Goal: Information Seeking & Learning: Compare options

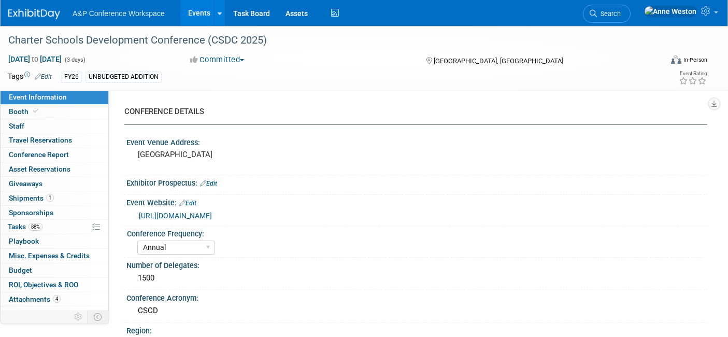
select select "Annual"
select select "Level 2"
select select "In-Person Booth"
select select "Schools"
select select "Bloomsbury Digital Resources"
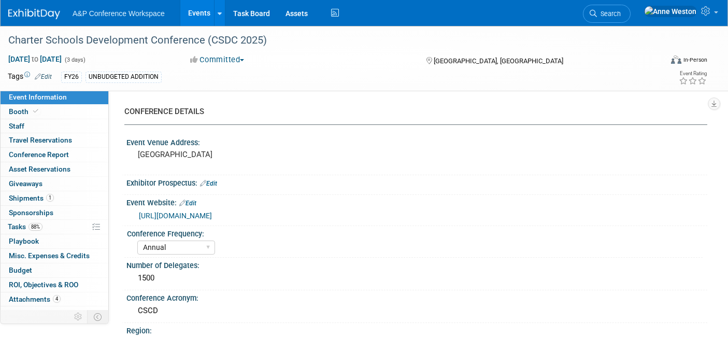
select select "[PERSON_NAME]"
select select "BDR Product Awareness and Trial Generation​"
click at [597, 11] on icon at bounding box center [593, 13] width 7 height 7
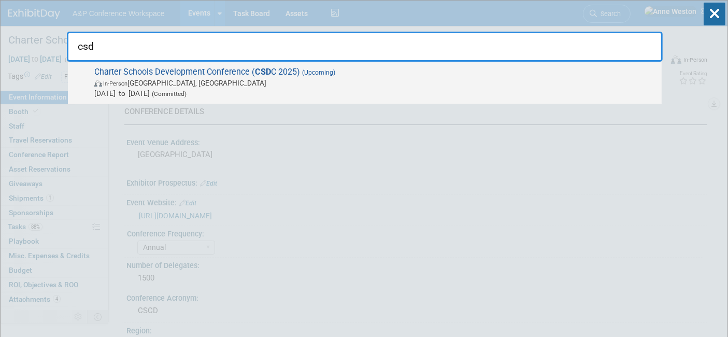
type input "csd"
click at [137, 87] on span "In-Person Palm Springs, CA" at bounding box center [375, 83] width 562 height 10
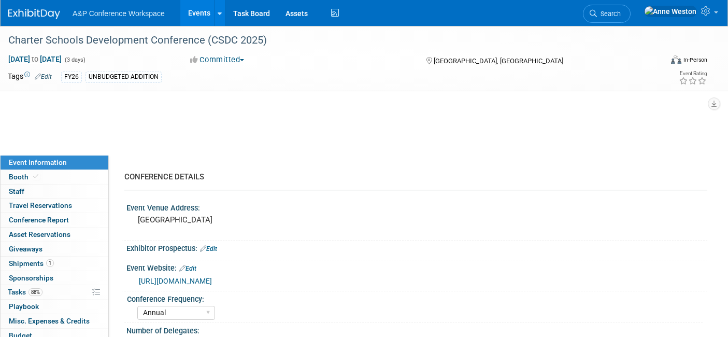
select select "Annual"
select select "Level 2"
select select "In-Person Booth"
select select "Schools"
select select "Bloomsbury Digital Resources"
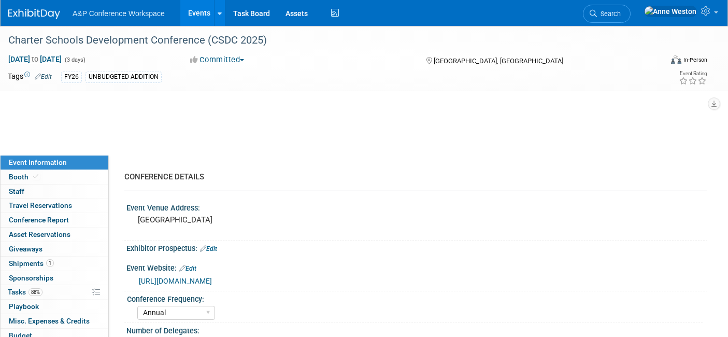
select select "[PERSON_NAME]"
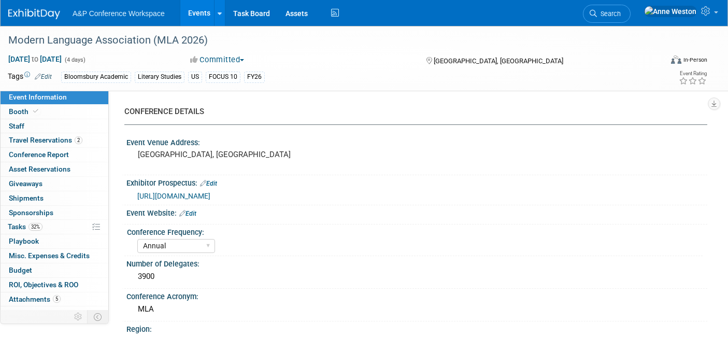
select select "Annual"
select select "Level 2"
select select "In-Person Booth"
select select "Literary Studies"
select select "Bloomsbury Academic"
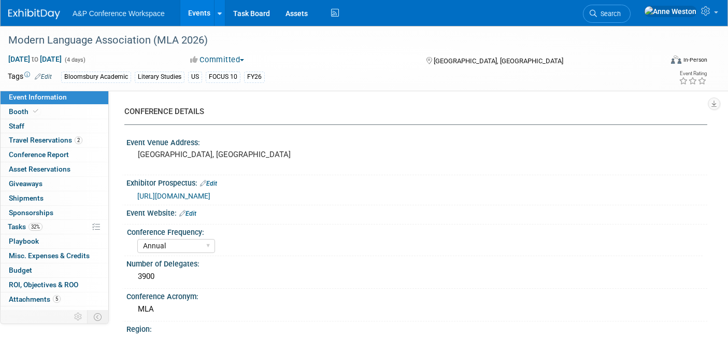
select select "[PERSON_NAME]"
select select "Networking/Commissioning"
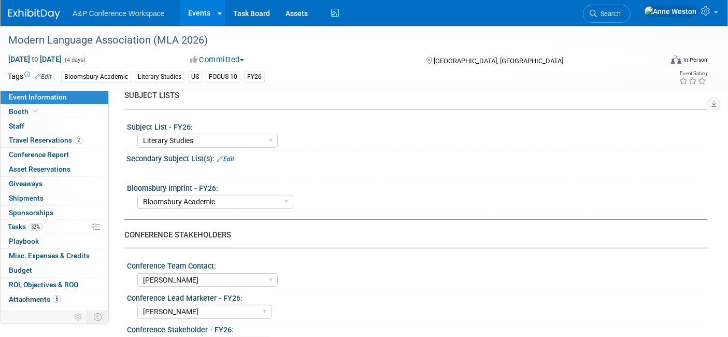
scroll to position [403, 0]
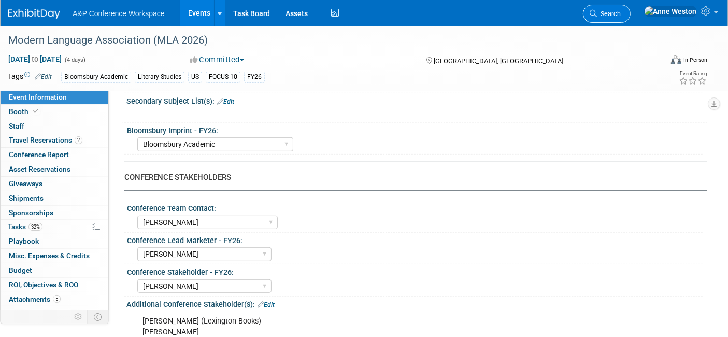
click at [597, 10] on icon at bounding box center [593, 13] width 7 height 7
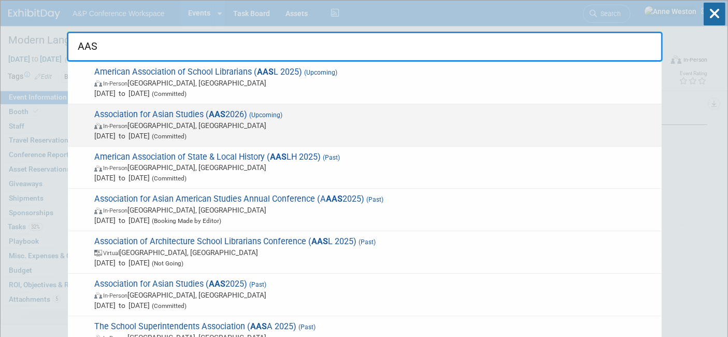
type input "AAS"
click at [151, 119] on span "Association for Asian Studies ( AAS 2026) (Upcoming) In-Person Vancouver, Canad…" at bounding box center [373, 125] width 565 height 32
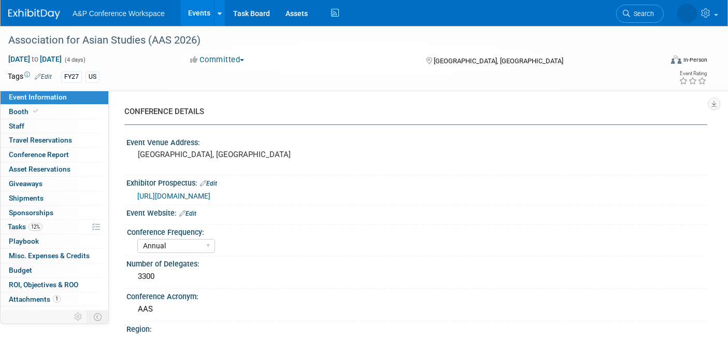
select select "Annual"
select select "Level 2"
select select "In-Person Booth"
select select "Asia Studies"
select select "Bloomsbury Academic"
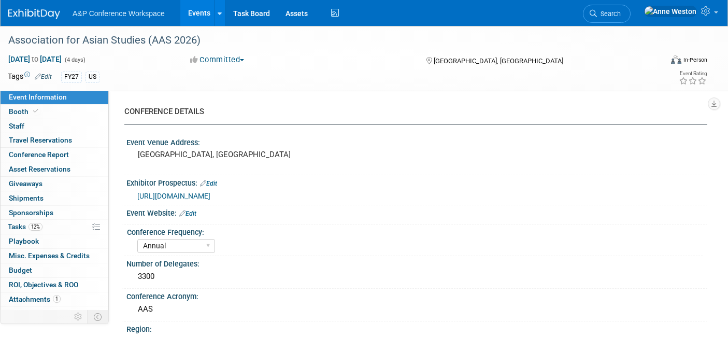
select select "[PERSON_NAME]"
select select "Brand/Subject Presence​"
click at [51, 255] on span "Misc. Expenses & Credits 0" at bounding box center [49, 255] width 81 height 8
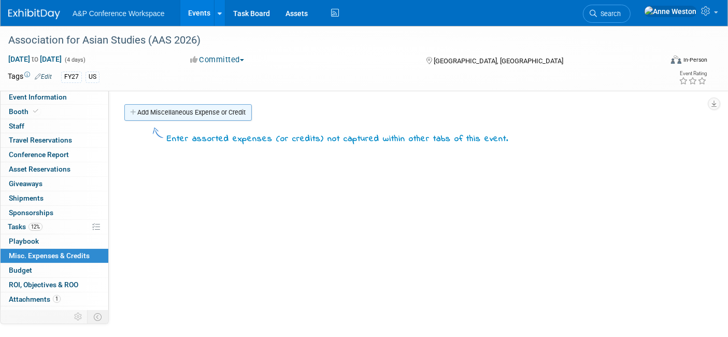
click at [176, 107] on link "Add Miscellaneous Expense or Credit" at bounding box center [187, 112] width 127 height 17
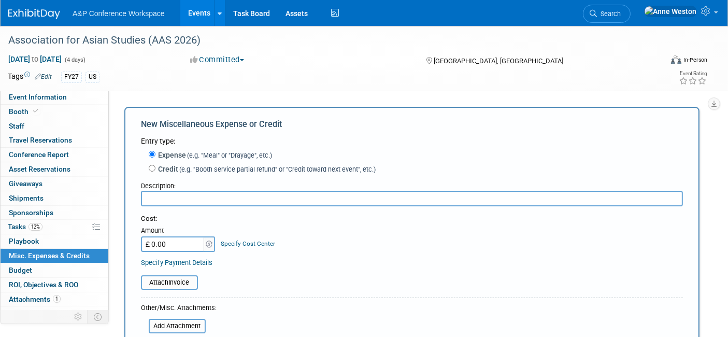
paste input "Half Page Program Ad Exhibitor Non-Member"
type input "Half Page Program Ad Exhibitor Non-Member"
click at [183, 240] on input "£ 0.00" at bounding box center [173, 244] width 65 height 16
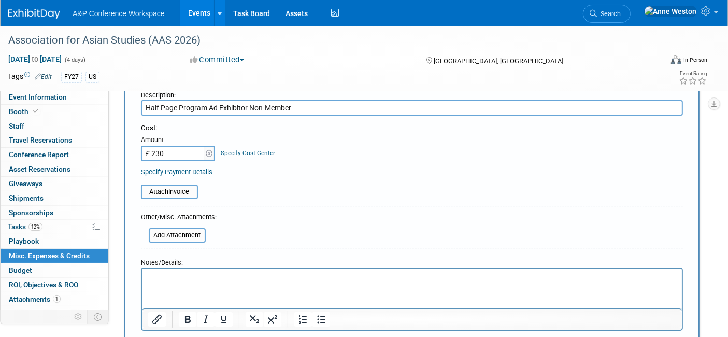
scroll to position [115, 0]
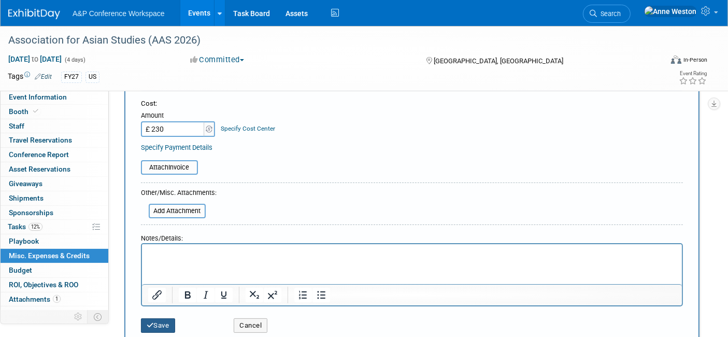
type input "£ 230.00"
click at [162, 321] on button "Save" at bounding box center [158, 325] width 34 height 15
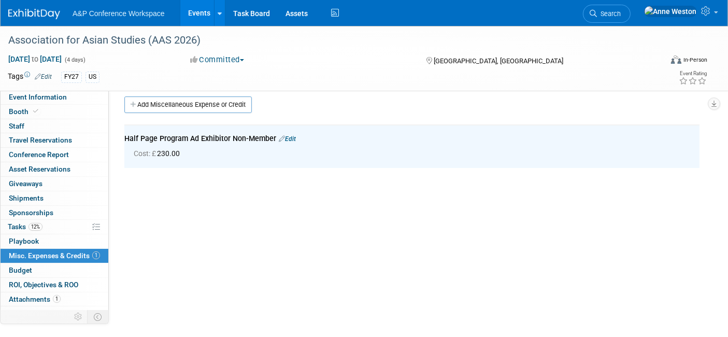
scroll to position [0, 0]
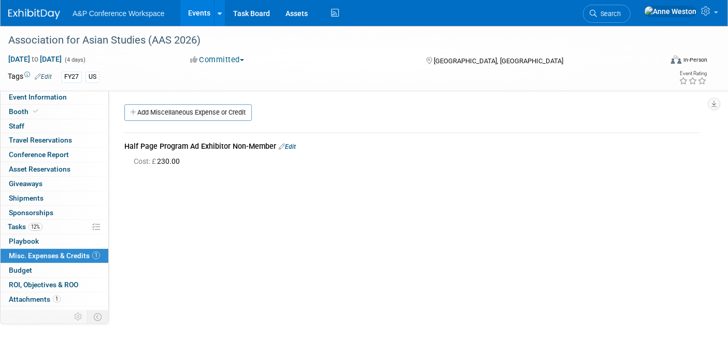
click at [291, 147] on link "Edit" at bounding box center [287, 146] width 17 height 7
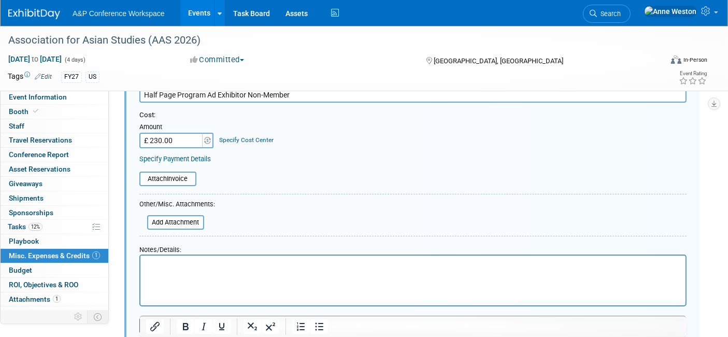
scroll to position [130, 0]
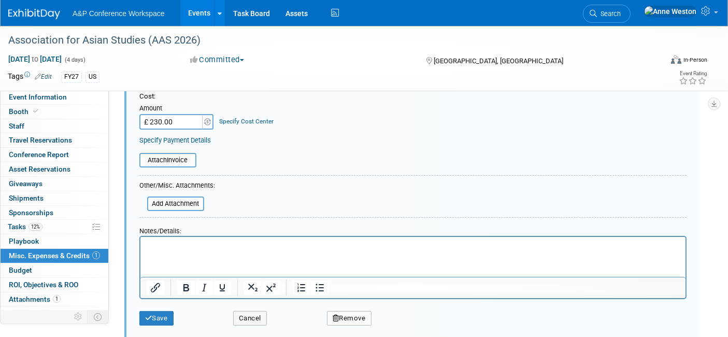
click at [164, 241] on p "Rich Text Area. Press ALT-0 for help." at bounding box center [412, 246] width 533 height 10
click at [286, 247] on p "Discount 2024CREDIT-RowmanLittlefield" at bounding box center [412, 246] width 533 height 10
click at [166, 312] on button "Save" at bounding box center [156, 318] width 34 height 15
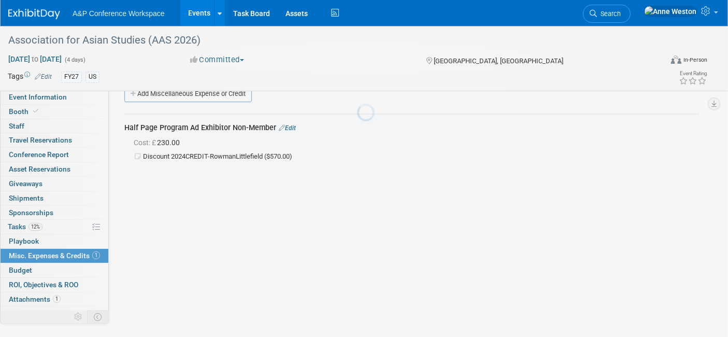
scroll to position [15, 0]
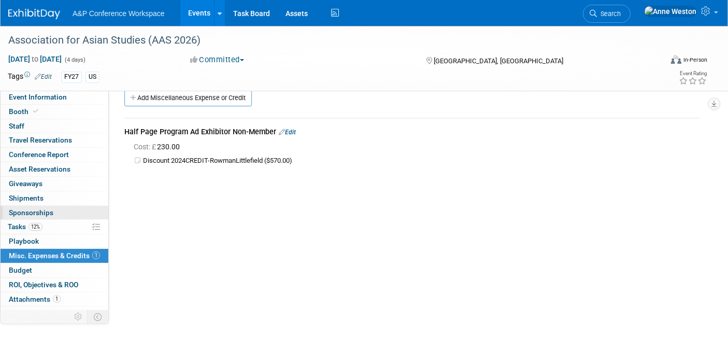
click at [39, 208] on span "Sponsorships 0" at bounding box center [31, 212] width 45 height 8
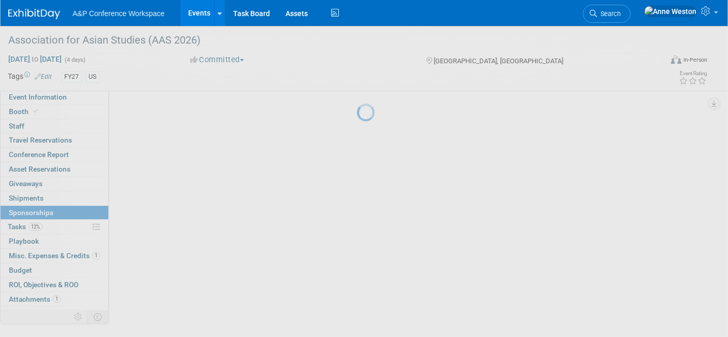
scroll to position [0, 0]
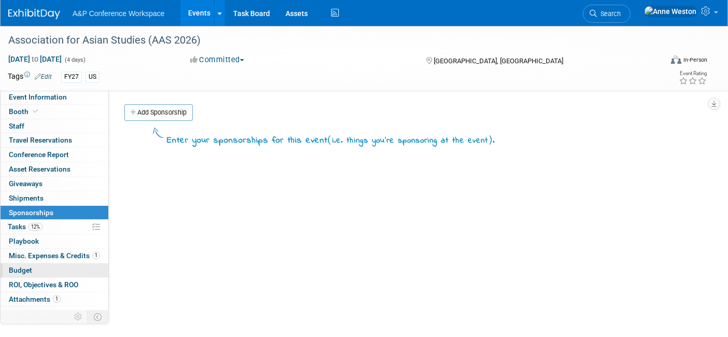
click at [38, 267] on link "Budget" at bounding box center [55, 270] width 108 height 14
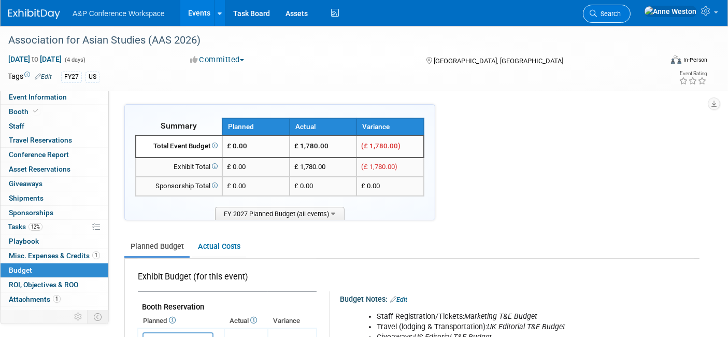
click at [621, 13] on span "Search" at bounding box center [609, 14] width 24 height 8
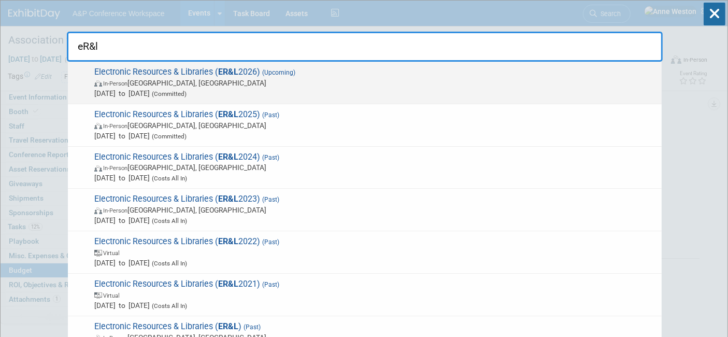
type input "eR&l"
click at [125, 82] on span "In-Person" at bounding box center [115, 83] width 24 height 7
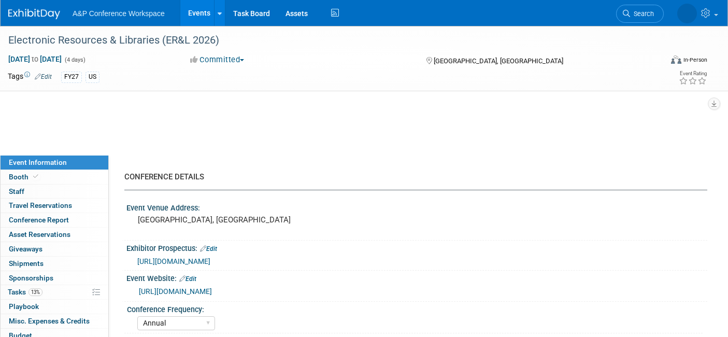
select select "Annual"
select select "Level 2"
select select "In-Person Booth"
select select "Libraries"
select select "Bloomsbury Digital Resources"
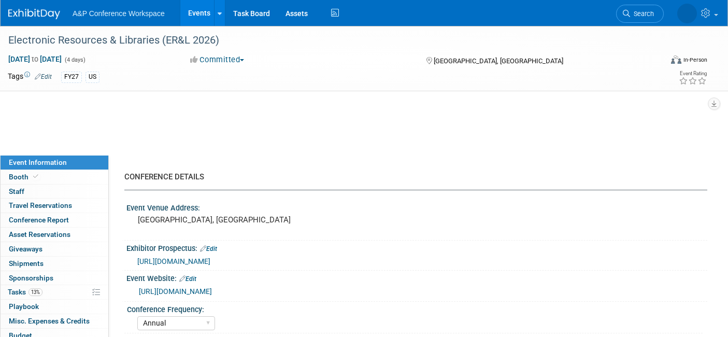
select select "[PERSON_NAME]"
select select "BDR Product Awareness and Trial Generation​"
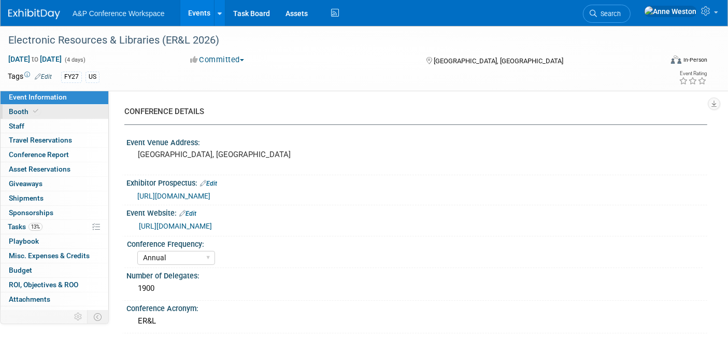
click at [40, 106] on link "Booth" at bounding box center [55, 112] width 108 height 14
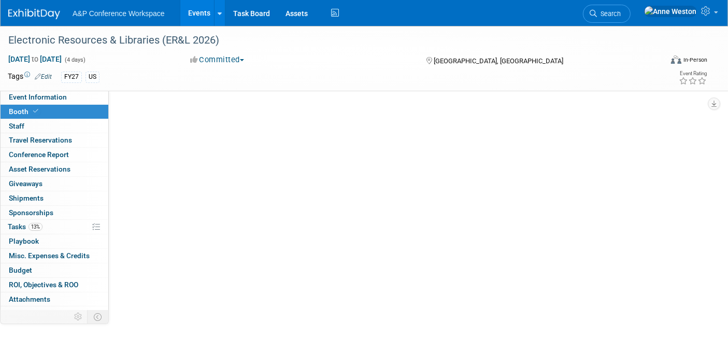
select select "DIGI"
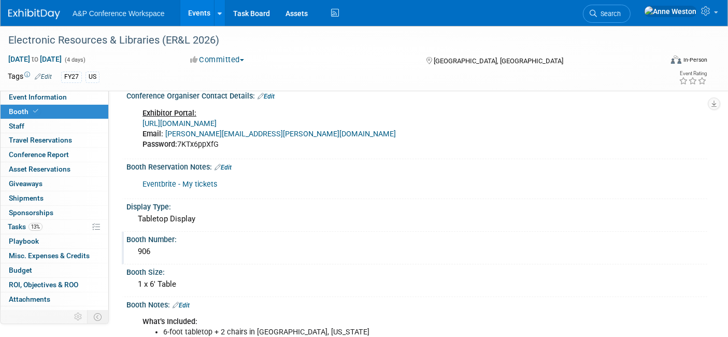
scroll to position [173, 0]
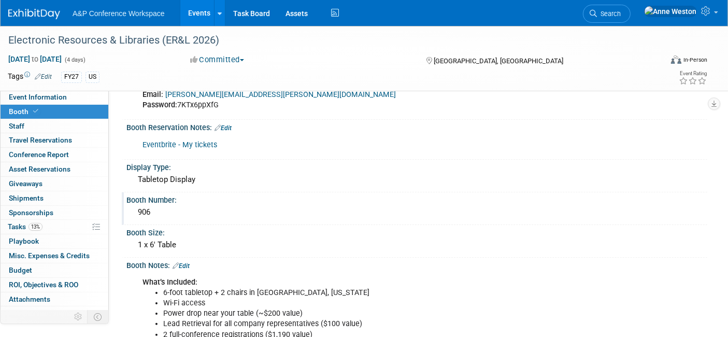
click at [170, 210] on div "906" at bounding box center [416, 212] width 565 height 16
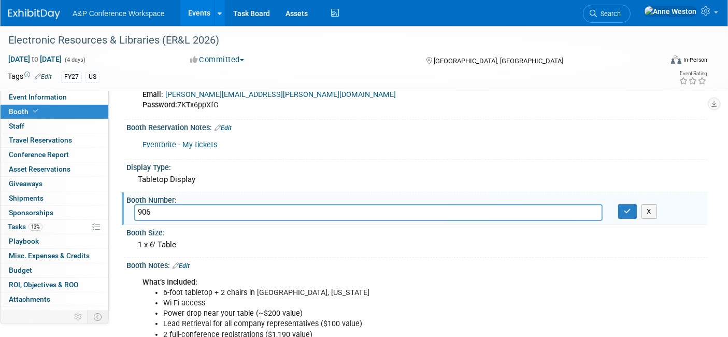
drag, startPoint x: 162, startPoint y: 205, endPoint x: 117, endPoint y: 208, distance: 45.2
type input "108"
click at [626, 208] on icon "button" at bounding box center [627, 211] width 7 height 7
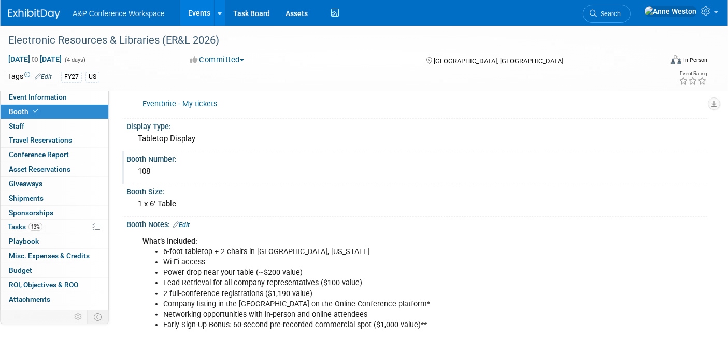
scroll to position [0, 0]
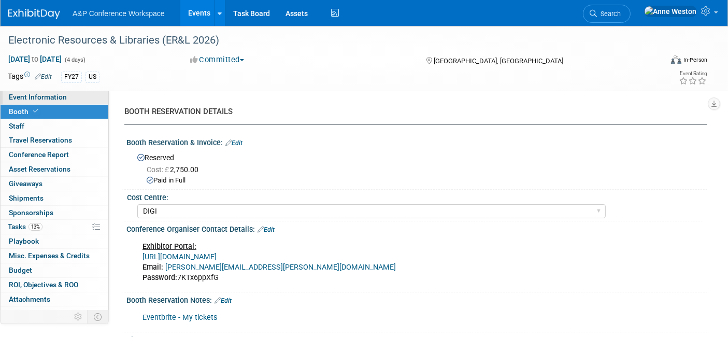
click at [25, 97] on span "Event Information" at bounding box center [38, 97] width 58 height 8
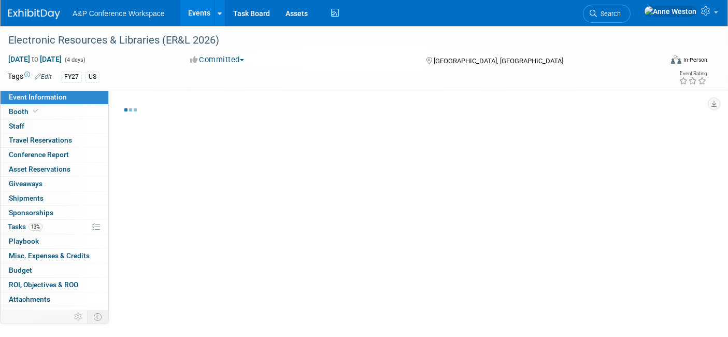
select select "Annual"
select select "Level 2"
select select "In-Person Booth"
select select "Libraries"
select select "Bloomsbury Digital Resources"
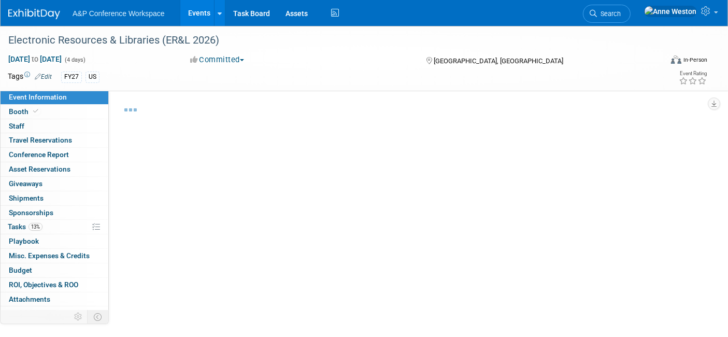
select select "[PERSON_NAME]"
select select "BDR Product Awareness and Trial Generation​"
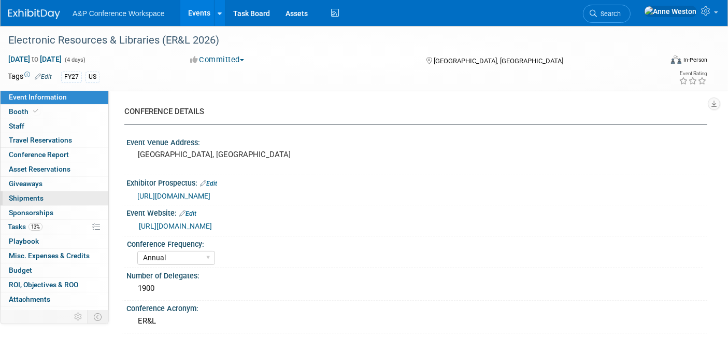
scroll to position [9, 0]
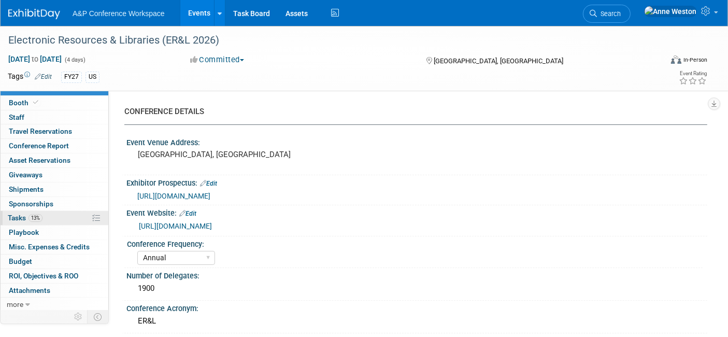
click at [41, 211] on link "13% Tasks 13%" at bounding box center [55, 218] width 108 height 14
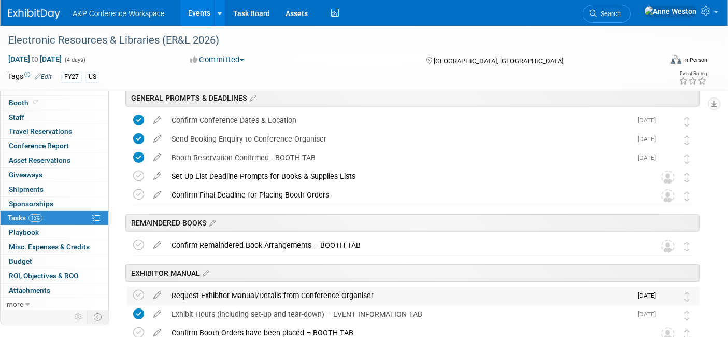
scroll to position [0, 0]
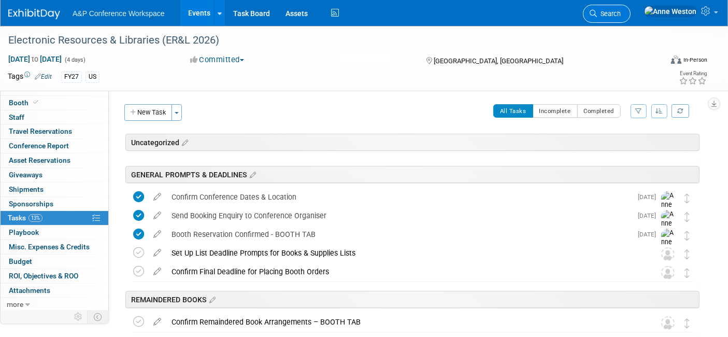
click at [621, 11] on span "Search" at bounding box center [609, 14] width 24 height 8
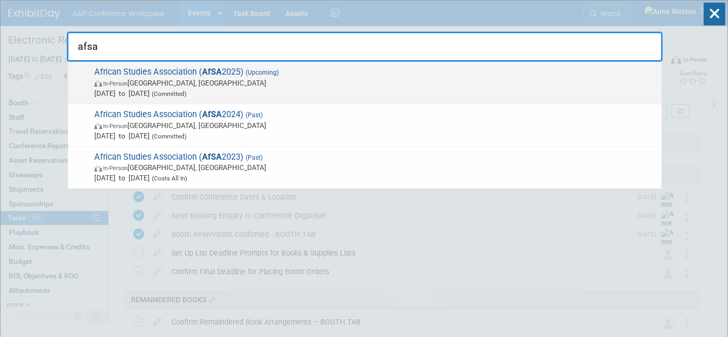
type input "afsa"
click at [158, 83] on span "In-Person Atlanta, GA" at bounding box center [375, 83] width 562 height 10
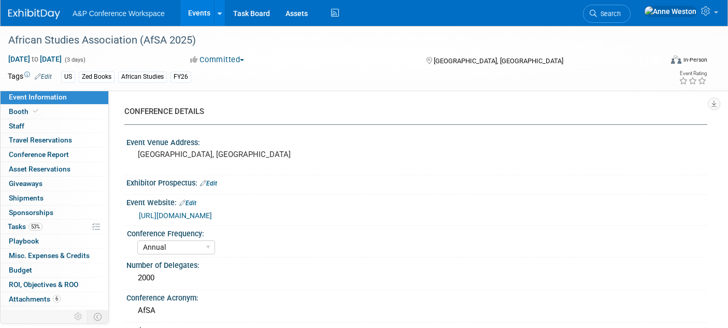
select select "Annual"
select select "Level 2"
select select "In-Person Booth"
select select "African Studies"
select select "Zed Books"
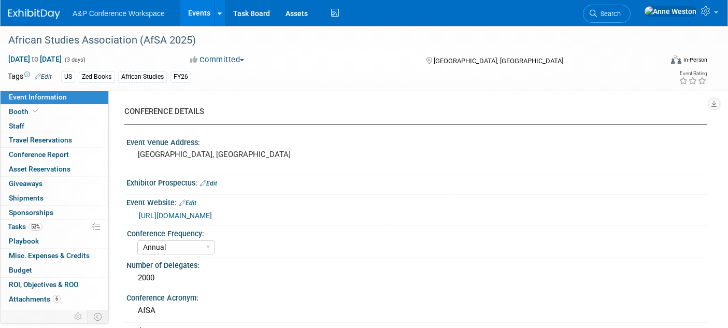
select select "[PERSON_NAME]"
select select "Networking/Commissioning"
click at [39, 115] on link "Booth" at bounding box center [55, 112] width 108 height 14
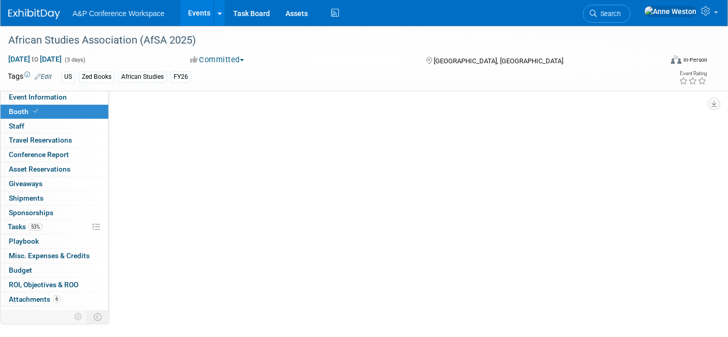
select select "BUZE"
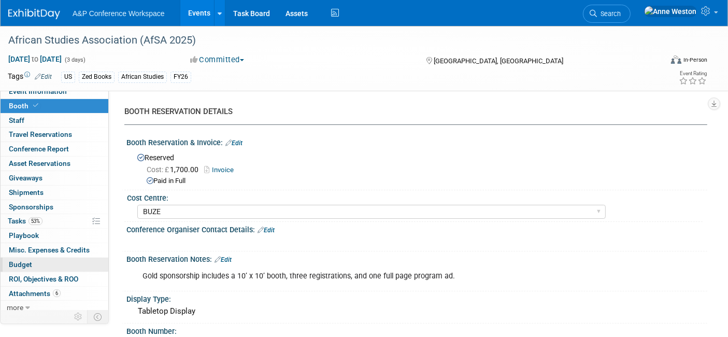
scroll to position [9, 0]
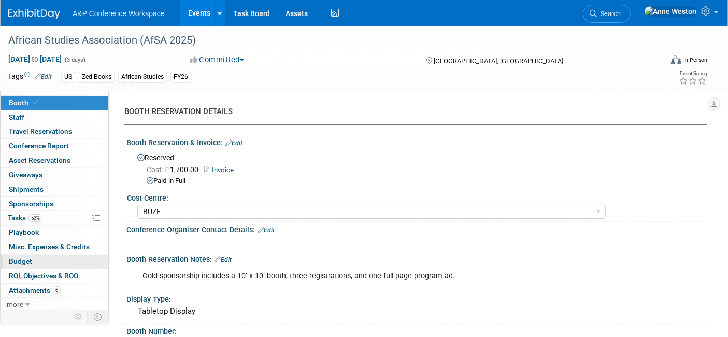
click at [24, 261] on span "Budget" at bounding box center [20, 261] width 23 height 8
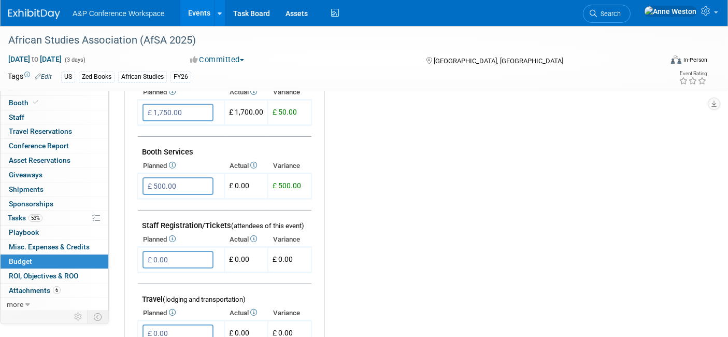
scroll to position [115, 0]
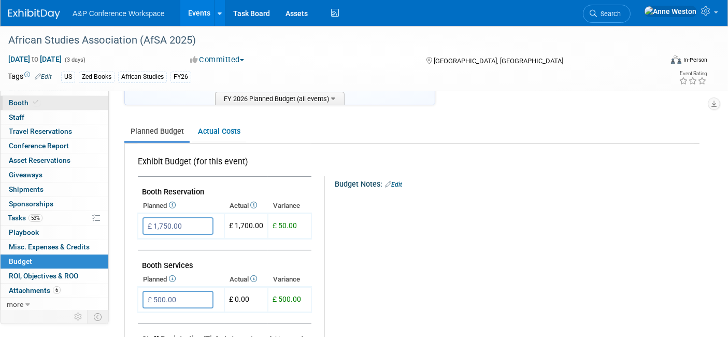
click at [52, 101] on link "Booth" at bounding box center [55, 103] width 108 height 14
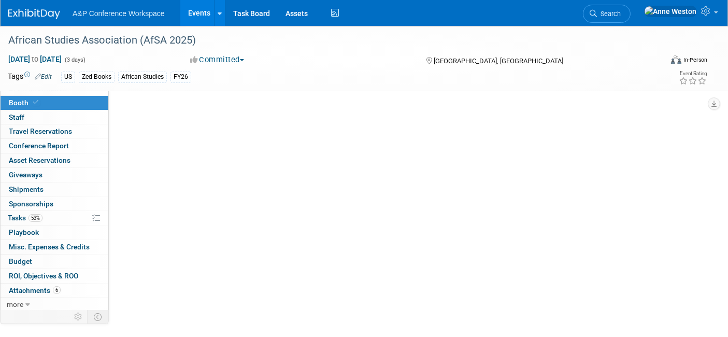
select select "BUZE"
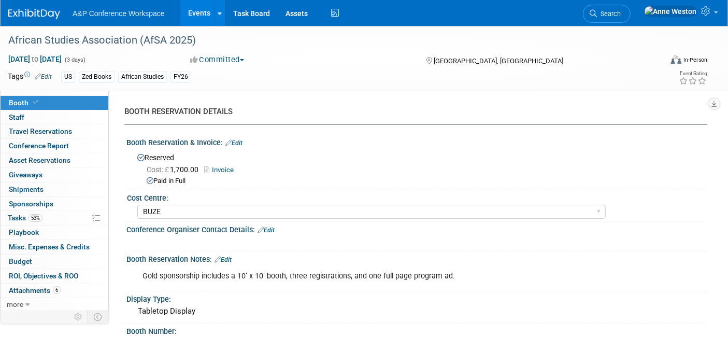
click at [223, 168] on link "Invoice" at bounding box center [221, 170] width 35 height 8
click at [621, 10] on span "Search" at bounding box center [609, 14] width 24 height 8
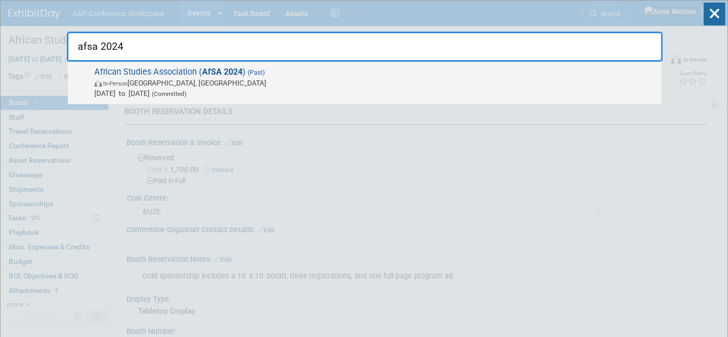
type input "afsa 2024"
click at [117, 77] on span "African Studies Association ( AfSA 2024 ) (Past) In-Person Chicago, IL Dec 12, …" at bounding box center [373, 83] width 565 height 32
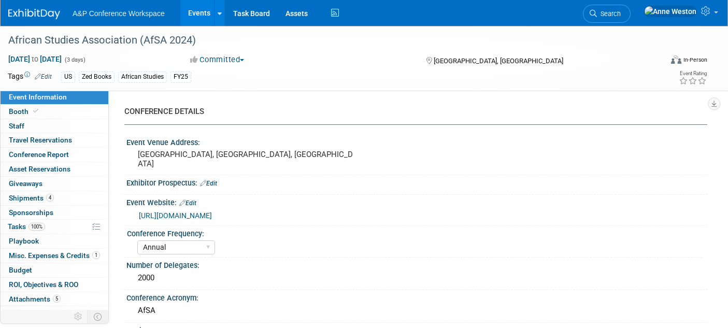
select select "Annual"
select select "Level 2"
select select "In-Person Booth"
select select "[PERSON_NAME]"
click at [28, 111] on span "Booth" at bounding box center [25, 111] width 32 height 8
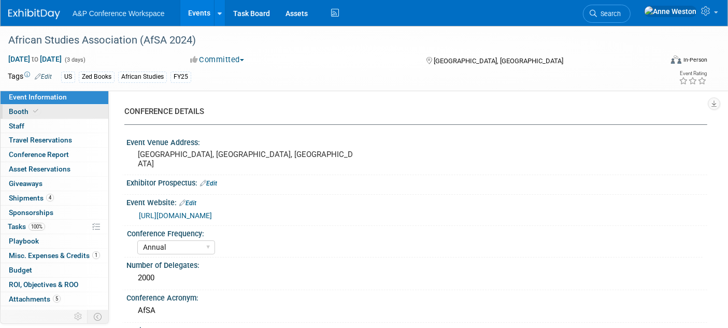
select select "BUZE"
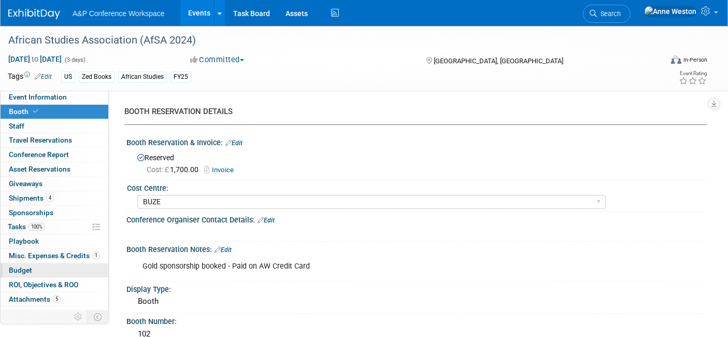
click at [34, 268] on link "Budget" at bounding box center [55, 270] width 108 height 14
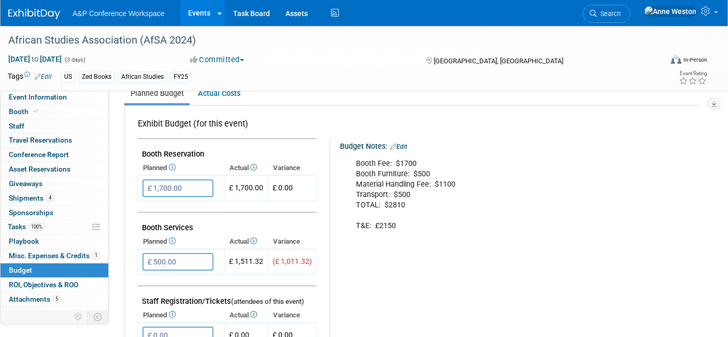
scroll to position [195, 0]
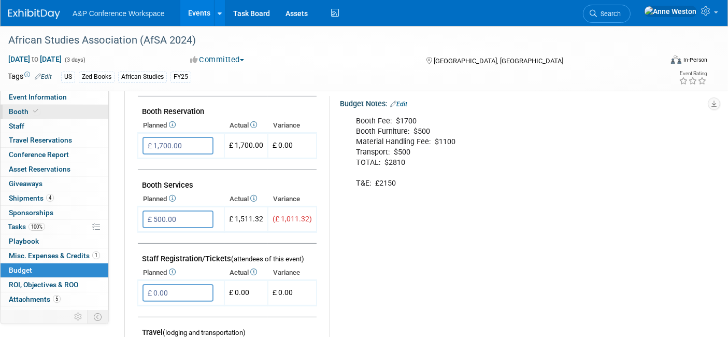
click at [38, 110] on span at bounding box center [35, 111] width 9 height 8
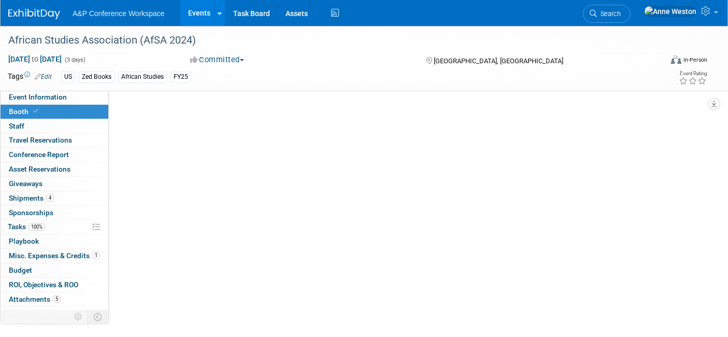
select select "BUZE"
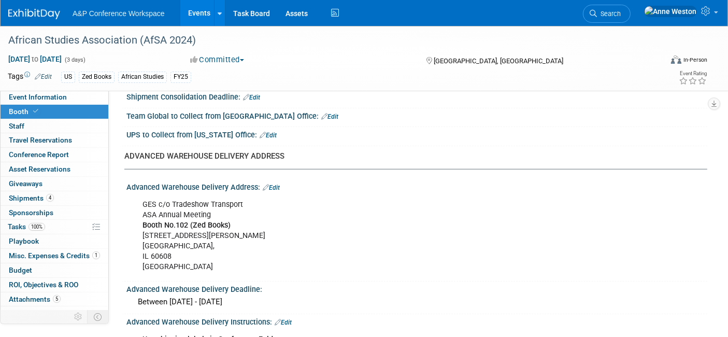
scroll to position [921, 0]
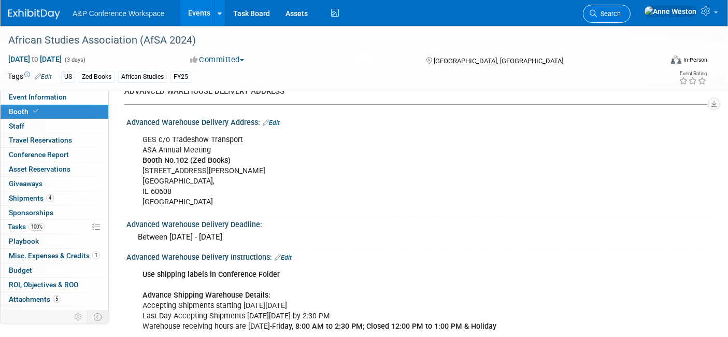
click at [621, 10] on span "Search" at bounding box center [609, 14] width 24 height 8
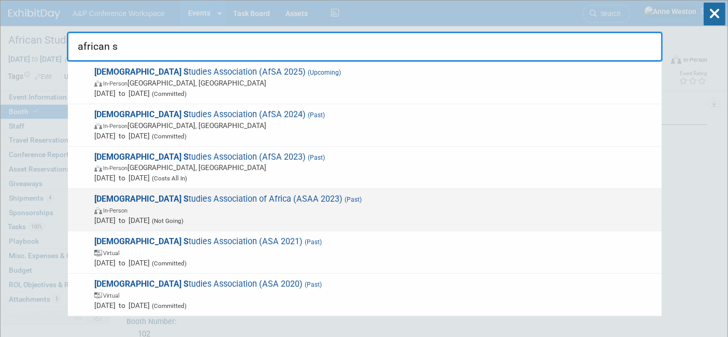
type input "african s"
click at [196, 199] on span "African S tudies Association of Africa (ASAA 2023) (Past) In-Person [DATE] to […" at bounding box center [373, 210] width 565 height 32
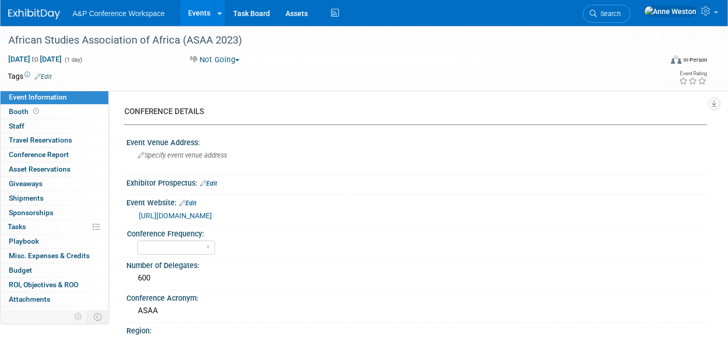
select select "Editor Attendance Only"
click at [188, 215] on link "[URL][DOMAIN_NAME]" at bounding box center [175, 215] width 73 height 8
click at [160, 245] on select "Annual Biennial Bi-Annual Triennial Quadrennial" at bounding box center [176, 247] width 78 height 14
select select "Biennial"
click at [137, 240] on select "Annual Biennial Bi-Annual Triennial Quadrennial" at bounding box center [176, 247] width 78 height 14
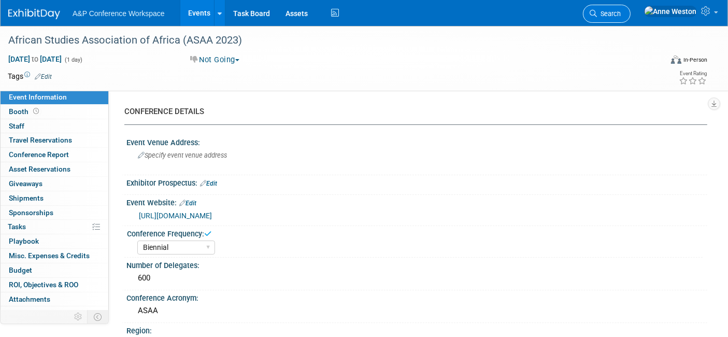
click at [628, 7] on link "Search" at bounding box center [607, 14] width 48 height 18
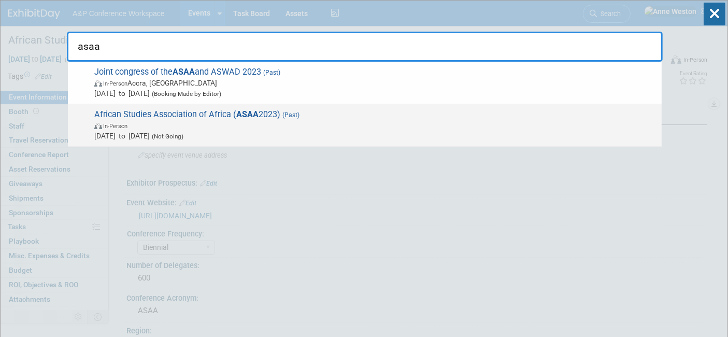
type input "asaa"
click at [220, 117] on span "African Studies Association of Africa ( ASAA 2023) (Past) In-Person Apr 1, 2023…" at bounding box center [373, 125] width 565 height 32
click at [0, 0] on div at bounding box center [0, 0] width 0 height 0
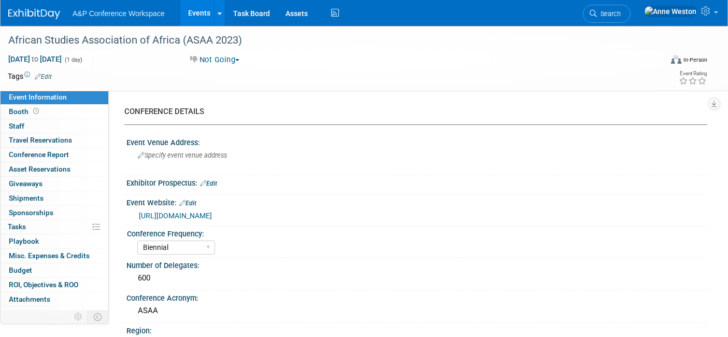
select select "Biennial"
select select "Editor Attendance Only"
click at [629, 9] on link "Search" at bounding box center [607, 14] width 48 height 18
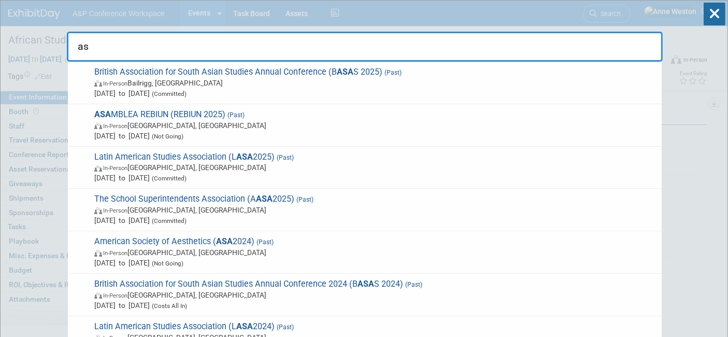
type input "a"
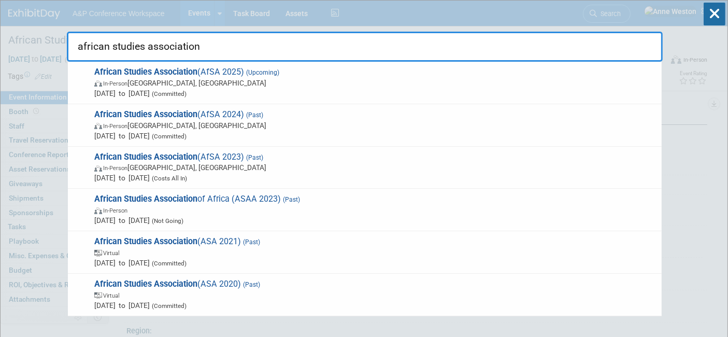
type input "african studies association"
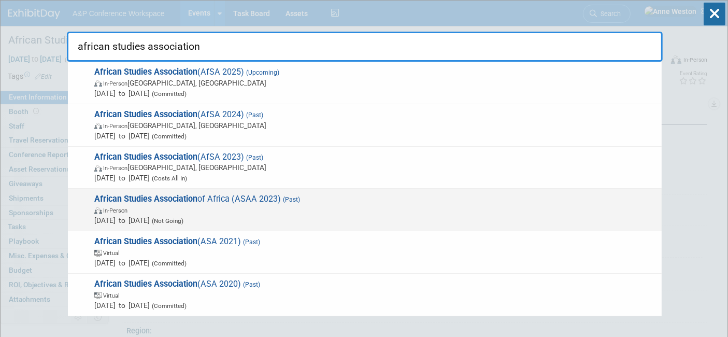
click at [176, 202] on strong "African Studies Association" at bounding box center [145, 199] width 103 height 10
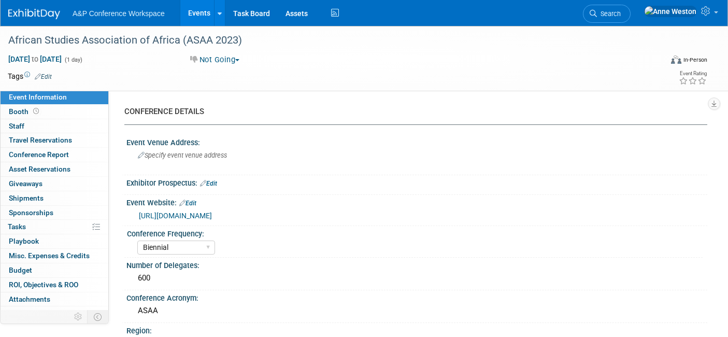
select select "Biennial"
select select "Editor Attendance Only"
click at [216, 182] on link "Edit" at bounding box center [208, 183] width 17 height 7
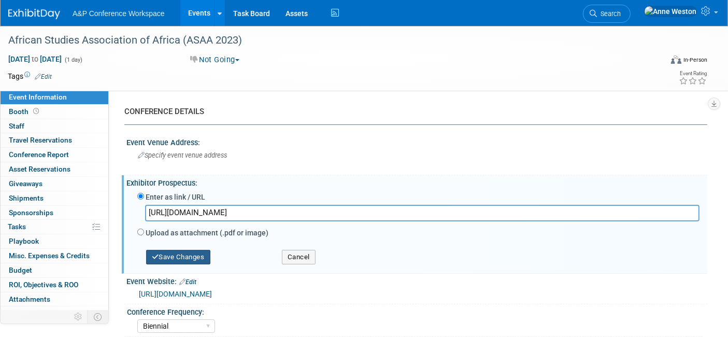
type input "https://2025conference.as-aa.org/"
click at [163, 254] on button "Save Changes" at bounding box center [178, 257] width 64 height 15
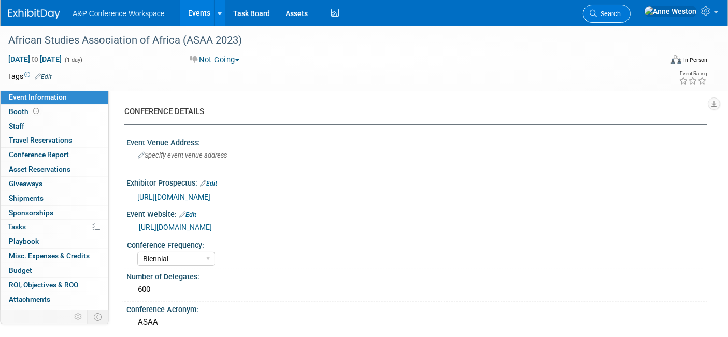
click at [621, 13] on span "Search" at bounding box center [609, 14] width 24 height 8
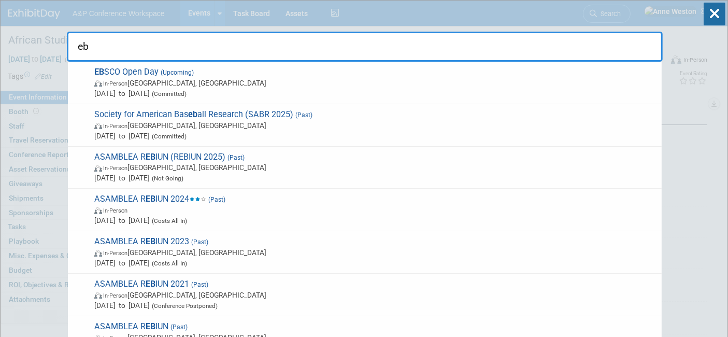
type input "e"
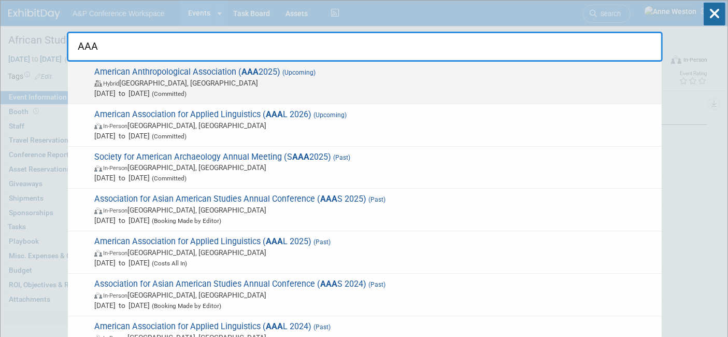
type input "AAA"
click at [129, 70] on span "American Anthropological Association ( AAA 2025) (Upcoming) Hybrid New Orleans,…" at bounding box center [373, 83] width 565 height 32
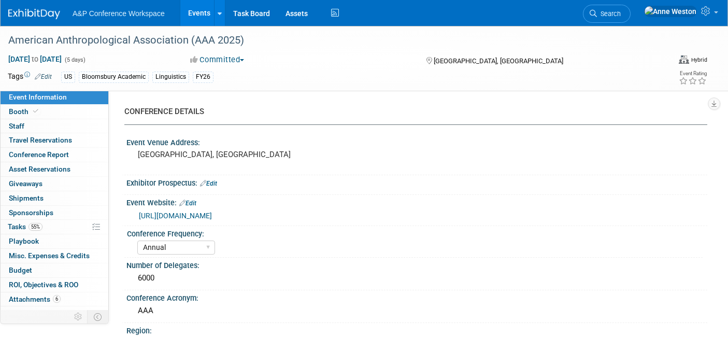
select select "Annual"
select select "Level 2"
select select "In-Person Booth"
select select "Anthropology"
select select "Bloomsbury Academic"
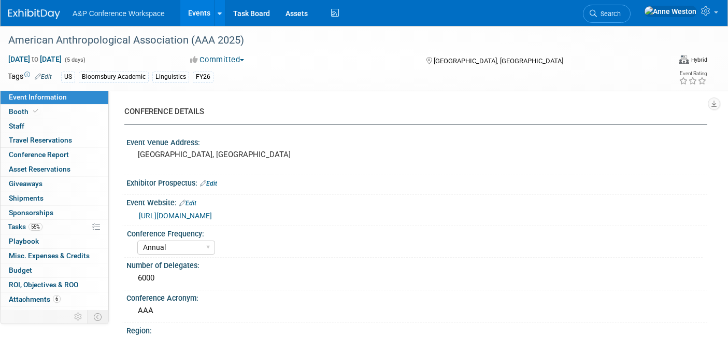
select select "[PERSON_NAME]"
select select "Networking/Commissioning"
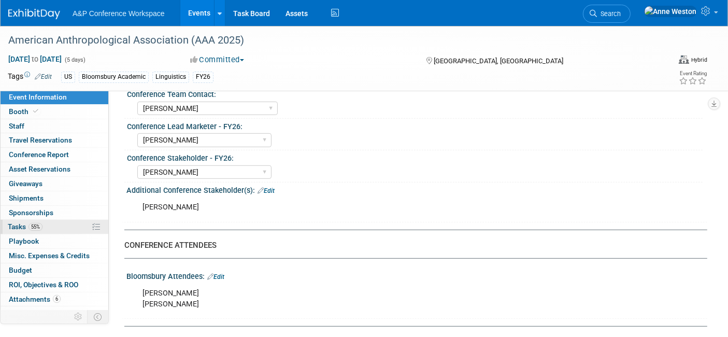
scroll to position [9, 0]
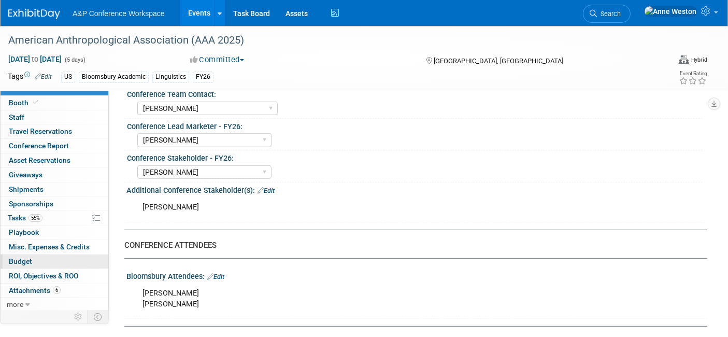
click at [32, 258] on link "Budget" at bounding box center [55, 261] width 108 height 14
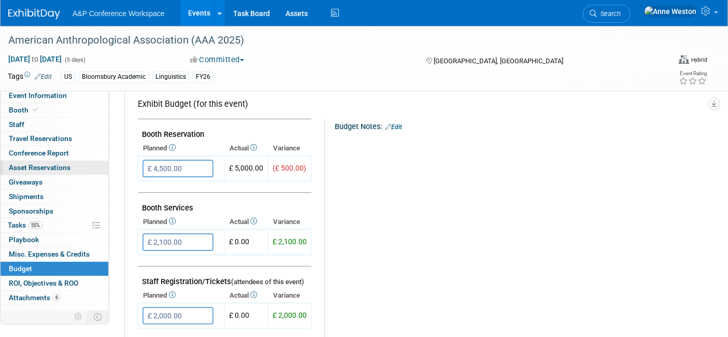
scroll to position [0, 0]
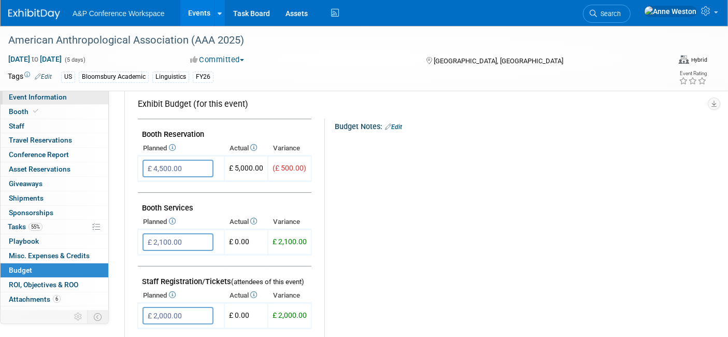
click at [50, 95] on span "Event Information" at bounding box center [38, 97] width 58 height 8
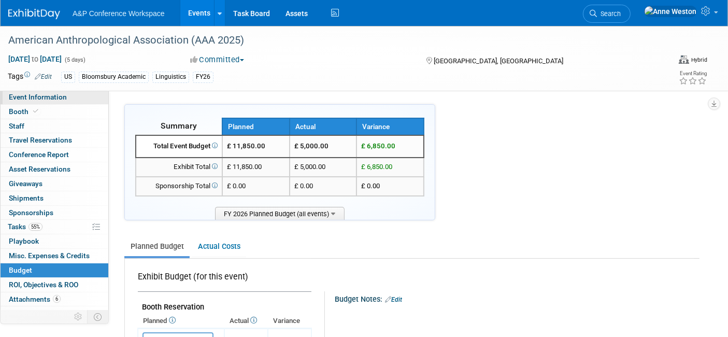
select select "Annual"
select select "Level 2"
select select "In-Person Booth"
select select "Anthropology"
select select "Bloomsbury Academic"
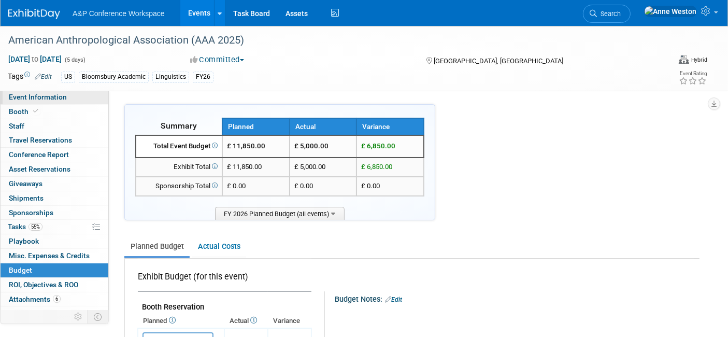
select select "[PERSON_NAME]"
select select "Networking/Commissioning"
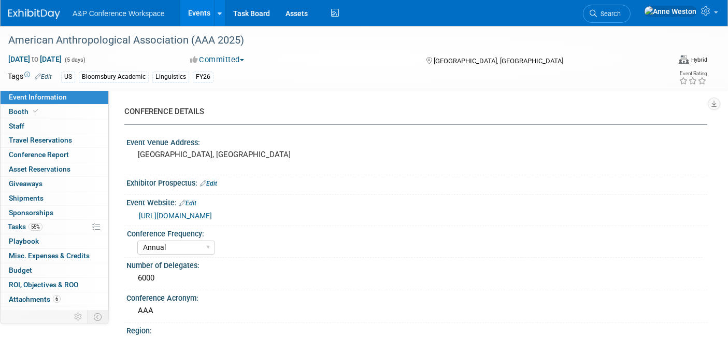
click at [212, 215] on link "https://annualmeeting.americananthro.org/exhibits/" at bounding box center [175, 215] width 73 height 8
click at [631, 17] on link "Search" at bounding box center [607, 14] width 48 height 18
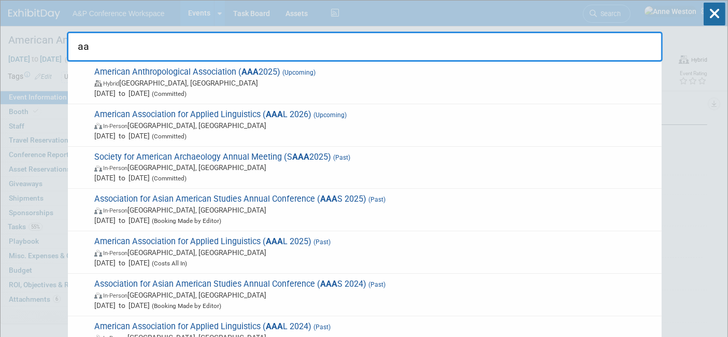
type input "a"
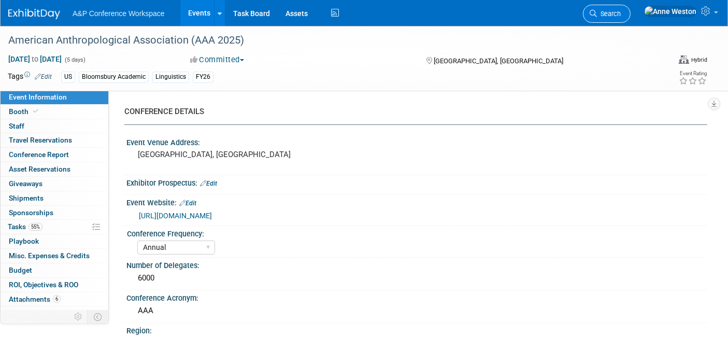
click at [621, 15] on span "Search" at bounding box center [609, 14] width 24 height 8
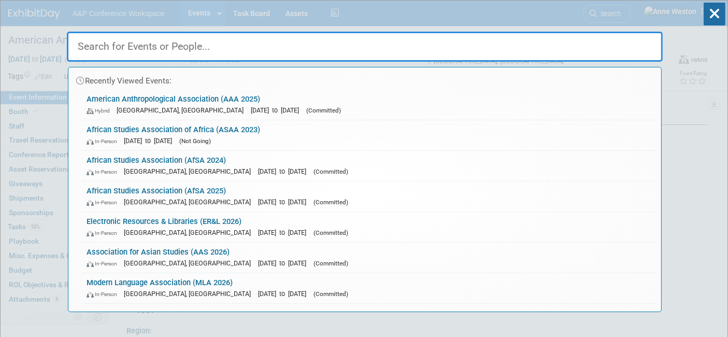
type input "A"
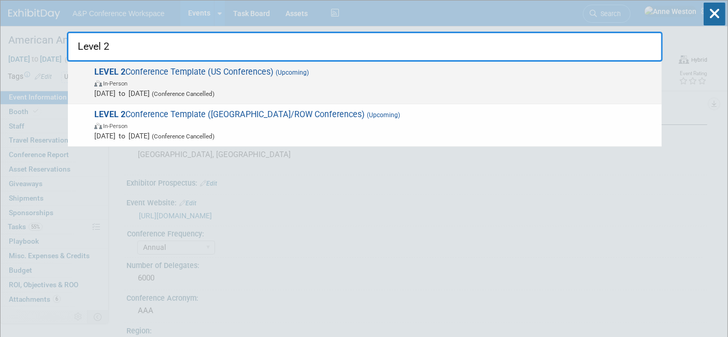
type input "Level 2"
click at [184, 79] on span "In-Person" at bounding box center [375, 83] width 562 height 10
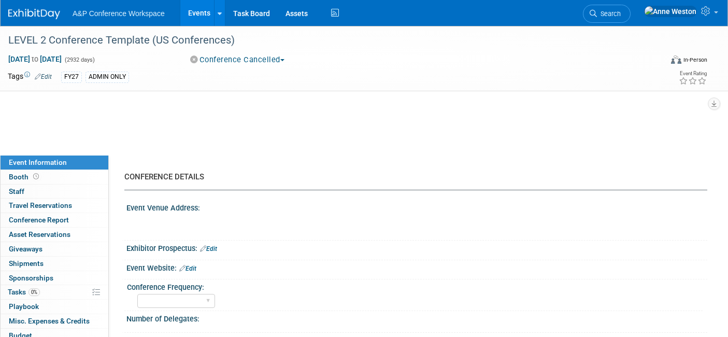
select select "Level 2"
select select "In-Person Booth"
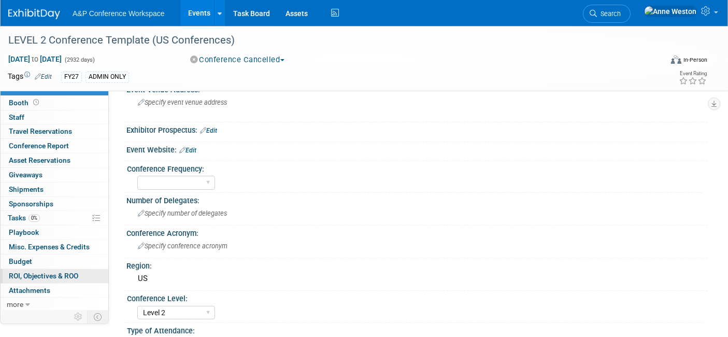
scroll to position [230, 0]
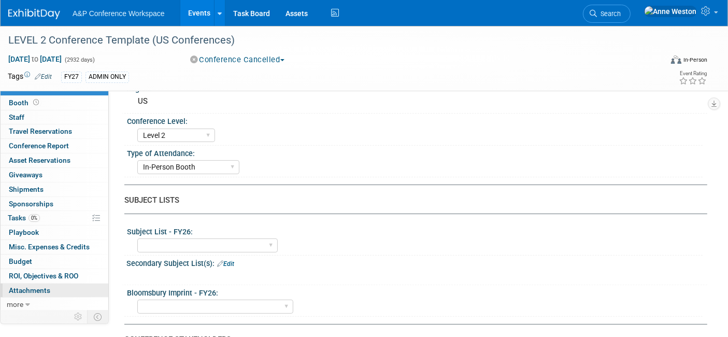
click at [19, 292] on link "0 Attachments 0" at bounding box center [55, 290] width 108 height 14
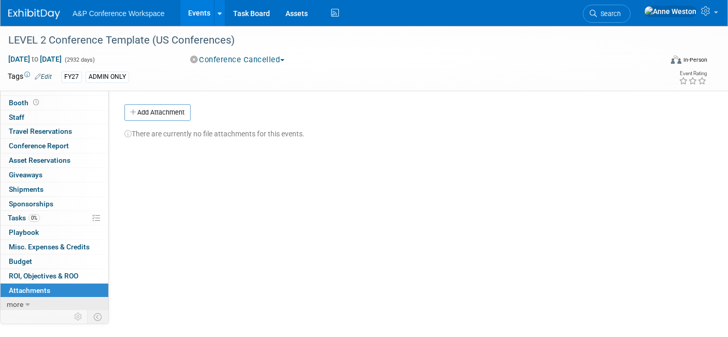
click at [16, 300] on span "more" at bounding box center [15, 304] width 17 height 8
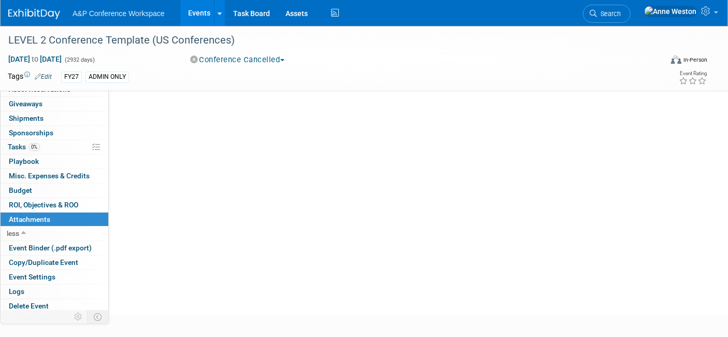
scroll to position [164, 0]
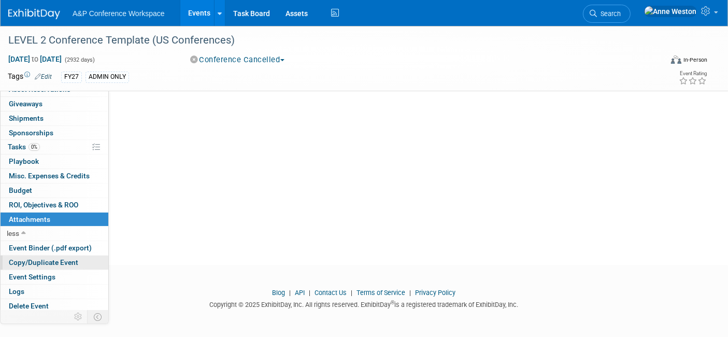
click at [39, 258] on span "Copy/Duplicate Event" at bounding box center [43, 262] width 69 height 8
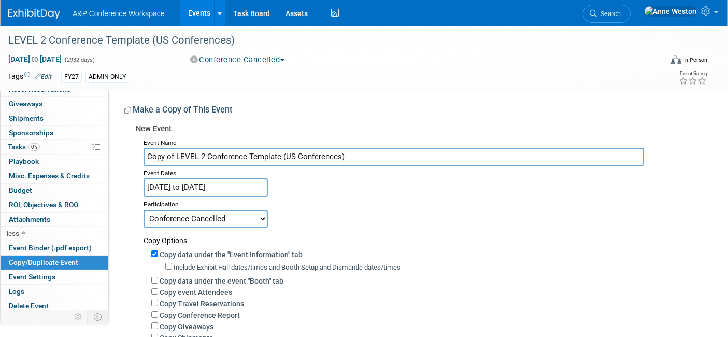
click at [353, 156] on input "Copy of LEVEL 2 Conference Template (US Conferences)" at bounding box center [394, 157] width 501 height 18
drag, startPoint x: 353, startPoint y: 156, endPoint x: 79, endPoint y: 150, distance: 274.2
click at [79, 150] on div "Event Information Event Info Booth Booth 0 Staff 0 Staff 0 Travel Reservations …" at bounding box center [364, 253] width 728 height 455
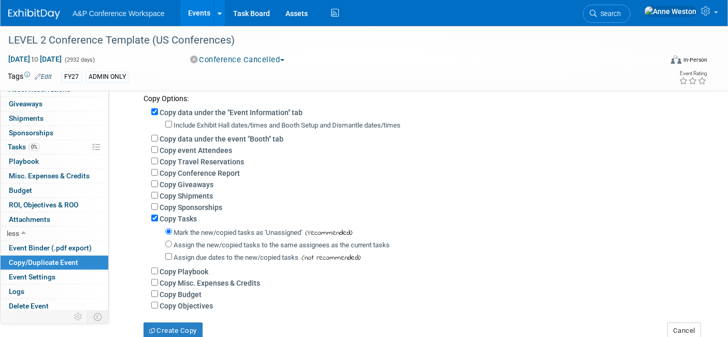
scroll to position [115, 0]
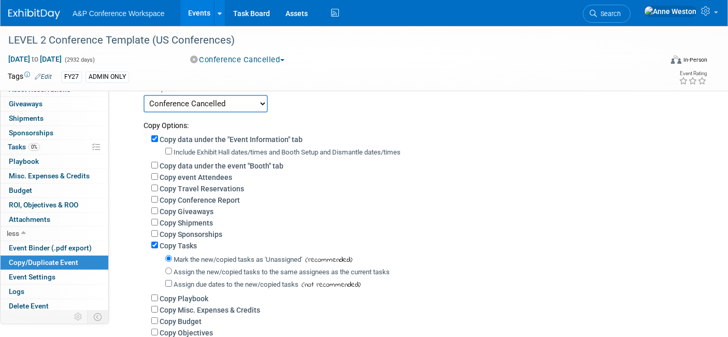
type input "AAA 2026"
click at [153, 162] on input "Copy data under the event "Booth" tab" at bounding box center [154, 165] width 7 height 7
checkbox input "true"
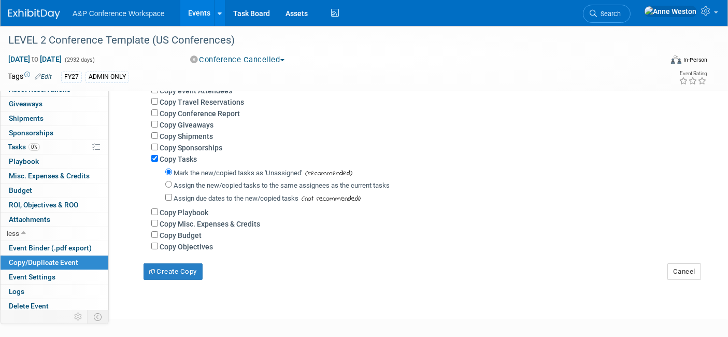
scroll to position [230, 0]
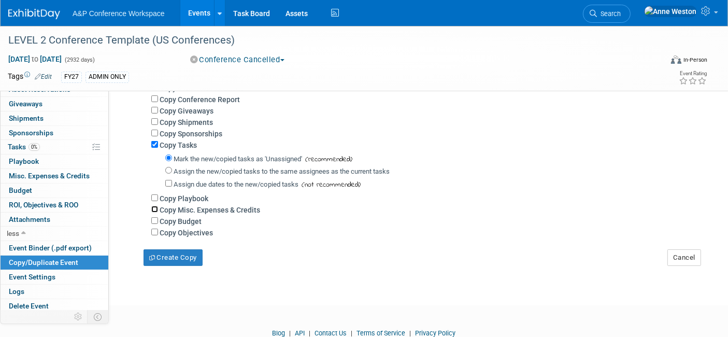
click at [151, 208] on input "Copy Misc. Expenses & Credits" at bounding box center [154, 209] width 7 height 7
checkbox input "true"
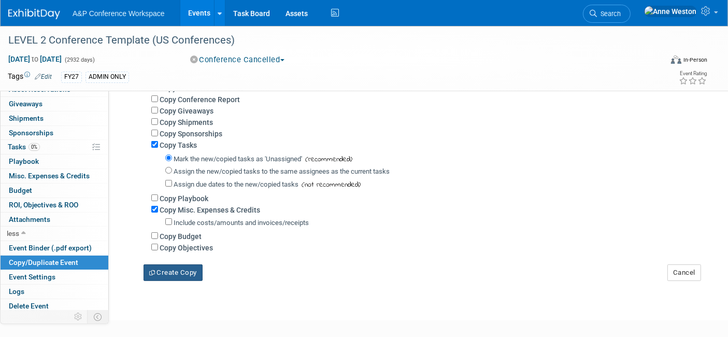
click at [161, 264] on button "Create Copy" at bounding box center [173, 272] width 59 height 17
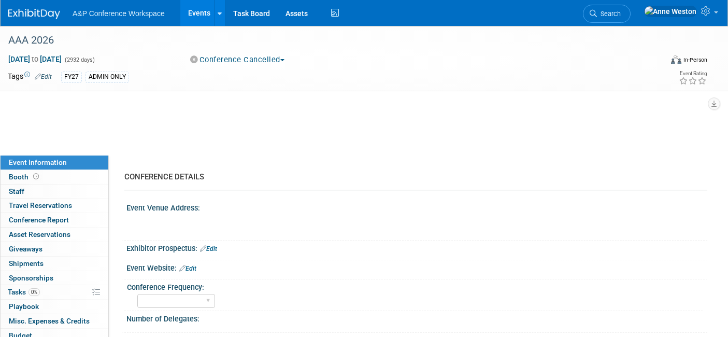
select select "Level 2"
select select "In-Person Booth"
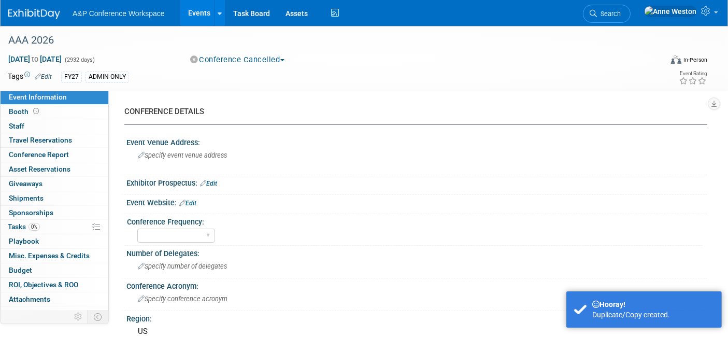
click at [108, 75] on div "ADMIN ONLY" at bounding box center [108, 77] width 44 height 11
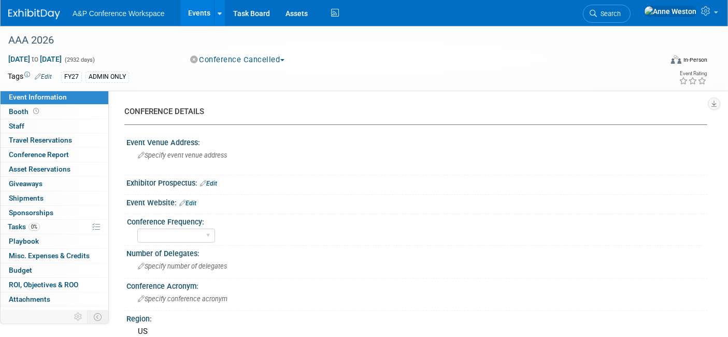
click at [47, 76] on link "Edit" at bounding box center [43, 76] width 17 height 7
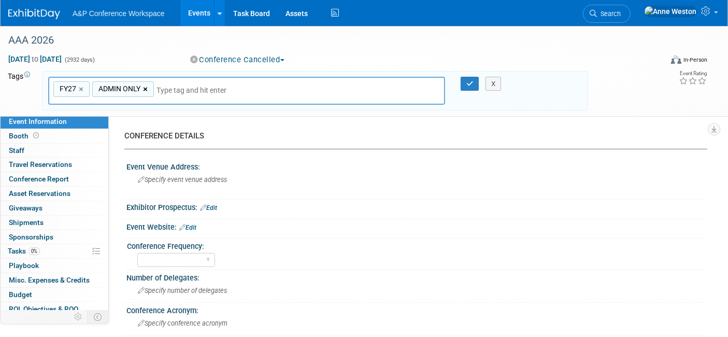
click at [146, 87] on link "×" at bounding box center [146, 89] width 7 height 12
type input "FY27"
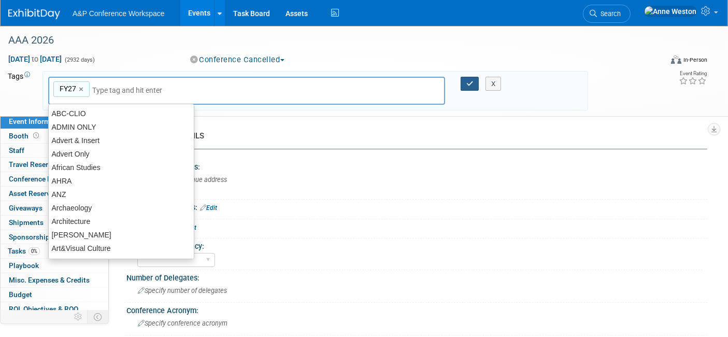
click at [468, 78] on button "button" at bounding box center [470, 84] width 19 height 15
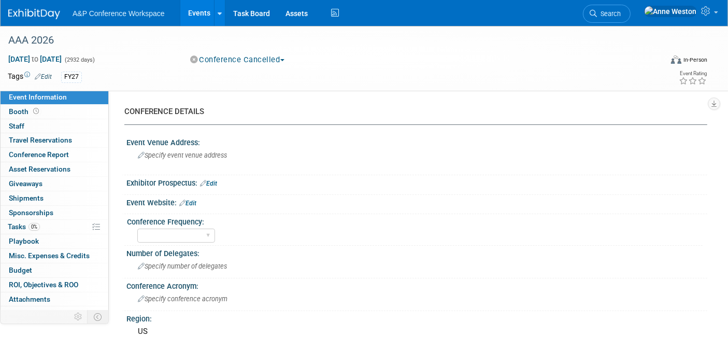
click at [62, 58] on span "Oct 21, 2024 to Oct 30, 2032" at bounding box center [35, 58] width 54 height 9
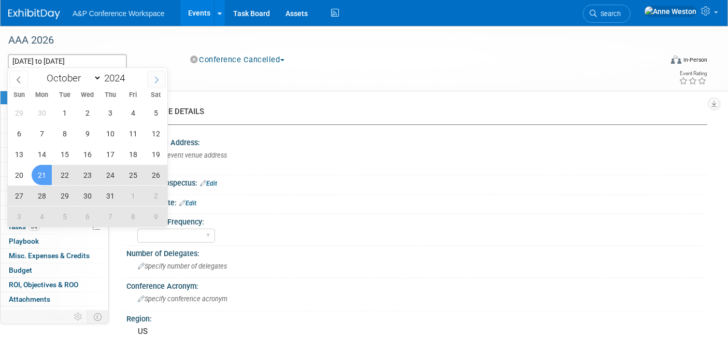
click at [157, 79] on icon at bounding box center [156, 79] width 7 height 7
select select "10"
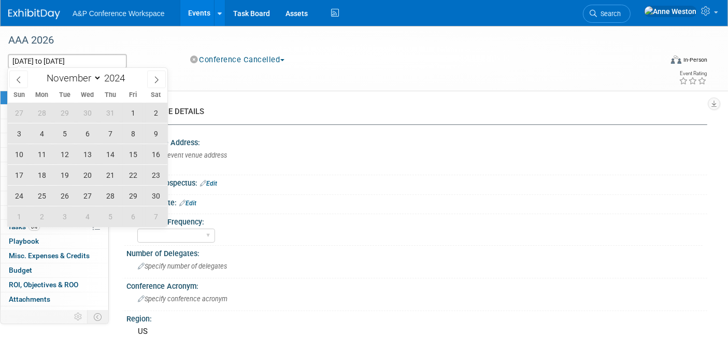
click at [65, 170] on span "19" at bounding box center [64, 175] width 20 height 20
type input "Nov 19, 2024"
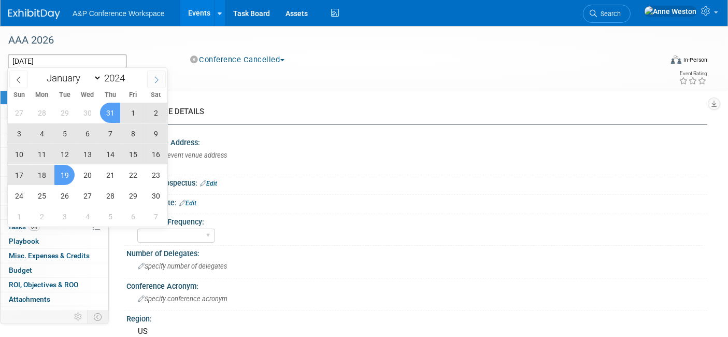
click at [154, 80] on icon at bounding box center [156, 79] width 7 height 7
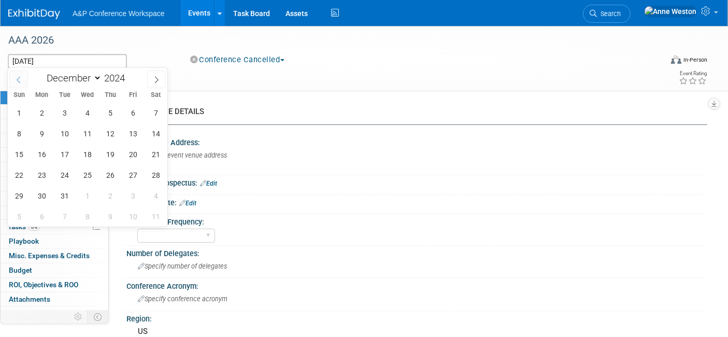
click at [18, 83] on span at bounding box center [18, 79] width 19 height 18
select select "10"
click at [131, 76] on span at bounding box center [128, 75] width 7 height 6
type input "2026"
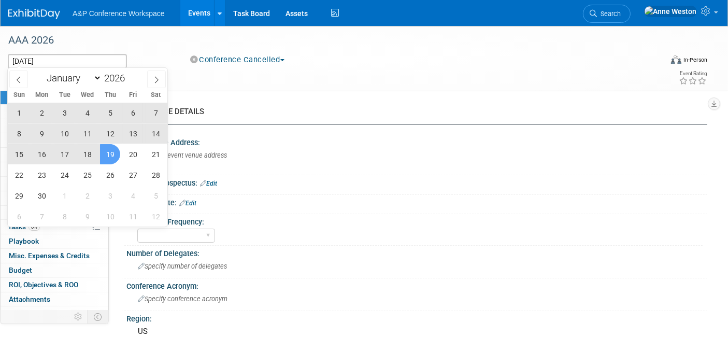
click at [105, 155] on span "19" at bounding box center [110, 154] width 20 height 20
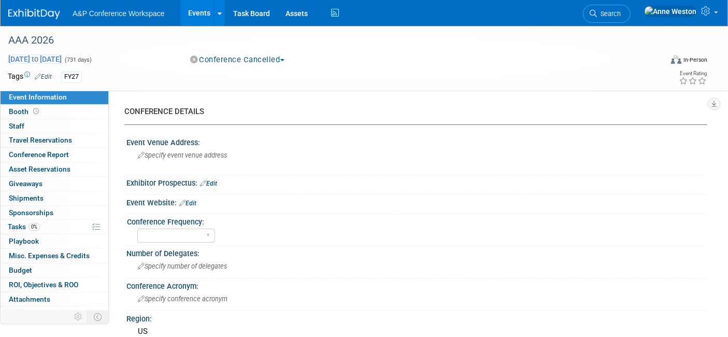
click at [25, 54] on span "Nov 19, 2024 to Nov 19, 2026" at bounding box center [35, 58] width 54 height 9
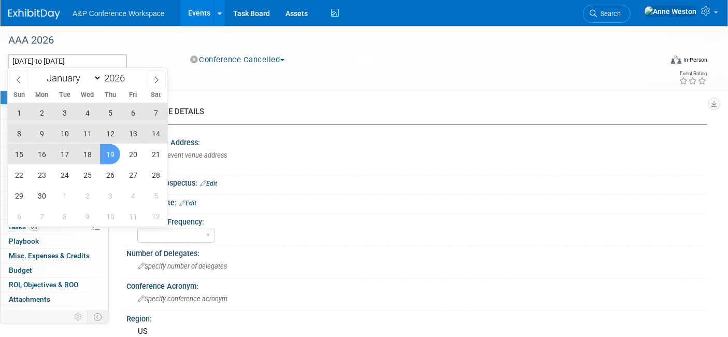
click at [110, 153] on span "19" at bounding box center [110, 154] width 20 height 20
type input "Nov 19, 2026"
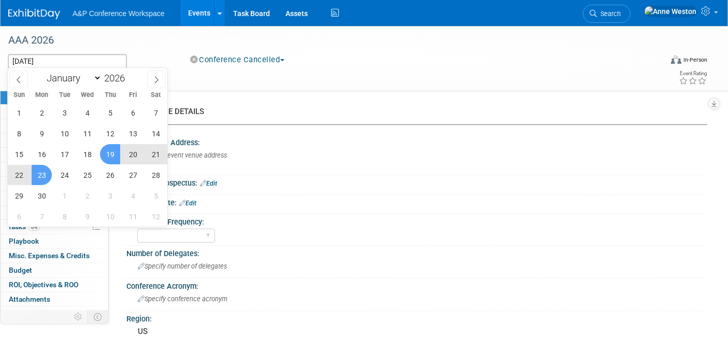
click at [49, 171] on span "23" at bounding box center [42, 175] width 20 height 20
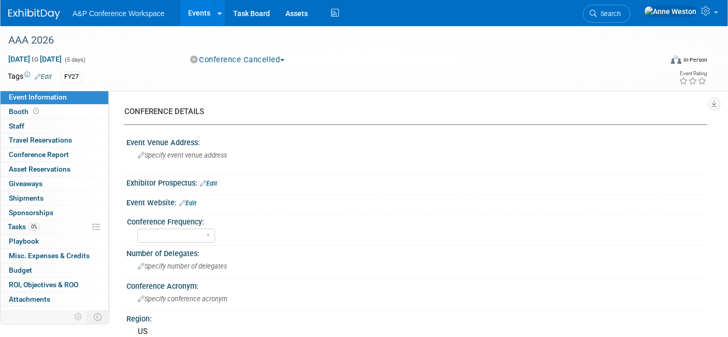
click at [235, 55] on button "Conference Cancelled" at bounding box center [238, 59] width 102 height 11
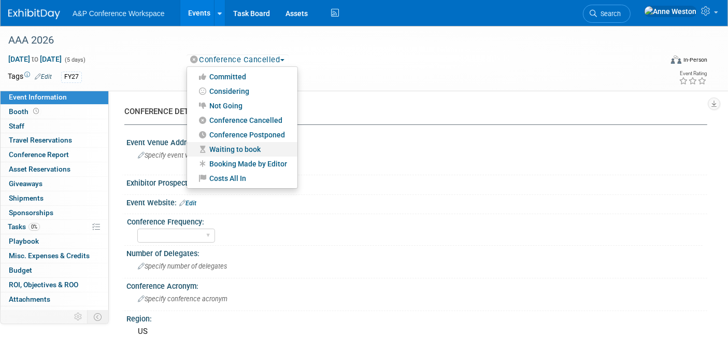
click at [229, 151] on link "Waiting to book" at bounding box center [242, 149] width 110 height 15
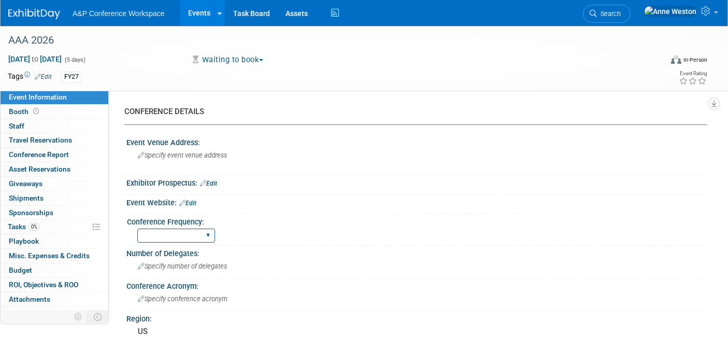
click at [188, 234] on select "Annual Biennial Bi-Annual Triennial Quadrennial" at bounding box center [176, 236] width 78 height 14
select select "Annual"
click at [137, 229] on select "Annual Biennial Bi-Annual Triennial Quadrennial" at bounding box center [176, 236] width 78 height 14
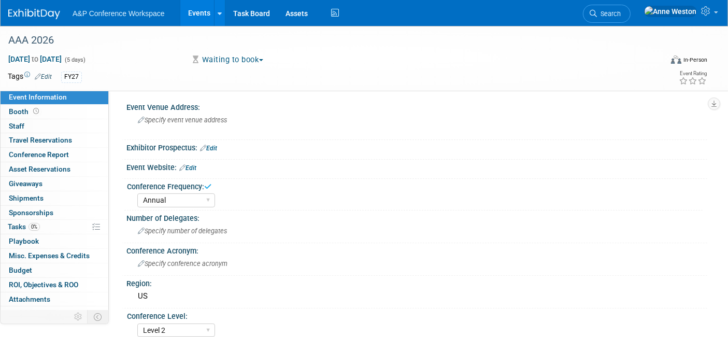
scroll to position [58, 0]
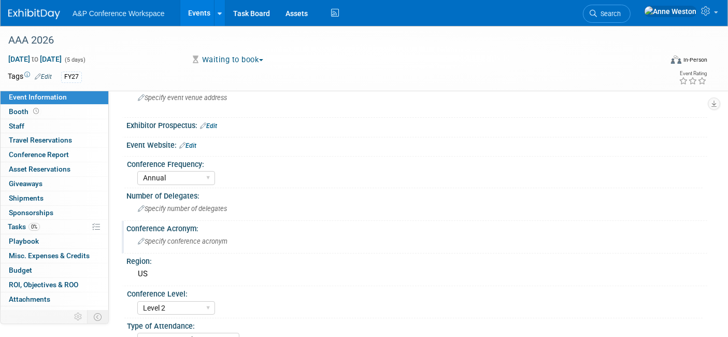
click at [168, 241] on span "Specify conference acronym" at bounding box center [183, 241] width 90 height 8
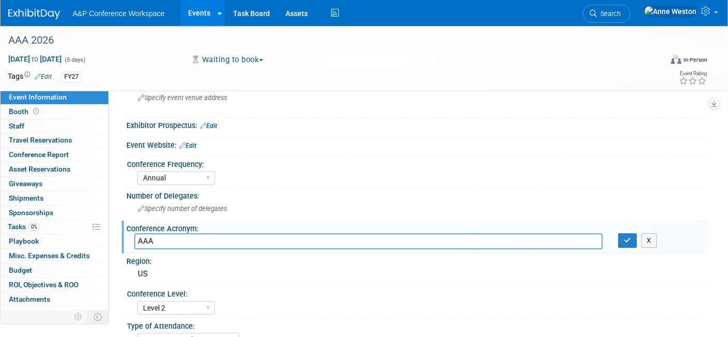
type input "AAA"
click at [339, 175] on div "Annual Biennial Bi-Annual Triennial Quadrennial" at bounding box center [419, 176] width 565 height 17
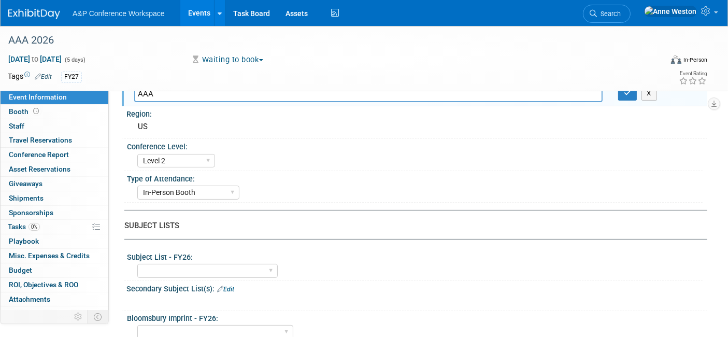
scroll to position [230, 0]
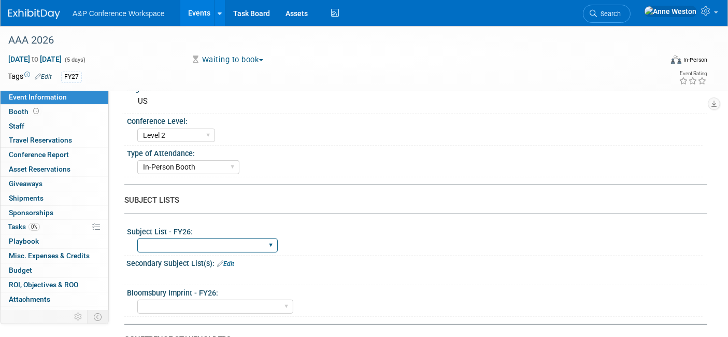
click at [229, 238] on select "ABC-CLIO Reference African Studies Anthropology Archaeology Architecture Archiv…" at bounding box center [207, 245] width 140 height 14
select select "Anthropology"
click at [137, 238] on select "ABC-CLIO Reference African Studies Anthropology Archaeology Architecture Archiv…" at bounding box center [207, 245] width 140 height 14
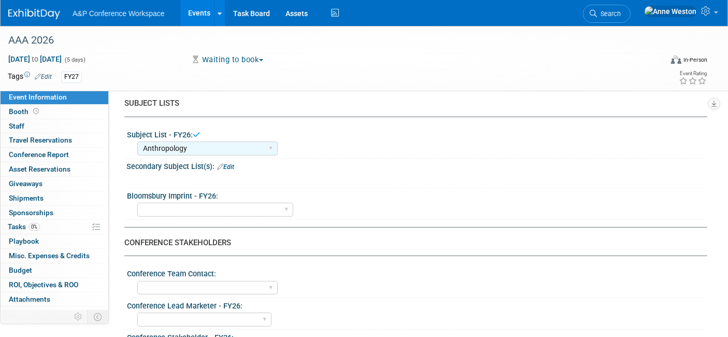
scroll to position [345, 0]
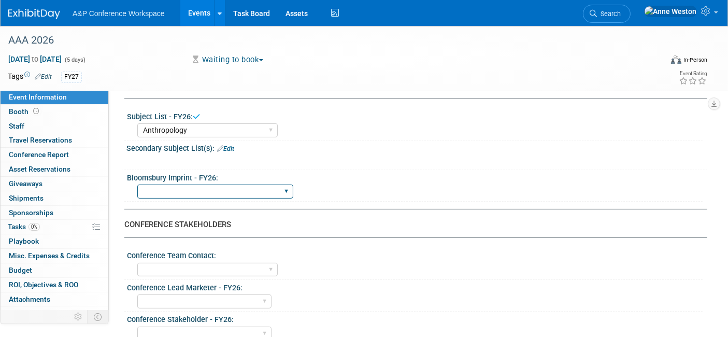
click at [237, 187] on select "Backbeat Bloomsbury Bloomsbury Academic Bloomsbury Digital Resources Bloomsbury…" at bounding box center [215, 191] width 156 height 14
select select "Bloomsbury Academic"
click at [137, 184] on select "Backbeat Bloomsbury Bloomsbury Academic Bloomsbury Digital Resources Bloomsbury…" at bounding box center [215, 191] width 156 height 14
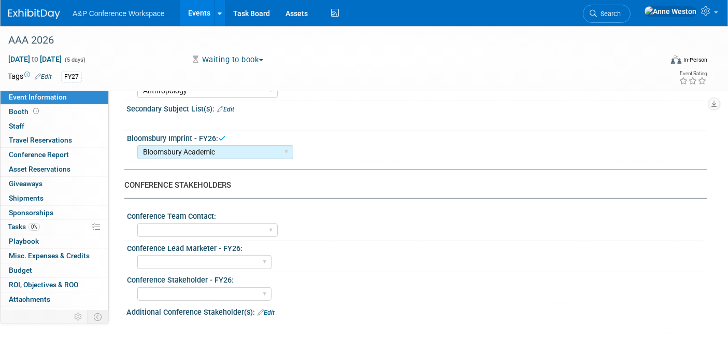
scroll to position [403, 0]
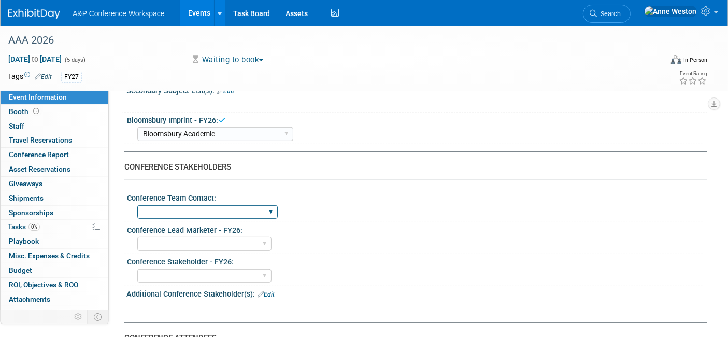
click at [235, 208] on select "Anne Weston Matt Hambridge Amanda Oney Anne Weston & Amanda Oney Anne Weston & …" at bounding box center [207, 212] width 140 height 14
select select "[PERSON_NAME]"
click at [137, 205] on select "Anne Weston Matt Hambridge Amanda Oney Anne Weston & Amanda Oney Anne Weston & …" at bounding box center [207, 212] width 140 height 14
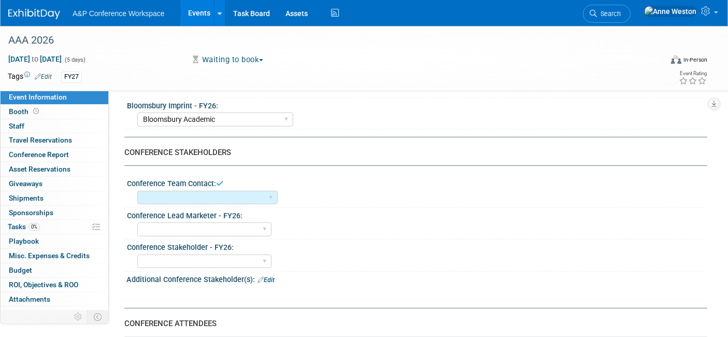
scroll to position [460, 0]
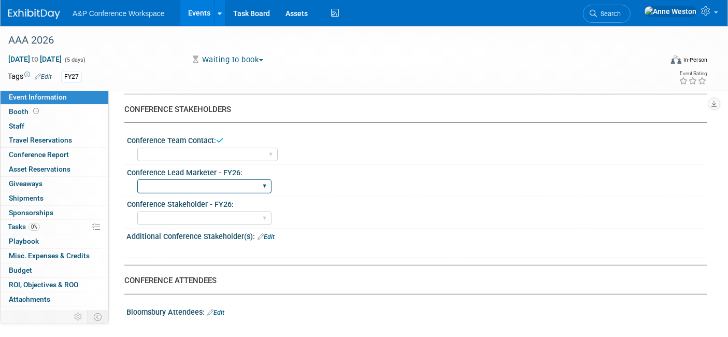
click at [226, 179] on select "Abigail Larkin Alice Billington Ami Reitmeier Amy Suratia Andy Boyd Anna Robert…" at bounding box center [204, 186] width 134 height 14
select select "[PERSON_NAME]"
click at [137, 179] on select "Abigail Larkin Alice Billington Ami Reitmeier Amy Suratia Andy Boyd Anna Robert…" at bounding box center [204, 186] width 134 height 14
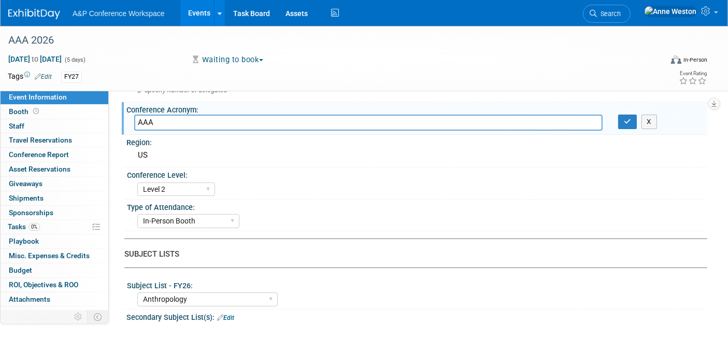
scroll to position [0, 0]
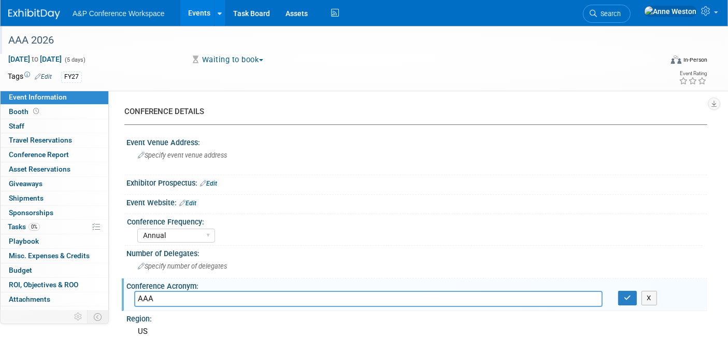
click at [102, 41] on div "AAA 2026" at bounding box center [326, 40] width 643 height 19
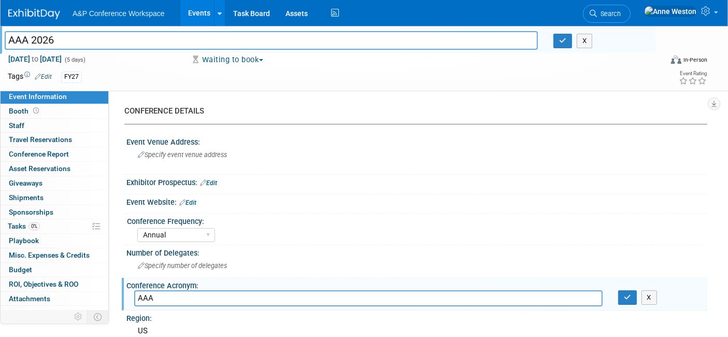
drag, startPoint x: 85, startPoint y: 36, endPoint x: 0, endPoint y: 35, distance: 85.0
click at [0, 35] on div "AAA 2026" at bounding box center [271, 42] width 549 height 16
type input "American Anthropological Association (AAA 2026)"
click at [188, 151] on span "Specify event venue address" at bounding box center [182, 155] width 89 height 8
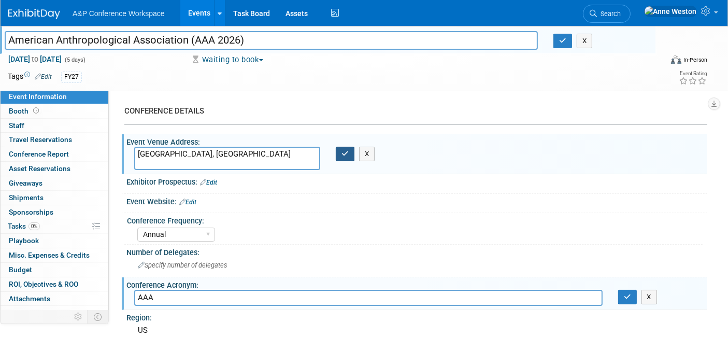
type textarea "[GEOGRAPHIC_DATA], [GEOGRAPHIC_DATA]"
click at [346, 153] on icon "button" at bounding box center [345, 153] width 7 height 7
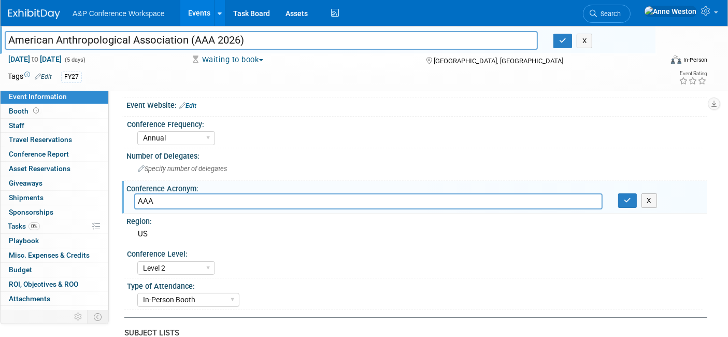
scroll to position [115, 0]
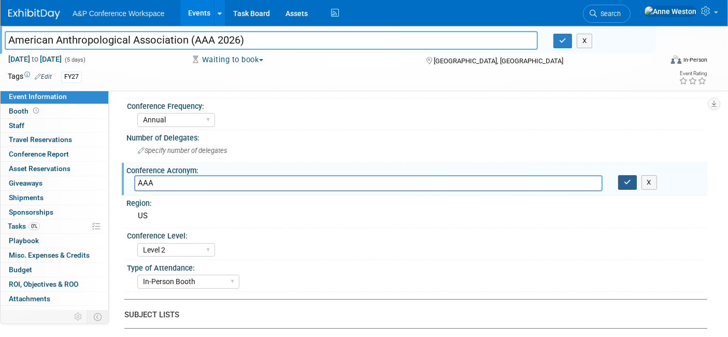
click at [624, 180] on icon "button" at bounding box center [627, 182] width 7 height 7
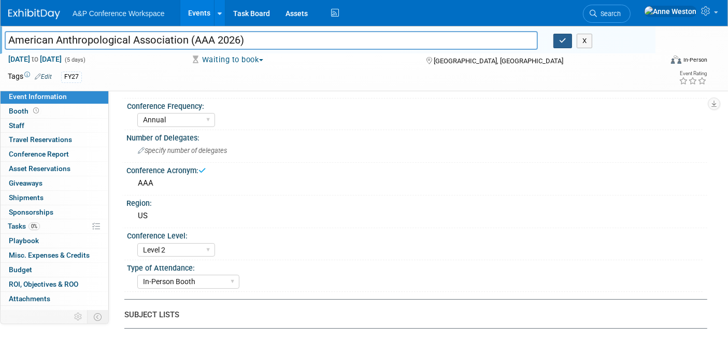
click at [563, 37] on icon "button" at bounding box center [562, 40] width 7 height 7
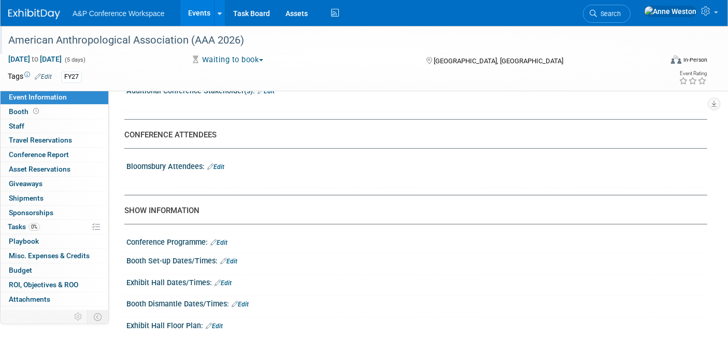
scroll to position [633, 0]
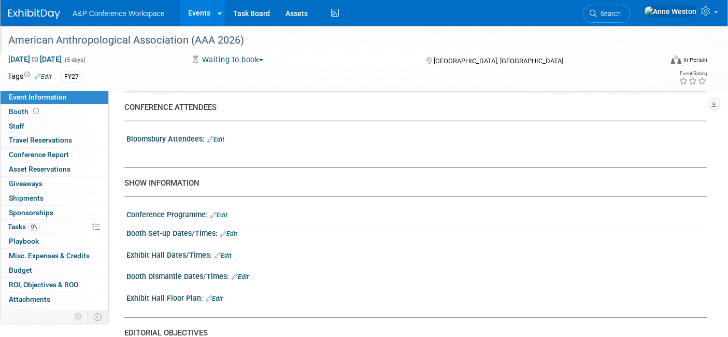
click at [220, 131] on div "Bloomsbury Attendees: Edit" at bounding box center [416, 137] width 581 height 13
click at [223, 136] on link "Edit" at bounding box center [215, 139] width 17 height 7
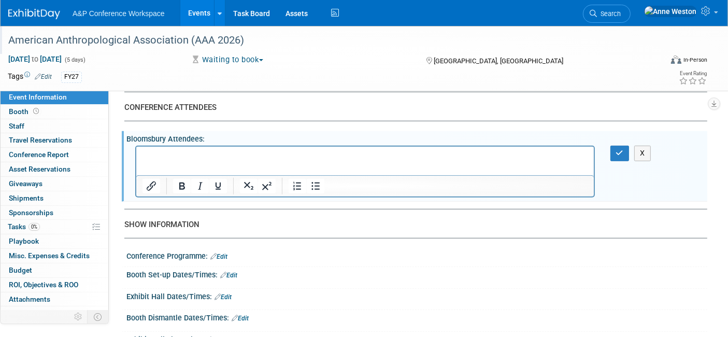
scroll to position [0, 0]
click at [197, 157] on p "Ryan Dradzynski, Alyssa Palazzo" at bounding box center [365, 156] width 446 height 10
click at [615, 146] on button "button" at bounding box center [619, 153] width 19 height 15
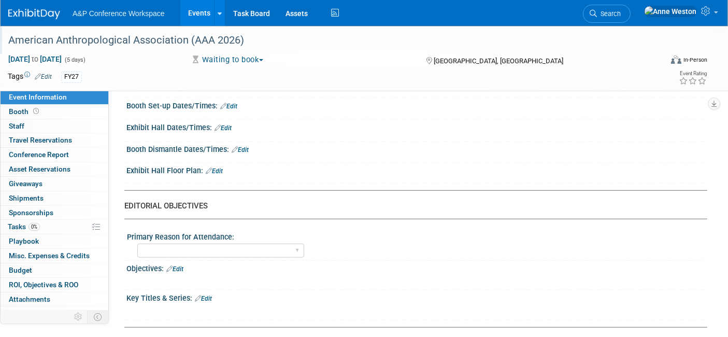
scroll to position [806, 0]
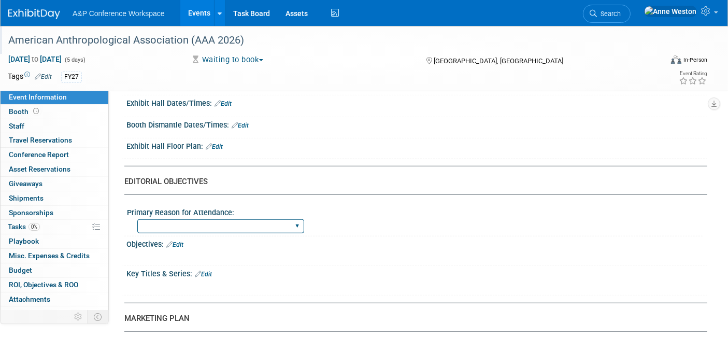
click at [161, 220] on select "BDR Product Awareness and Trial Generation​ Brand/Subject Presence​ Competitor …" at bounding box center [220, 226] width 167 height 14
select select "Networking/Commissioning"
click at [137, 219] on select "BDR Product Awareness and Trial Generation​ Brand/Subject Presence​ Competitor …" at bounding box center [220, 226] width 167 height 14
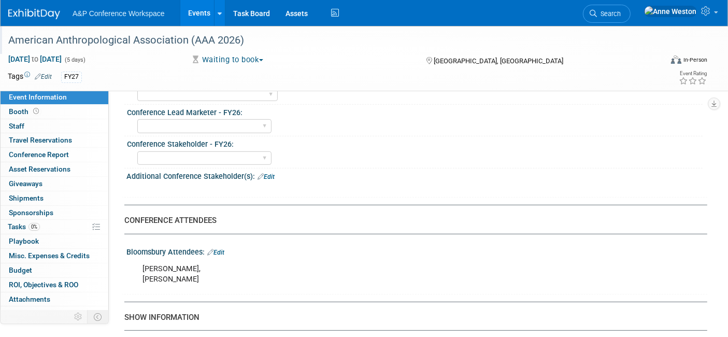
scroll to position [518, 0]
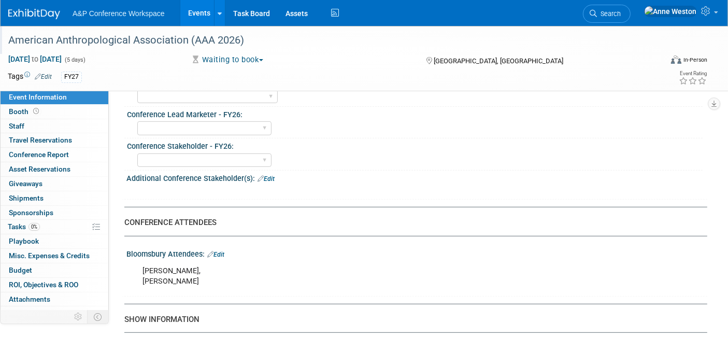
click at [269, 175] on link "Edit" at bounding box center [266, 178] width 17 height 7
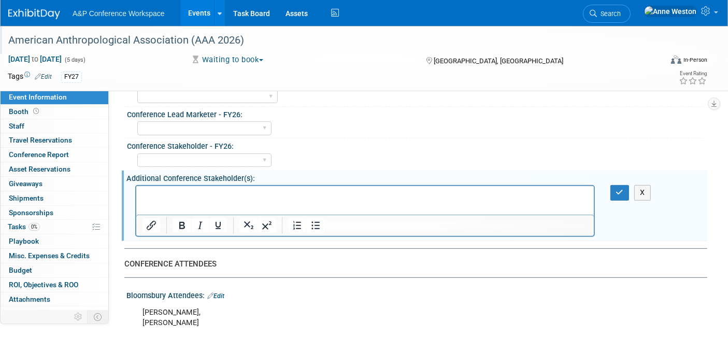
scroll to position [0, 0]
click at [618, 189] on icon "button" at bounding box center [620, 192] width 8 height 7
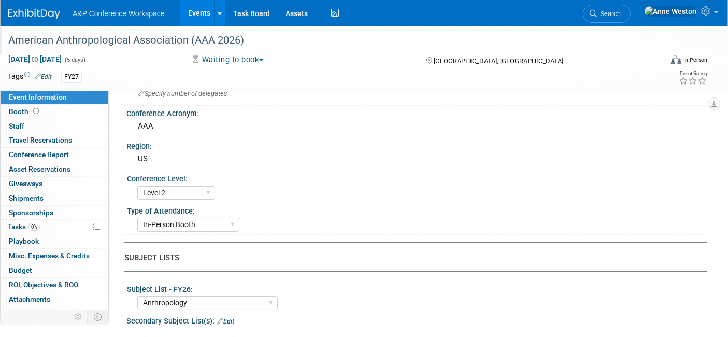
scroll to position [115, 0]
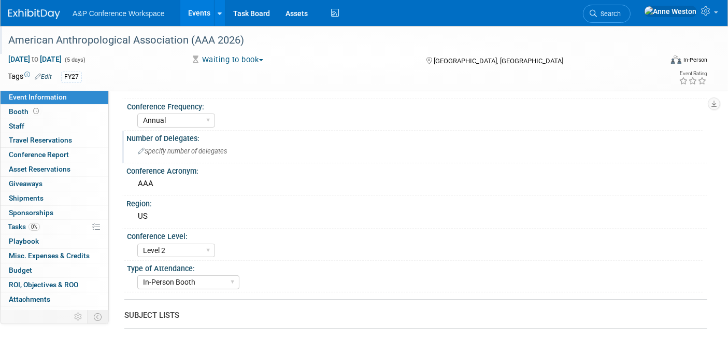
click at [208, 149] on span "Specify number of delegates" at bounding box center [182, 151] width 89 height 8
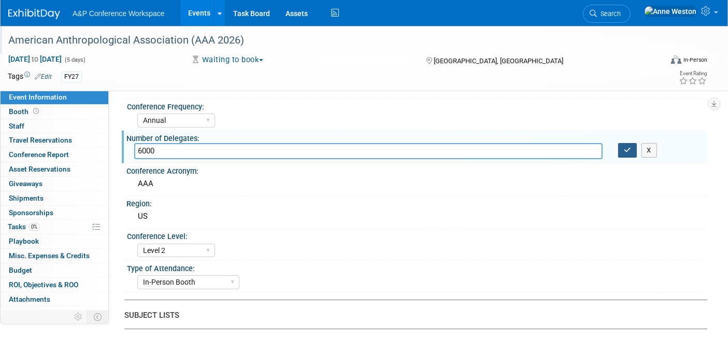
type input "6000"
click at [624, 147] on icon "button" at bounding box center [627, 150] width 7 height 7
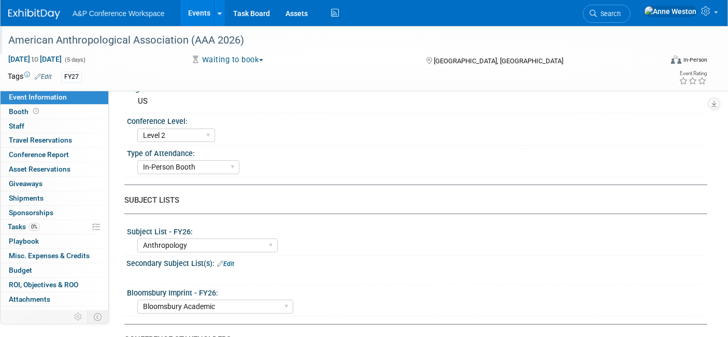
scroll to position [0, 0]
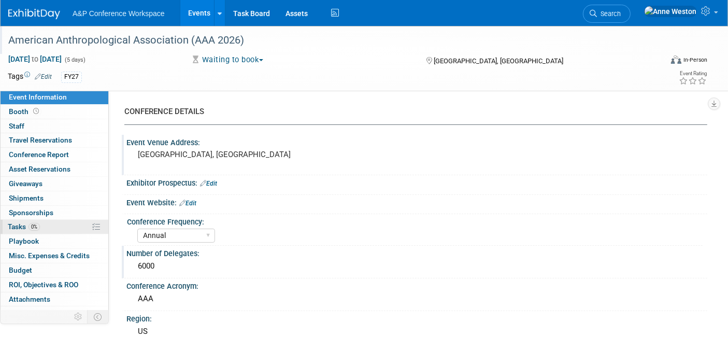
click at [31, 224] on span "0%" at bounding box center [34, 227] width 11 height 8
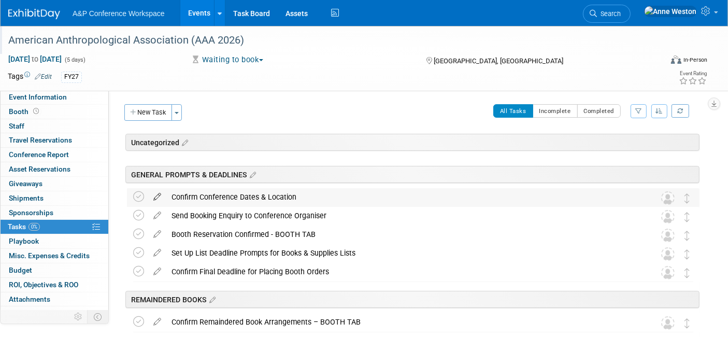
click at [154, 198] on icon at bounding box center [157, 194] width 18 height 13
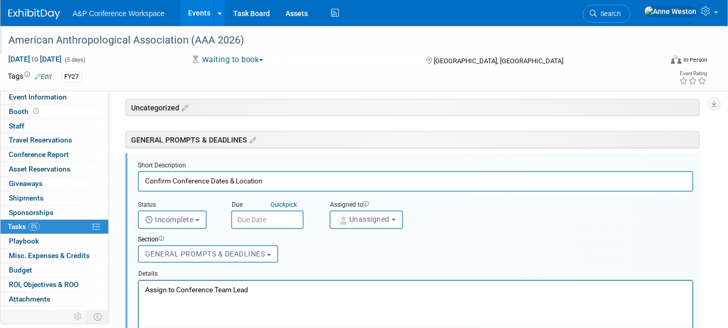
scroll to position [36, 0]
click at [357, 214] on span "Unassigned" at bounding box center [363, 218] width 53 height 8
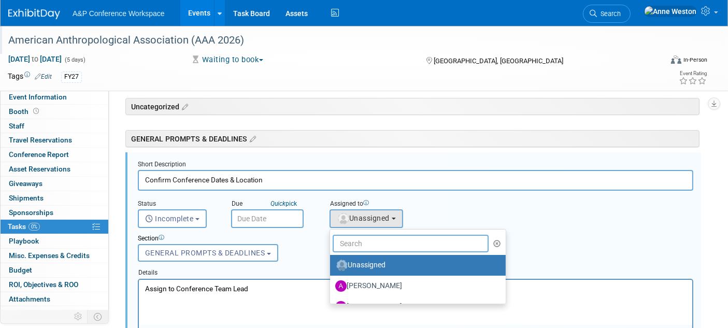
drag, startPoint x: 350, startPoint y: 245, endPoint x: 359, endPoint y: 242, distance: 9.2
click at [350, 245] on input "text" at bounding box center [411, 244] width 156 height 18
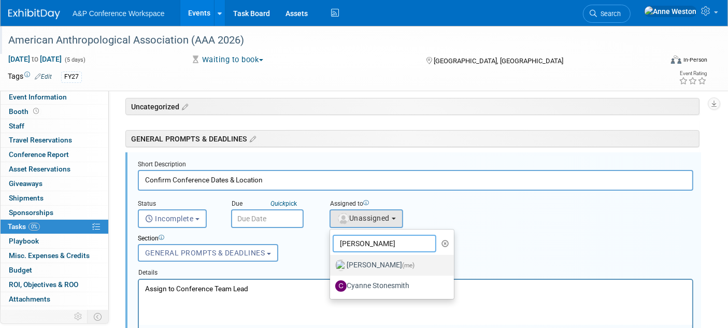
type input "Anne"
click at [351, 259] on label "Anne Weston (me)" at bounding box center [389, 265] width 108 height 17
click at [332, 261] on input "Anne Weston (me)" at bounding box center [328, 264] width 7 height 7
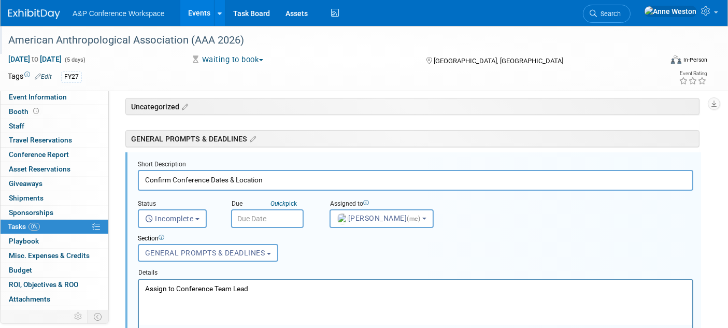
select select "c29719a7-47ff-44fe-b37a-21211f595519"
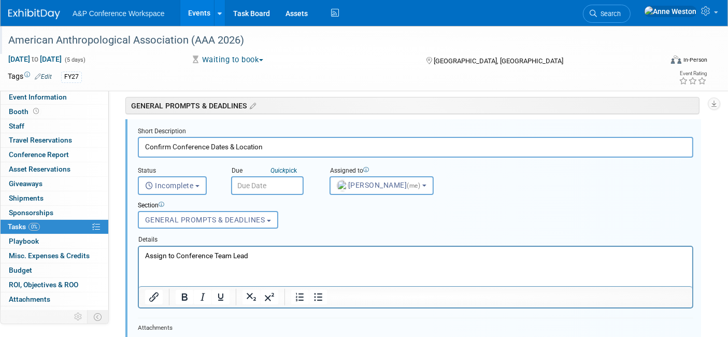
scroll to position [151, 0]
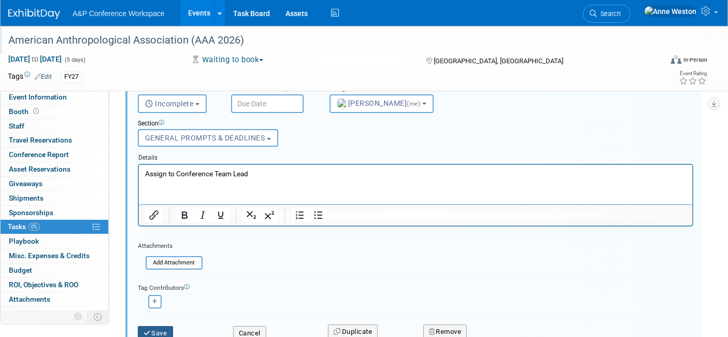
click at [149, 332] on button "Save" at bounding box center [155, 333] width 35 height 15
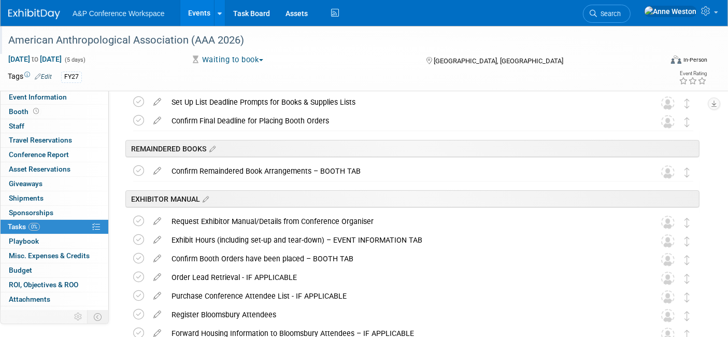
scroll to position [0, 0]
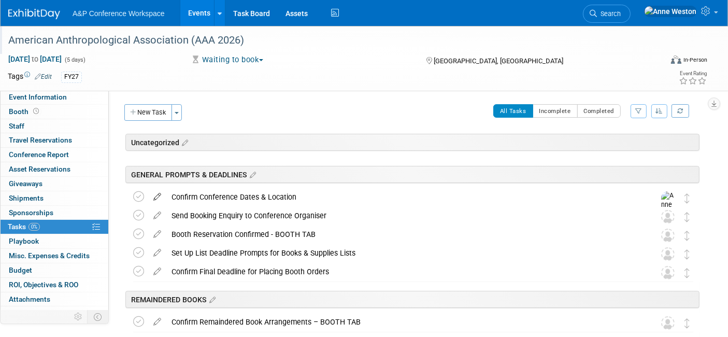
click at [157, 193] on icon at bounding box center [157, 194] width 18 height 13
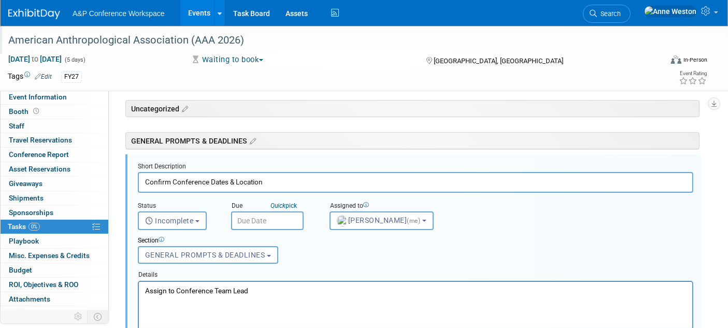
scroll to position [36, 0]
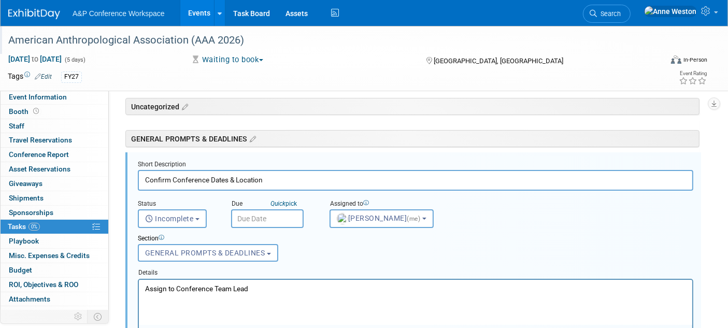
click at [250, 220] on input "text" at bounding box center [267, 218] width 73 height 19
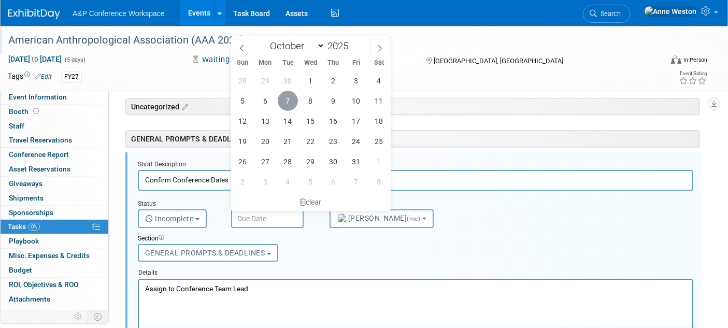
click at [288, 98] on span "7" at bounding box center [288, 101] width 20 height 20
type input "Oct 7, 2025"
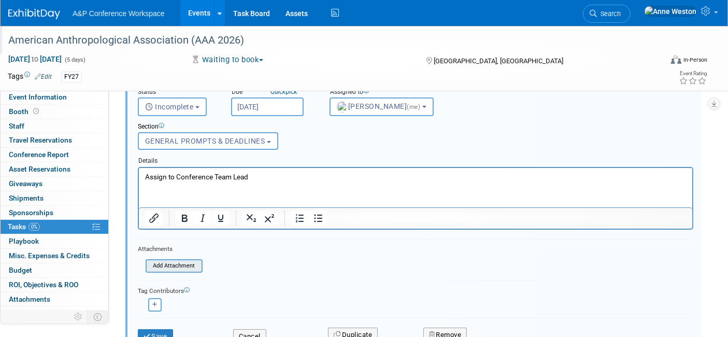
scroll to position [151, 0]
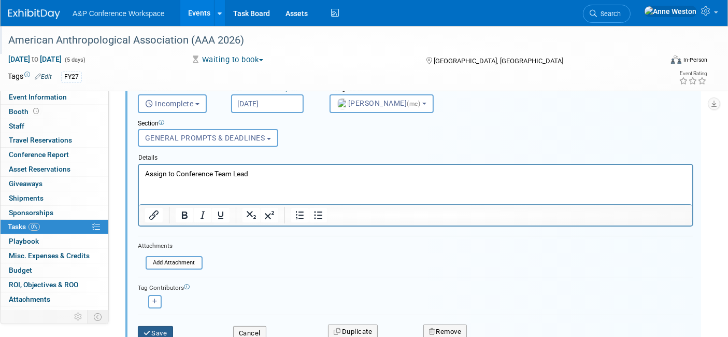
click at [150, 330] on icon "submit" at bounding box center [148, 333] width 8 height 7
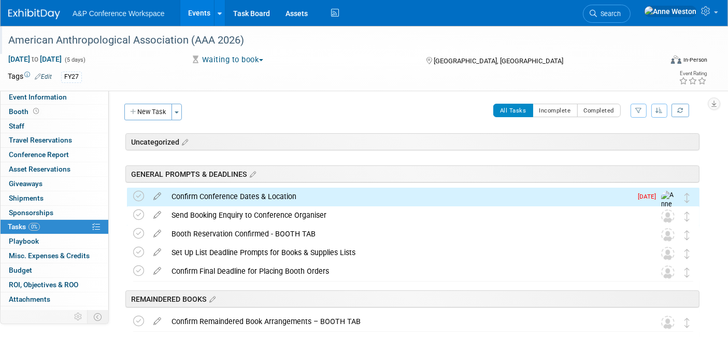
scroll to position [0, 0]
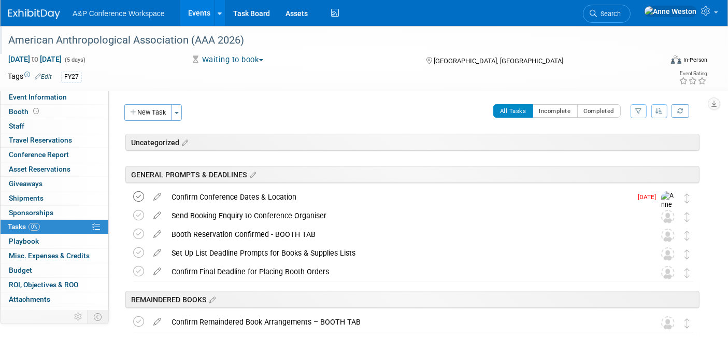
click at [139, 196] on icon at bounding box center [138, 196] width 11 height 11
click at [40, 109] on link "Booth" at bounding box center [55, 112] width 108 height 14
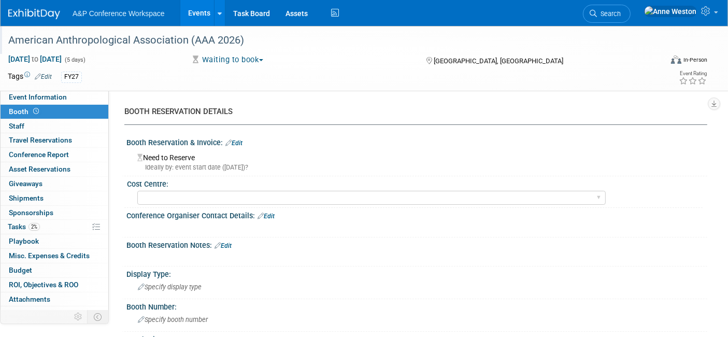
click at [239, 141] on link "Edit" at bounding box center [233, 142] width 17 height 7
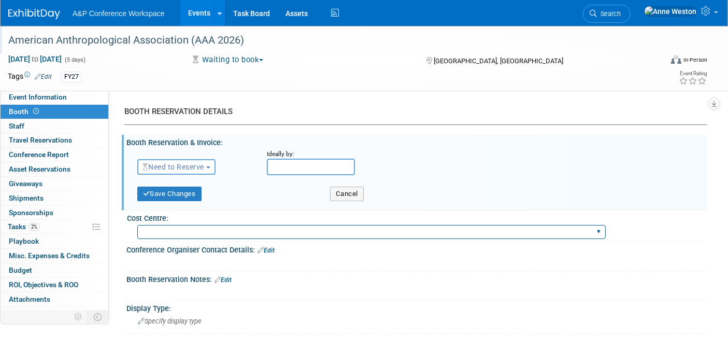
click at [160, 229] on select "BGBG BLRG BPDL BUAV BUIB BUMD COBA COMD CUAP FBAP HART IBIB RGP DIGI BUHA ABC-C…" at bounding box center [371, 232] width 468 height 14
select select "CUAP"
click at [137, 225] on select "BGBG BLRG BPDL BUAV BUIB BUMD COBA COMD CUAP FBAP HART IBIB RGP DIGI BUHA ABC-C…" at bounding box center [371, 232] width 468 height 14
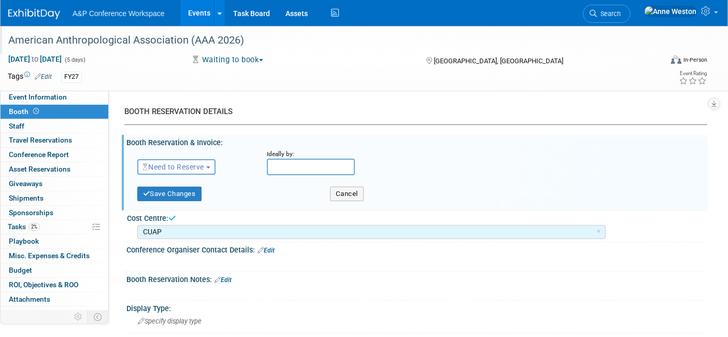
click at [216, 205] on div "Save Changes Cancel" at bounding box center [418, 193] width 562 height 26
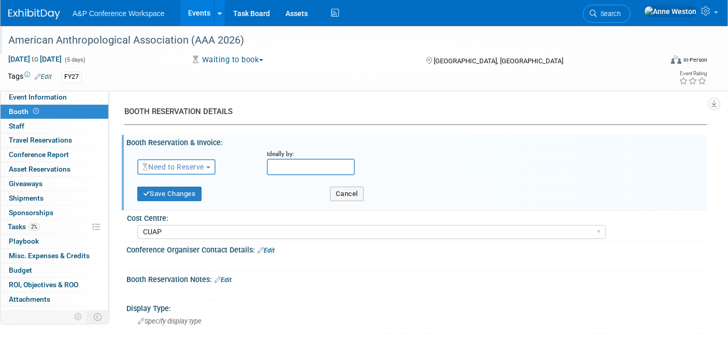
click at [194, 165] on span "Need to Reserve" at bounding box center [174, 167] width 62 height 8
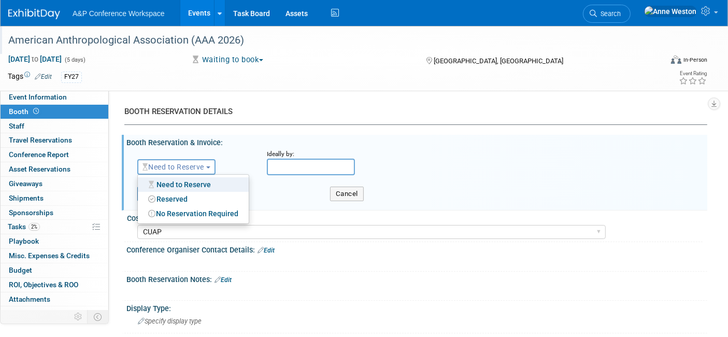
click at [194, 165] on span "Need to Reserve" at bounding box center [174, 167] width 62 height 8
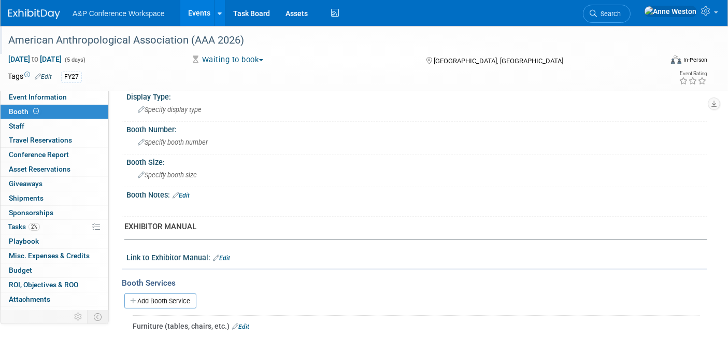
scroll to position [58, 0]
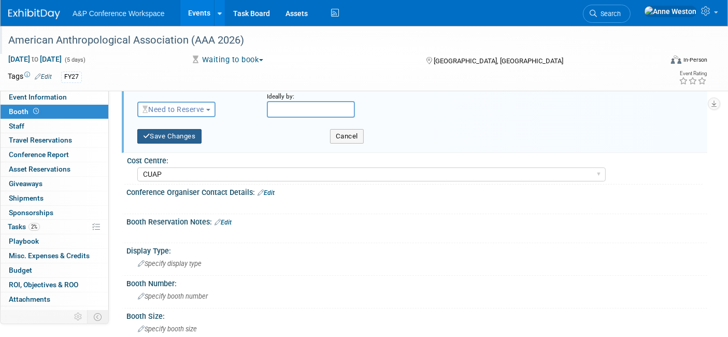
click at [174, 138] on button "Save Changes" at bounding box center [169, 136] width 64 height 15
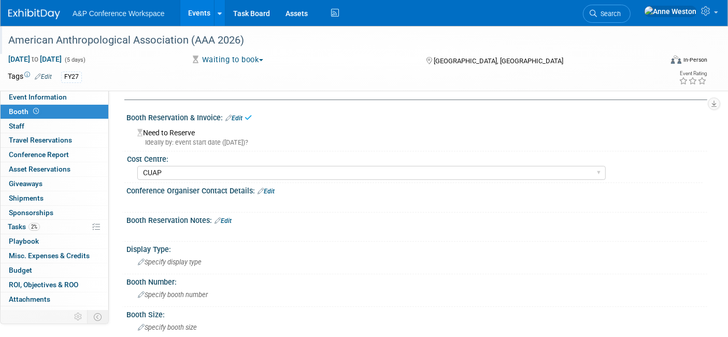
scroll to position [0, 0]
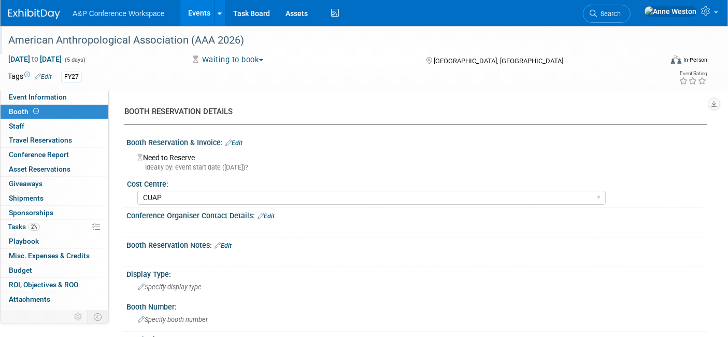
click at [224, 247] on link "Edit" at bounding box center [223, 245] width 17 height 7
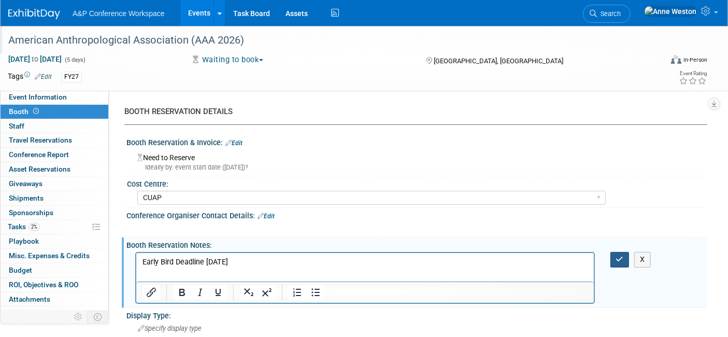
click at [614, 259] on button "button" at bounding box center [619, 259] width 19 height 15
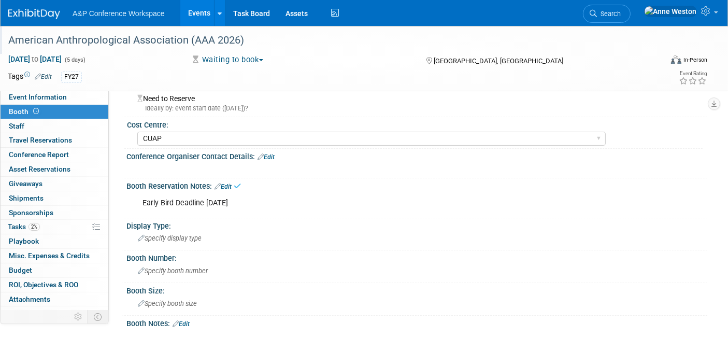
scroll to position [115, 0]
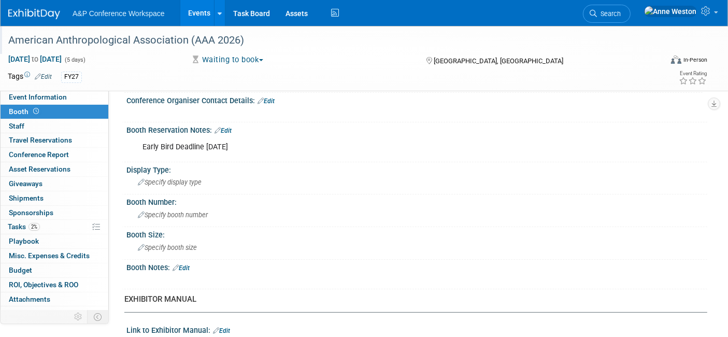
click at [289, 37] on div "American Anthropological Association (AAA 2026)" at bounding box center [326, 40] width 643 height 19
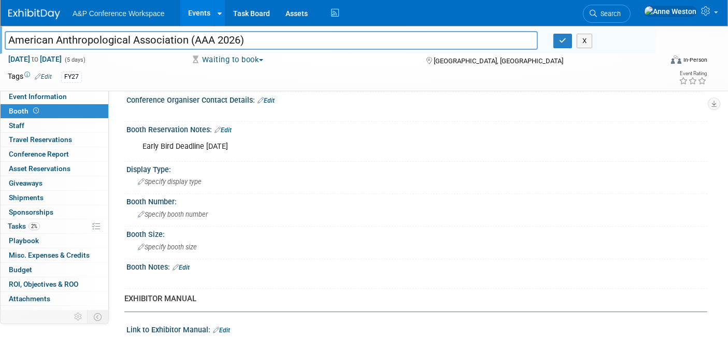
drag, startPoint x: 268, startPoint y: 33, endPoint x: 0, endPoint y: 36, distance: 268.5
click at [0, 36] on div "American Anthropological Association (AAA 2026)" at bounding box center [271, 42] width 549 height 16
click at [561, 42] on button "button" at bounding box center [562, 41] width 19 height 15
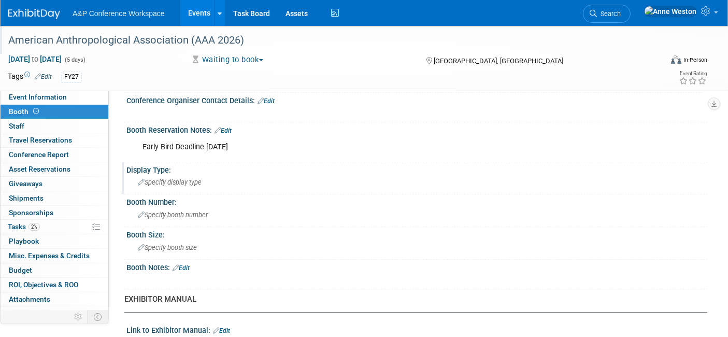
click at [209, 183] on div "Specify display type" at bounding box center [416, 182] width 565 height 16
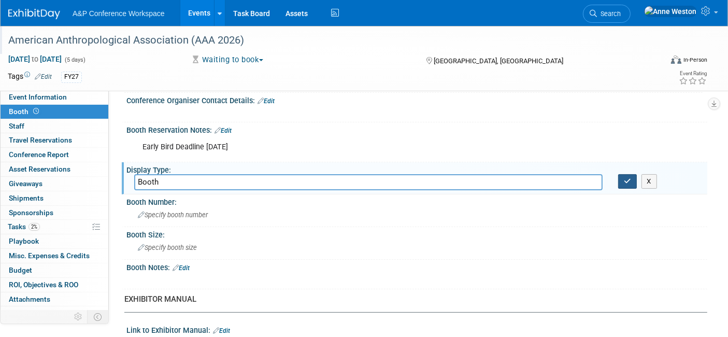
type input "Booth"
click at [625, 179] on icon "button" at bounding box center [627, 181] width 7 height 7
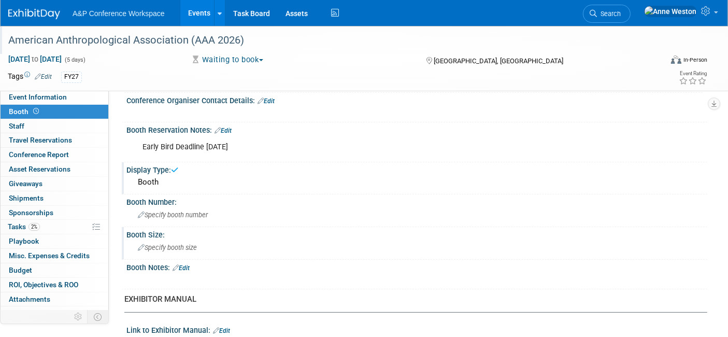
click at [170, 244] on span "Specify booth size" at bounding box center [167, 248] width 59 height 8
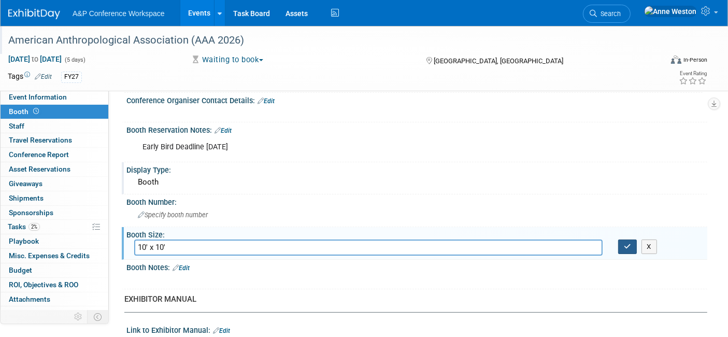
type input "10' x 10'"
click at [621, 240] on button "button" at bounding box center [627, 246] width 19 height 15
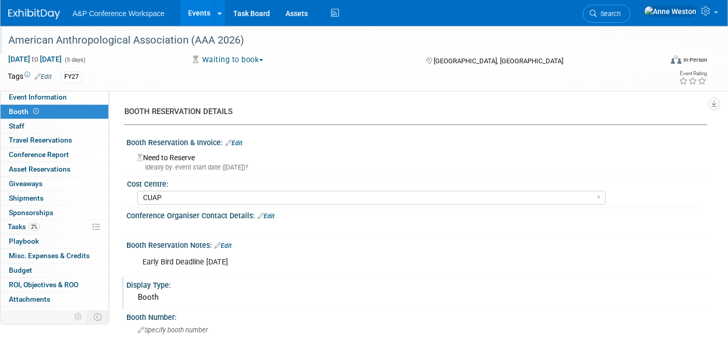
scroll to position [0, 0]
click at [288, 38] on div "American Anthropological Association (AAA 2026)" at bounding box center [326, 40] width 643 height 19
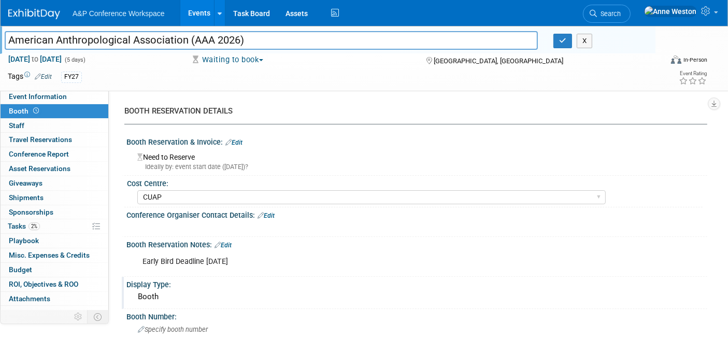
drag, startPoint x: 288, startPoint y: 38, endPoint x: 2, endPoint y: 43, distance: 286.6
click at [2, 43] on div "American Anthropological Association (AAA 2026)" at bounding box center [271, 42] width 549 height 16
click at [215, 80] on div "FY27" at bounding box center [324, 77] width 527 height 11
click at [16, 94] on span "Event Information" at bounding box center [38, 96] width 58 height 8
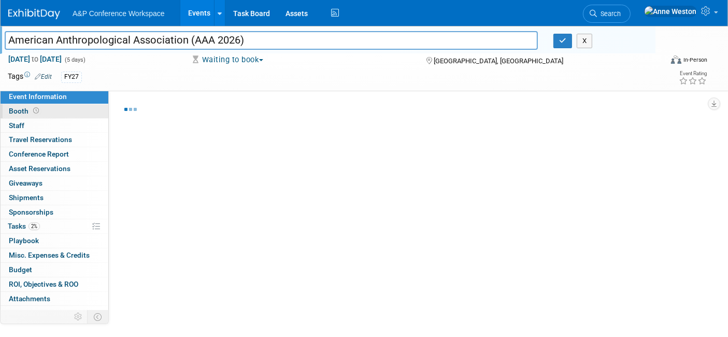
select select "Annual"
select select "Level 2"
select select "In-Person Booth"
select select "Anthropology"
select select "Bloomsbury Academic"
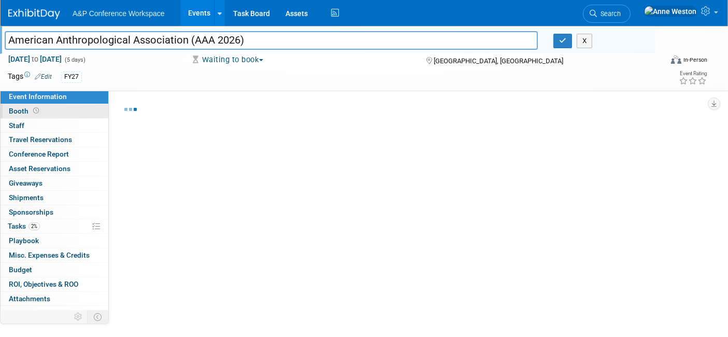
select select "[PERSON_NAME]"
select select "Networking/Commissioning"
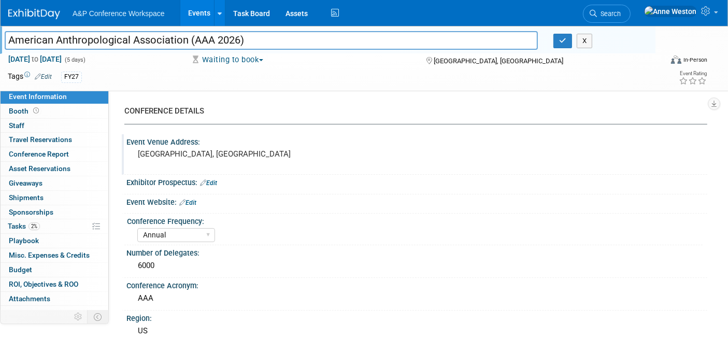
click at [223, 155] on pre "New Orleans, LA" at bounding box center [247, 153] width 219 height 9
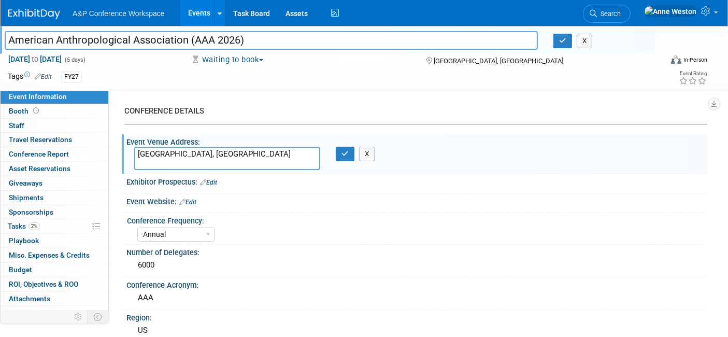
drag, startPoint x: 218, startPoint y: 153, endPoint x: 116, endPoint y: 152, distance: 102.1
click at [116, 152] on div "CONFERENCE DETAILS Event Venue Address: New Orleans, LA New Orleans, LA X Exhib…" at bounding box center [408, 204] width 599 height 229
type textarea "St Louis, MO"
click at [338, 158] on button "button" at bounding box center [345, 154] width 19 height 15
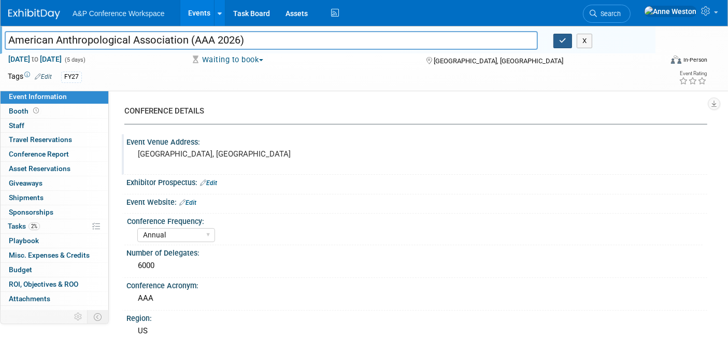
click at [564, 39] on icon "button" at bounding box center [562, 40] width 7 height 7
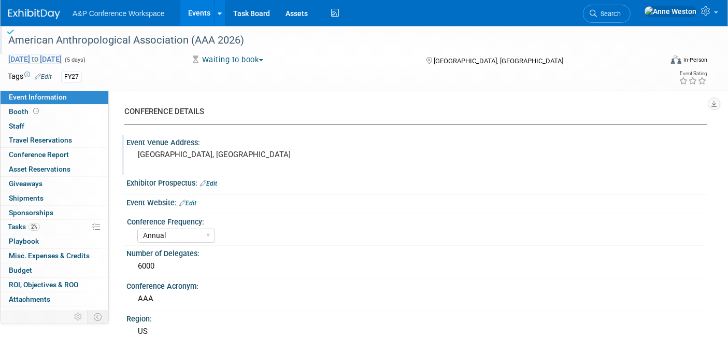
click at [62, 57] on span "Nov 19, 2026 to Nov 23, 2026" at bounding box center [35, 58] width 54 height 9
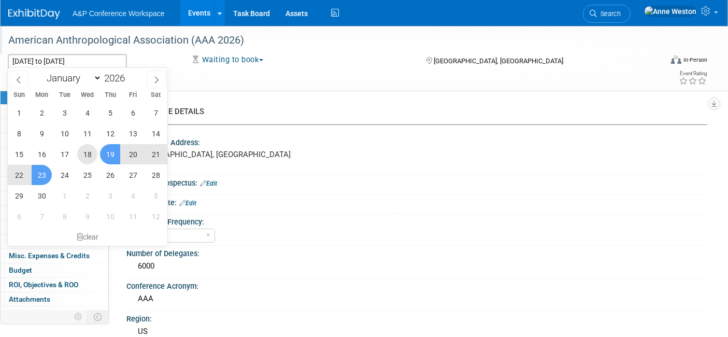
click at [92, 150] on span "18" at bounding box center [87, 154] width 20 height 20
type input "Nov 18, 2026"
click at [15, 172] on span "22" at bounding box center [19, 175] width 20 height 20
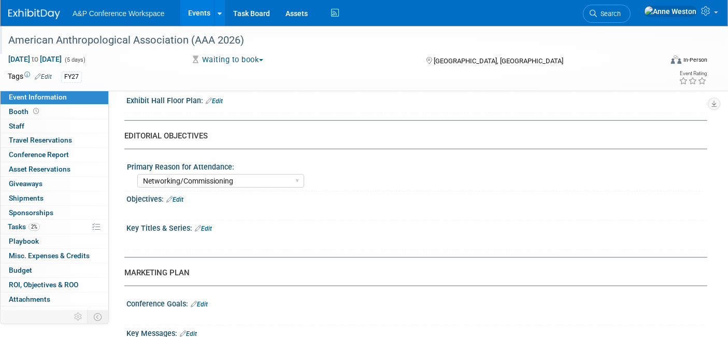
scroll to position [863, 0]
click at [181, 194] on link "Edit" at bounding box center [174, 197] width 17 height 7
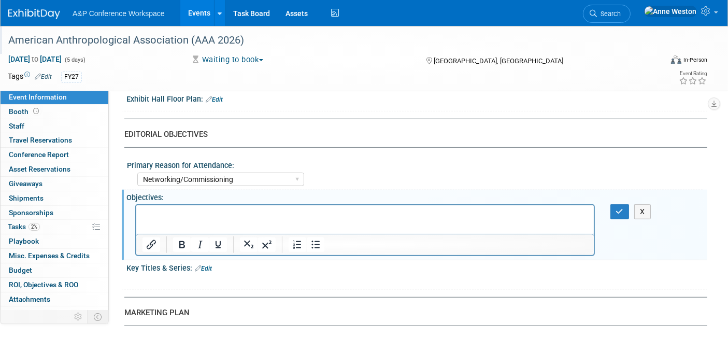
scroll to position [0, 0]
click at [618, 208] on icon "button" at bounding box center [620, 211] width 8 height 7
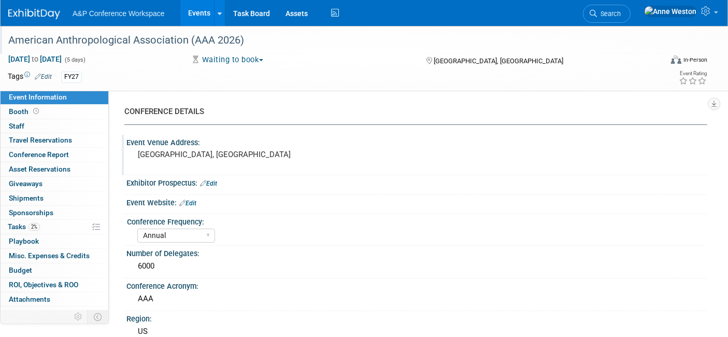
click at [192, 201] on link "Edit" at bounding box center [187, 203] width 17 height 7
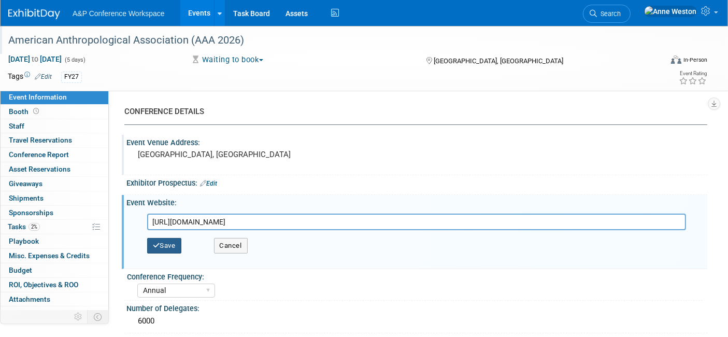
type input "https://annualmeeting.americananthro.org/future-past/"
click at [172, 249] on button "Save" at bounding box center [164, 246] width 34 height 16
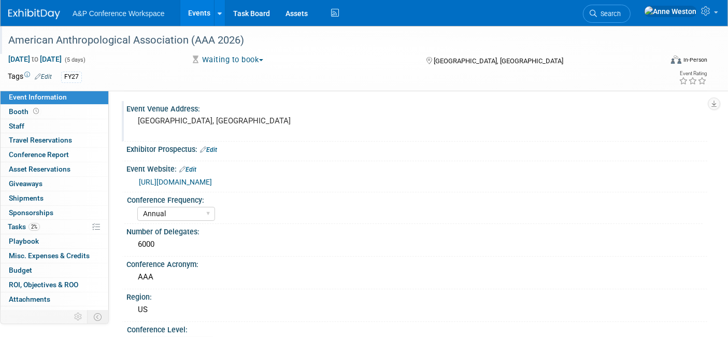
scroll to position [58, 0]
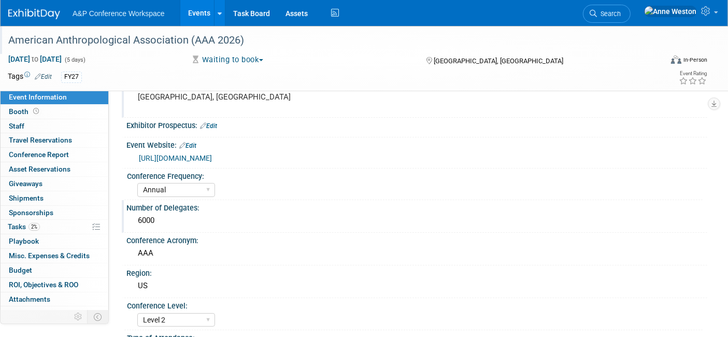
click at [166, 218] on div "6000" at bounding box center [416, 220] width 565 height 16
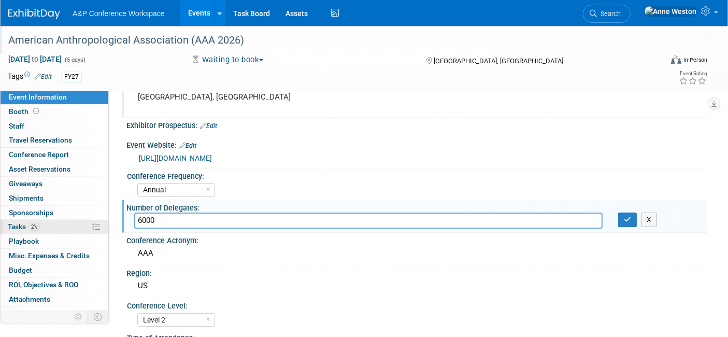
drag, startPoint x: 167, startPoint y: 219, endPoint x: 88, endPoint y: 222, distance: 79.9
click at [627, 217] on icon "button" at bounding box center [627, 219] width 7 height 7
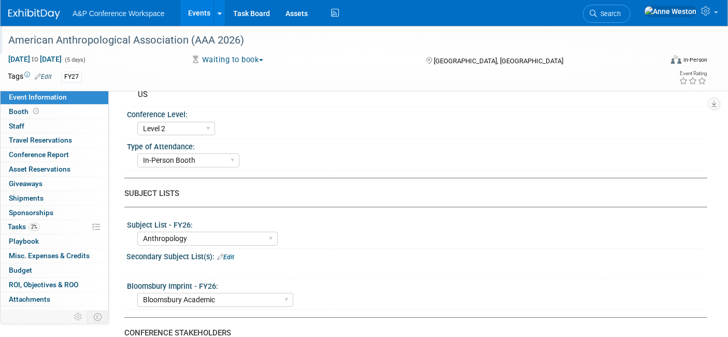
scroll to position [108, 0]
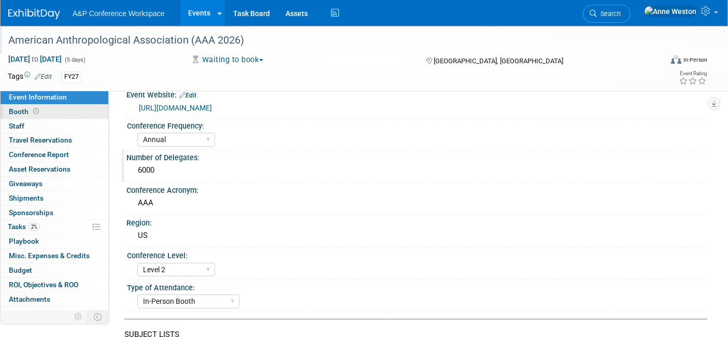
click at [45, 109] on link "Booth" at bounding box center [55, 112] width 108 height 14
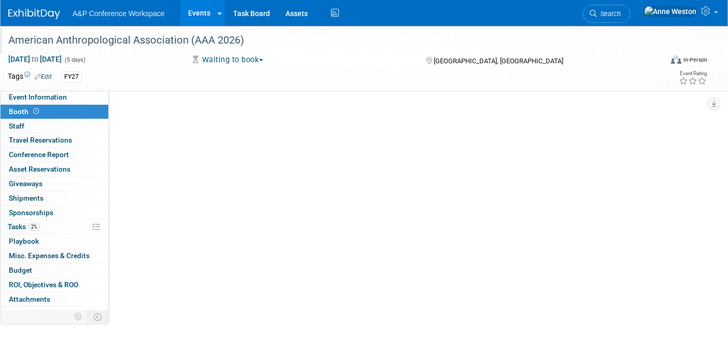
select select "CUAP"
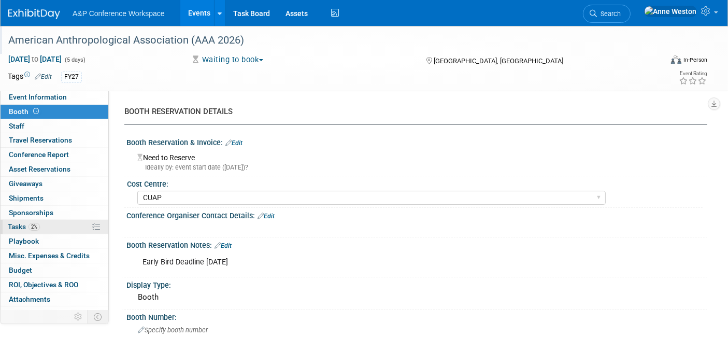
click at [24, 223] on span "Tasks 2%" at bounding box center [24, 226] width 32 height 8
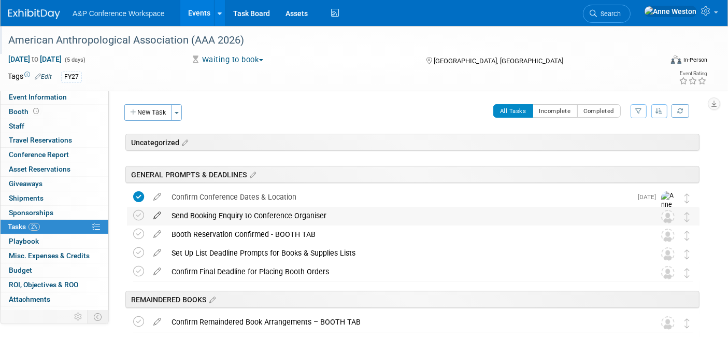
click at [157, 210] on icon at bounding box center [157, 213] width 18 height 13
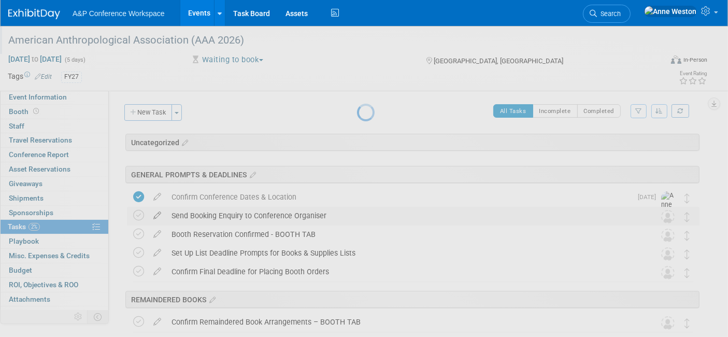
select select "9"
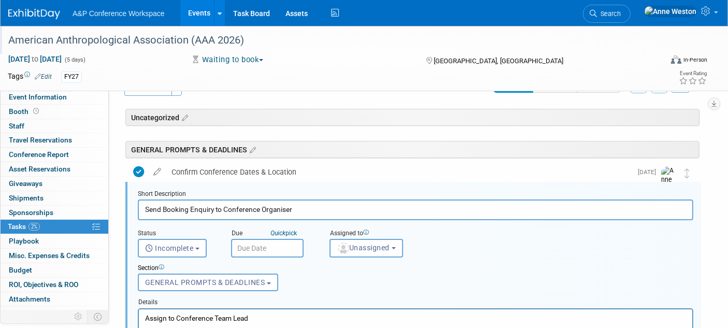
scroll to position [54, 0]
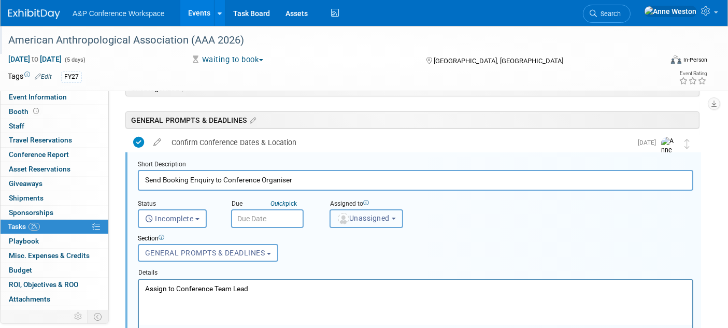
click at [361, 215] on span "Unassigned" at bounding box center [363, 218] width 53 height 8
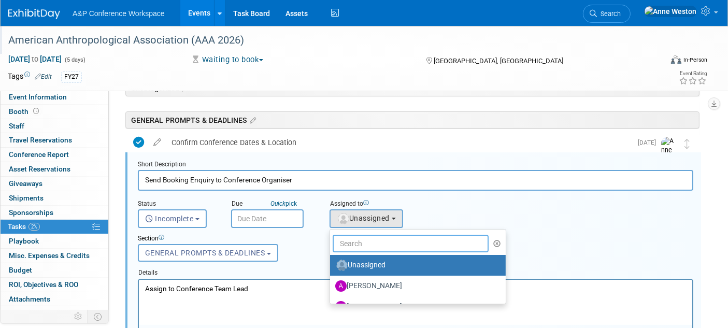
click at [372, 245] on input "text" at bounding box center [411, 244] width 156 height 18
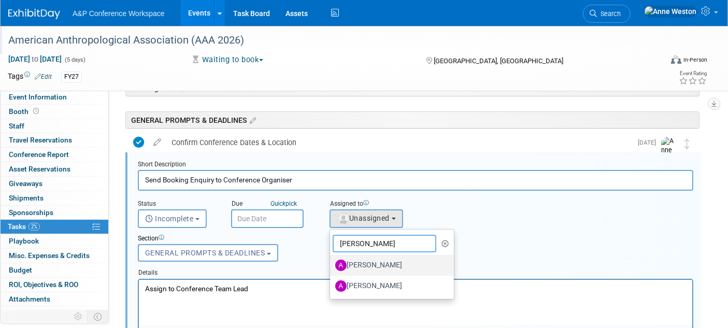
type input "Amanda"
click at [376, 262] on label "[PERSON_NAME]" at bounding box center [389, 265] width 108 height 17
click at [332, 262] on input "[PERSON_NAME]" at bounding box center [328, 264] width 7 height 7
select select "3fc68575-f872-4db6-8d2a-11755123f12c"
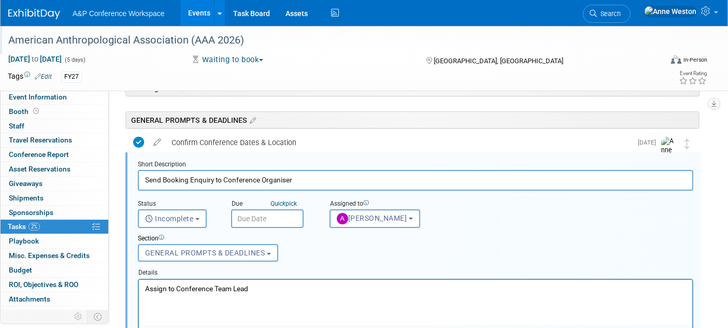
click at [243, 216] on input "text" at bounding box center [267, 218] width 73 height 19
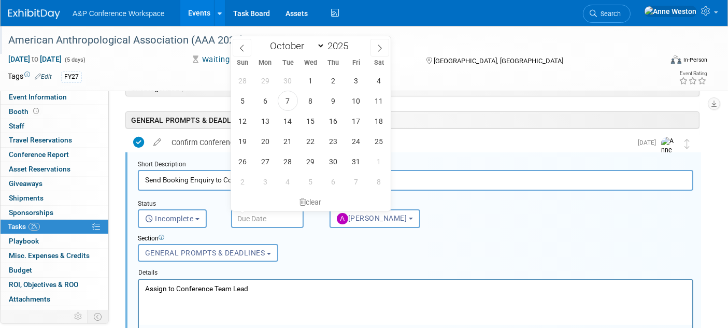
click at [370, 42] on div "January February March April May June July August September October November De…" at bounding box center [311, 45] width 120 height 18
click at [374, 45] on span at bounding box center [380, 48] width 19 height 18
click at [380, 45] on icon at bounding box center [379, 48] width 7 height 7
select select "11"
click at [380, 45] on icon at bounding box center [379, 48] width 7 height 7
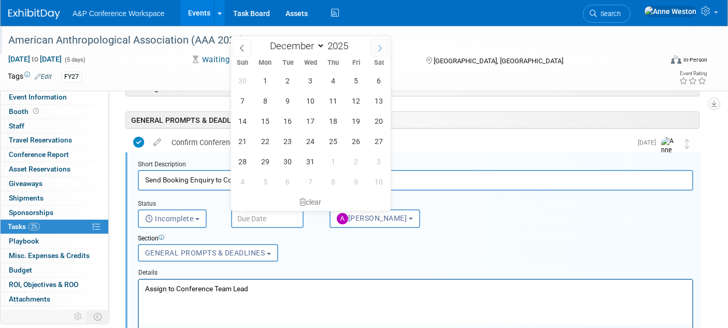
type input "2026"
select select "0"
click at [353, 158] on span "30" at bounding box center [356, 161] width 20 height 20
type input "Jan 30, 2026"
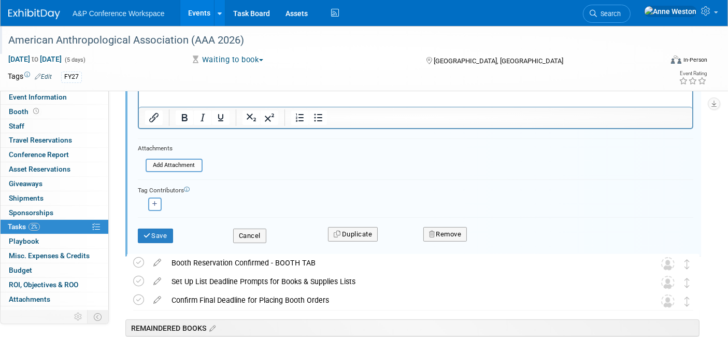
scroll to position [285, 0]
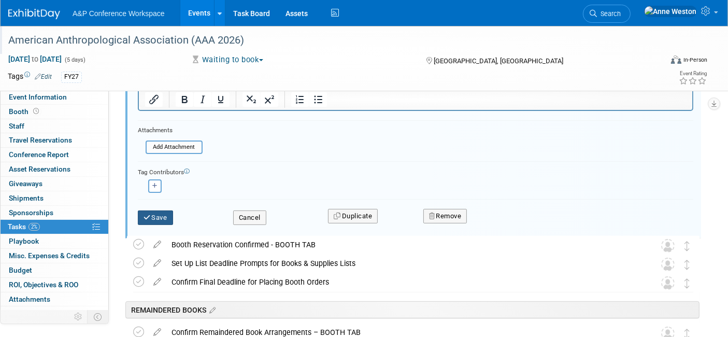
click at [153, 212] on button "Save" at bounding box center [155, 217] width 35 height 15
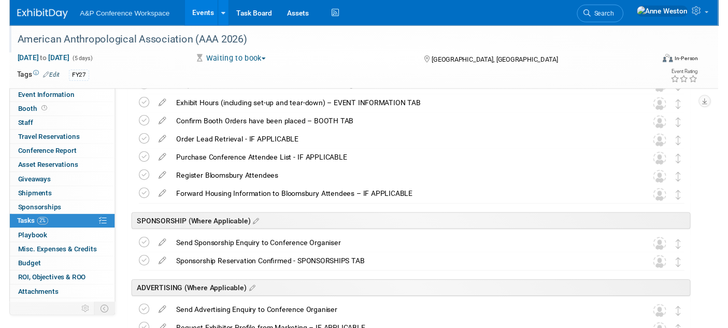
scroll to position [0, 0]
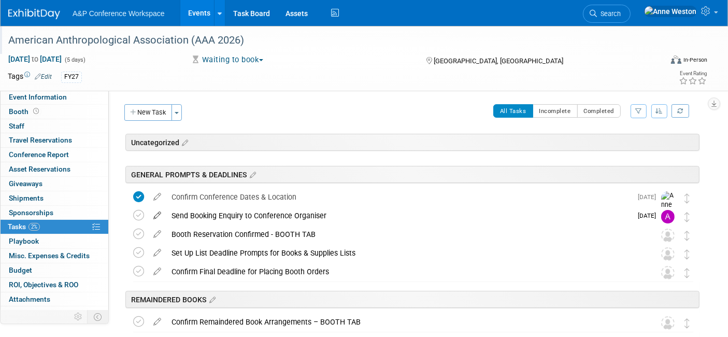
click at [159, 212] on icon at bounding box center [157, 213] width 18 height 13
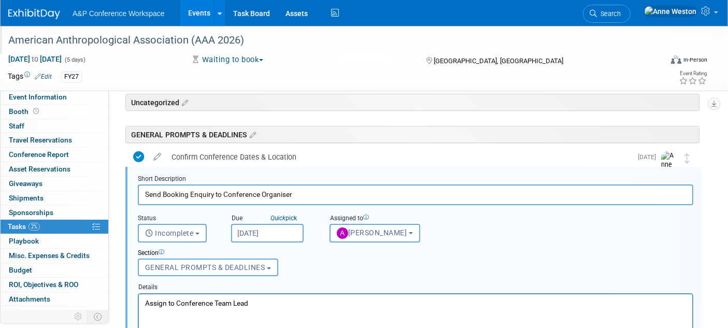
scroll to position [54, 0]
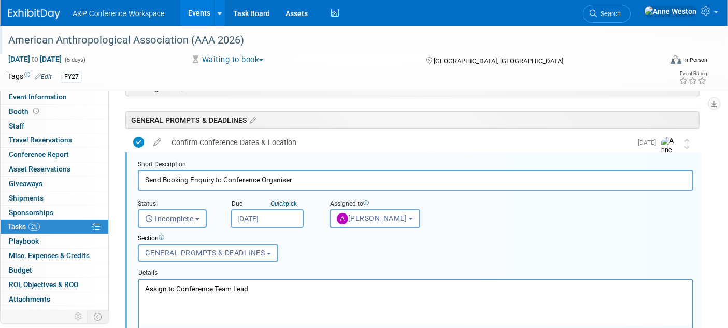
click at [254, 214] on input "Jan 30, 2026" at bounding box center [267, 218] width 73 height 19
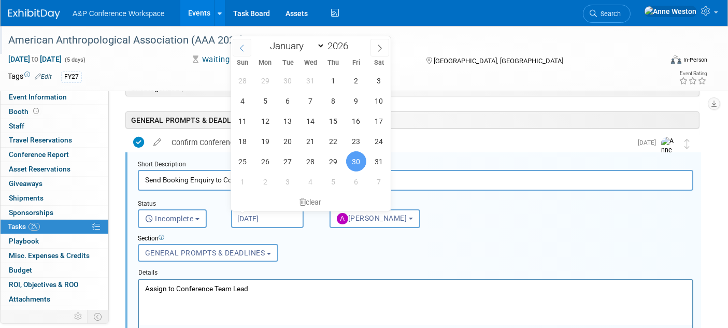
click at [239, 42] on span at bounding box center [242, 48] width 19 height 18
type input "2025"
select select "11"
click at [266, 82] on span "1" at bounding box center [265, 80] width 20 height 20
type input "Dec 1, 2025"
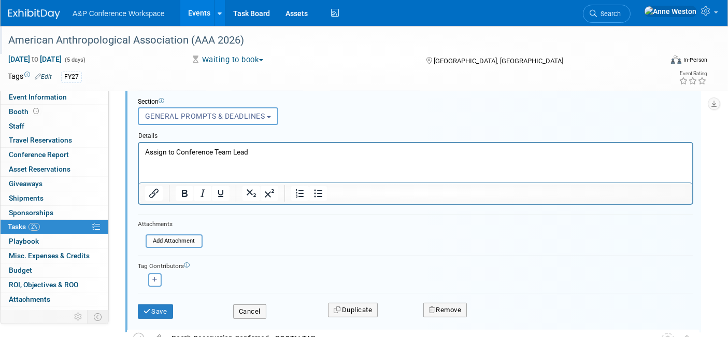
scroll to position [227, 0]
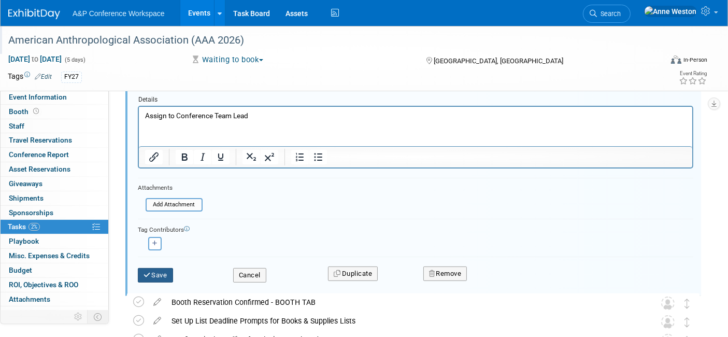
click at [155, 272] on button "Save" at bounding box center [155, 275] width 35 height 15
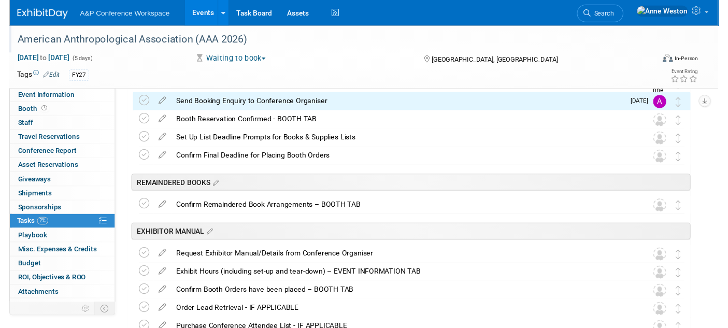
scroll to position [0, 0]
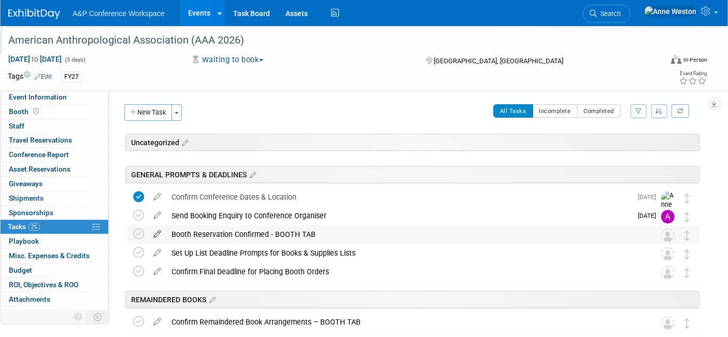
click at [155, 230] on icon at bounding box center [157, 231] width 18 height 13
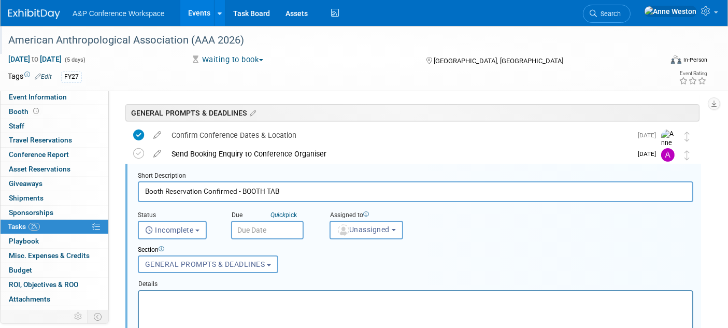
scroll to position [74, 0]
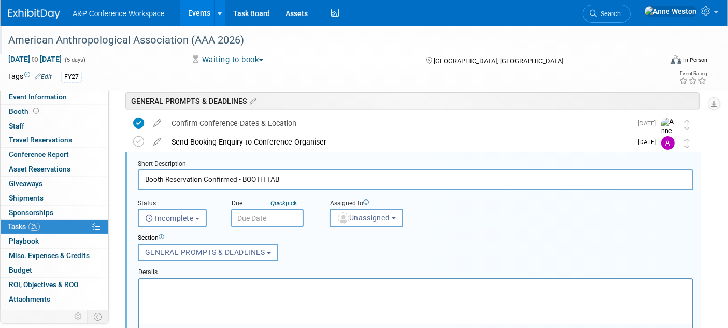
click at [260, 214] on input "text" at bounding box center [267, 218] width 73 height 19
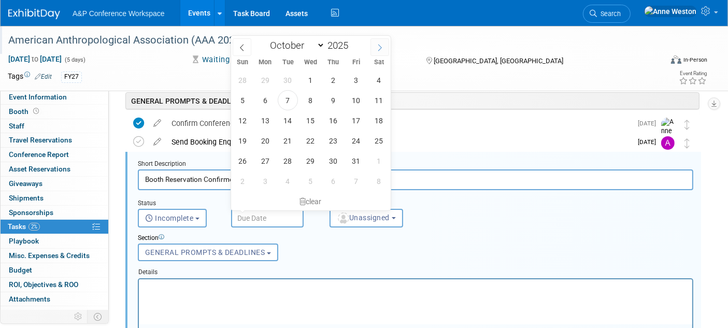
click at [376, 42] on span at bounding box center [380, 47] width 19 height 18
select select "11"
click at [376, 42] on span at bounding box center [380, 47] width 19 height 18
type input "2026"
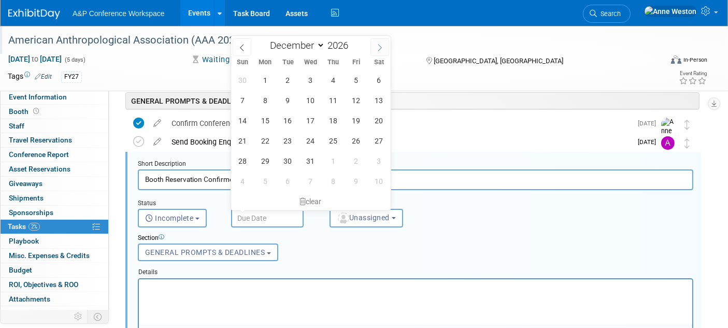
select select "0"
click at [355, 136] on span "23" at bounding box center [356, 141] width 20 height 20
type input "Jan 23, 2026"
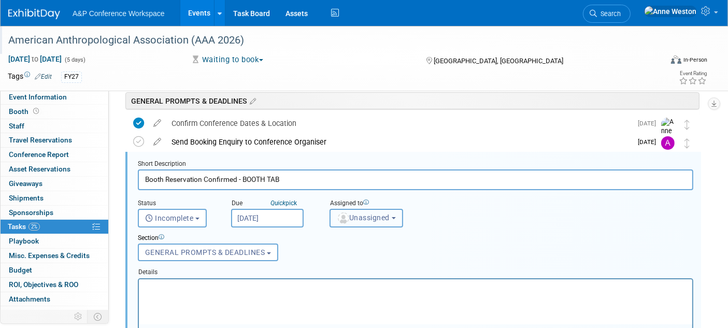
click at [366, 219] on span "Unassigned" at bounding box center [363, 218] width 53 height 8
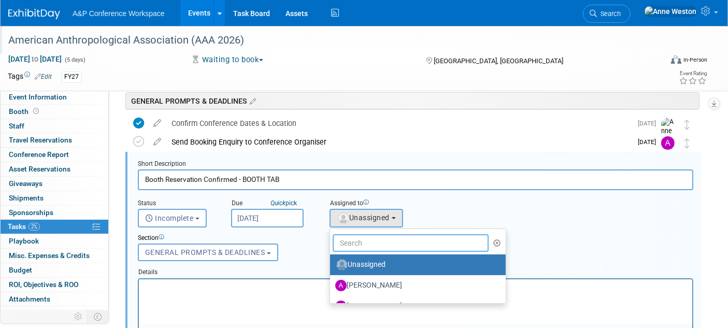
click at [360, 242] on input "text" at bounding box center [411, 243] width 156 height 18
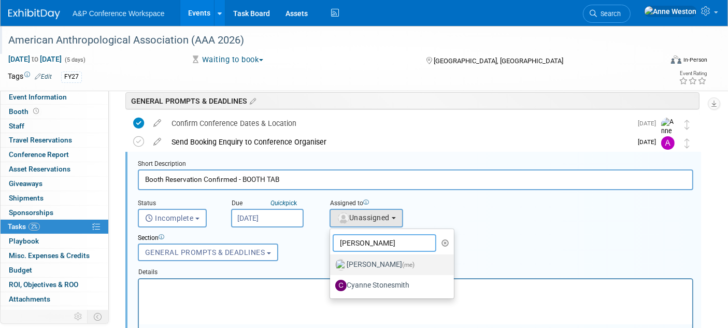
type input "Anne"
click at [375, 265] on label "Anne Weston (me)" at bounding box center [389, 265] width 108 height 17
click at [332, 265] on input "Anne Weston (me)" at bounding box center [328, 263] width 7 height 7
select select "c29719a7-47ff-44fe-b37a-21211f595519"
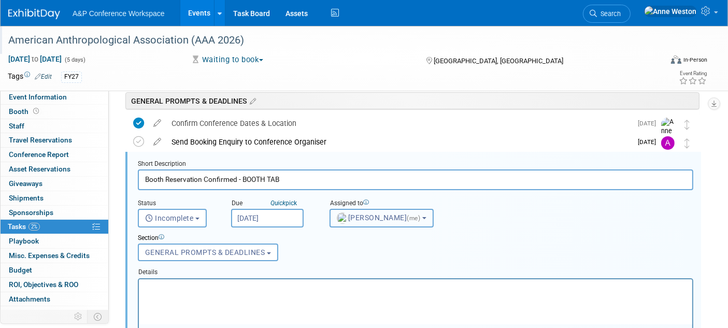
click at [381, 217] on span "Anne Weston (me)" at bounding box center [380, 218] width 86 height 8
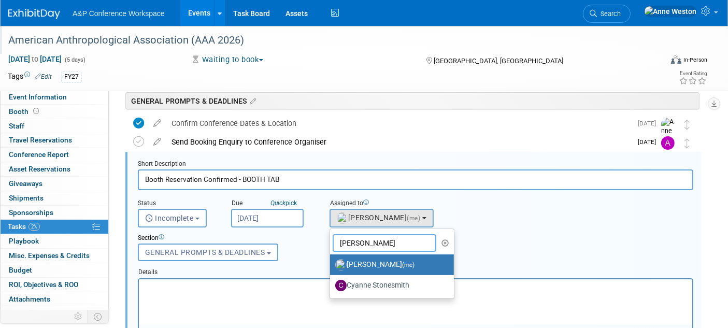
click at [380, 245] on input "[PERSON_NAME]" at bounding box center [385, 243] width 104 height 18
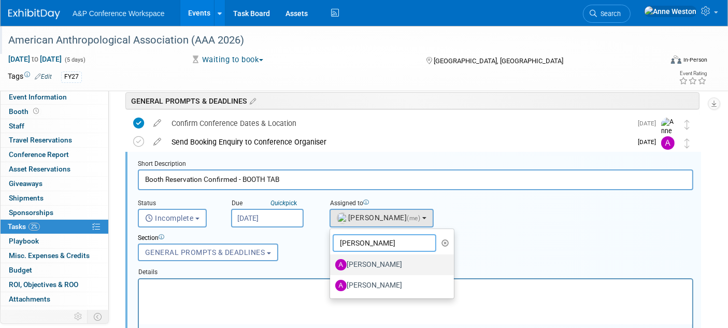
type input "Amanda"
click at [379, 262] on label "Amanda Oney" at bounding box center [389, 265] width 108 height 17
click at [332, 262] on input "Amanda Oney" at bounding box center [328, 263] width 7 height 7
select select "3fc68575-f872-4db6-8d2a-11755123f12c"
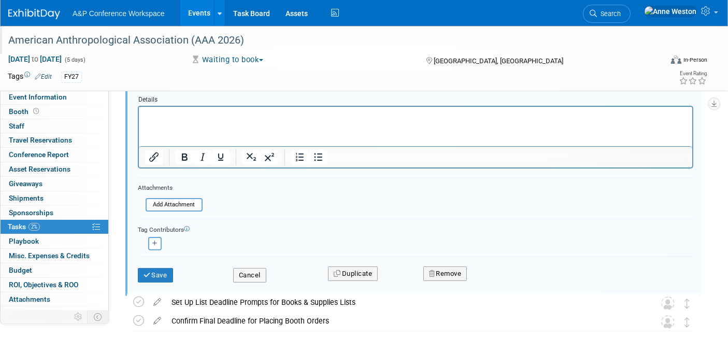
scroll to position [304, 0]
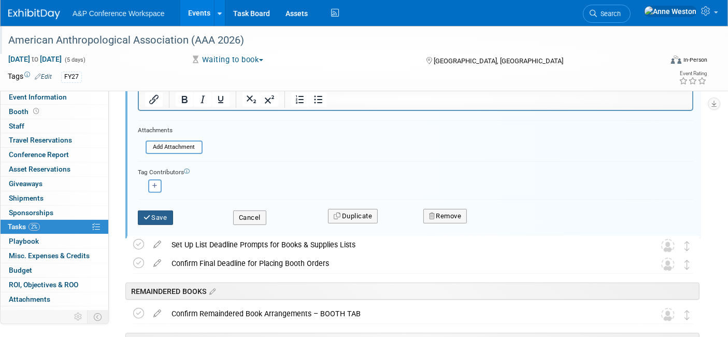
click at [157, 212] on button "Save" at bounding box center [155, 217] width 35 height 15
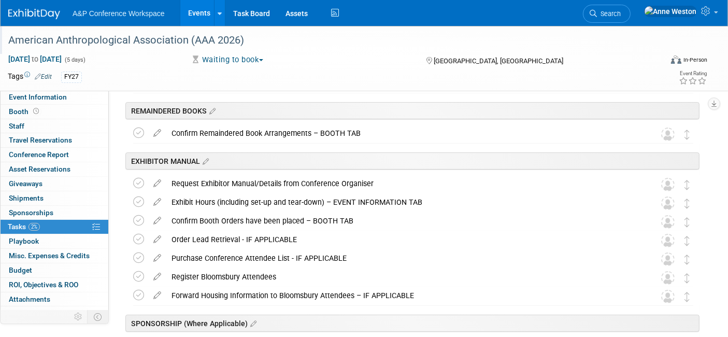
scroll to position [0, 0]
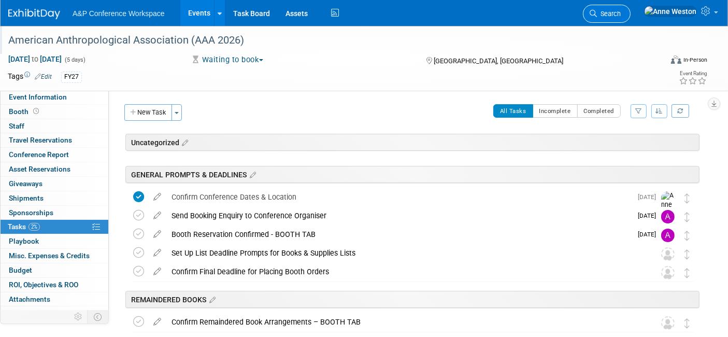
click at [621, 10] on span "Search" at bounding box center [609, 14] width 24 height 8
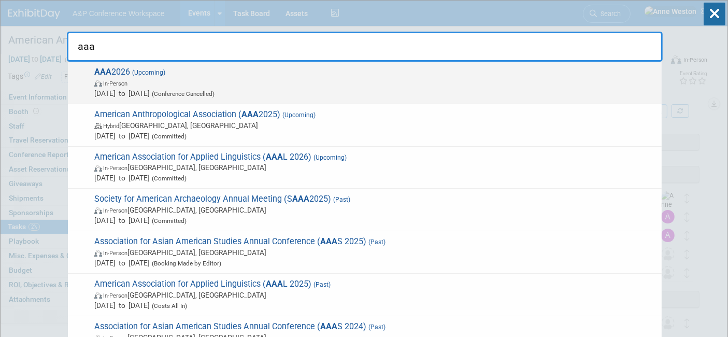
type input "aaa"
click at [138, 77] on span "AAA 2026 (Upcoming) In-Person Oct 21, 2024 to Oct 30, 2032 (Conference Cancelle…" at bounding box center [373, 83] width 565 height 32
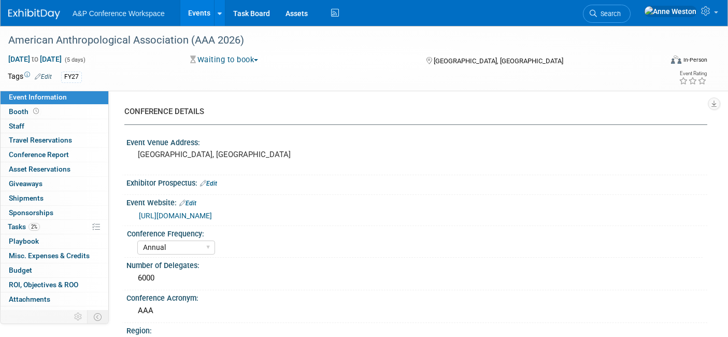
select select "Annual"
select select "Level 2"
select select "In-Person Booth"
select select "Anthropology"
select select "Bloomsbury Academic"
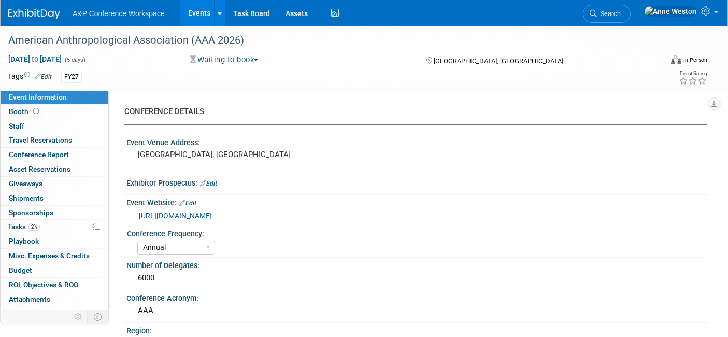
select select "[PERSON_NAME]"
select select "Networking/Commissioning"
click at [621, 16] on span "Search" at bounding box center [609, 14] width 24 height 8
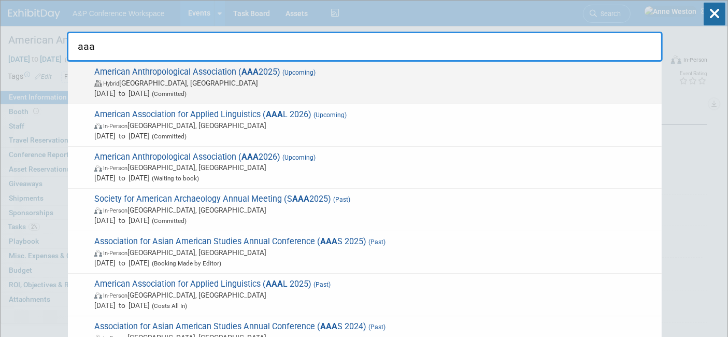
type input "aaa"
click at [241, 75] on strong "AAA" at bounding box center [249, 72] width 17 height 10
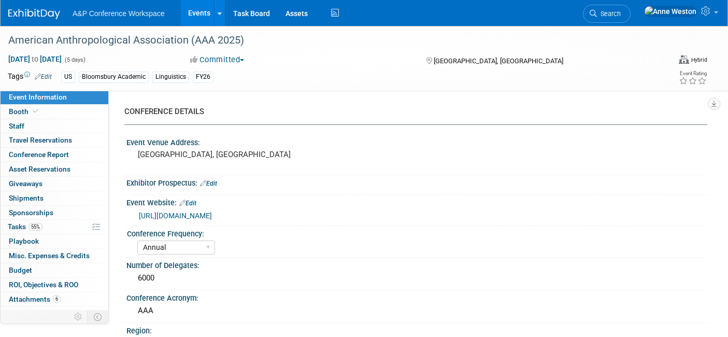
select select "Annual"
select select "Level 2"
select select "In-Person Booth"
select select "Anthropology"
select select "Bloomsbury Academic"
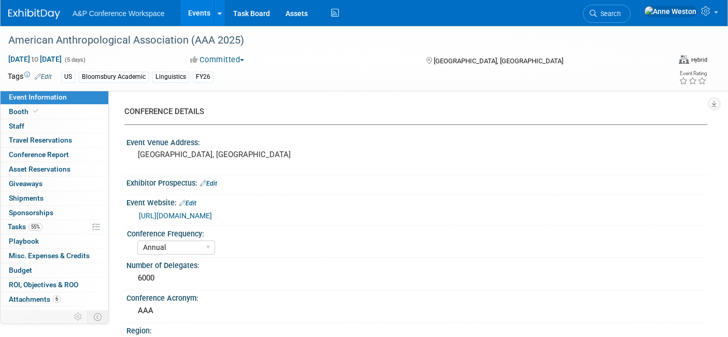
select select "[PERSON_NAME]"
select select "Networking/Commissioning"
click at [60, 150] on span "Conference Report" at bounding box center [39, 154] width 60 height 8
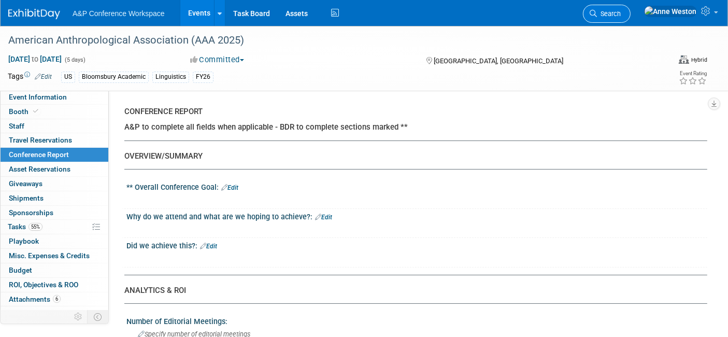
click at [631, 18] on link "Search" at bounding box center [607, 14] width 48 height 18
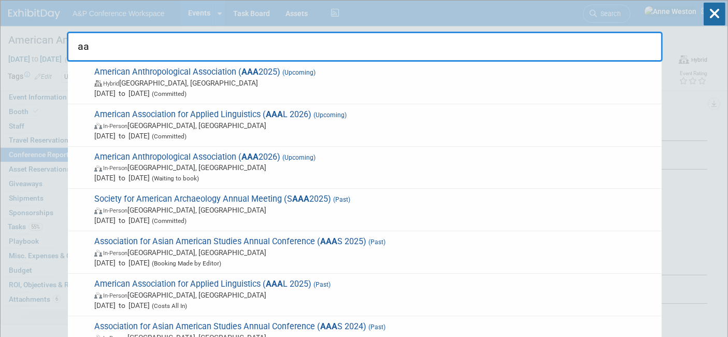
type input "a"
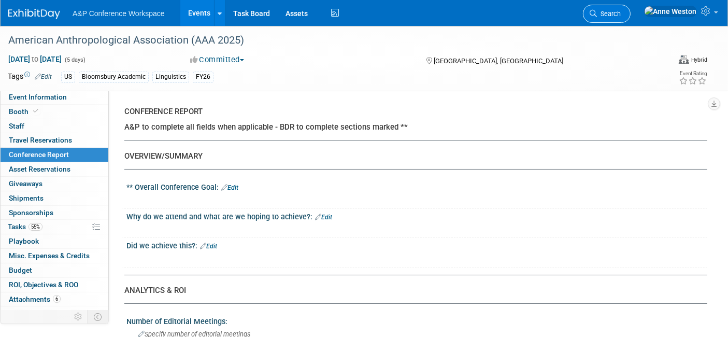
click at [621, 14] on span "Search" at bounding box center [609, 14] width 24 height 8
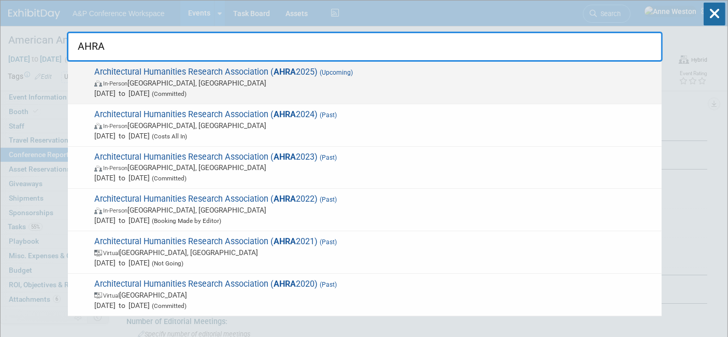
type input "AHRA"
click at [166, 77] on span "Architectural Humanities Research Association ( AHRA 2025) (Upcoming) In-Person…" at bounding box center [373, 83] width 565 height 32
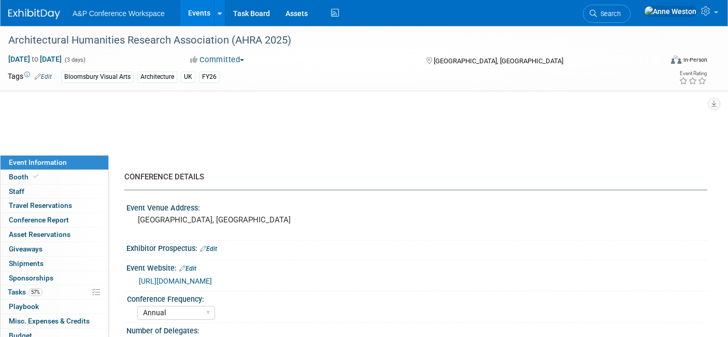
select select "Annual"
select select "Level 2"
select select "In-Person Booth"
select select "Architecture"
select select "Bloomsbury Visual Arts"
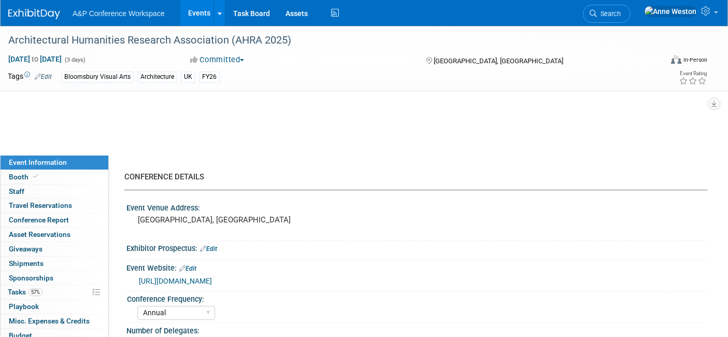
select select "[PERSON_NAME]"
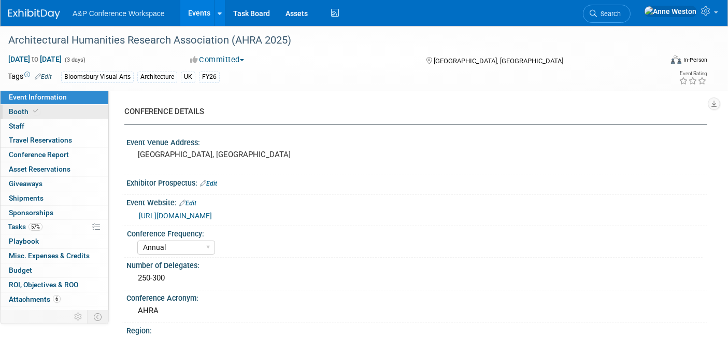
click at [76, 113] on link "Booth" at bounding box center [55, 112] width 108 height 14
select select "BGBG"
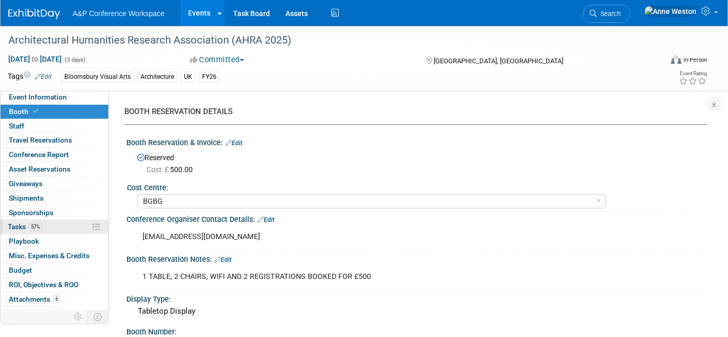
click at [54, 227] on link "57% Tasks 57%" at bounding box center [55, 227] width 108 height 14
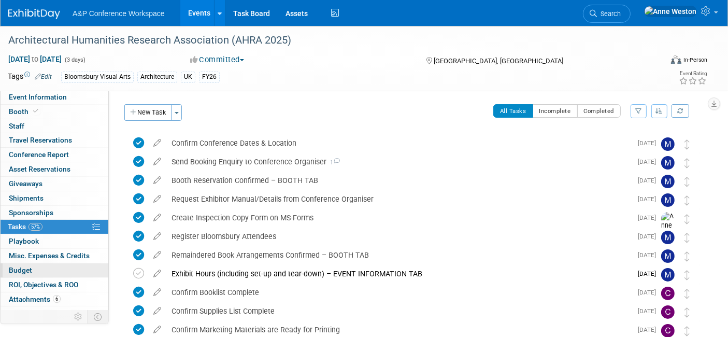
click at [16, 263] on link "Budget" at bounding box center [55, 270] width 108 height 14
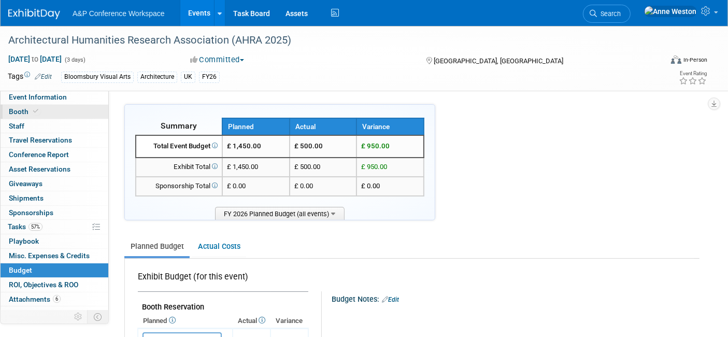
click at [35, 112] on icon at bounding box center [35, 111] width 5 height 6
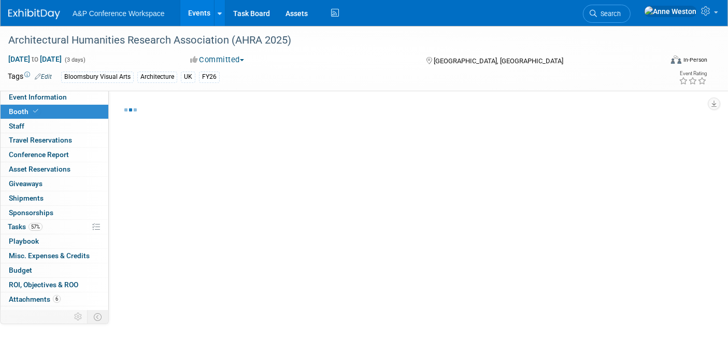
select select "BGBG"
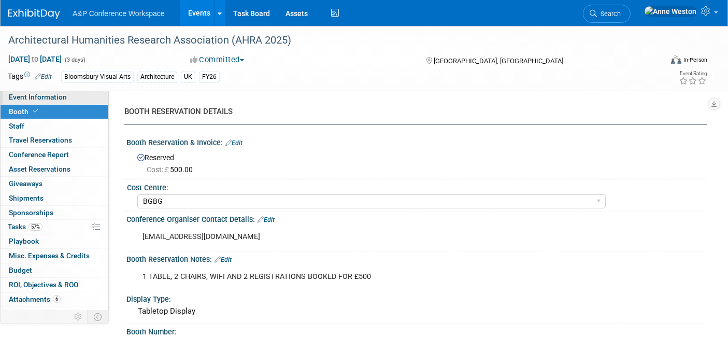
click at [55, 101] on span "Event Information" at bounding box center [38, 97] width 58 height 8
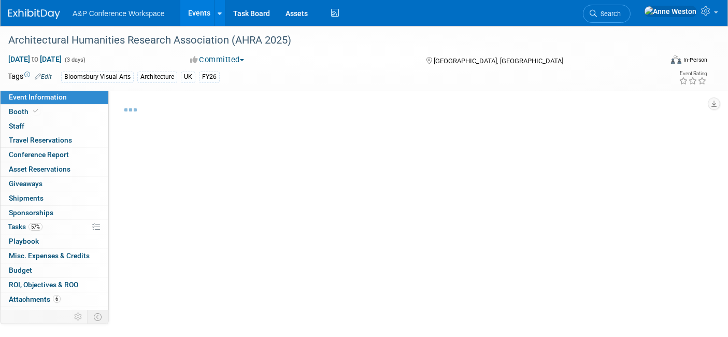
select select "Annual"
select select "Level 2"
select select "In-Person Booth"
select select "Architecture"
select select "Bloomsbury Visual Arts"
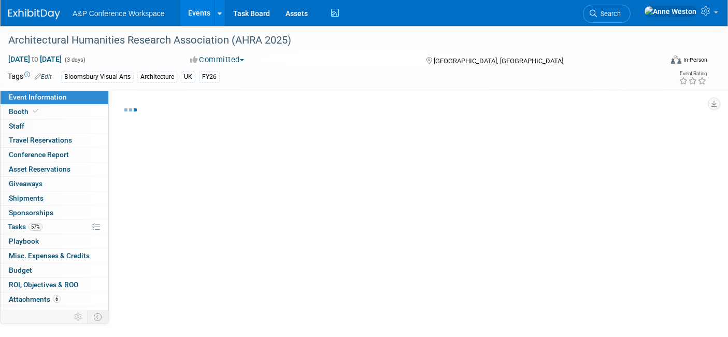
select select "[PERSON_NAME]"
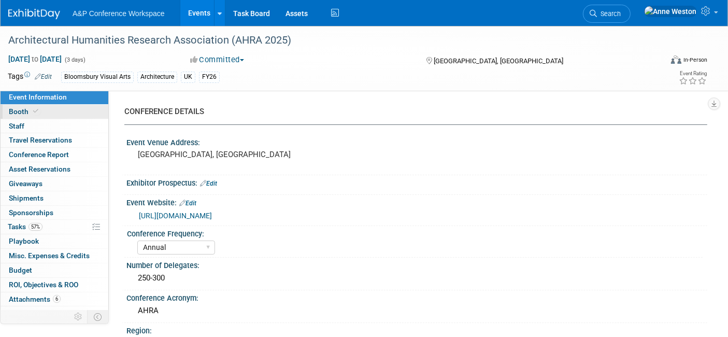
click at [26, 111] on span "Booth" at bounding box center [25, 111] width 32 height 8
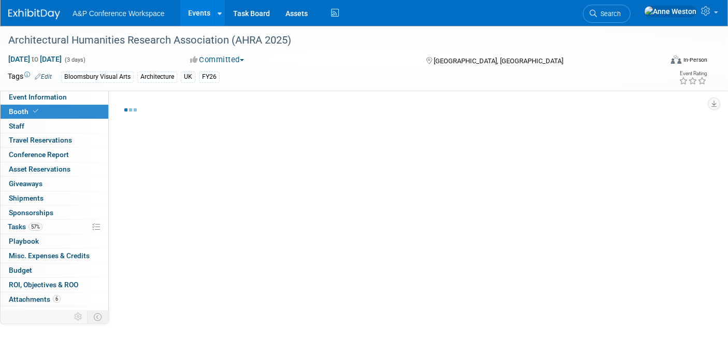
select select "BGBG"
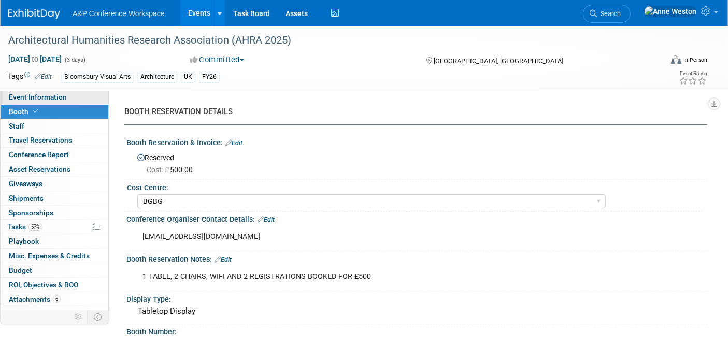
click at [81, 95] on link "Event Information" at bounding box center [55, 97] width 108 height 14
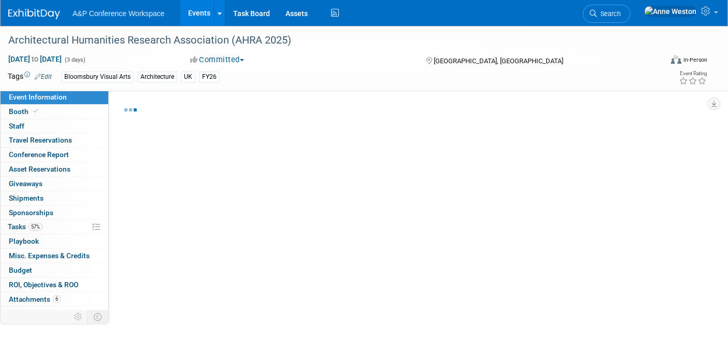
select select "Annual"
select select "Level 2"
select select "In-Person Booth"
select select "Architecture"
select select "Bloomsbury Visual Arts"
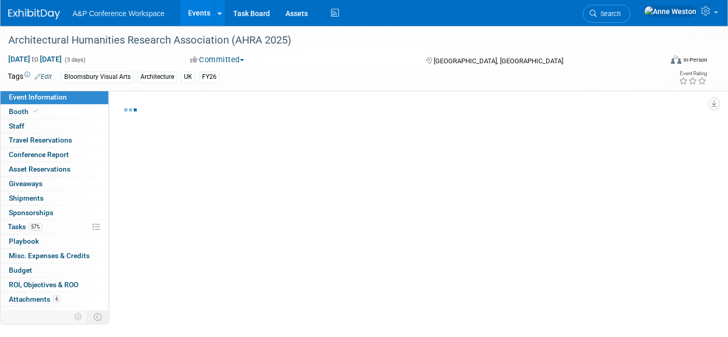
select select "[PERSON_NAME]"
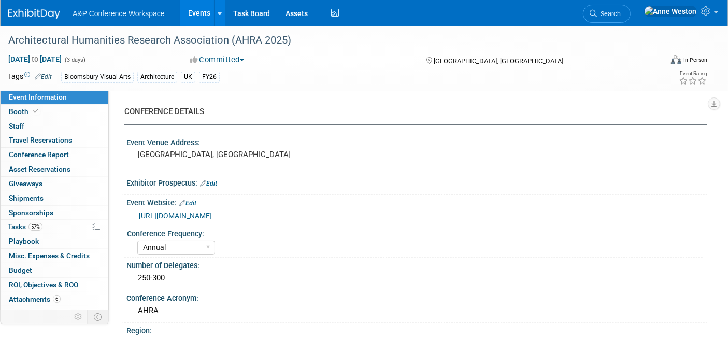
click at [190, 212] on link "https://www.virtual-lsa.uk/ahra2025/" at bounding box center [175, 215] width 73 height 8
click at [621, 12] on span "Search" at bounding box center [609, 14] width 24 height 8
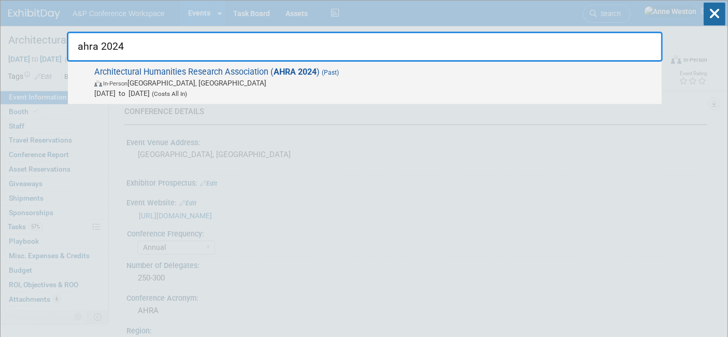
type input "ahra 2024"
click at [163, 78] on span "In-Person Norwich, United Kingdom" at bounding box center [375, 83] width 562 height 10
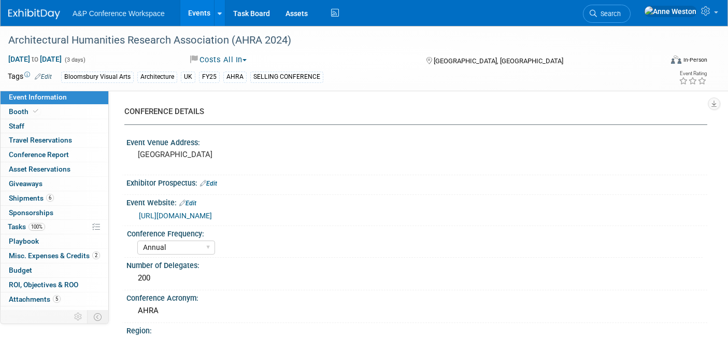
select select "Annual"
select select "Level 2"
select select "In-Person Booth"
select select "[PERSON_NAME]"
click at [35, 115] on span at bounding box center [35, 111] width 9 height 8
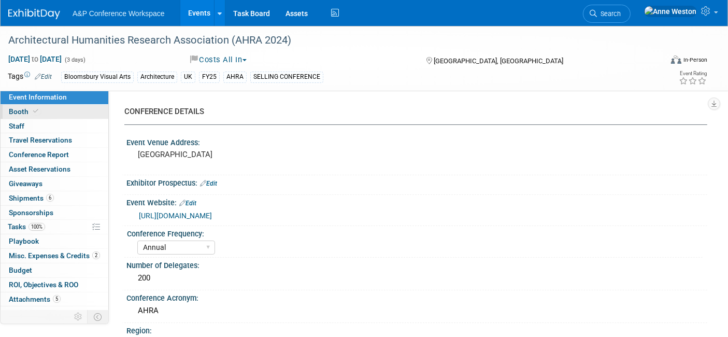
select select "COBA"
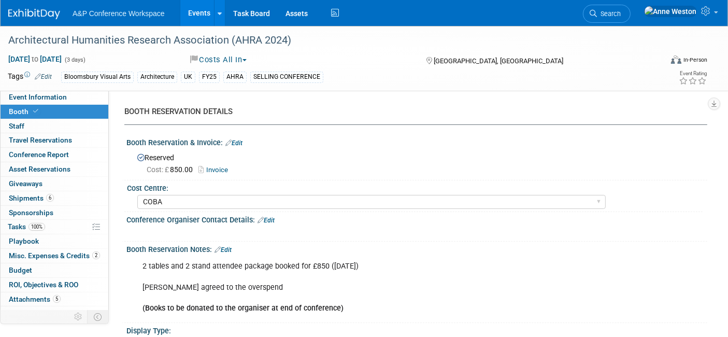
click at [211, 166] on link "Invoice" at bounding box center [215, 170] width 35 height 8
click at [15, 98] on span "Event Information" at bounding box center [38, 97] width 58 height 8
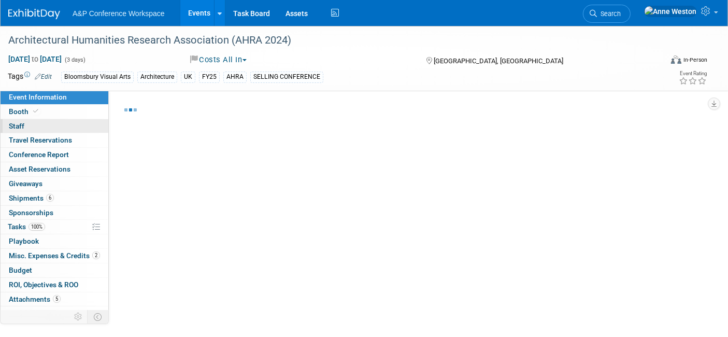
select select "Annual"
select select "Level 2"
select select "In-Person Booth"
select select "[PERSON_NAME]"
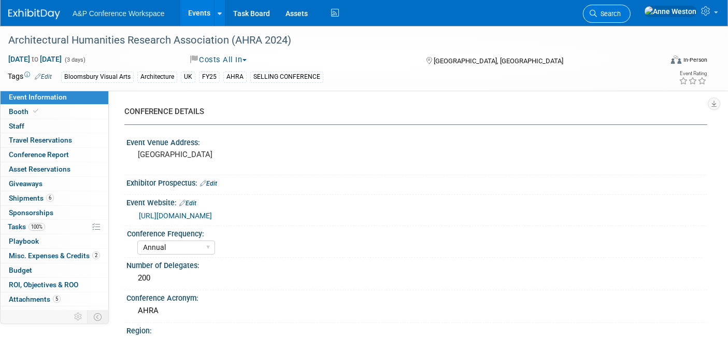
click at [621, 10] on span "Search" at bounding box center [609, 14] width 24 height 8
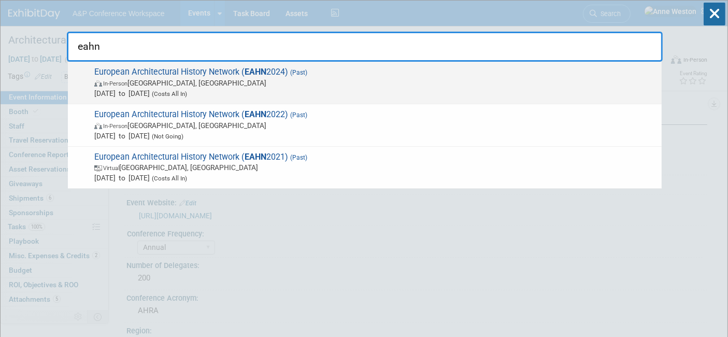
type input "eahn"
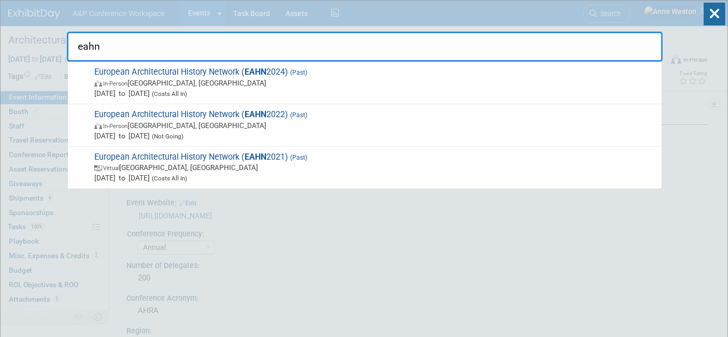
drag, startPoint x: 146, startPoint y: 91, endPoint x: 140, endPoint y: 89, distance: 5.4
click at [140, 89] on span "[DATE] to [DATE] (Costs All In)" at bounding box center [375, 93] width 562 height 10
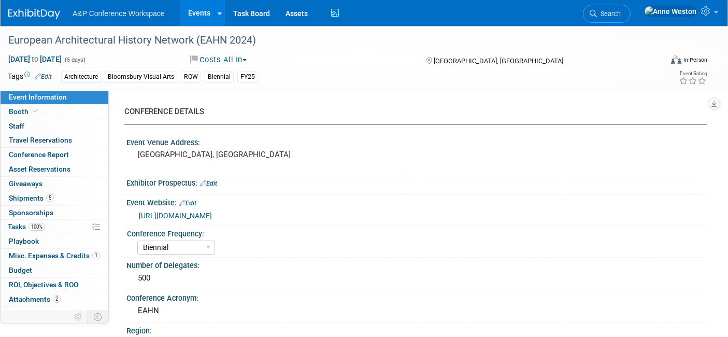
select select "Biennial"
select select "Level 1"
select select "In-Person Booth"
select select "[PERSON_NAME]"
click at [29, 112] on span "Booth" at bounding box center [25, 111] width 32 height 8
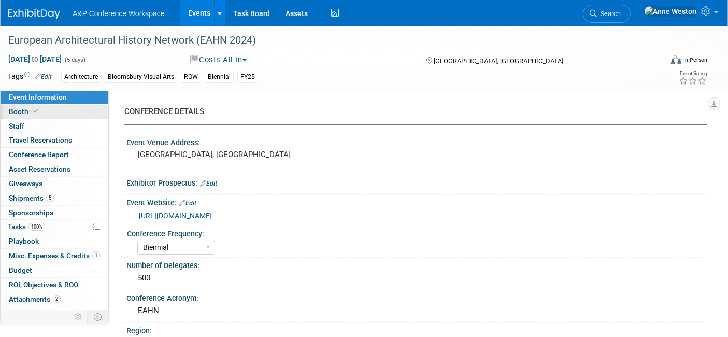
select select "COBA"
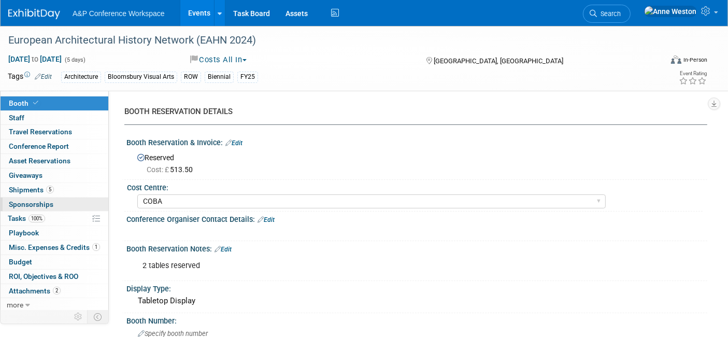
scroll to position [9, 0]
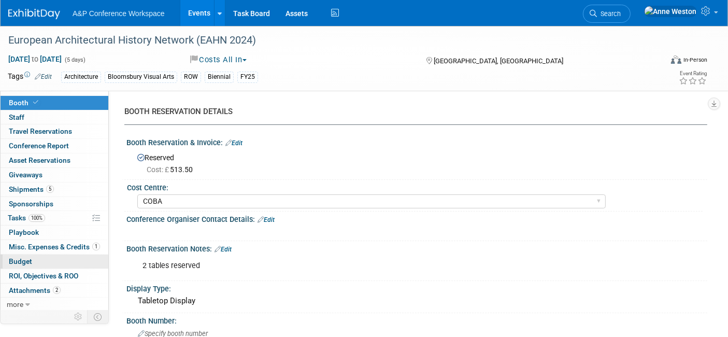
click at [21, 257] on span "Budget" at bounding box center [20, 261] width 23 height 8
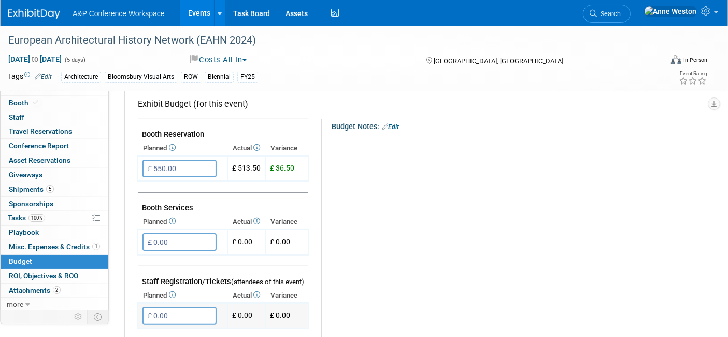
scroll to position [0, 0]
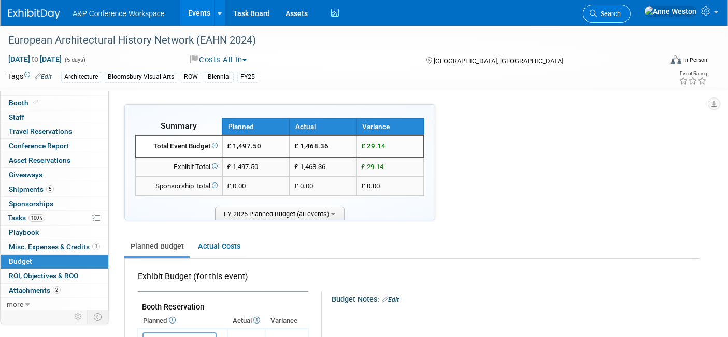
click at [628, 20] on link "Search" at bounding box center [607, 14] width 48 height 18
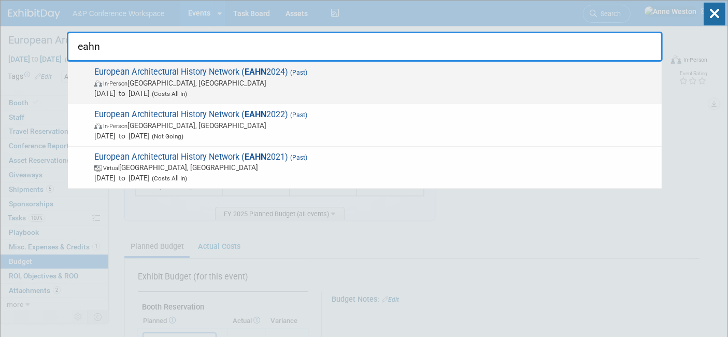
type input "eahn"
click at [183, 70] on span "European Architectural History Network ( EAHN 2024) (Past) In-Person [GEOGRAPHI…" at bounding box center [373, 83] width 565 height 32
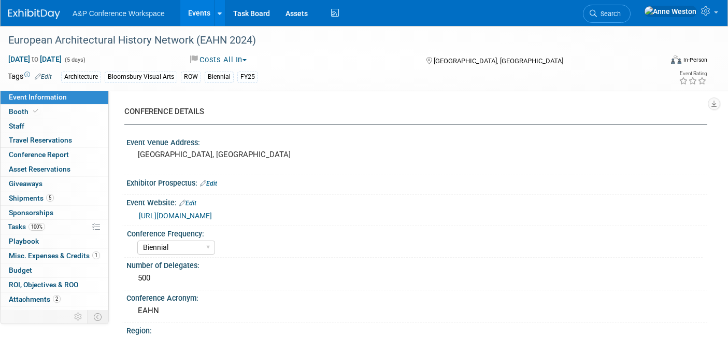
select select "Biennial"
select select "Level 1"
select select "In-Person Booth"
select select "[PERSON_NAME]"
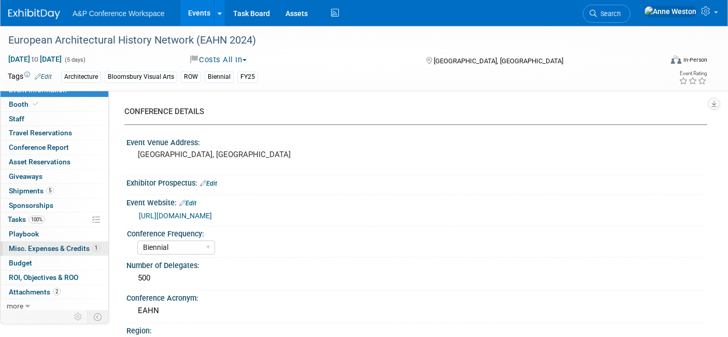
scroll to position [9, 0]
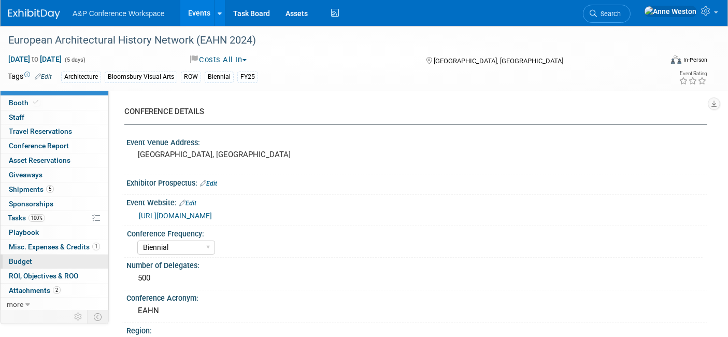
click at [49, 254] on link "Budget" at bounding box center [55, 261] width 108 height 14
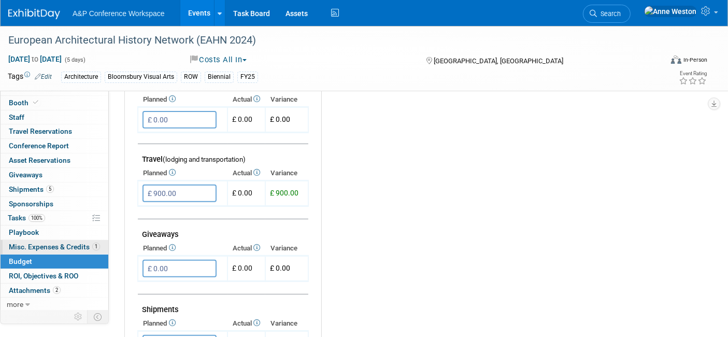
scroll to position [345, 0]
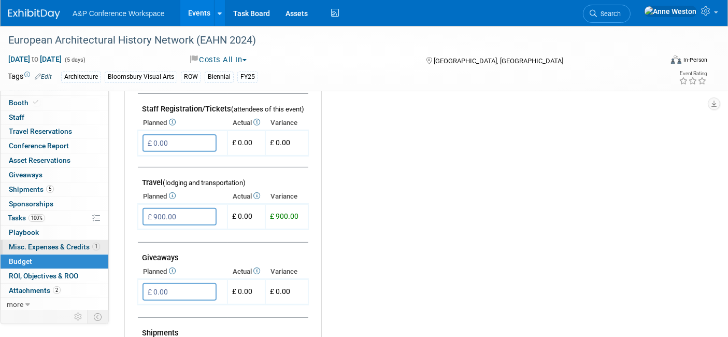
click at [55, 245] on span "Misc. Expenses & Credits 1" at bounding box center [54, 247] width 91 height 8
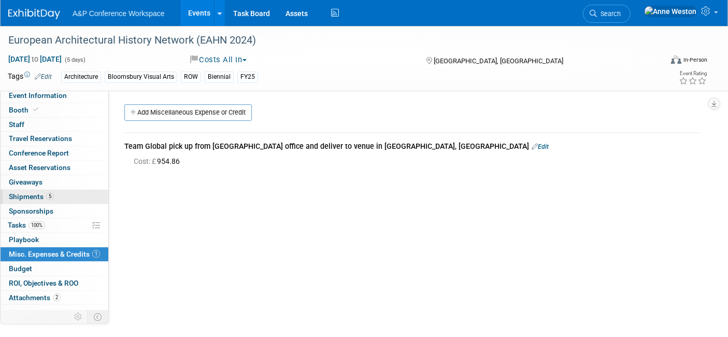
scroll to position [0, 0]
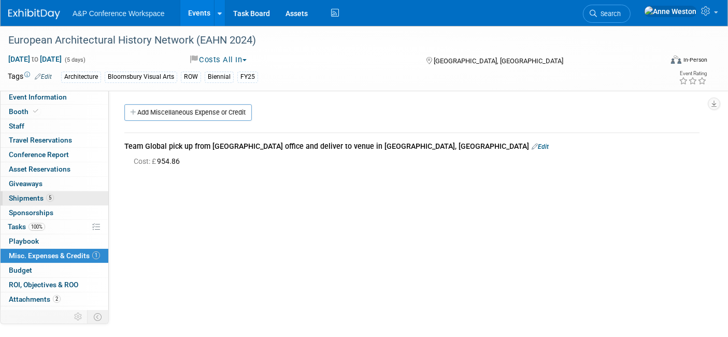
click at [44, 195] on span "Shipments 5" at bounding box center [31, 198] width 45 height 8
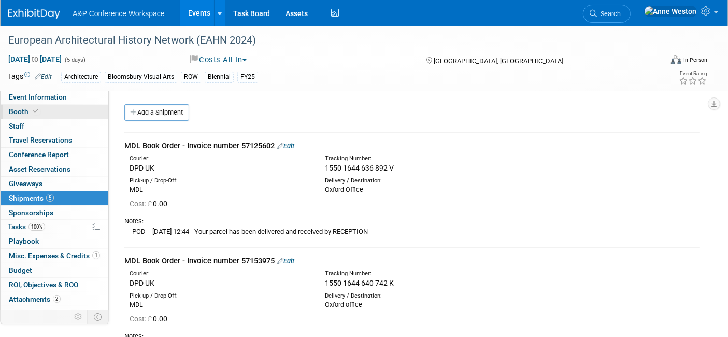
click at [42, 115] on link "Booth" at bounding box center [55, 112] width 108 height 14
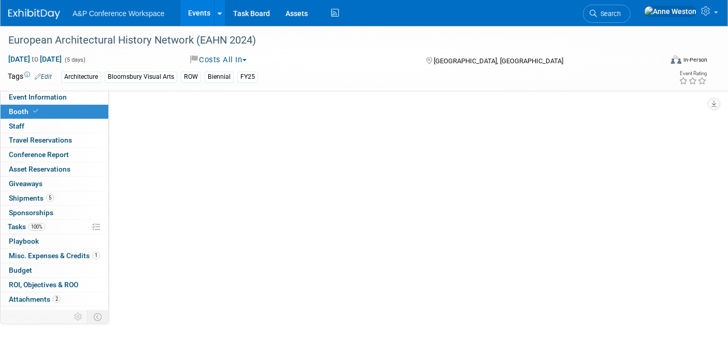
select select "COBA"
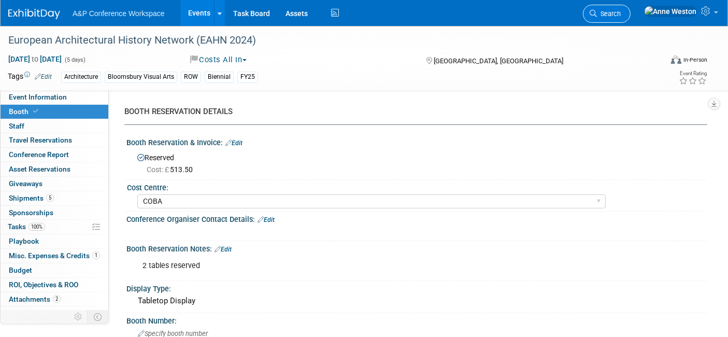
click at [621, 10] on span "Search" at bounding box center [609, 14] width 24 height 8
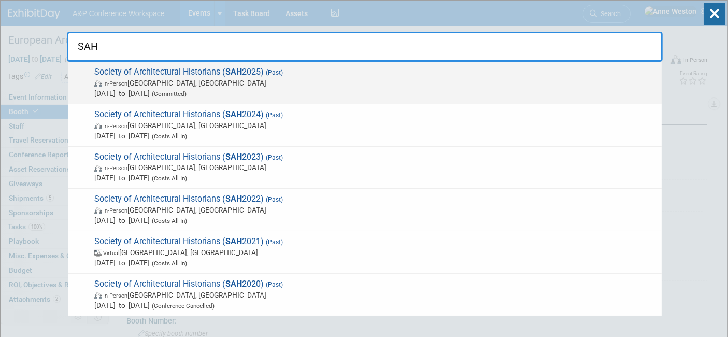
type input "SAH"
click at [175, 91] on span "[DATE] to [DATE] (Committed)" at bounding box center [375, 93] width 562 height 10
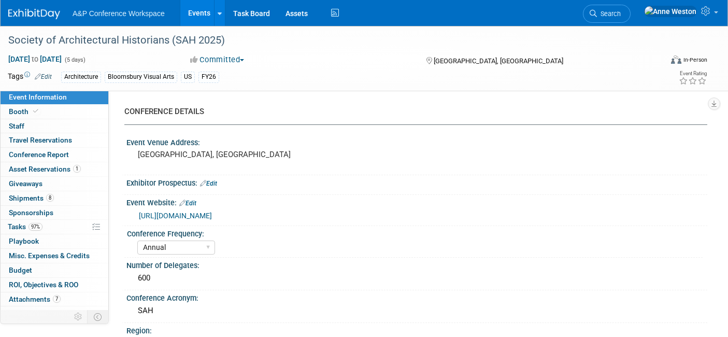
select select "Annual"
select select "Level 1"
select select "In-Person Booth"
select select "Architecture"
select select "Bloomsbury Visual Arts"
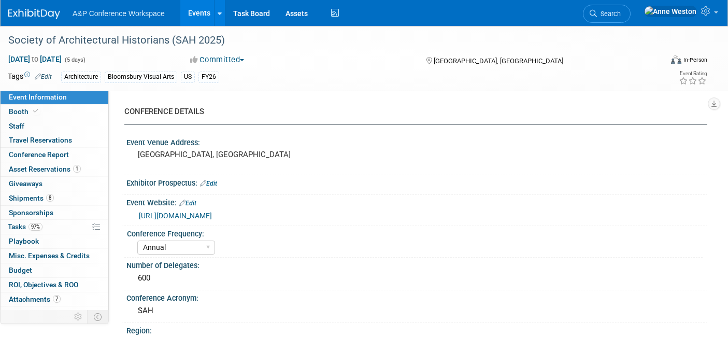
select select "[PERSON_NAME]"
select select "Networking/Commissioning"
click at [71, 105] on link "Booth" at bounding box center [55, 112] width 108 height 14
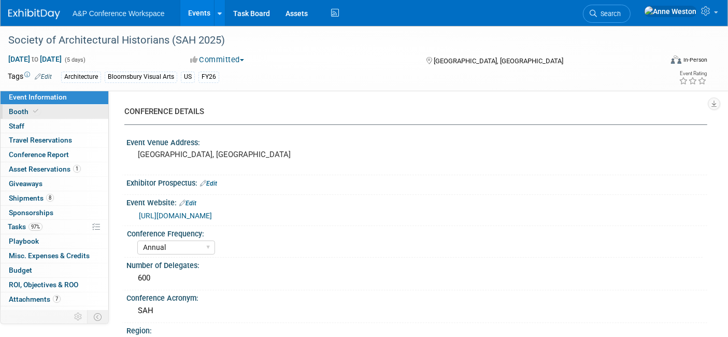
select select "BUAV"
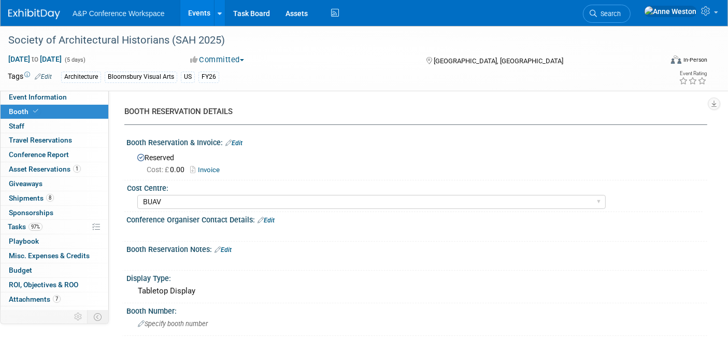
click at [200, 173] on link "Invoice" at bounding box center [207, 170] width 35 height 8
click at [40, 128] on link "0 Staff 0" at bounding box center [55, 126] width 108 height 14
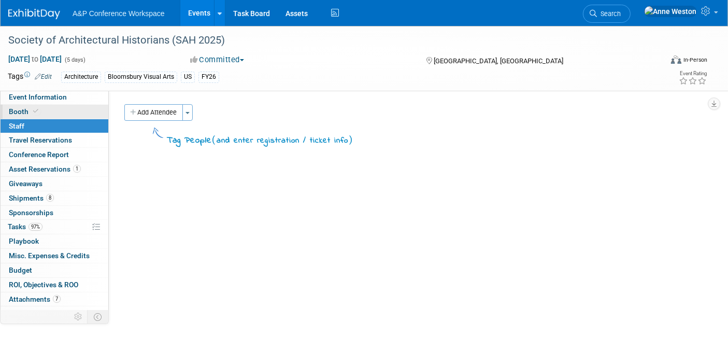
click at [91, 109] on link "Booth" at bounding box center [55, 112] width 108 height 14
select select "BUAV"
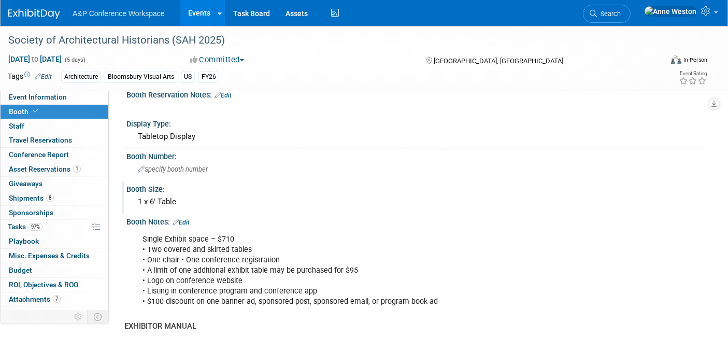
scroll to position [173, 0]
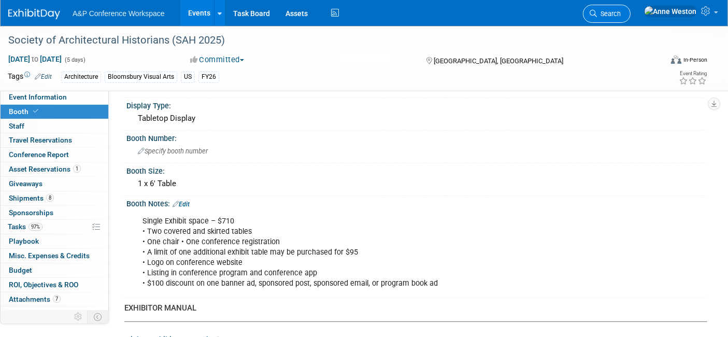
click at [631, 9] on link "Search" at bounding box center [607, 14] width 48 height 18
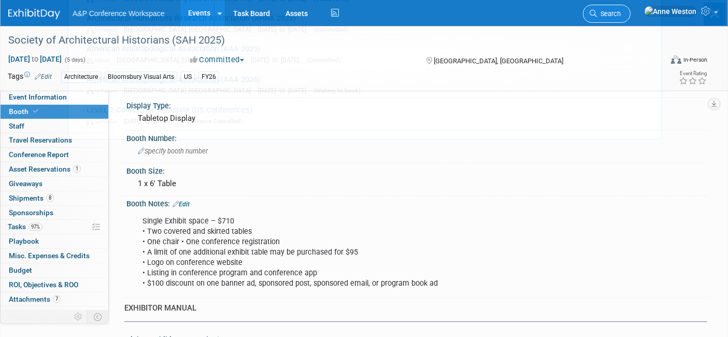
scroll to position [0, 0]
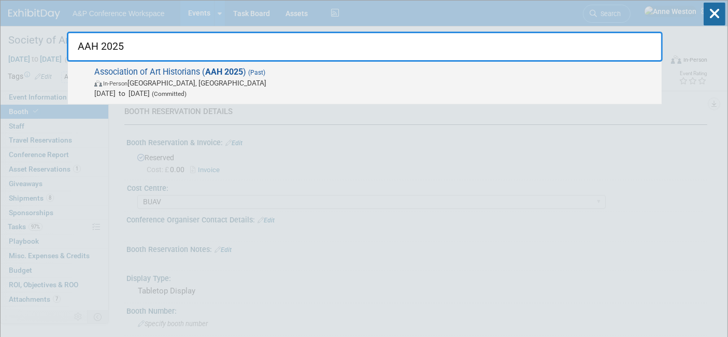
type input "AAH 2025"
click at [118, 83] on span "In-Person" at bounding box center [115, 83] width 24 height 7
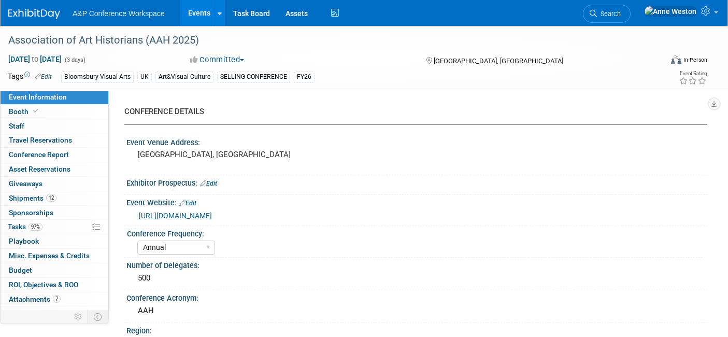
select select "Annual"
select select "Level 1"
select select "In-Person Booth"
select select "Art & Visual Culture"
select select "Bloomsbury Visual Arts"
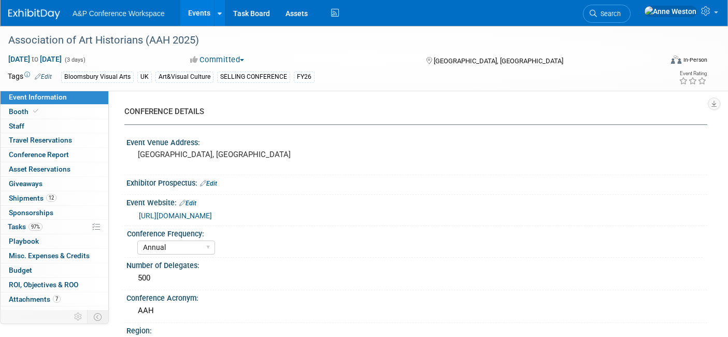
select select "[PERSON_NAME]"
select select "Networking/Commissioning"
click at [56, 111] on link "Booth" at bounding box center [55, 112] width 108 height 14
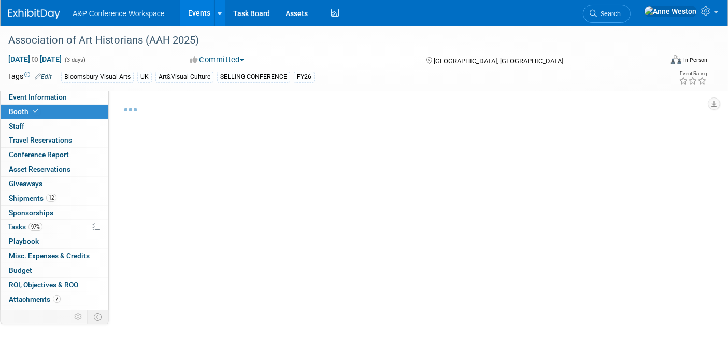
select select "BGBG"
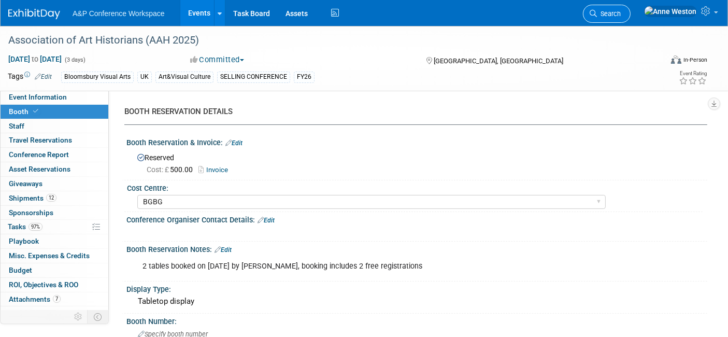
click at [631, 8] on link "Search" at bounding box center [607, 14] width 48 height 18
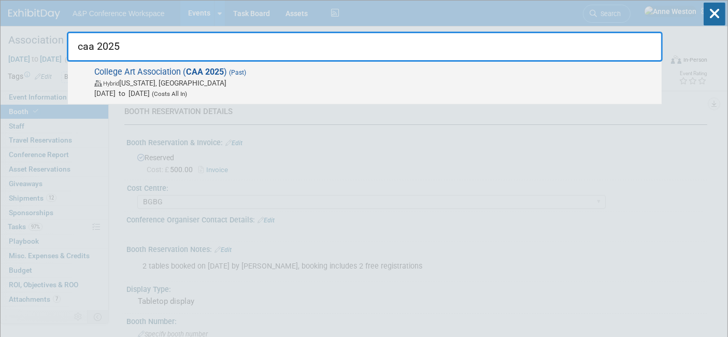
type input "caa 2025"
click at [138, 90] on span "Feb 12, 2025 to Feb 15, 2025 (Costs All In)" at bounding box center [375, 93] width 562 height 10
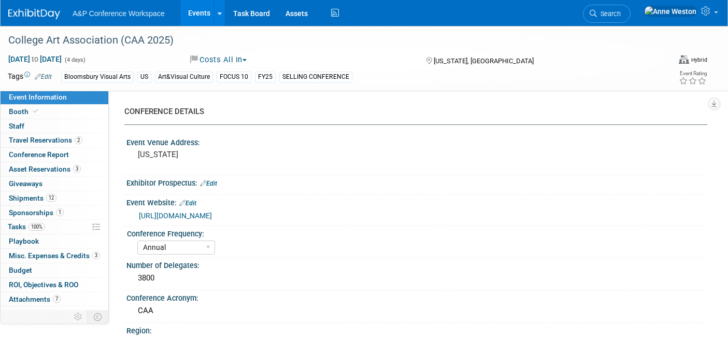
select select "Annual"
select select "Level 1"
select select "In-Person Booth"
select select "[PERSON_NAME]"
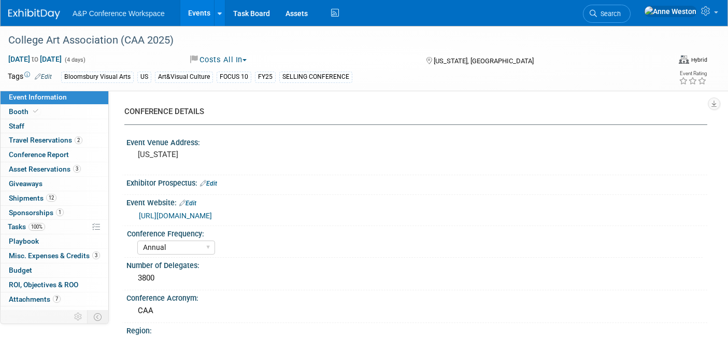
select select "Networking/Commissioning"
click at [62, 111] on link "Booth" at bounding box center [55, 112] width 108 height 14
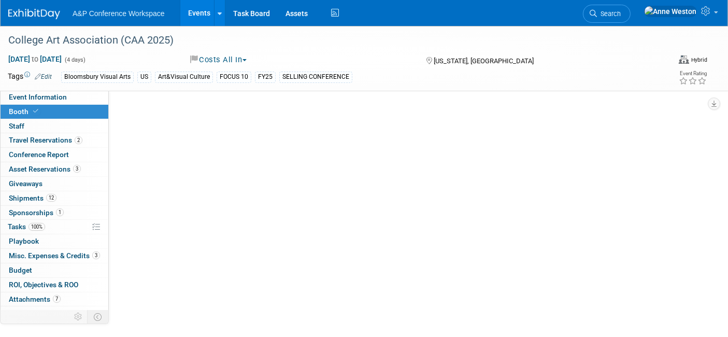
select select "BUAV"
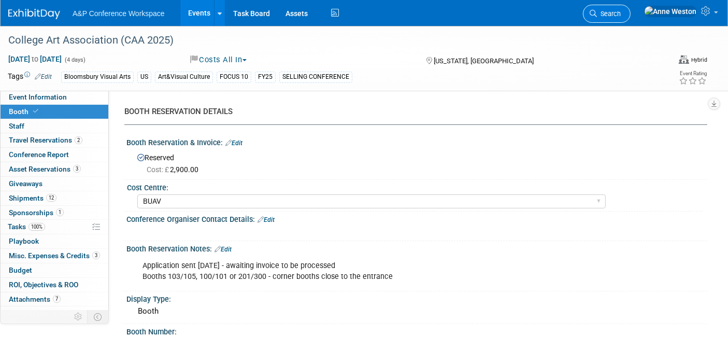
click at [621, 12] on span "Search" at bounding box center [609, 14] width 24 height 8
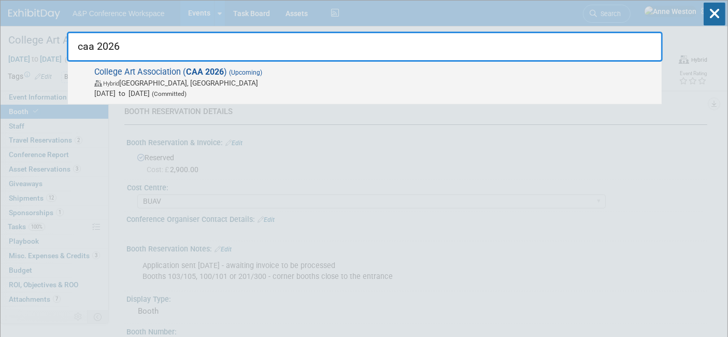
type input "caa 2026"
click at [133, 81] on span "Hybrid Chicago, IL" at bounding box center [375, 83] width 562 height 10
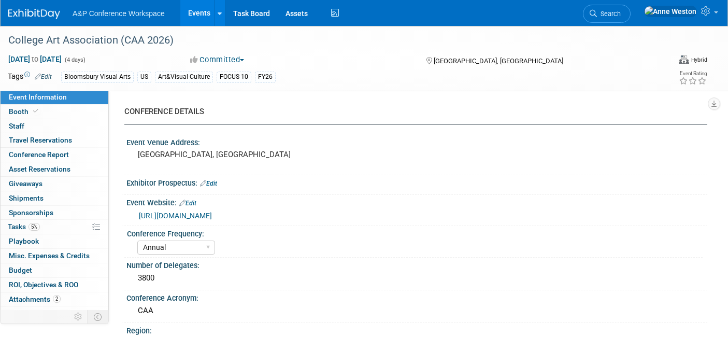
select select "Annual"
select select "Level 1"
select select "In-Person Booth"
select select "Art & Visual Culture"
select select "Bloomsbury Visual Arts"
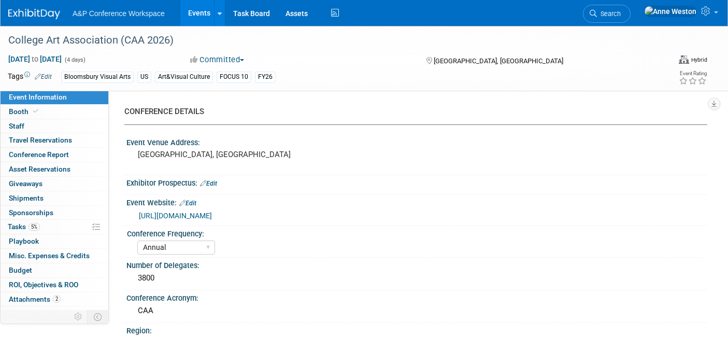
select select "[PERSON_NAME]"
select select "Networking/Commissioning"
click at [38, 107] on span "Booth" at bounding box center [25, 111] width 32 height 8
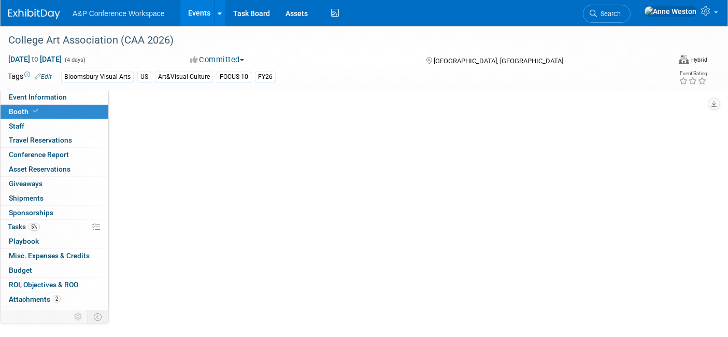
select select "BUAV"
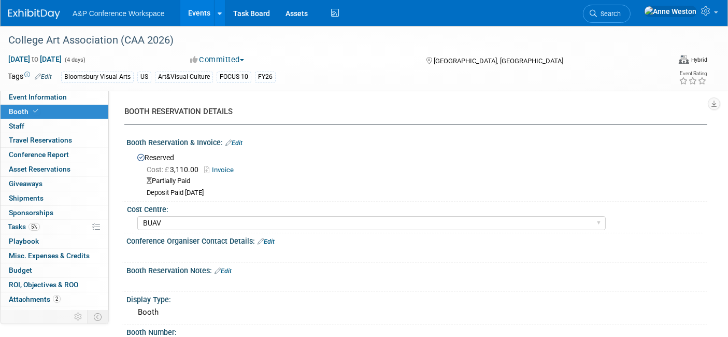
click at [218, 168] on link "Invoice" at bounding box center [221, 170] width 35 height 8
click at [621, 12] on span "Search" at bounding box center [609, 14] width 24 height 8
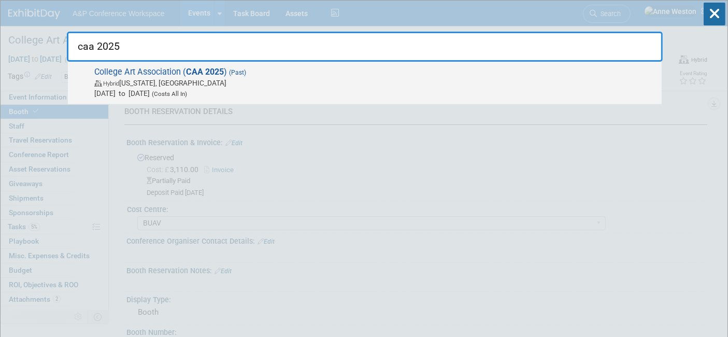
type input "caa 2025"
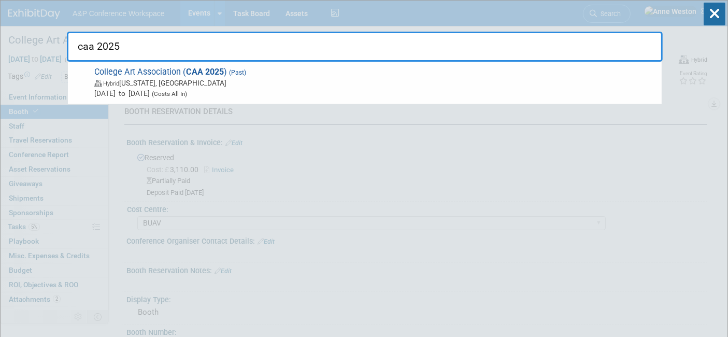
click at [146, 73] on span "College Art Association ( CAA 2025 ) (Past) Hybrid New York, NY Feb 12, 2025 to…" at bounding box center [373, 83] width 565 height 32
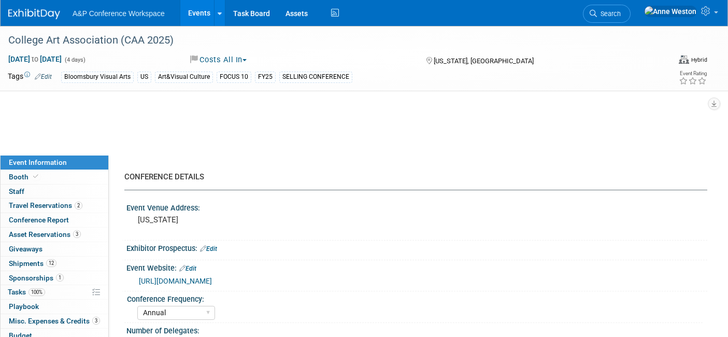
select select "Annual"
select select "Level 1"
select select "In-Person Booth"
select select "[PERSON_NAME]"
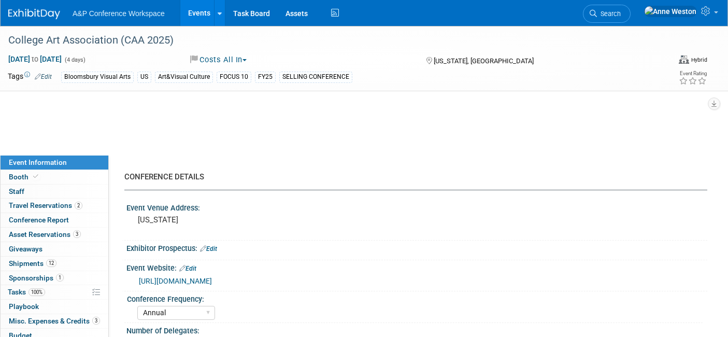
select select "Networking/Commissioning"
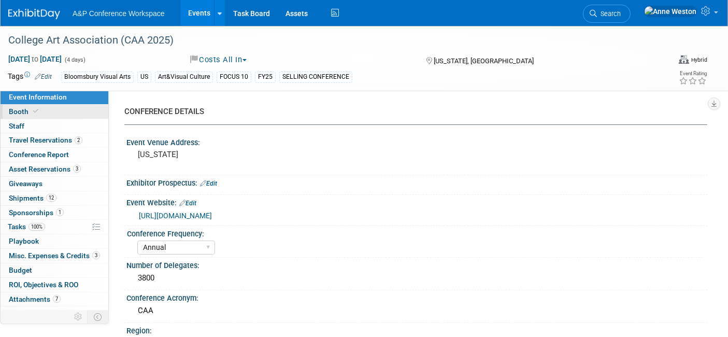
click at [36, 106] on link "Booth" at bounding box center [55, 112] width 108 height 14
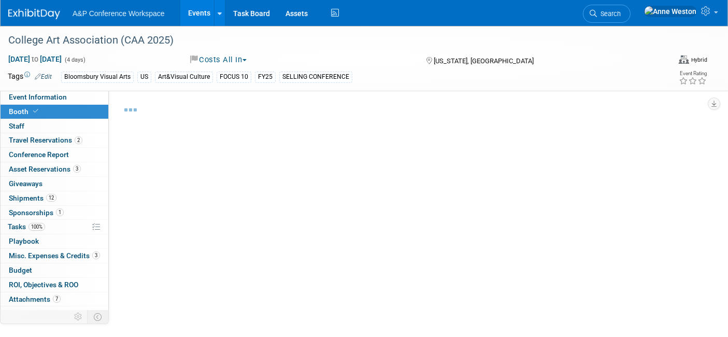
select select "BUAV"
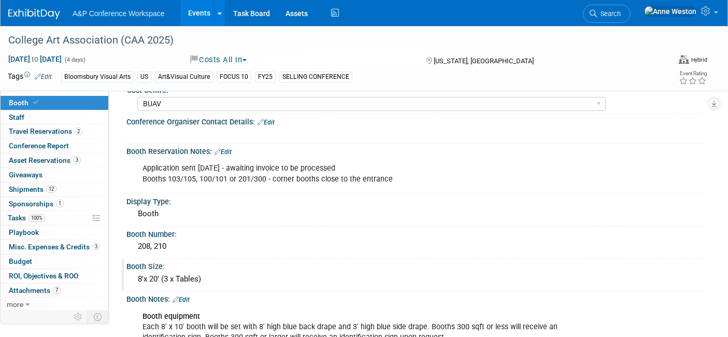
scroll to position [155, 0]
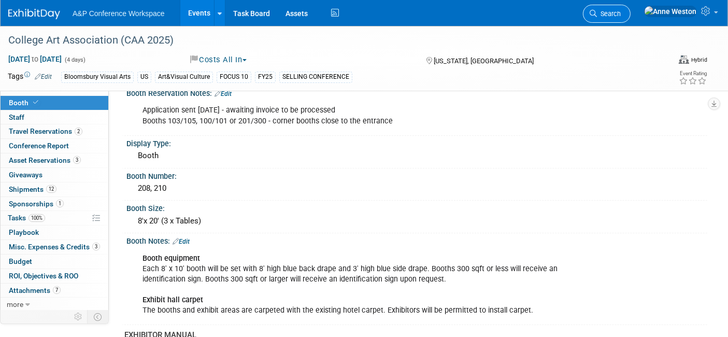
click at [621, 11] on span "Search" at bounding box center [609, 14] width 24 height 8
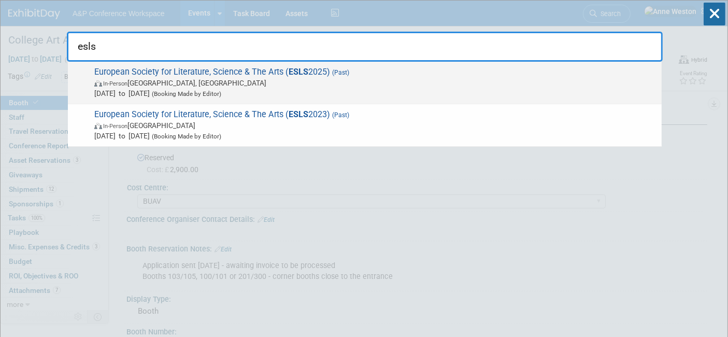
type input "esls"
click at [132, 73] on span "European Society for Literature, Science & The Arts ( ESLS 2025) (Past) In-Pers…" at bounding box center [373, 83] width 565 height 32
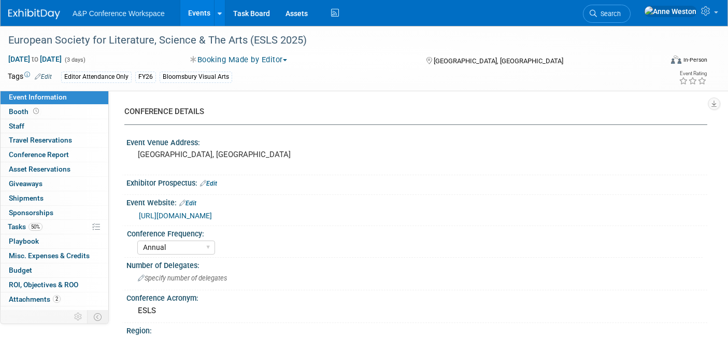
select select "Annual"
select select "Level 4"
select select "Editor Attendance Only"
select select "Art & Visual Culture"
select select "Bloomsbury Visual Arts"
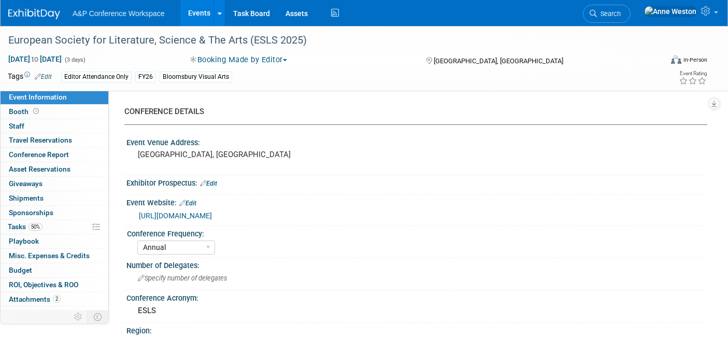
select select "[PERSON_NAME]"
select select "Networking/Commissioning"
click at [212, 212] on link "https://www.slsa-eu.org/conferences.html" at bounding box center [175, 215] width 73 height 8
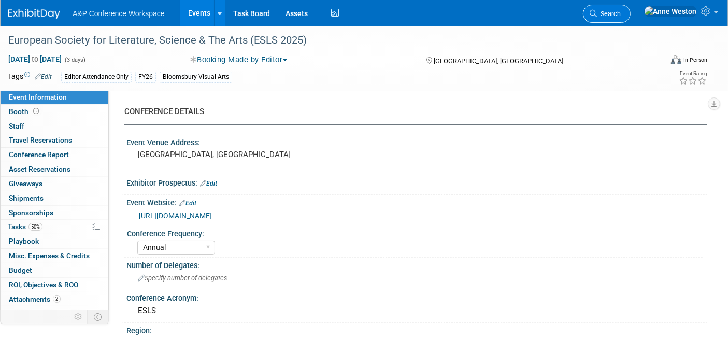
click at [621, 11] on span "Search" at bounding box center [609, 14] width 24 height 8
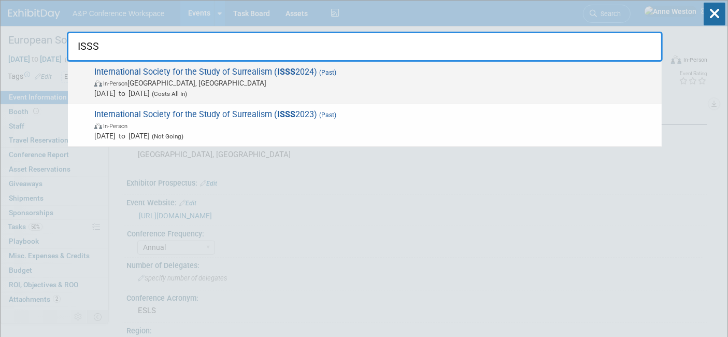
type input "ISSS"
click at [173, 70] on span "International Society for the Study of Surrealism ( ISSS 2024) (Past) In-Person…" at bounding box center [373, 83] width 565 height 32
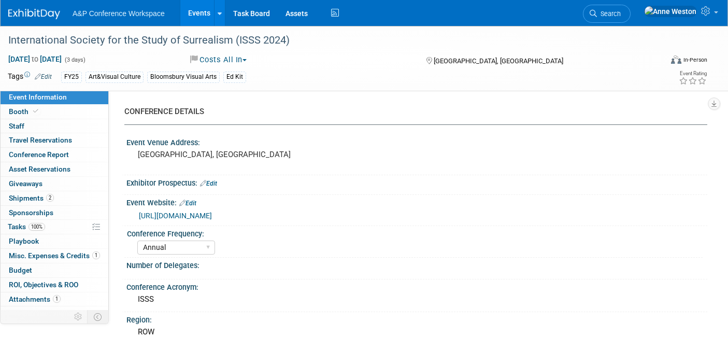
select select "Annual"
select select "Level 3"
select select "Ed Kit"
select select "[PERSON_NAME]"
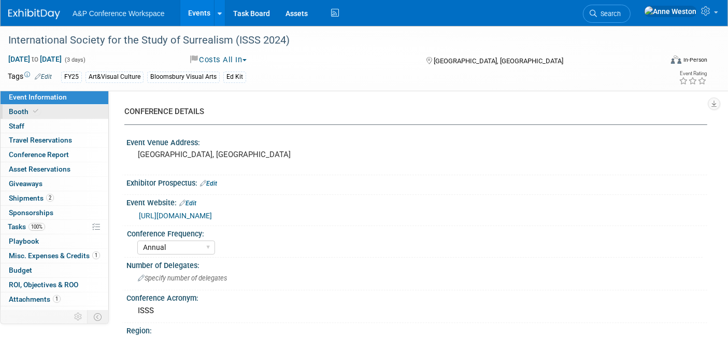
click at [38, 108] on span "Booth" at bounding box center [25, 111] width 32 height 8
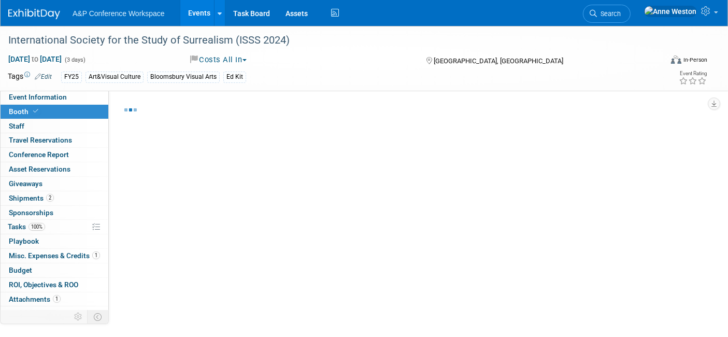
select select "BGBG"
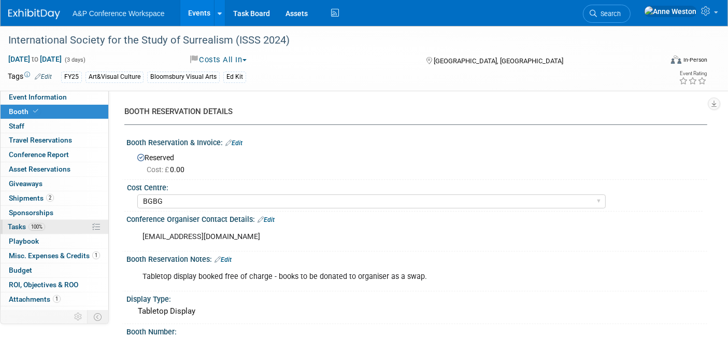
click at [41, 223] on span "100%" at bounding box center [37, 227] width 17 height 8
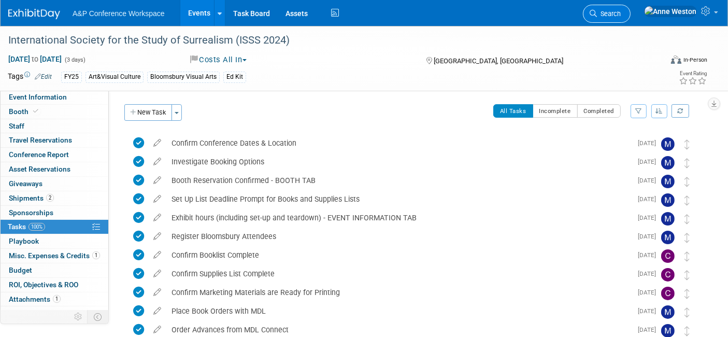
click at [621, 13] on span "Search" at bounding box center [609, 14] width 24 height 8
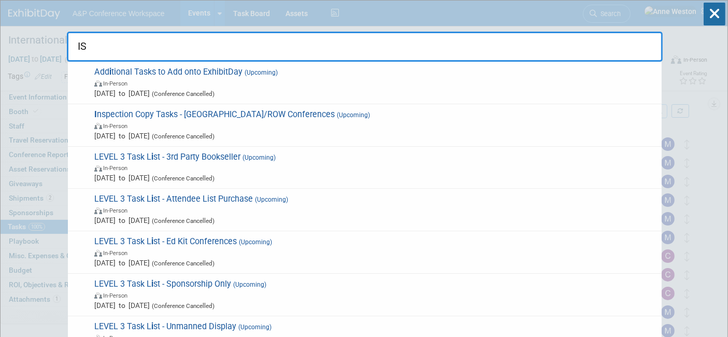
type input "I"
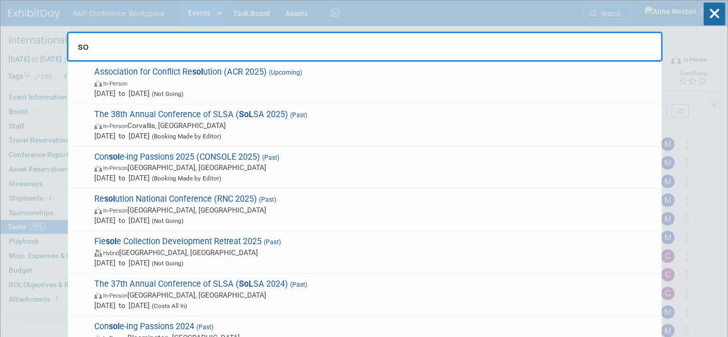
type input "s"
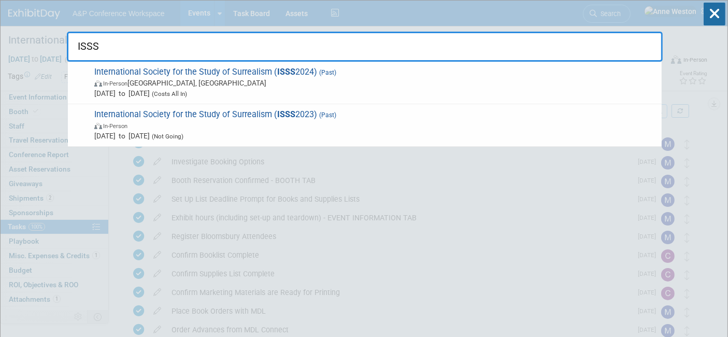
type input "ISSS"
click at [160, 93] on span "Oct 28, 2024 to Oct 30, 2024 (Costs All In)" at bounding box center [375, 93] width 562 height 10
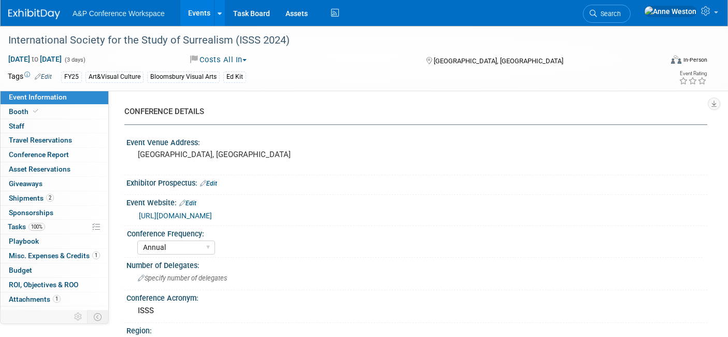
select select "Annual"
select select "Level 3"
select select "Ed Kit"
select select "[PERSON_NAME]"
click at [51, 149] on link "Conference Report" at bounding box center [55, 155] width 108 height 14
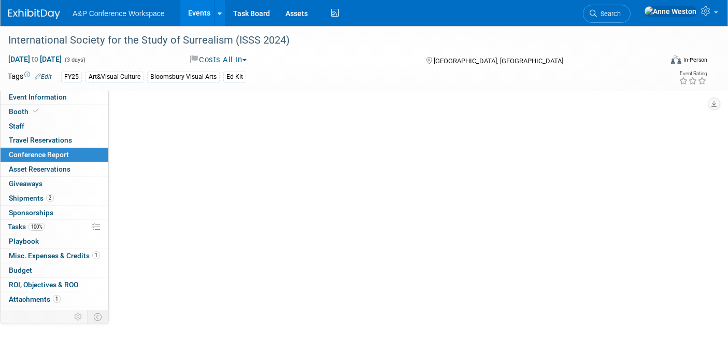
select select "YES"
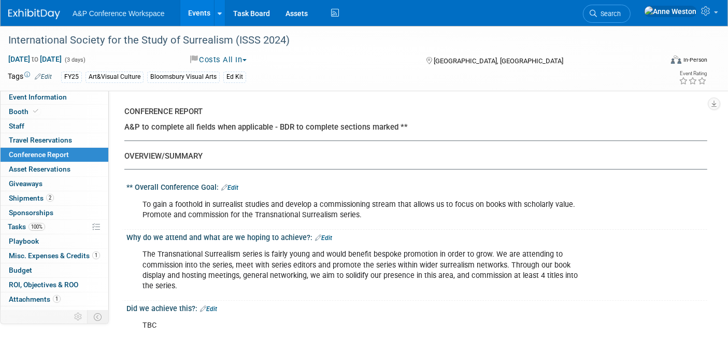
click at [621, 12] on span "Search" at bounding box center [609, 14] width 24 height 8
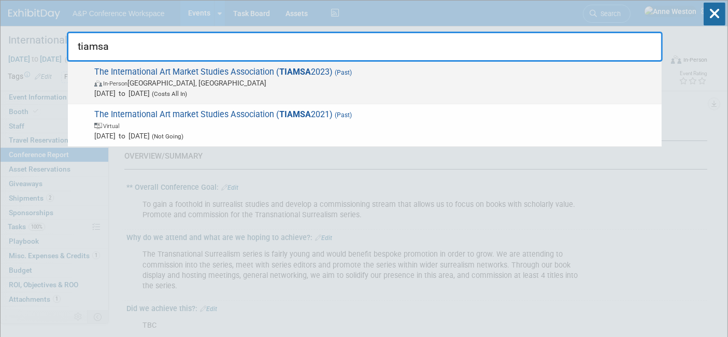
type input "tiamsa"
click at [186, 99] on div "The International Art Market Studies Association ( TIAMSA 2023) (Past) In-Perso…" at bounding box center [365, 83] width 594 height 42
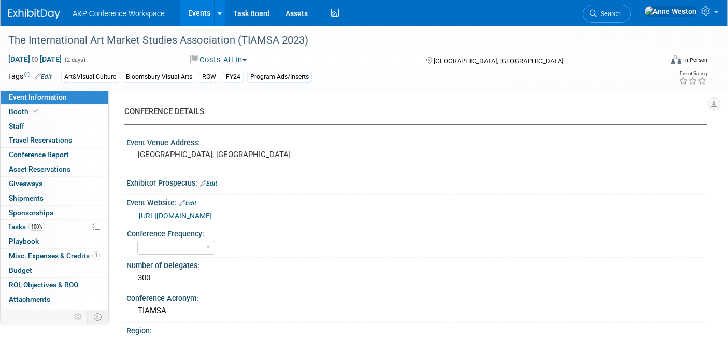
select select "Level 3"
select select "Program Advert"
select select "[PERSON_NAME]"
click at [35, 116] on link "Booth" at bounding box center [55, 112] width 108 height 14
select select "BGBG"
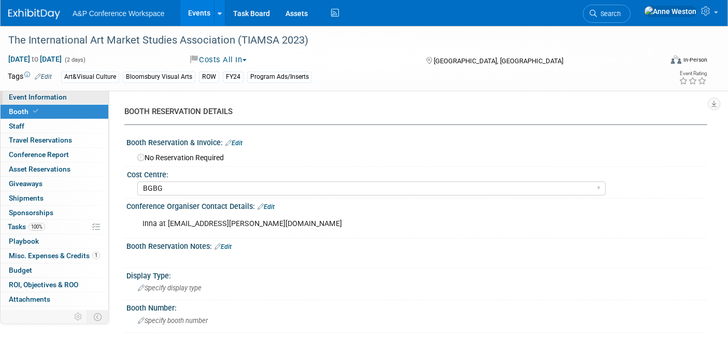
click at [43, 101] on span "Event Information" at bounding box center [38, 97] width 58 height 8
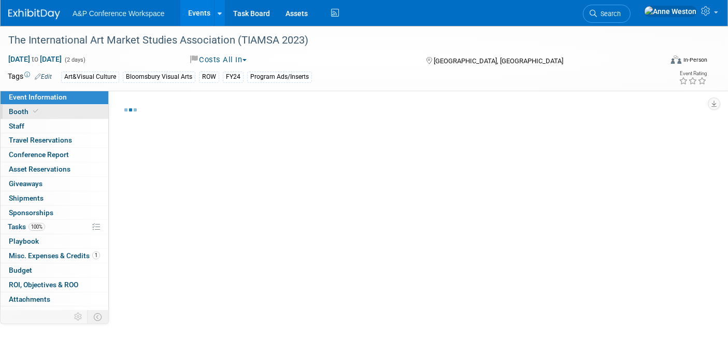
select select "Level 3"
select select "Program Advert"
select select "[PERSON_NAME]"
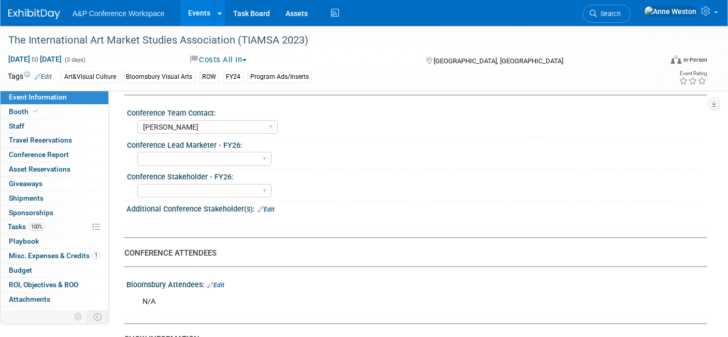
scroll to position [518, 0]
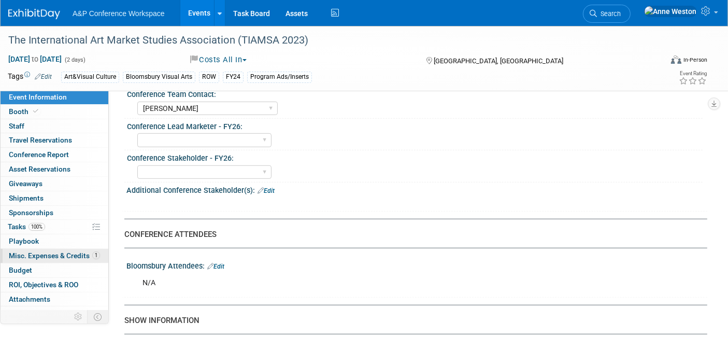
click at [56, 256] on span "Misc. Expenses & Credits 1" at bounding box center [54, 255] width 91 height 8
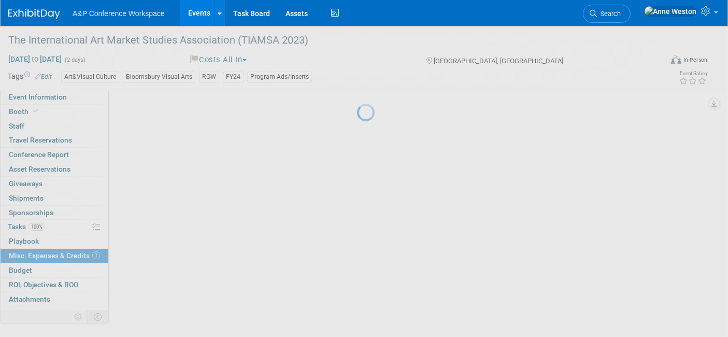
scroll to position [0, 0]
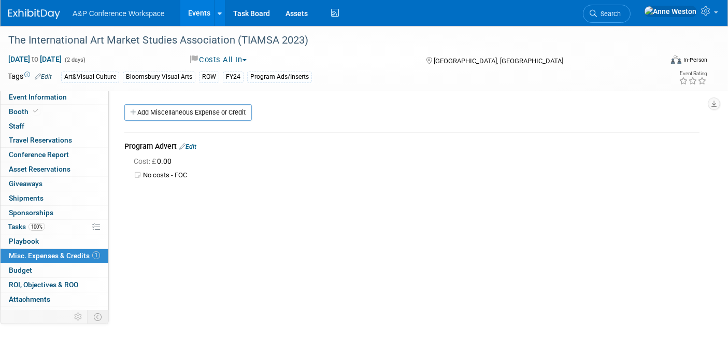
click at [631, 9] on link "Search" at bounding box center [607, 14] width 48 height 18
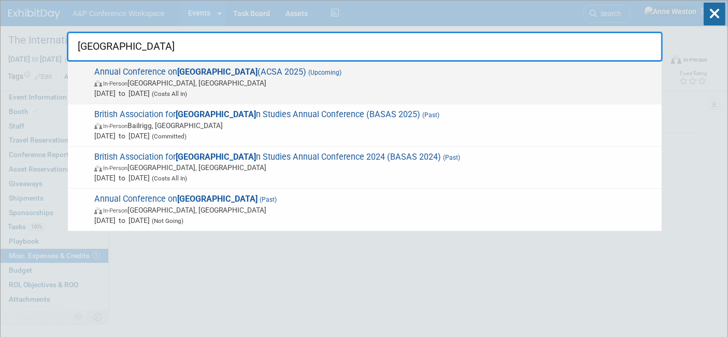
type input "south asia"
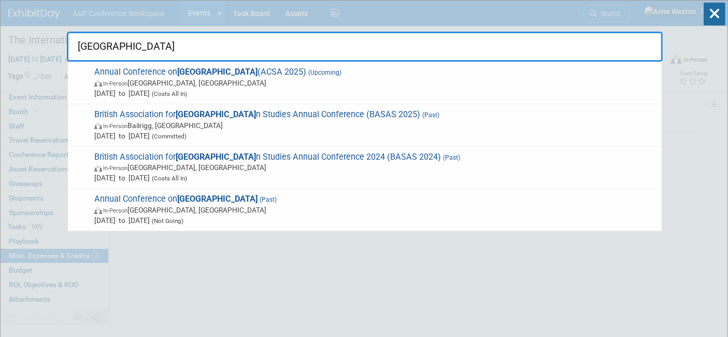
click at [156, 76] on span "Annual Conference on South Asia (ACSA 2025) (Upcoming) In-Person Madison, WI Oc…" at bounding box center [373, 83] width 565 height 32
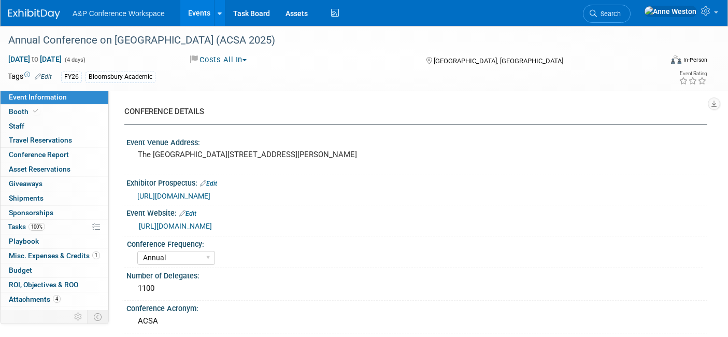
select select "Annual"
select select "Level 3"
select select "Program Advert"
select select "Asia Studies"
select select "Bloomsbury Academic"
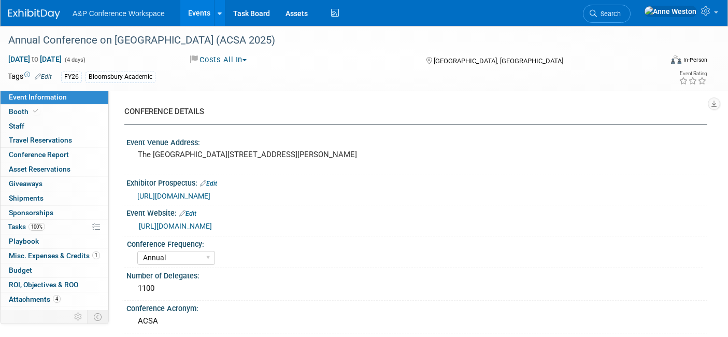
select select "[PERSON_NAME]"
select select "Brand/Subject Presence​"
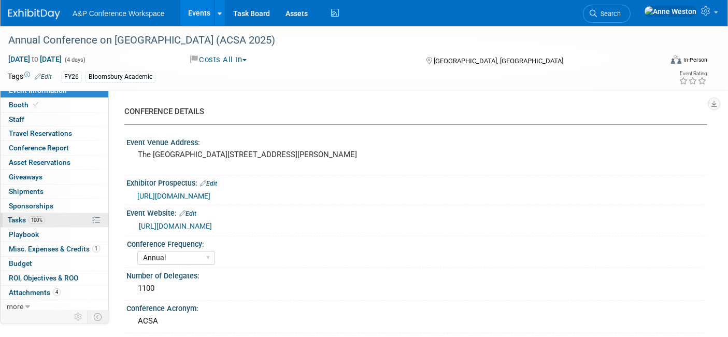
scroll to position [9, 0]
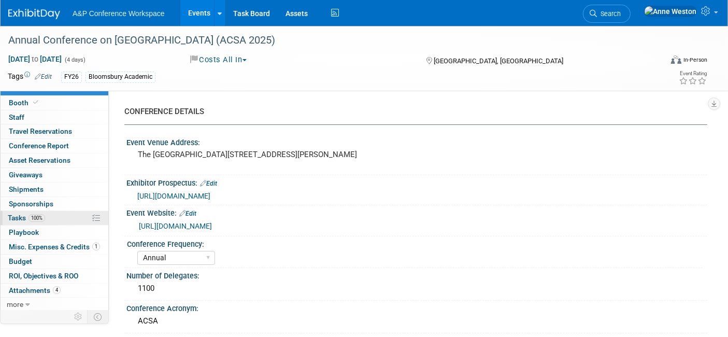
click at [53, 222] on link "100% Tasks 100%" at bounding box center [55, 218] width 108 height 14
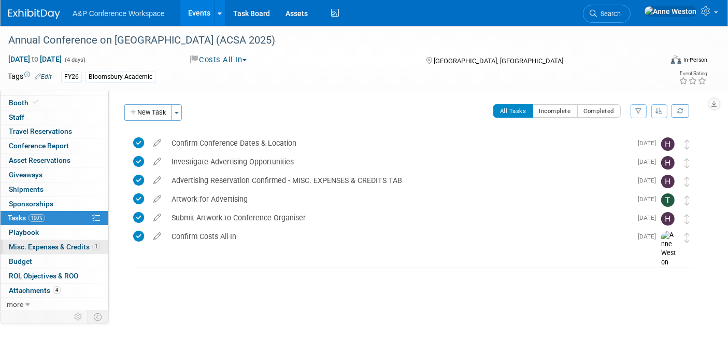
click at [19, 246] on span "Misc. Expenses & Credits 1" at bounding box center [54, 247] width 91 height 8
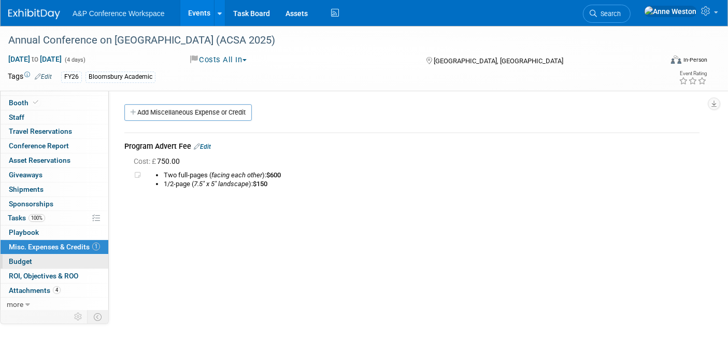
click at [30, 262] on span "Budget" at bounding box center [20, 261] width 23 height 8
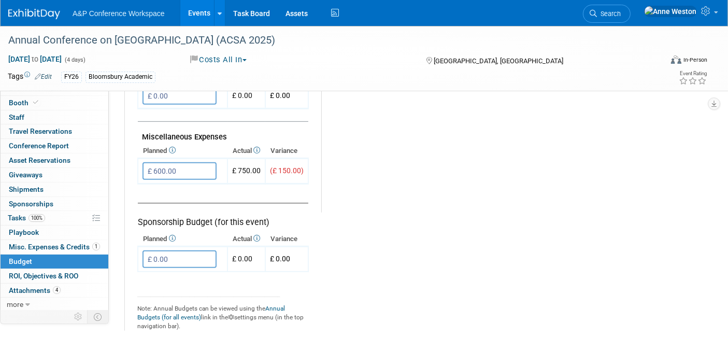
scroll to position [633, 0]
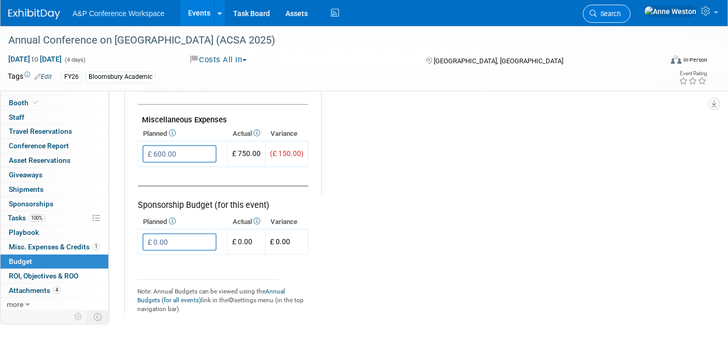
click at [621, 11] on span "Search" at bounding box center [609, 14] width 24 height 8
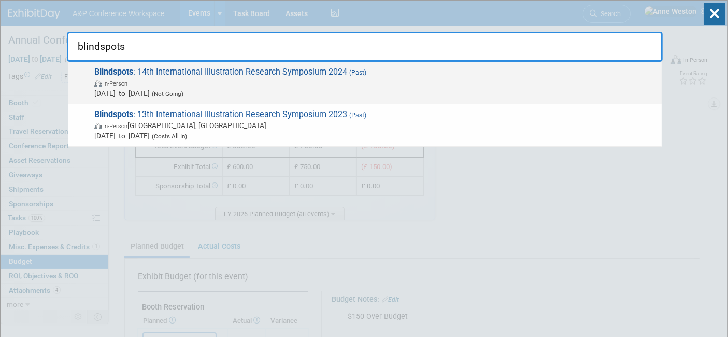
type input "blindspots"
click at [202, 69] on span "Blindspots : 14th International Illustration Research Symposium 2024 (Past) In-…" at bounding box center [373, 83] width 565 height 32
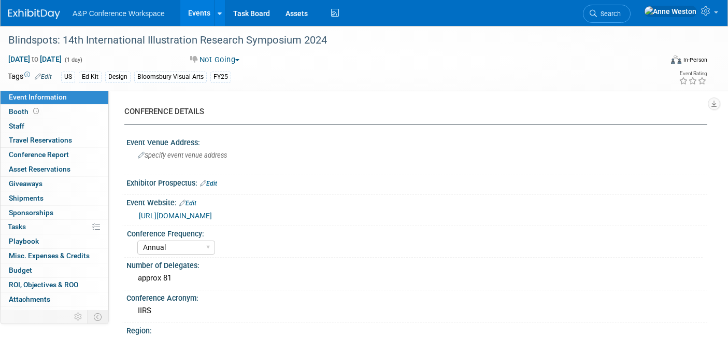
select select "Annual"
select select "Level 2"
select select "Ed Kit"
select select "[PERSON_NAME]"
click at [209, 211] on link "https://sites.wustl.edu/blindspots/papers/" at bounding box center [175, 215] width 73 height 8
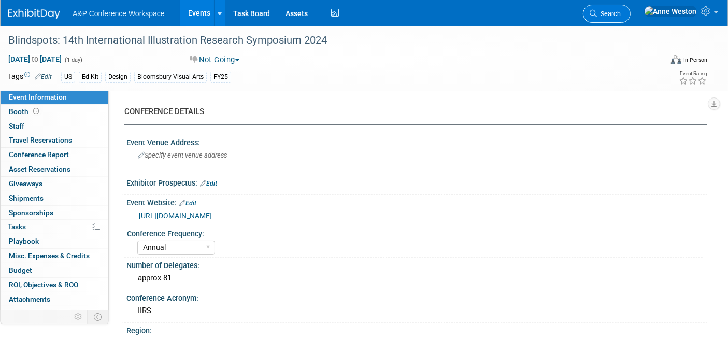
click at [621, 10] on span "Search" at bounding box center [609, 14] width 24 height 8
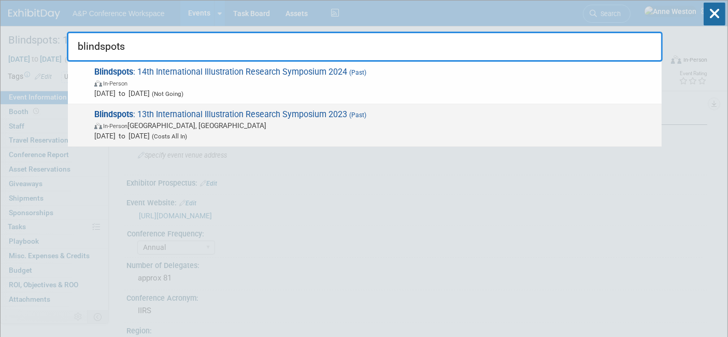
type input "blindspots"
click at [153, 113] on span "Blindspots : 13th International Illustration Research Symposium 2023 (Past) In-…" at bounding box center [373, 125] width 565 height 32
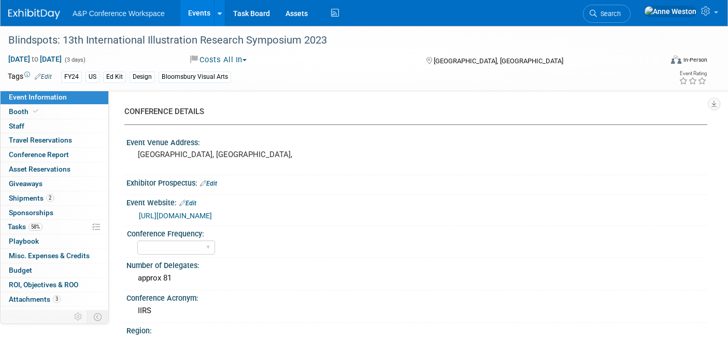
select select "Level 2"
select select "Ed Kit"
select select "[PERSON_NAME]"
click at [35, 111] on icon at bounding box center [35, 111] width 5 height 6
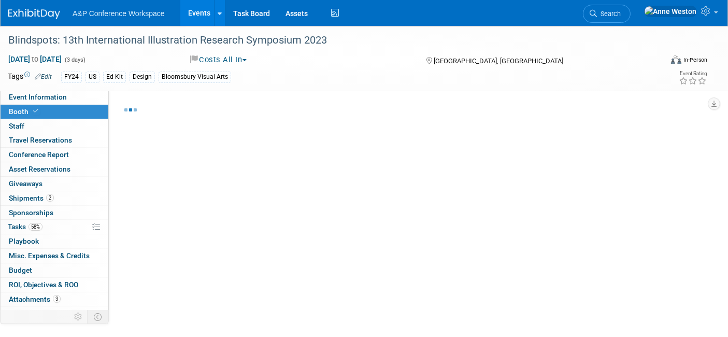
select select "BUAV"
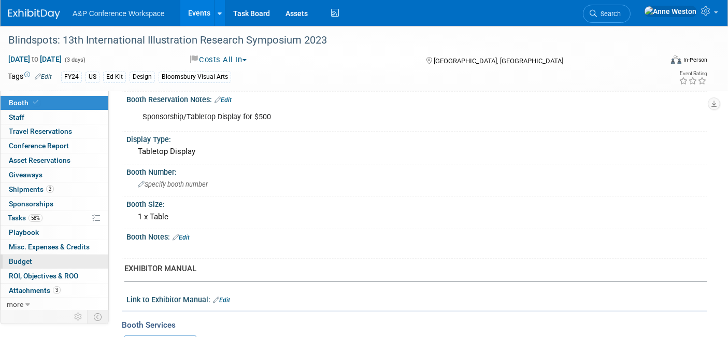
scroll to position [173, 0]
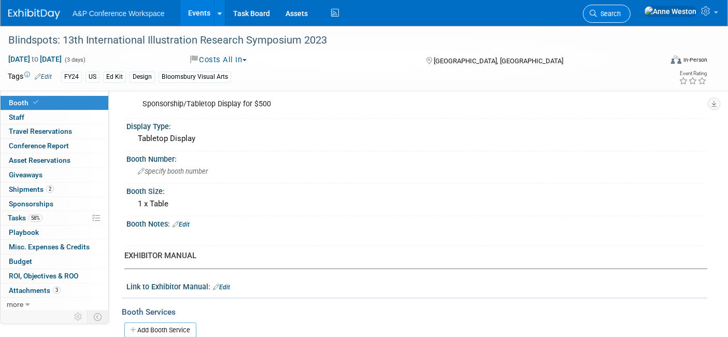
click at [621, 13] on span "Search" at bounding box center [609, 14] width 24 height 8
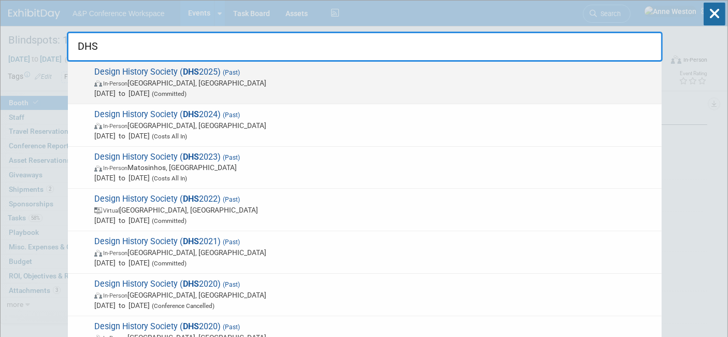
type input "DHS"
click at [149, 68] on span "Design History Society ( DHS 2025) (Past) In-Person [GEOGRAPHIC_DATA], [GEOGRAP…" at bounding box center [373, 83] width 565 height 32
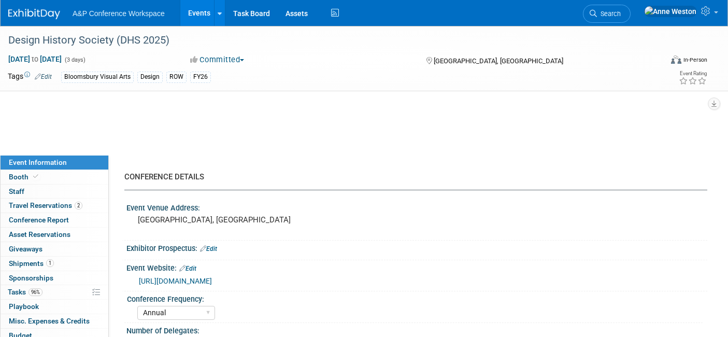
select select "Annual"
select select "Level 2"
select select "In-Person Booth"
select select "Design"
select select "Bloomsbury Visual Arts"
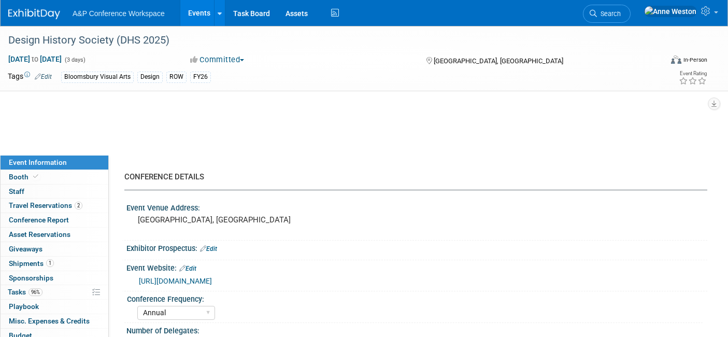
select select "[PERSON_NAME]"
select select "Networking/Commissioning"
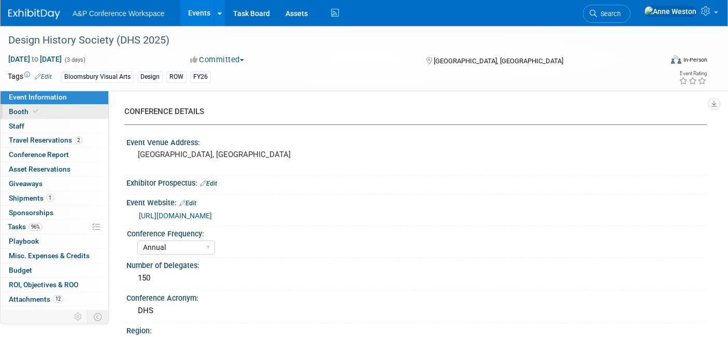
click at [45, 113] on link "Booth" at bounding box center [55, 112] width 108 height 14
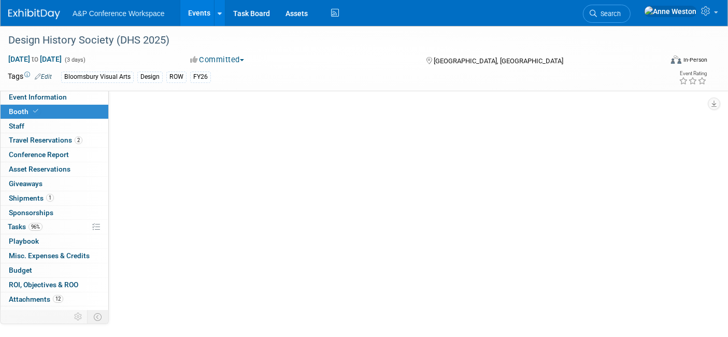
select select "BGBG"
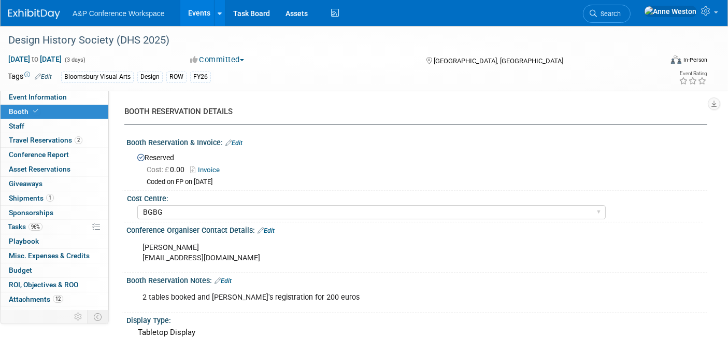
click at [215, 167] on link "Invoice" at bounding box center [207, 170] width 35 height 8
click at [621, 13] on span "Search" at bounding box center [609, 14] width 24 height 8
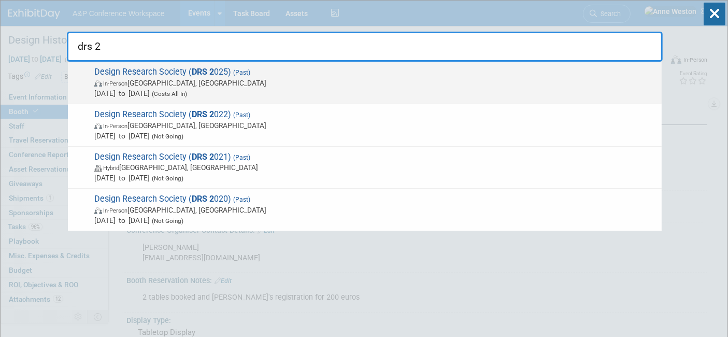
type input "drs 2"
click at [146, 71] on span "Design Research Society ( DRS 2 025) (Past) In-Person [GEOGRAPHIC_DATA], [GEOGR…" at bounding box center [373, 83] width 565 height 32
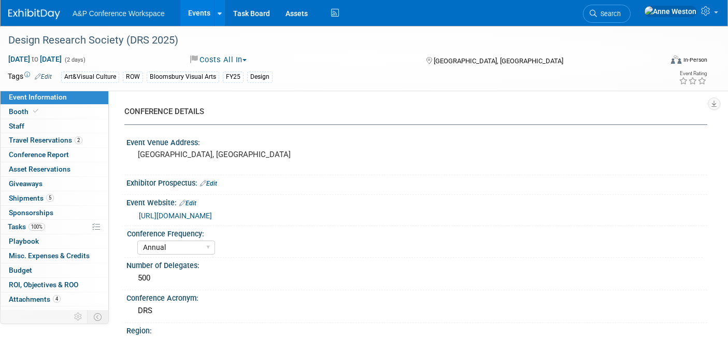
select select "Annual"
select select "Level 2"
select select "In-Person Booth"
select select "[PERSON_NAME]"
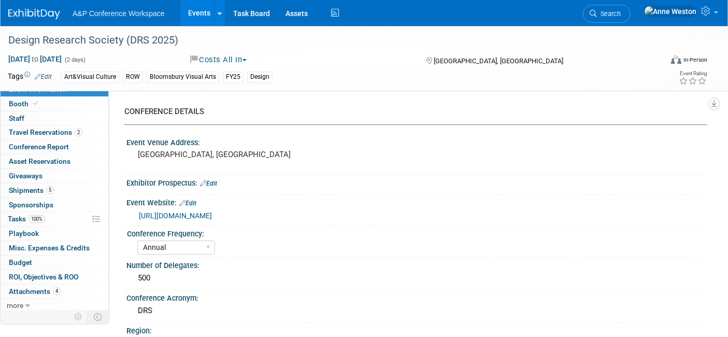
scroll to position [9, 0]
click at [47, 214] on link "100% Tasks 100%" at bounding box center [55, 218] width 108 height 14
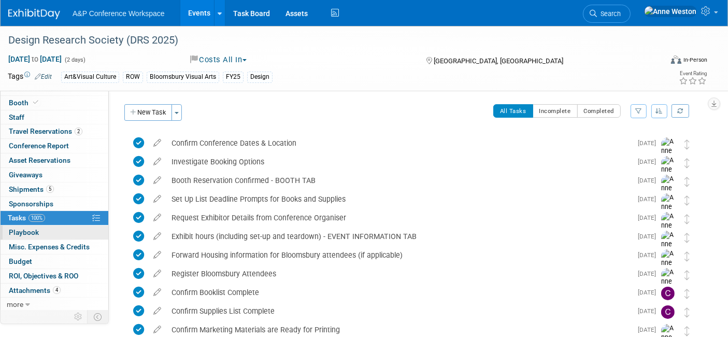
scroll to position [0, 0]
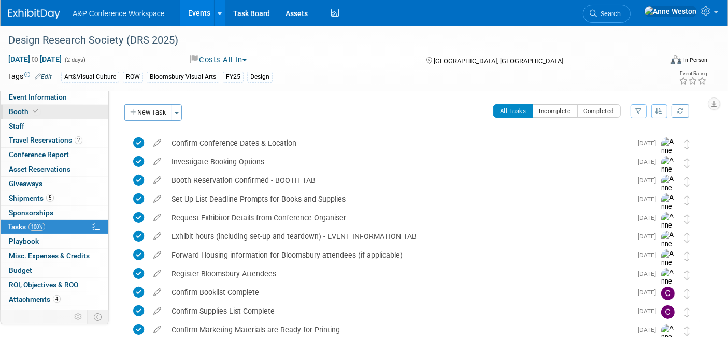
click at [63, 106] on link "Booth" at bounding box center [55, 112] width 108 height 14
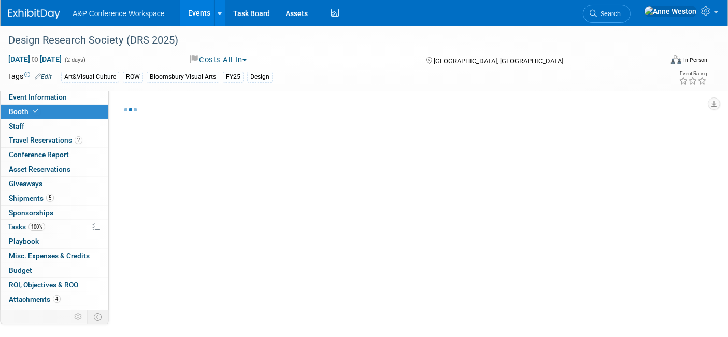
select select "BUAV"
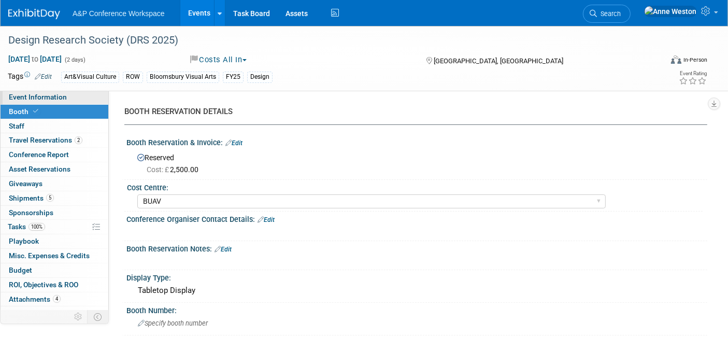
drag, startPoint x: 69, startPoint y: 93, endPoint x: 89, endPoint y: 93, distance: 19.2
click at [69, 93] on link "Event Information" at bounding box center [55, 97] width 108 height 14
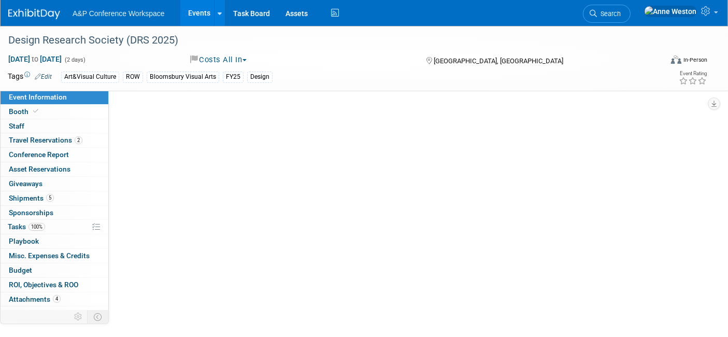
select select "Annual"
select select "Level 2"
select select "In-Person Booth"
select select "[PERSON_NAME]"
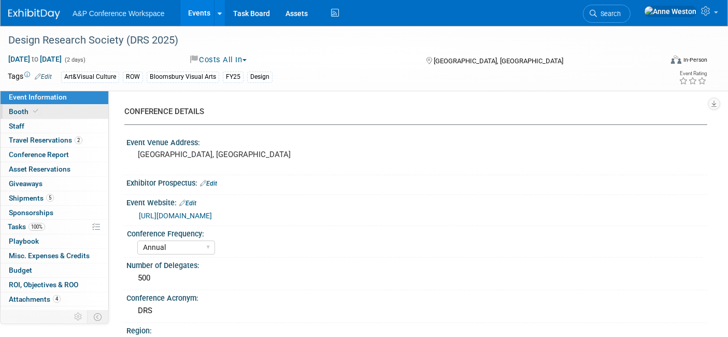
click at [52, 113] on link "Booth" at bounding box center [55, 112] width 108 height 14
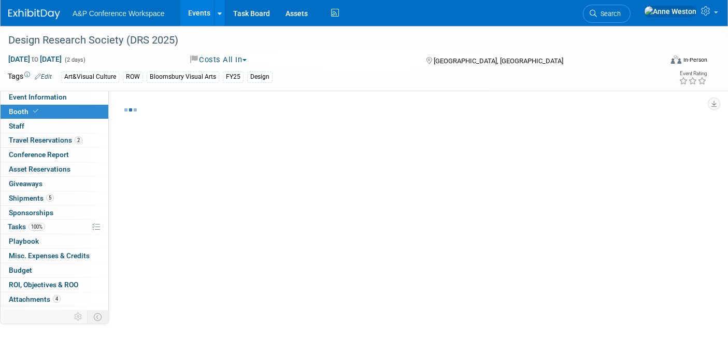
select select "BUAV"
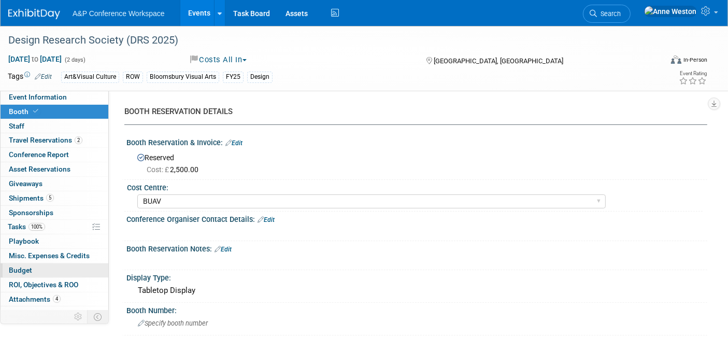
click at [13, 268] on span "Budget" at bounding box center [20, 270] width 23 height 8
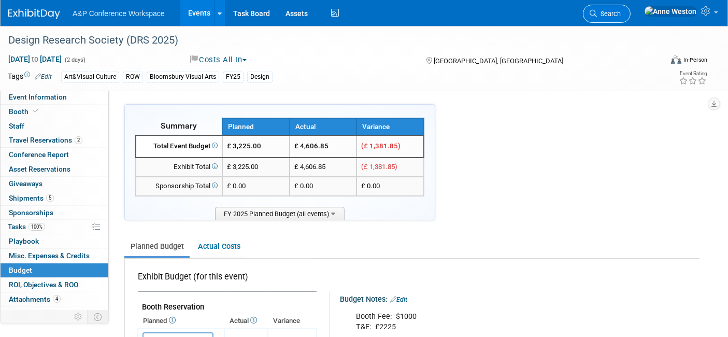
click at [621, 12] on span "Search" at bounding box center [609, 14] width 24 height 8
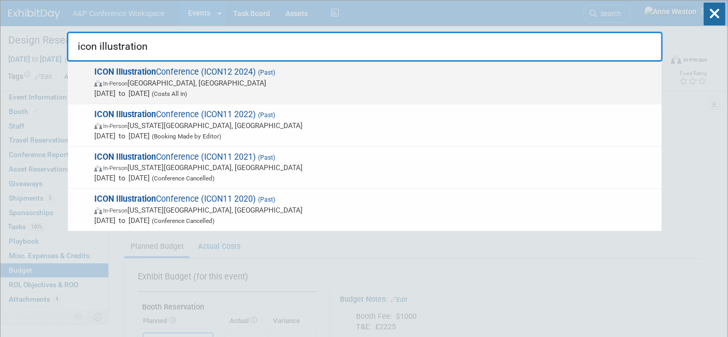
type input "icon illustration"
click at [157, 68] on span "ICON Illustration Conference (ICON12 2024) (Past) In-Person [GEOGRAPHIC_DATA], …" at bounding box center [373, 83] width 565 height 32
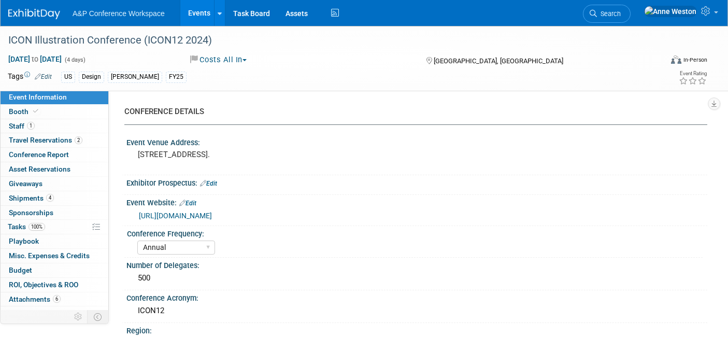
select select "Annual"
select select "Level 2"
select select "In-Person Booth"
select select "[PERSON_NAME]"
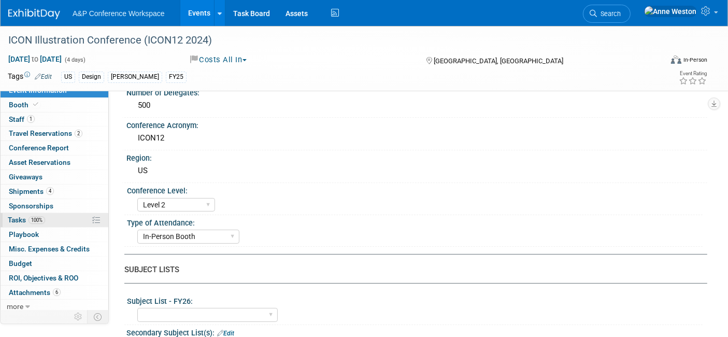
scroll to position [9, 0]
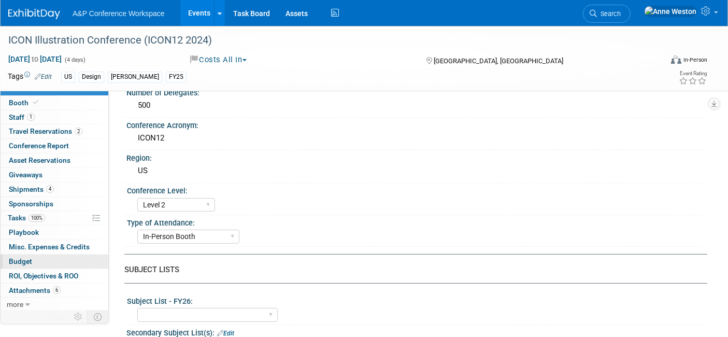
click at [22, 257] on span "Budget" at bounding box center [20, 261] width 23 height 8
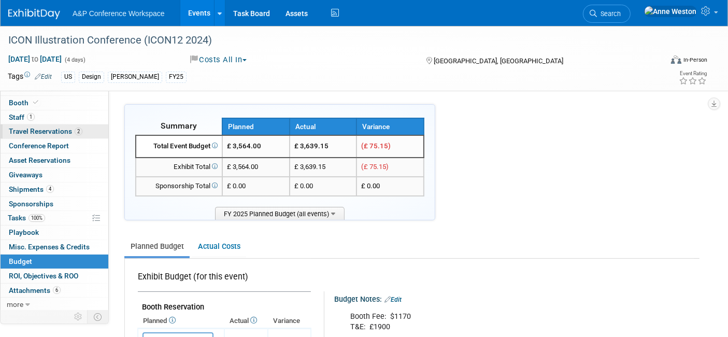
scroll to position [0, 0]
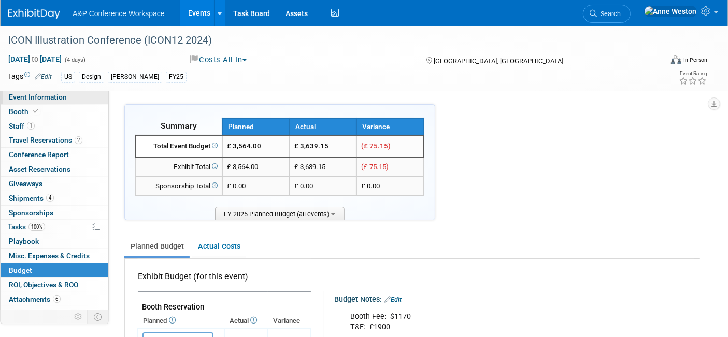
click at [54, 94] on span "Event Information" at bounding box center [38, 97] width 58 height 8
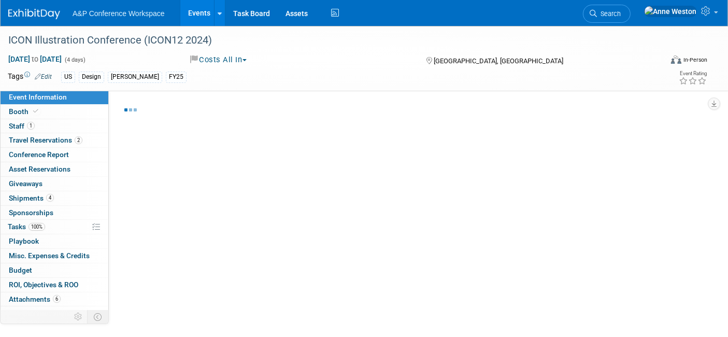
select select "Annual"
select select "Level 2"
select select "In-Person Booth"
select select "[PERSON_NAME]"
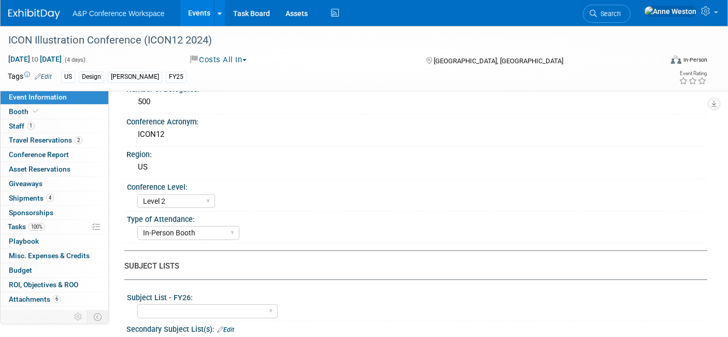
scroll to position [173, 0]
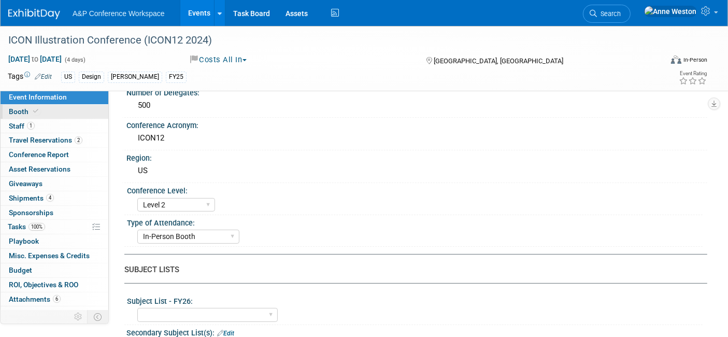
click at [46, 113] on link "Booth" at bounding box center [55, 112] width 108 height 14
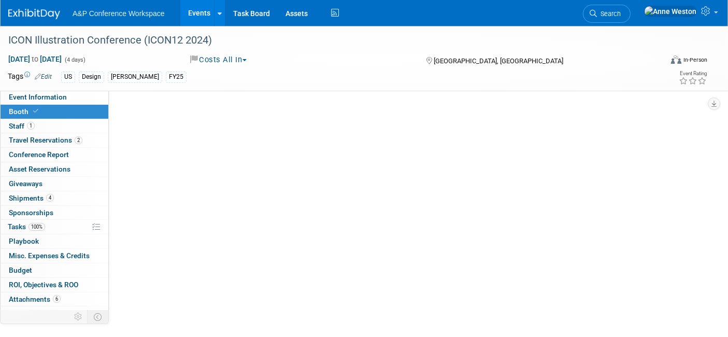
scroll to position [0, 0]
select select "BUAV"
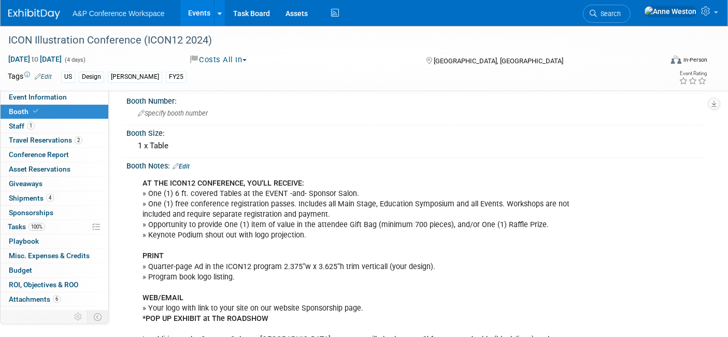
scroll to position [230, 0]
click at [621, 11] on span "Search" at bounding box center [609, 14] width 24 height 8
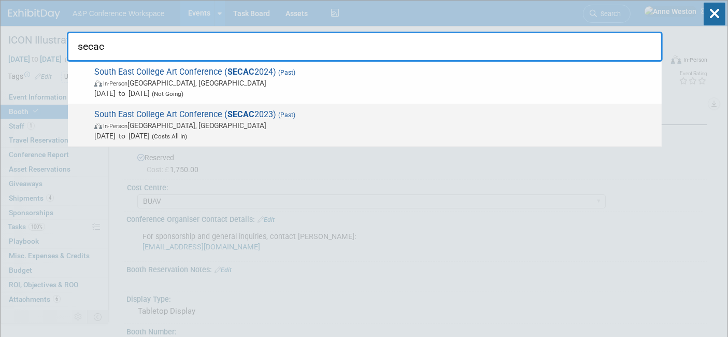
type input "secac"
click at [161, 111] on span "South East College Art Conference ( SECAC 2023) (Past) In-Person [GEOGRAPHIC_DA…" at bounding box center [373, 125] width 565 height 32
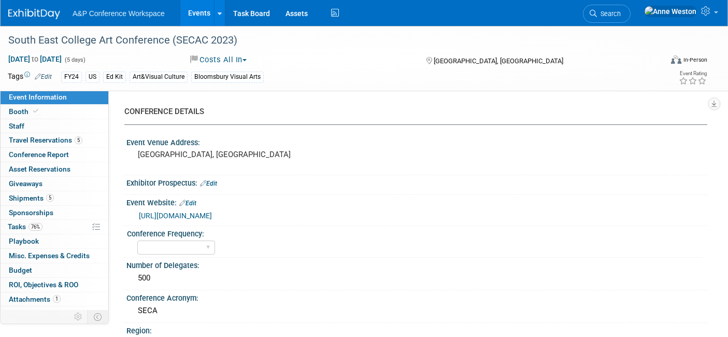
select select "Level 2"
select select "Ed Kit"
select select "[PERSON_NAME]"
click at [68, 119] on link "0 Staff 0" at bounding box center [55, 126] width 108 height 14
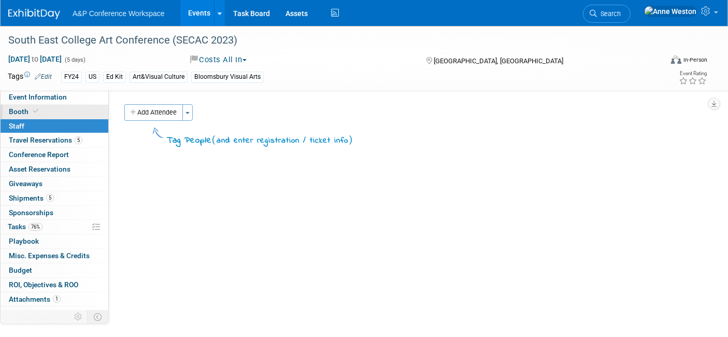
click at [62, 112] on link "Booth" at bounding box center [55, 112] width 108 height 14
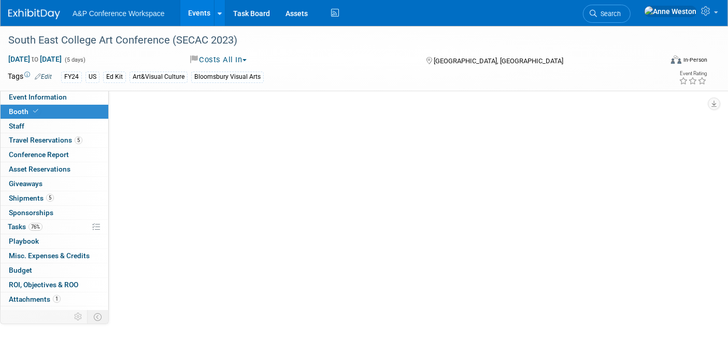
select select "BUAV"
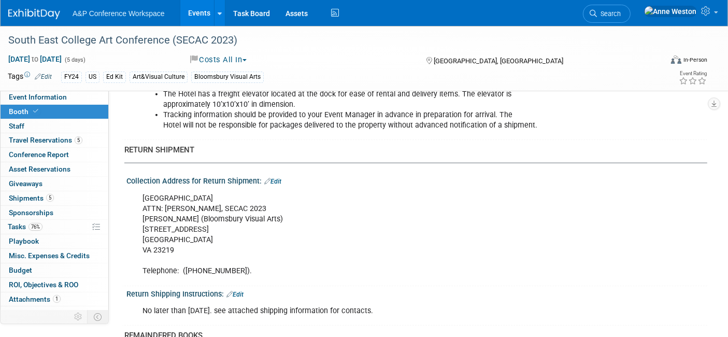
scroll to position [1151, 0]
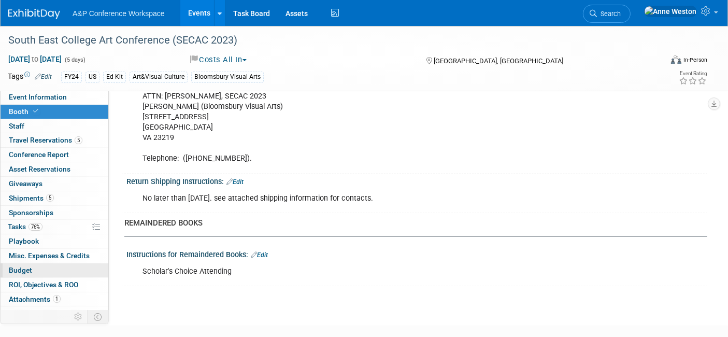
click at [61, 264] on link "Budget" at bounding box center [55, 270] width 108 height 14
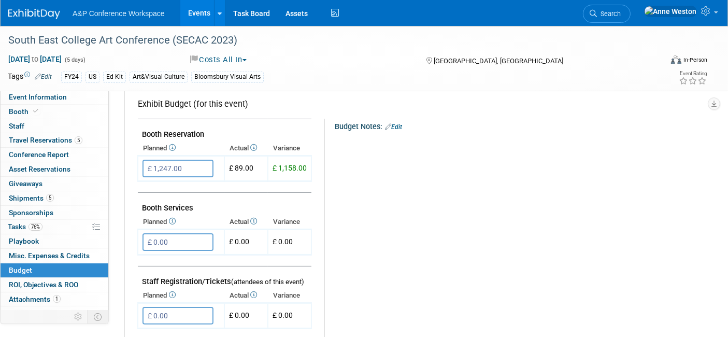
scroll to position [0, 0]
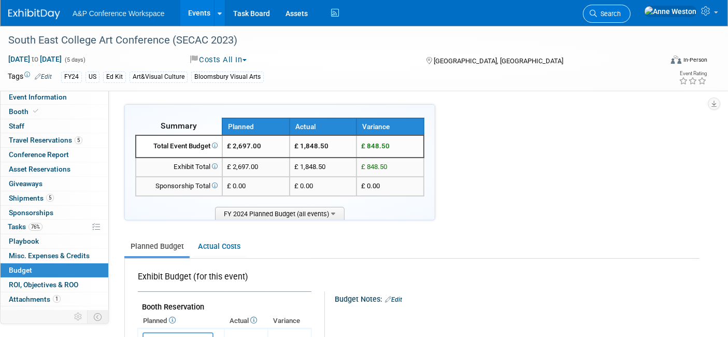
click at [631, 9] on link "Search" at bounding box center [607, 14] width 48 height 18
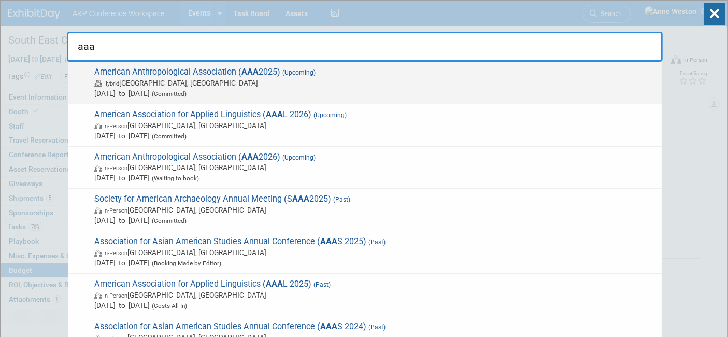
type input "aaa"
click at [152, 75] on span "American Anthropological Association ( AAA 2025) (Upcoming) Hybrid New Orleans,…" at bounding box center [373, 83] width 565 height 32
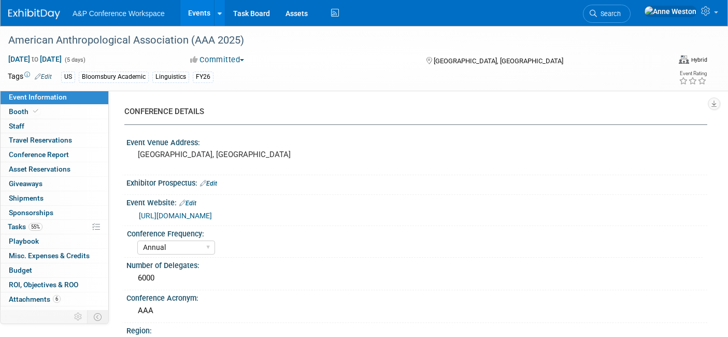
select select "Annual"
select select "Level 2"
select select "In-Person Booth"
select select "Anthropology"
select select "Bloomsbury Academic"
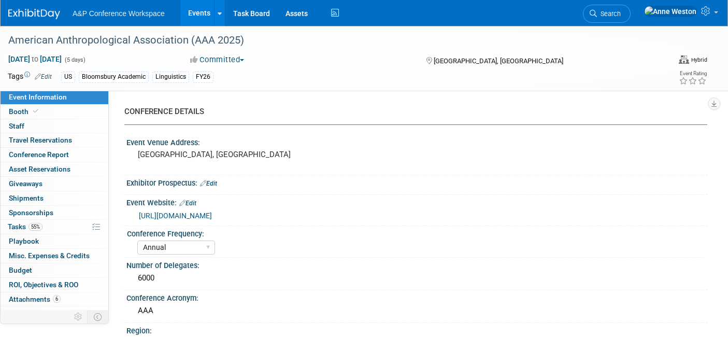
select select "[PERSON_NAME]"
select select "Networking/Commissioning"
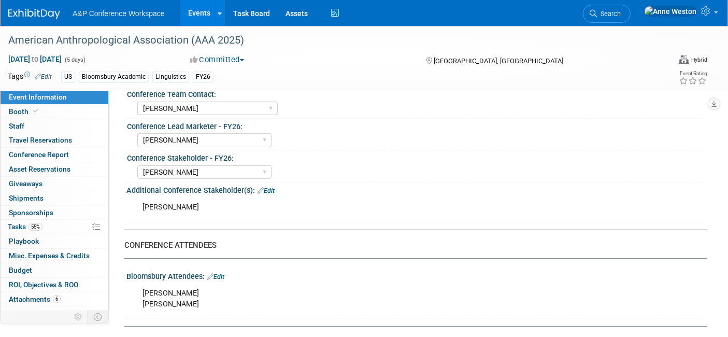
scroll to position [576, 0]
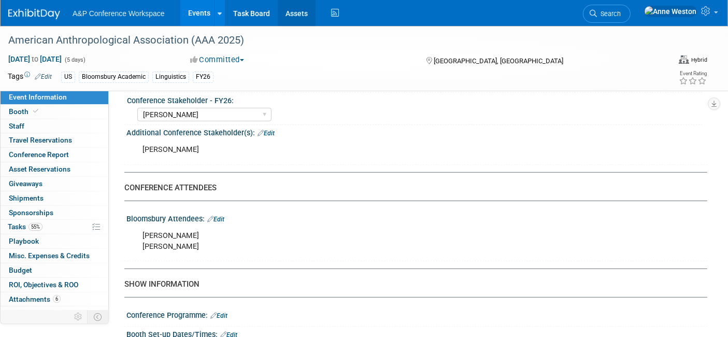
click at [294, 13] on link "Assets" at bounding box center [297, 13] width 38 height 26
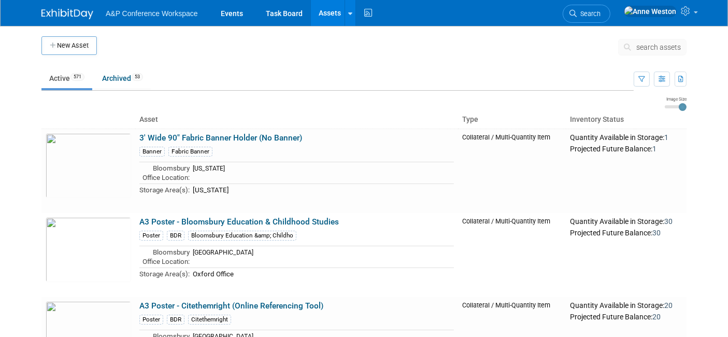
click at [652, 45] on span "search assets" at bounding box center [658, 47] width 45 height 8
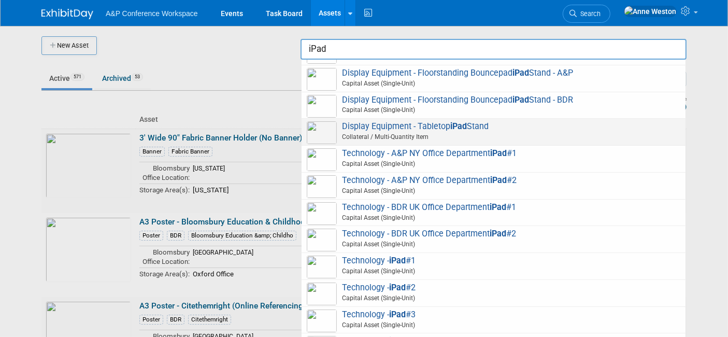
scroll to position [33, 0]
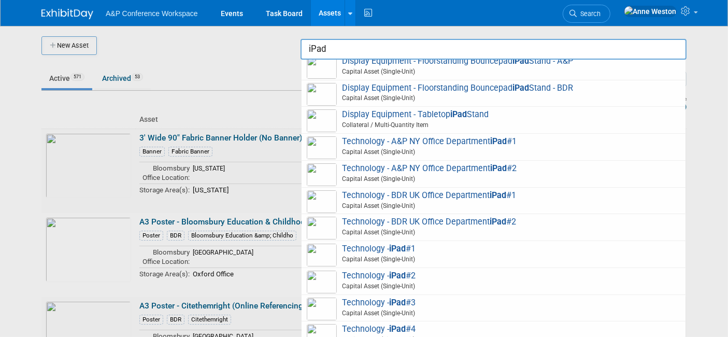
type input "iPad"
click at [364, 58] on div at bounding box center [364, 168] width 0 height 337
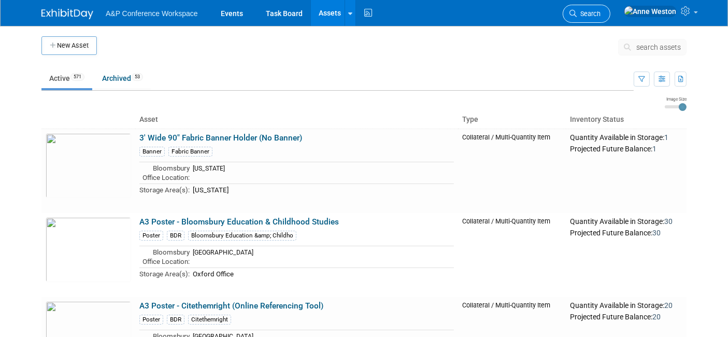
click at [610, 9] on link "Search" at bounding box center [587, 14] width 48 height 18
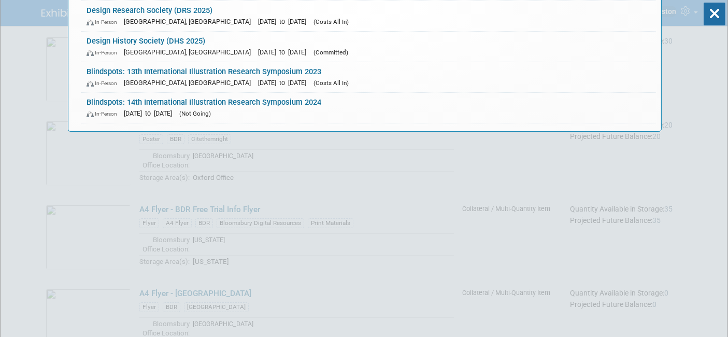
scroll to position [0, 0]
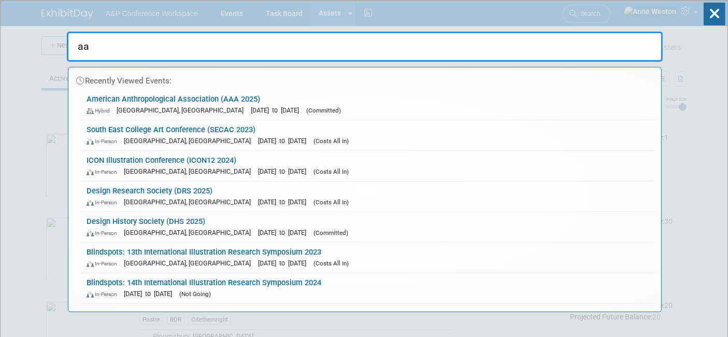
type input "a"
type input "AAR"
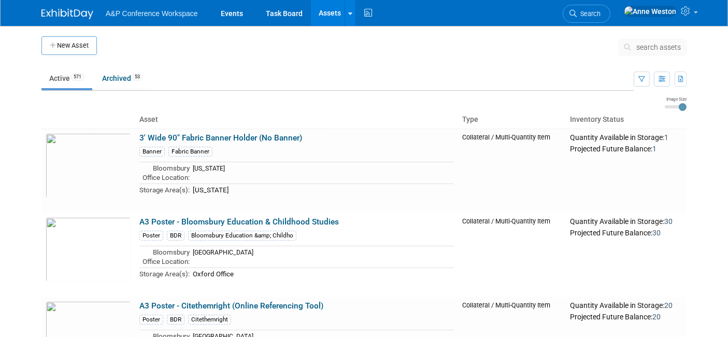
click at [54, 13] on img at bounding box center [67, 14] width 52 height 10
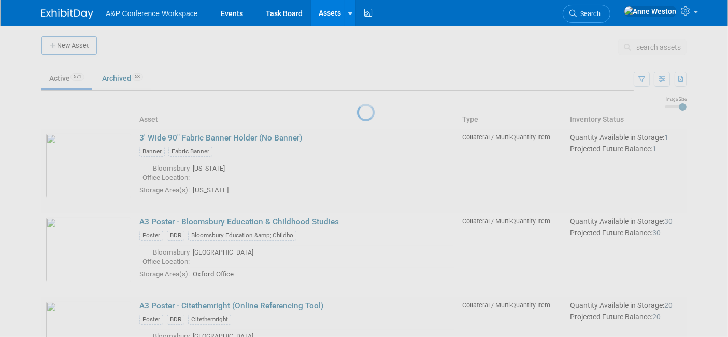
click at [61, 12] on img at bounding box center [67, 14] width 52 height 10
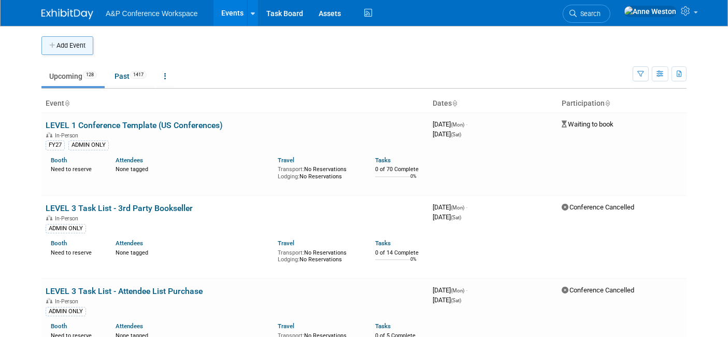
click at [68, 47] on button "Add Event" at bounding box center [67, 45] width 52 height 19
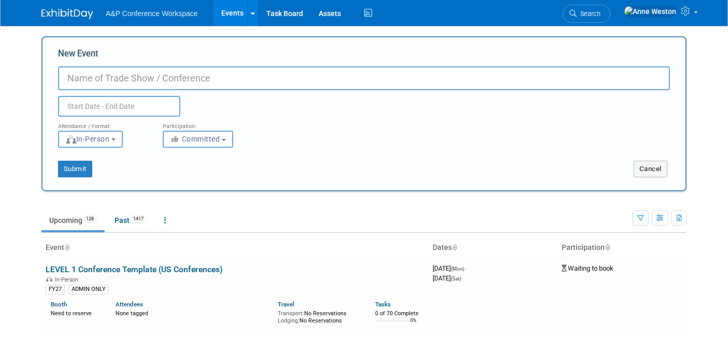
click at [292, 229] on ul "Upcoming 128 Past 1417 All Events 1545 Past and Upcoming Grouped Annually Event…" at bounding box center [336, 220] width 591 height 23
click at [645, 165] on button "Cancel" at bounding box center [651, 169] width 34 height 17
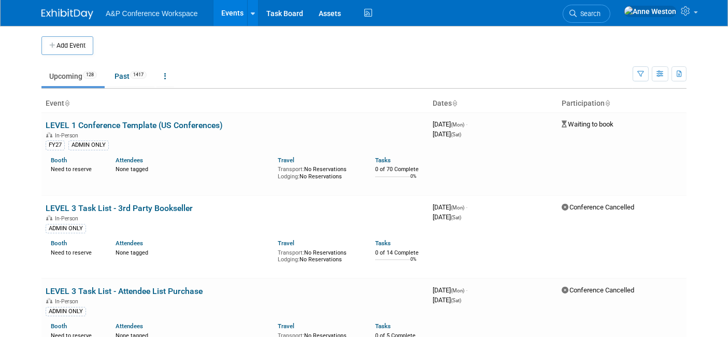
click at [60, 7] on link at bounding box center [73, 9] width 64 height 8
click at [601, 15] on span "Search" at bounding box center [589, 14] width 24 height 8
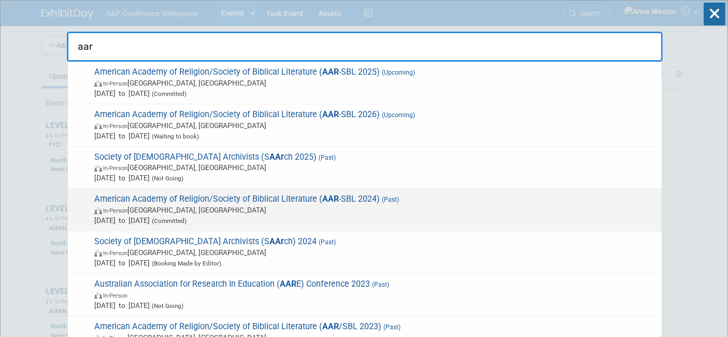
type input "aar"
click at [188, 199] on span "American Academy of Religion/Society of Biblical Literature ( AAR -SBL 2024) (P…" at bounding box center [373, 210] width 565 height 32
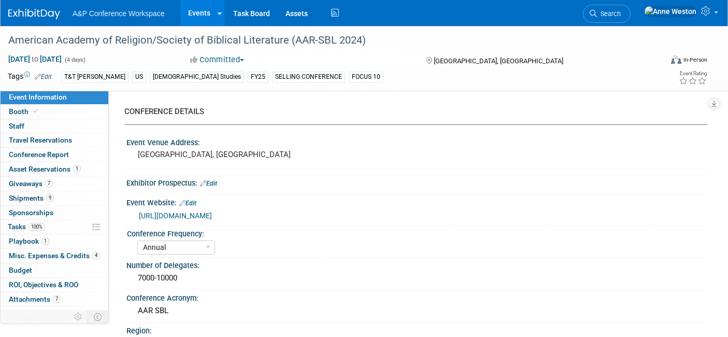
select select "Annual"
select select "Level 1"
select select "In-Person Booth"
select select "[PERSON_NAME]"
click at [38, 111] on span at bounding box center [35, 111] width 9 height 8
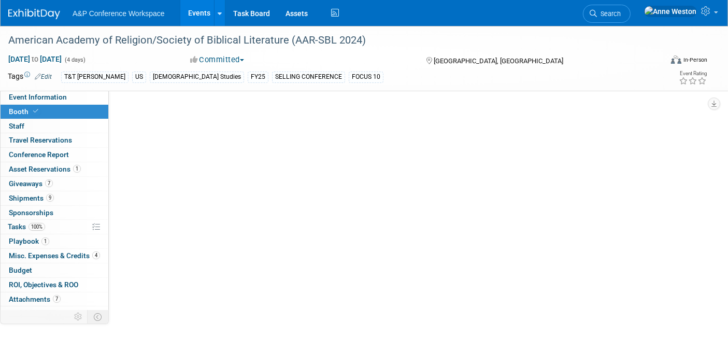
select select "CUAP"
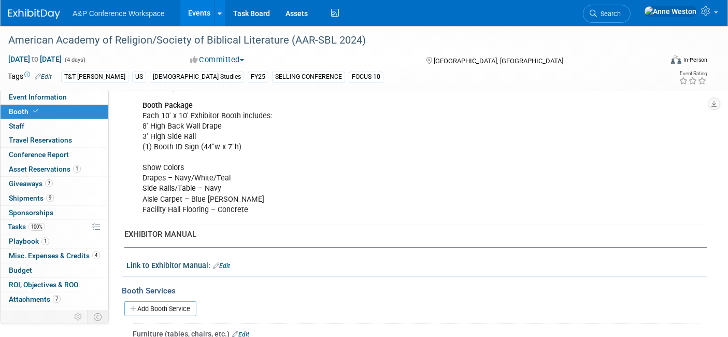
scroll to position [279, 0]
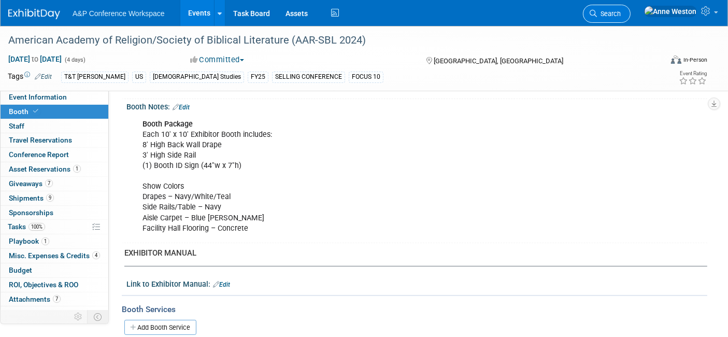
click at [621, 14] on span "Search" at bounding box center [609, 14] width 24 height 8
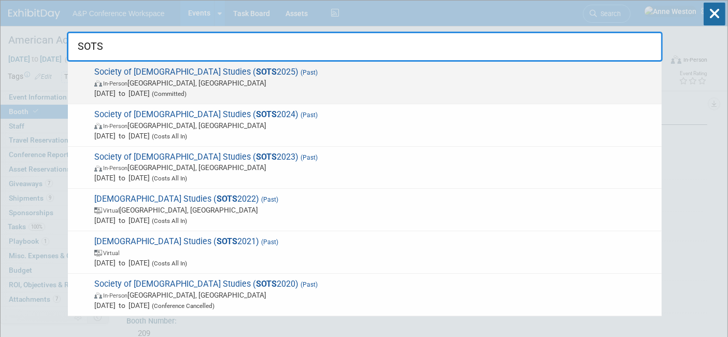
type input "SOTS"
click at [142, 78] on span "In-Person Durham, United Kingdom" at bounding box center [375, 83] width 562 height 10
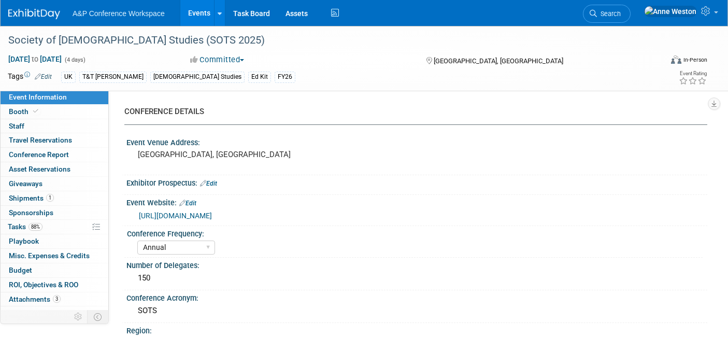
select select "Annual"
select select "Level 3"
select select "Ed Kit"
select select "[DEMOGRAPHIC_DATA] Studies"
select select "T&T [PERSON_NAME]"
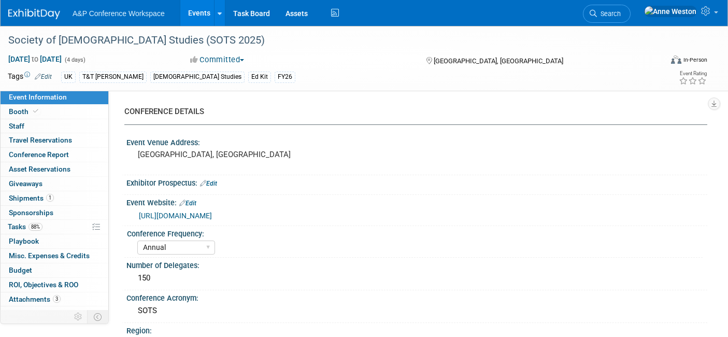
select select "[PERSON_NAME]"
select select "Networking/Commissioning"
click at [60, 150] on span "Conference Report" at bounding box center [39, 154] width 60 height 8
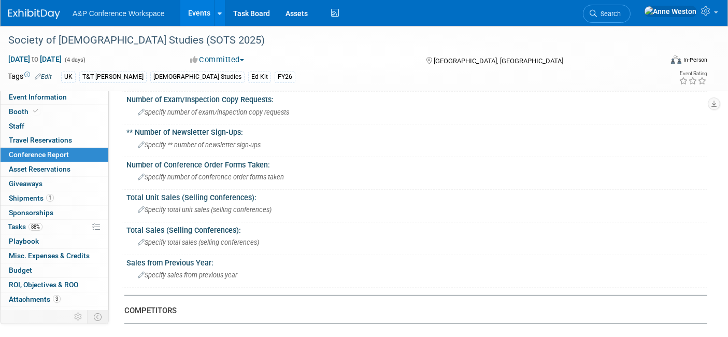
scroll to position [58, 0]
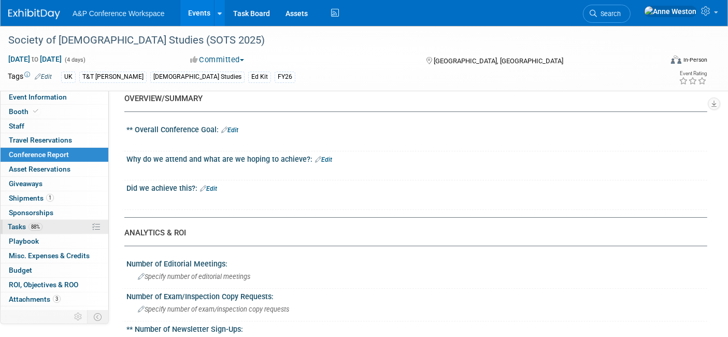
click at [33, 230] on link "88% Tasks 88%" at bounding box center [55, 227] width 108 height 14
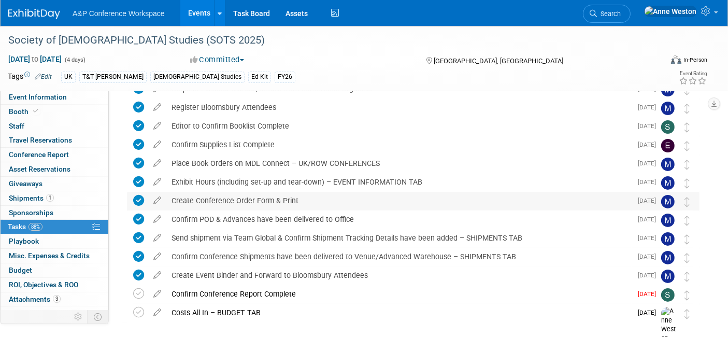
scroll to position [158, 0]
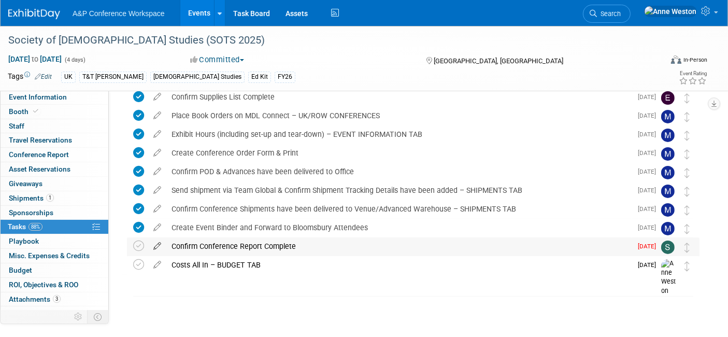
click at [155, 243] on icon at bounding box center [157, 243] width 18 height 13
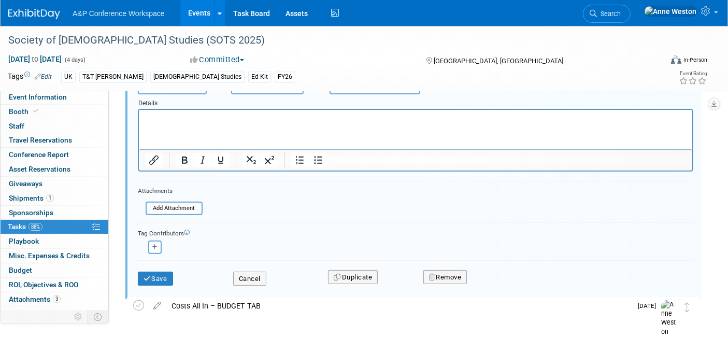
scroll to position [359, 0]
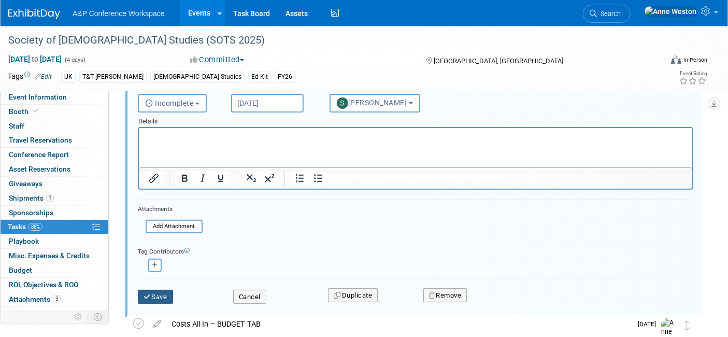
click at [147, 296] on icon "submit" at bounding box center [148, 296] width 8 height 7
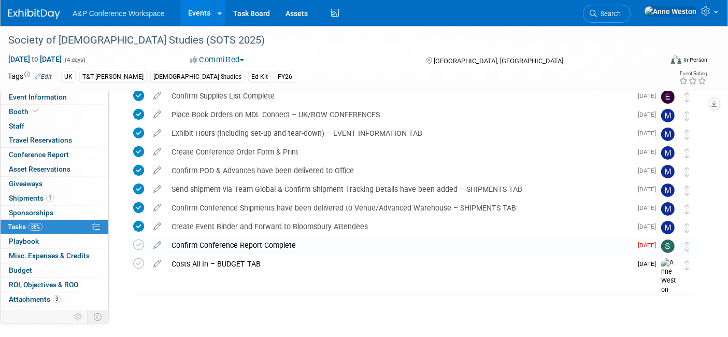
scroll to position [158, 0]
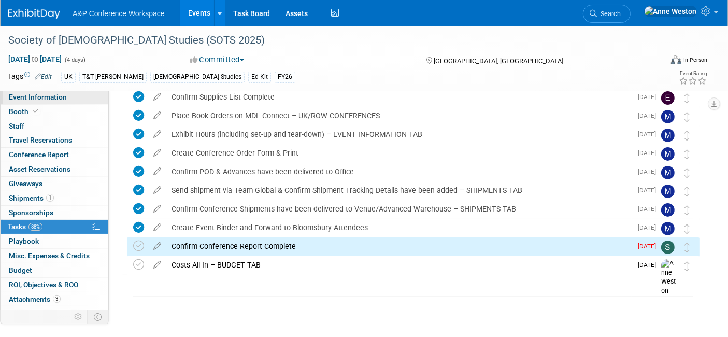
click at [41, 97] on span "Event Information" at bounding box center [38, 97] width 58 height 8
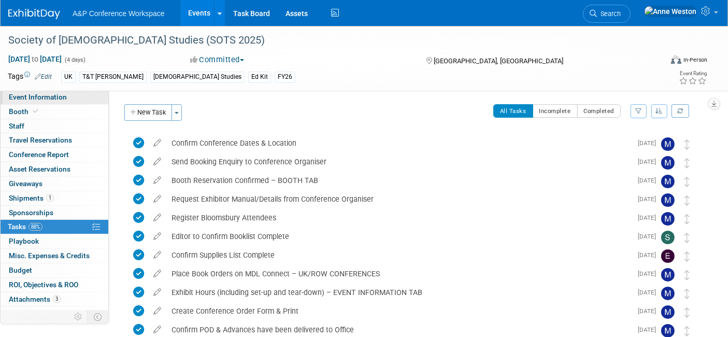
select select "Annual"
select select "Level 3"
select select "Ed Kit"
select select "[DEMOGRAPHIC_DATA] Studies"
select select "T&T [PERSON_NAME]"
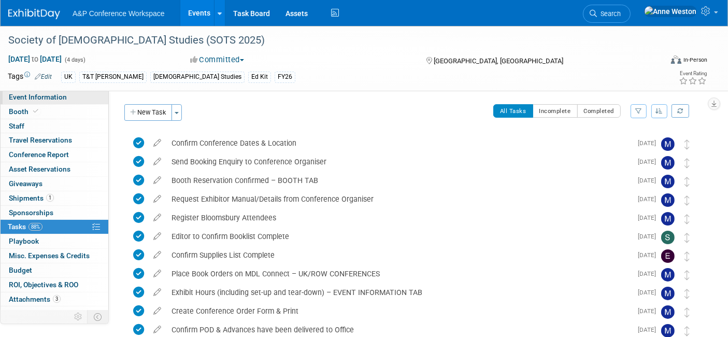
select select "[PERSON_NAME]"
select select "Networking/Commissioning"
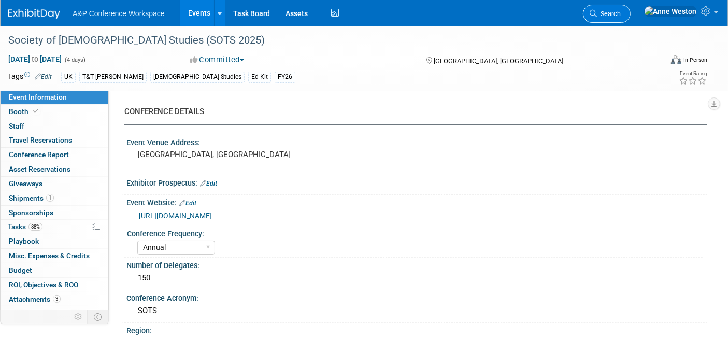
click at [621, 16] on span "Search" at bounding box center [609, 14] width 24 height 8
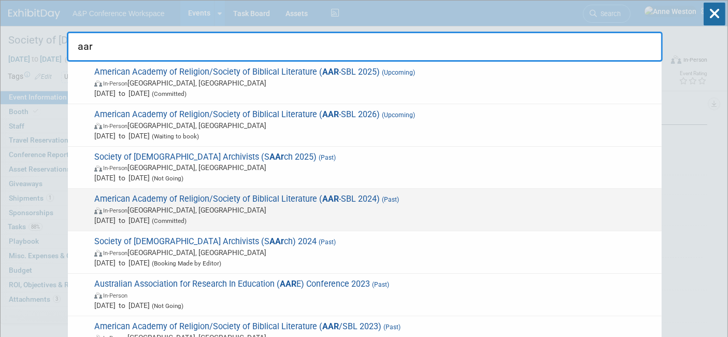
type input "aar"
click at [271, 197] on span "American Academy of Religion/Society of Biblical Literature ( AAR -SBL 2024) (P…" at bounding box center [373, 210] width 565 height 32
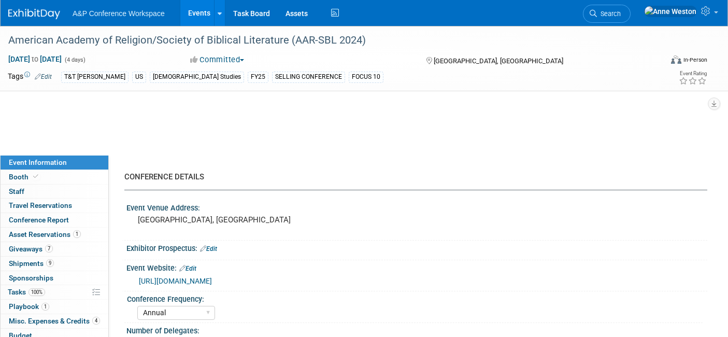
select select "Annual"
select select "Level 1"
select select "In-Person Booth"
select select "[PERSON_NAME]"
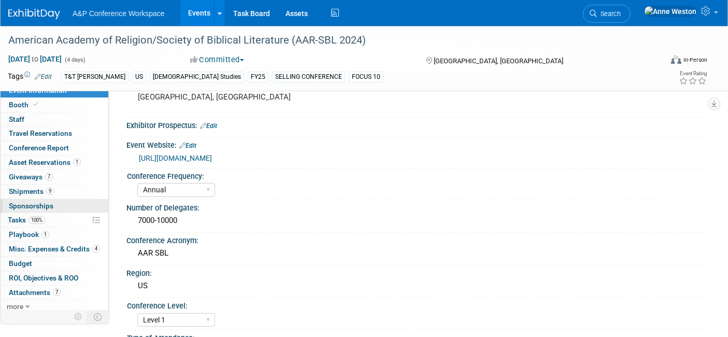
scroll to position [9, 0]
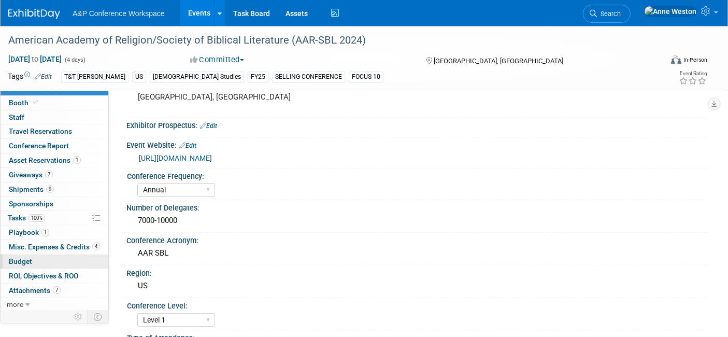
click at [39, 263] on link "Budget" at bounding box center [55, 261] width 108 height 14
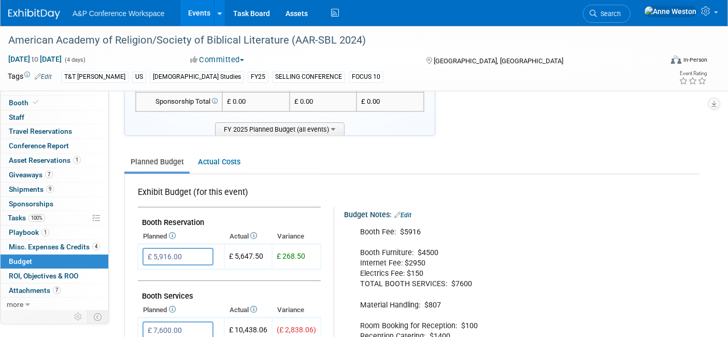
scroll to position [0, 0]
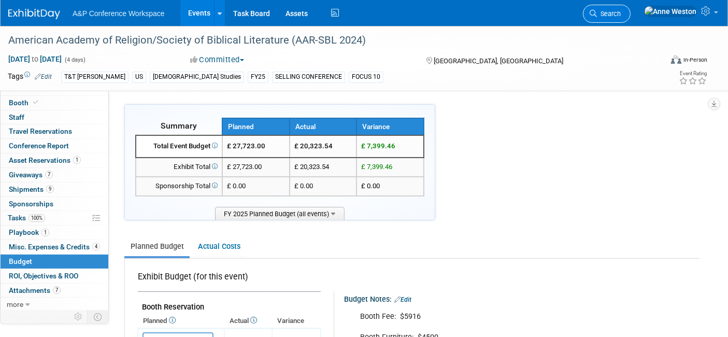
click at [631, 8] on link "Search" at bounding box center [607, 14] width 48 height 18
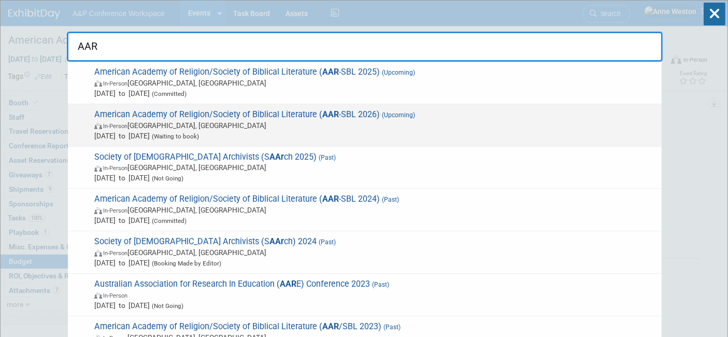
type input "AAR"
click at [113, 113] on span "American Academy of Religion/Society of Biblical Literature ( AAR -SBL 2026) (U…" at bounding box center [373, 125] width 565 height 32
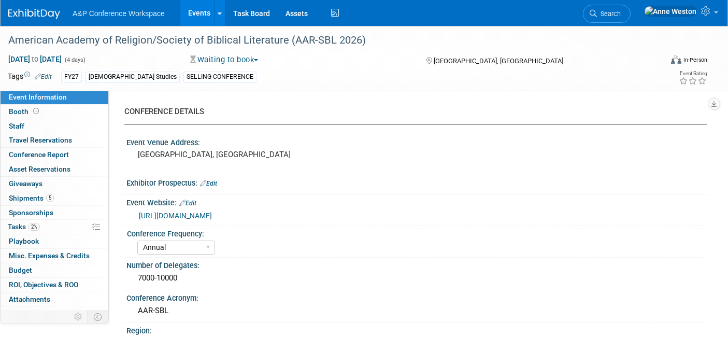
select select "Annual"
select select "Level 1"
select select "In-Person Booth"
select select "[DEMOGRAPHIC_DATA] Studies"
select select "T&T [PERSON_NAME]"
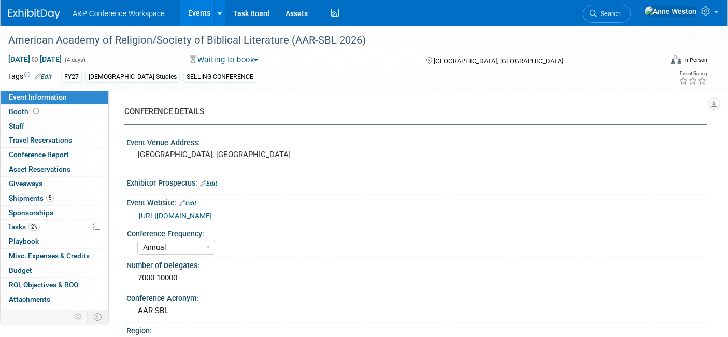
select select "[PERSON_NAME]"
select select "Networking/Commissioning"
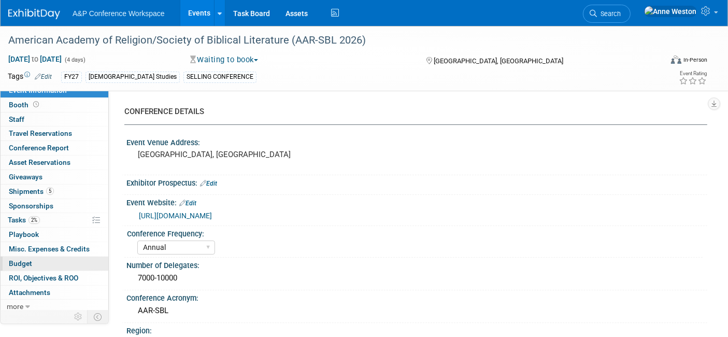
scroll to position [9, 0]
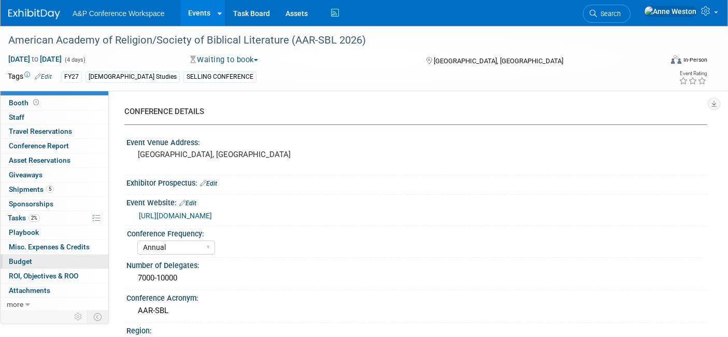
click at [37, 257] on link "Budget" at bounding box center [55, 261] width 108 height 14
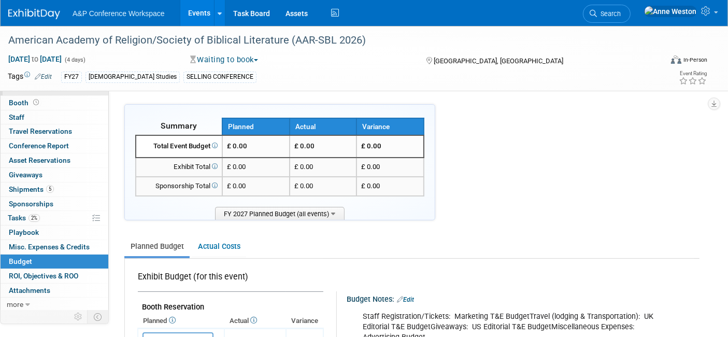
scroll to position [0, 0]
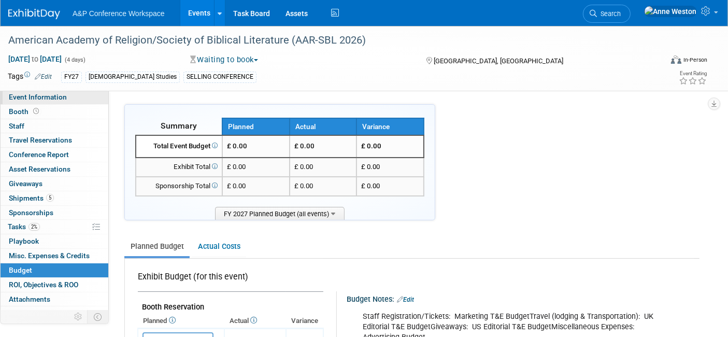
click at [62, 102] on link "Event Information" at bounding box center [55, 97] width 108 height 14
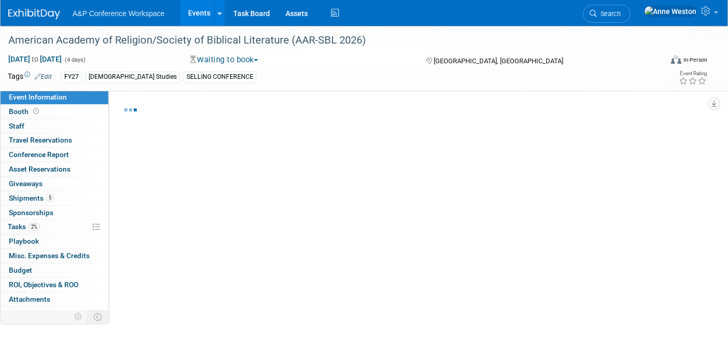
select select "Annual"
select select "Level 1"
select select "In-Person Booth"
select select "[DEMOGRAPHIC_DATA] Studies"
select select "T&T [PERSON_NAME]"
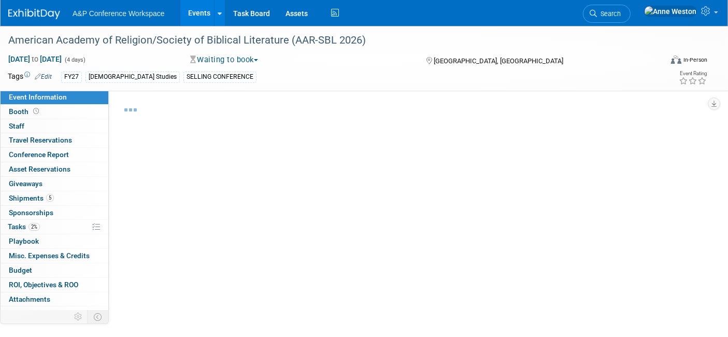
select select "[PERSON_NAME]"
select select "Networking/Commissioning"
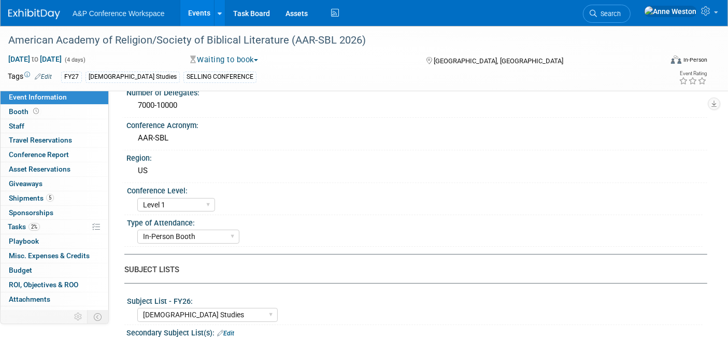
scroll to position [115, 0]
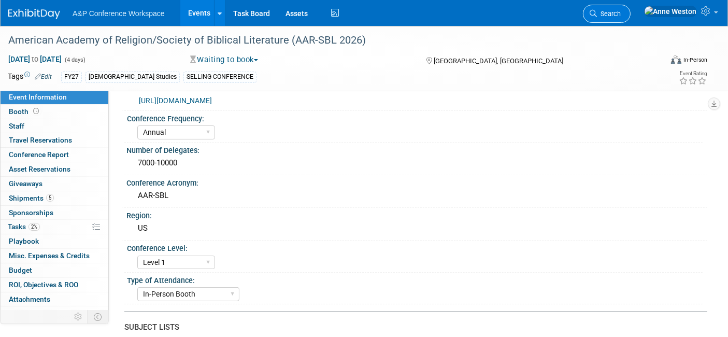
click at [621, 10] on span "Search" at bounding box center [609, 14] width 24 height 8
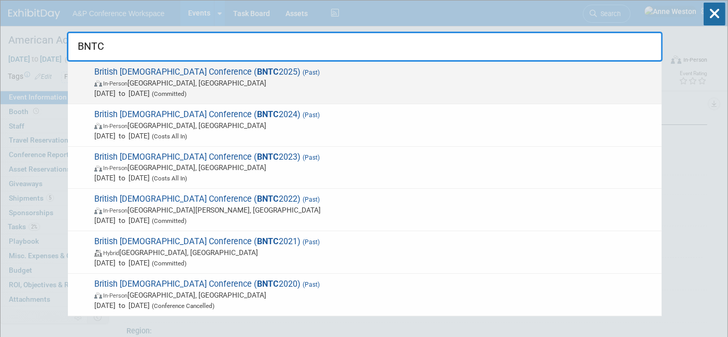
type input "BNTC"
click at [159, 74] on span "British New Testament Conference ( BNTC 2025) (Past) In-Person Manchester, Unit…" at bounding box center [373, 83] width 565 height 32
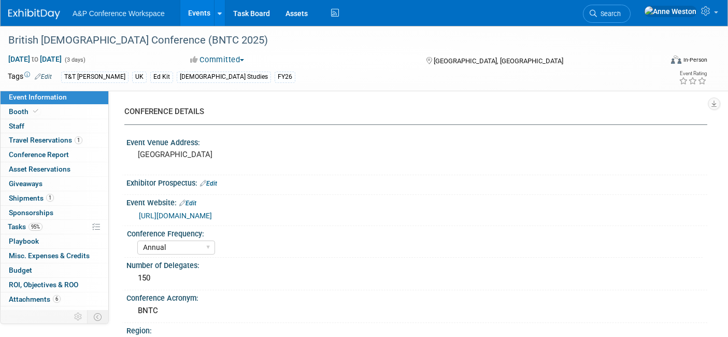
select select "Annual"
select select "Level 3"
select select "Ed Kit"
select select "[DEMOGRAPHIC_DATA] Studies"
select select "T&T [PERSON_NAME]"
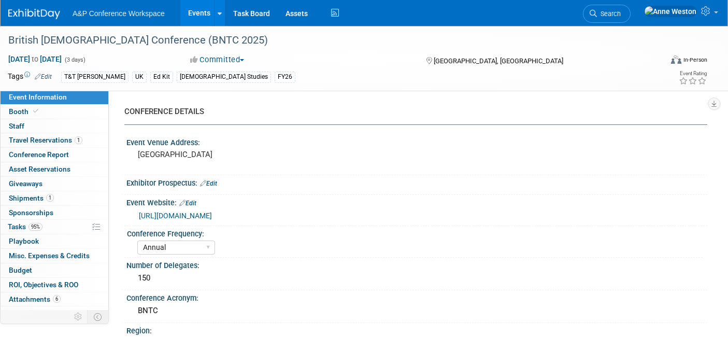
select select "[PERSON_NAME]"
select select "Networking/Commissioning"
click at [62, 115] on link "Booth" at bounding box center [55, 112] width 108 height 14
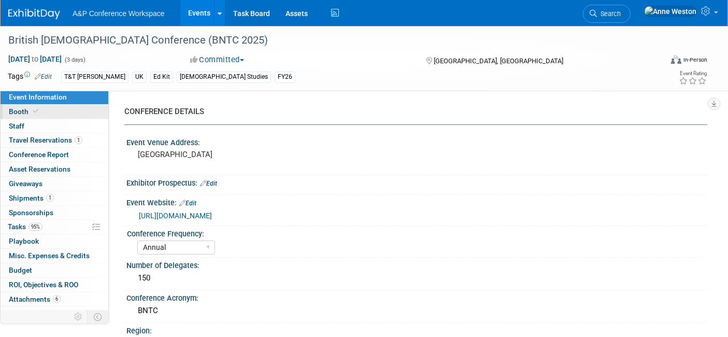
select select "COBA"
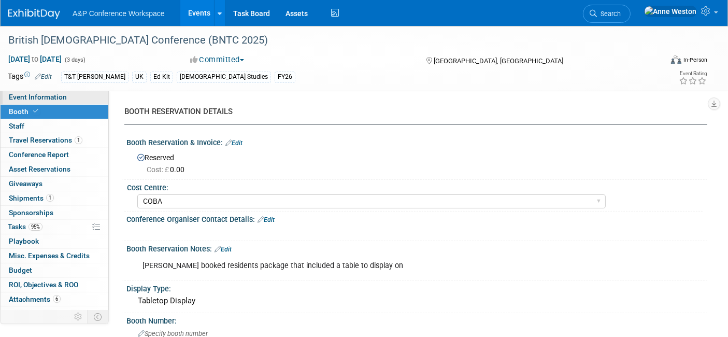
click at [37, 97] on span "Event Information" at bounding box center [38, 97] width 58 height 8
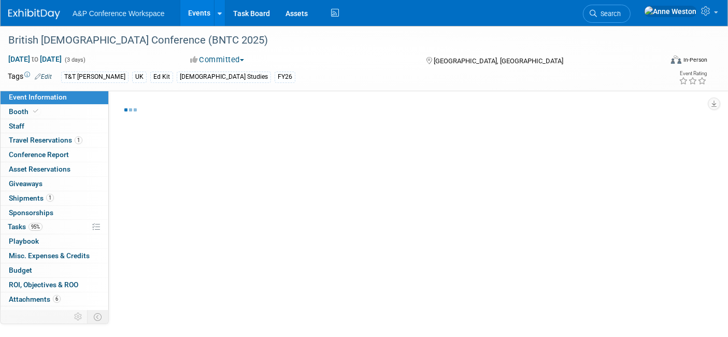
select select "Annual"
select select "Level 3"
select select "Ed Kit"
select select "[DEMOGRAPHIC_DATA] Studies"
select select "T&T [PERSON_NAME]"
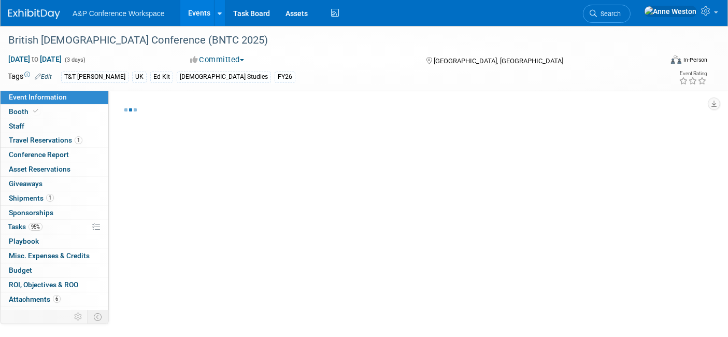
select select "[PERSON_NAME]"
select select "Networking/Commissioning"
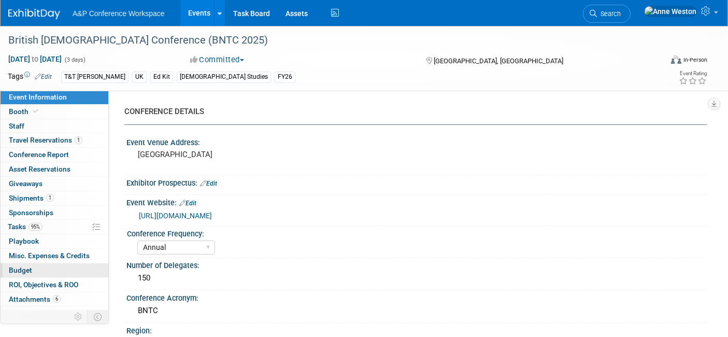
click at [18, 266] on span "Budget" at bounding box center [20, 270] width 23 height 8
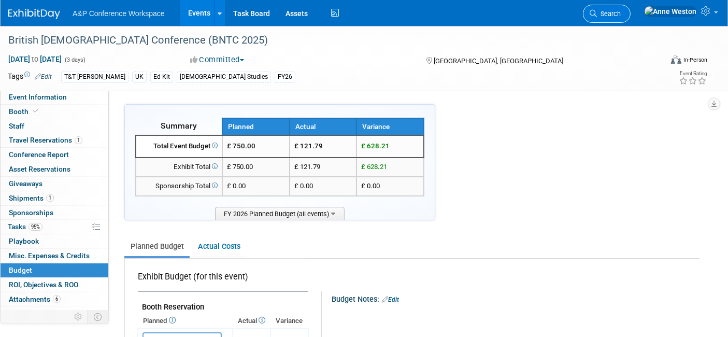
click at [631, 8] on link "Search" at bounding box center [607, 14] width 48 height 18
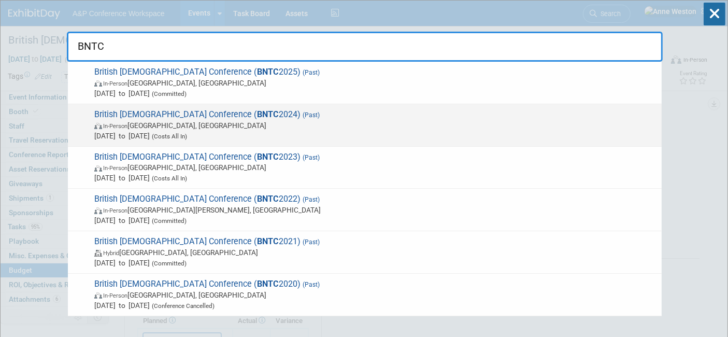
type input "BNTC"
click at [168, 115] on span "British New Testament Conference ( BNTC 2024) (Past) In-Person Glasgow, United …" at bounding box center [373, 125] width 565 height 32
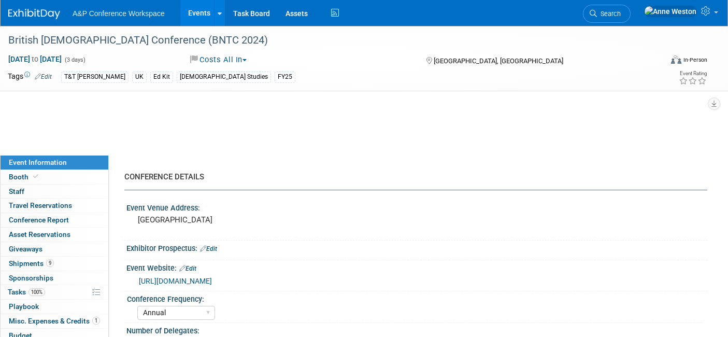
select select "Annual"
select select "Level 2"
select select "In-Person Booth"
select select "[PERSON_NAME]"
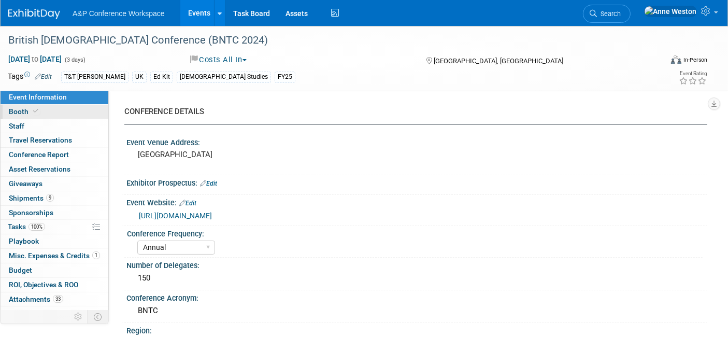
click at [50, 108] on link "Booth" at bounding box center [55, 112] width 108 height 14
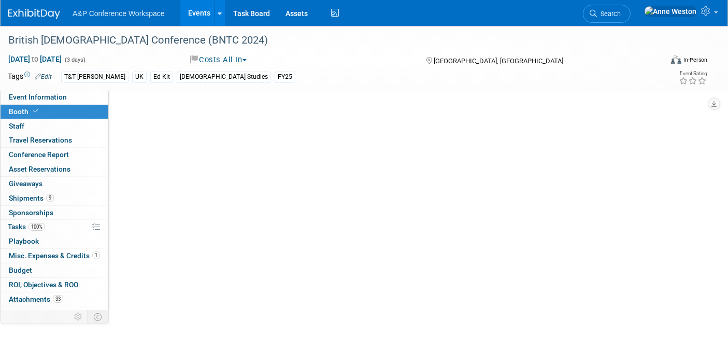
select select "COBA"
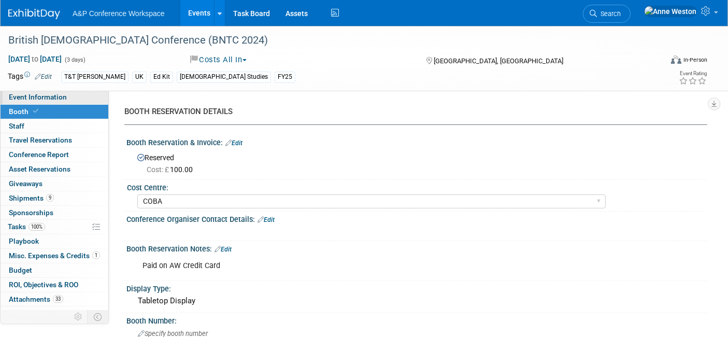
click at [29, 95] on span "Event Information" at bounding box center [38, 97] width 58 height 8
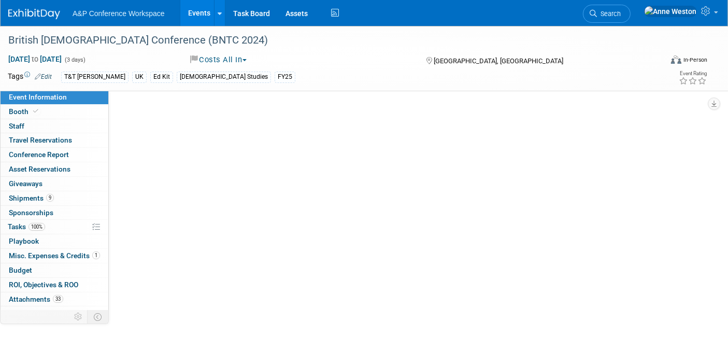
select select "Annual"
select select "Level 2"
select select "In-Person Booth"
select select "[PERSON_NAME]"
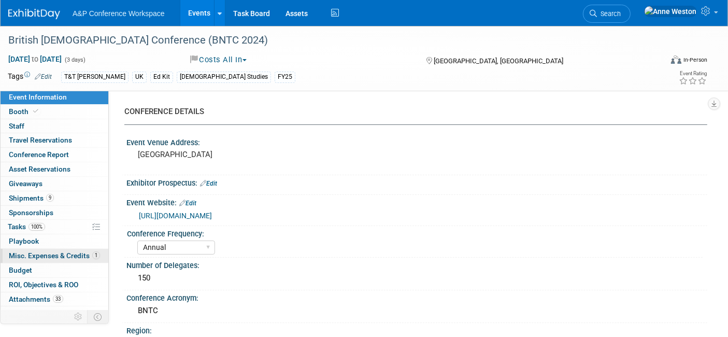
click at [65, 249] on link "1 Misc. Expenses & Credits 1" at bounding box center [55, 256] width 108 height 14
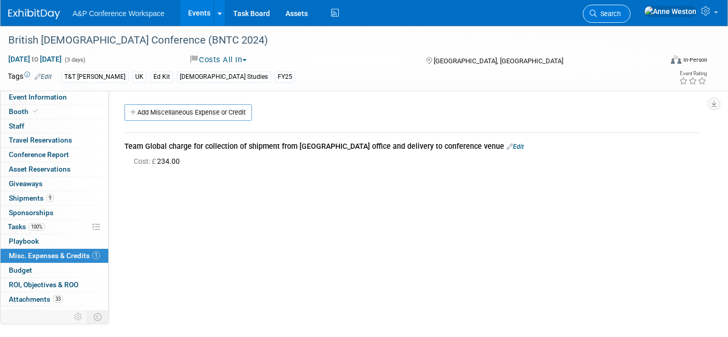
click at [631, 18] on link "Search" at bounding box center [607, 14] width 48 height 18
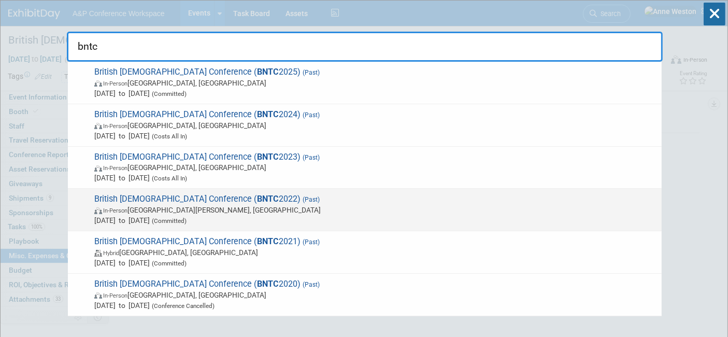
type input "bntc"
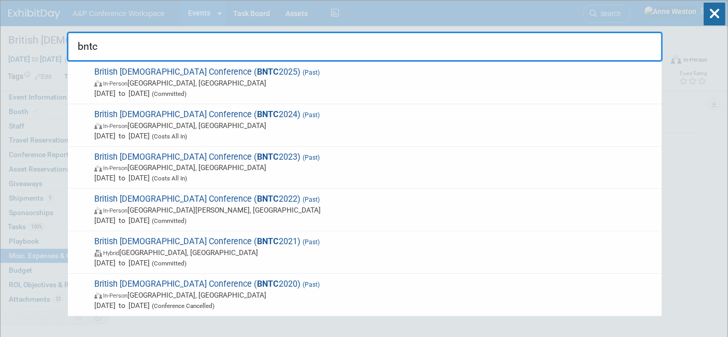
click at [177, 200] on span "British New Testament Conference ( BNTC 2022) (Past) In-Person St Andrews, Unit…" at bounding box center [373, 210] width 565 height 32
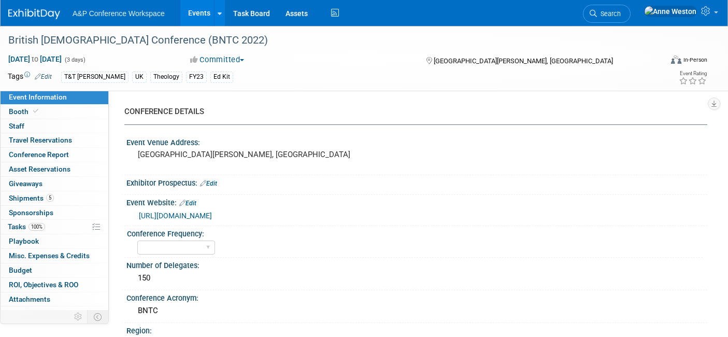
select select "Ed Kit"
click at [58, 111] on link "Booth" at bounding box center [55, 112] width 108 height 14
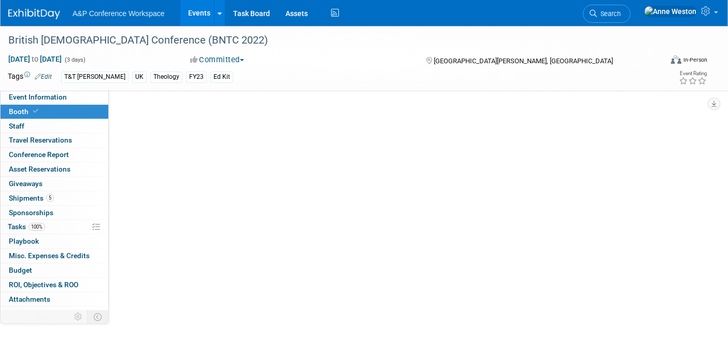
select select "COBA"
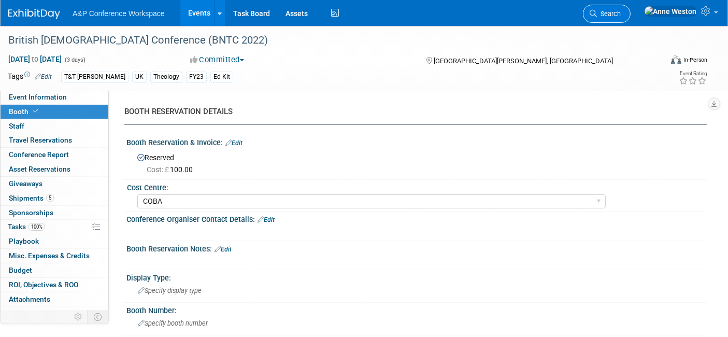
click at [621, 14] on span "Search" at bounding box center [609, 14] width 24 height 8
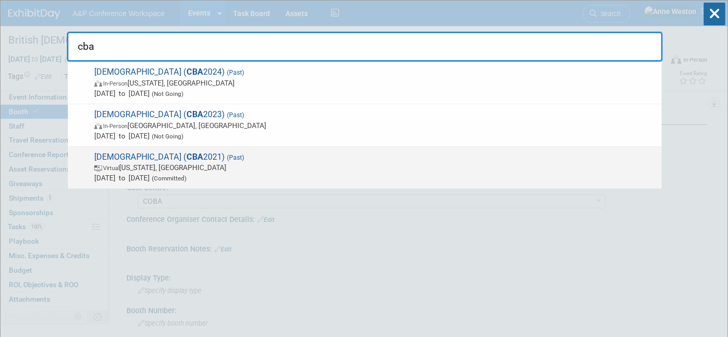
type input "cba"
click at [146, 160] on span "Catholic Bible Association of America ( CBA 2021) (Past) Virtual Washington, DC…" at bounding box center [373, 168] width 565 height 32
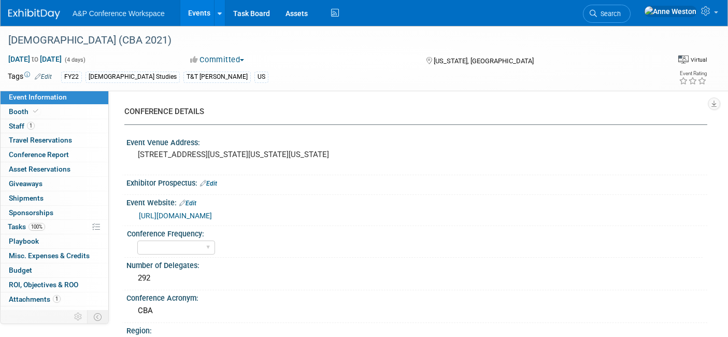
select select "Link on Conference Page"
click at [40, 109] on link "Booth" at bounding box center [55, 112] width 108 height 14
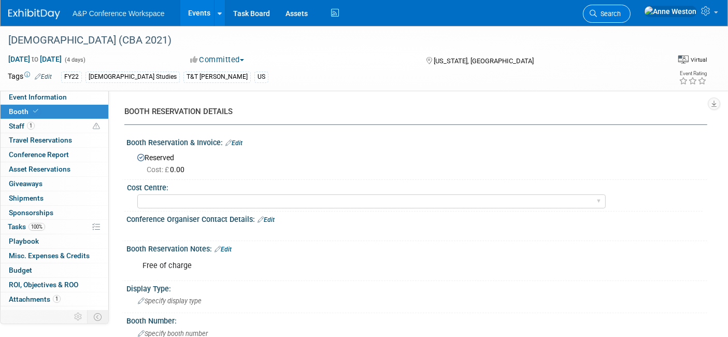
click at [621, 10] on span "Search" at bounding box center [609, 14] width 24 height 8
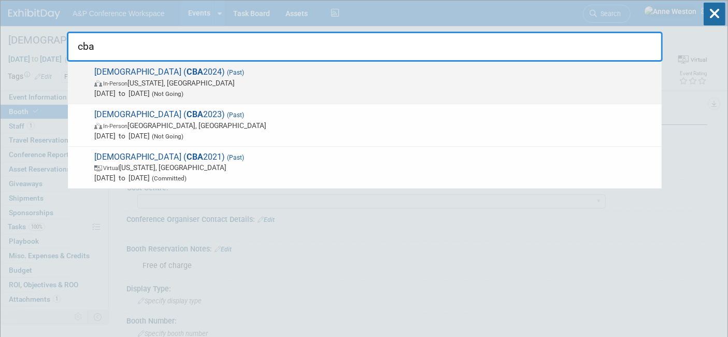
type input "cba"
click at [193, 69] on span "Catholic Bible Association of America ( CBA 2024) (Past) In-Person Washington, …" at bounding box center [373, 83] width 565 height 32
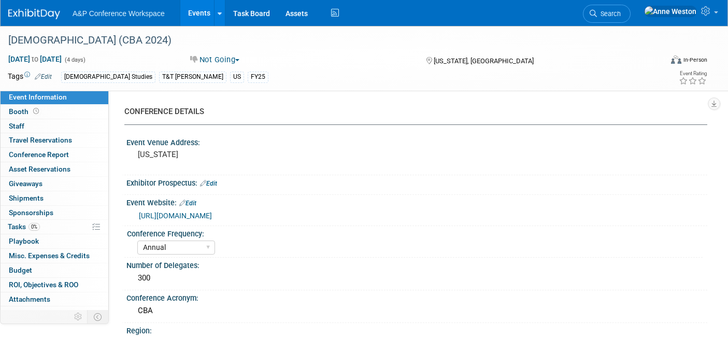
select select "Annual"
select select "Level 2"
select select "Ed Kit"
select select "[PERSON_NAME]"
click at [25, 267] on span "Budget" at bounding box center [20, 270] width 23 height 8
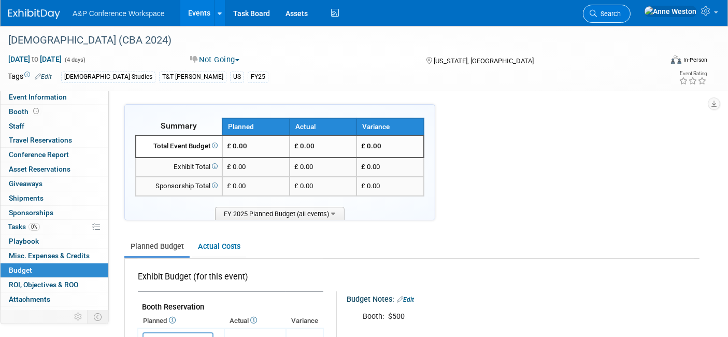
click at [631, 18] on link "Search" at bounding box center [607, 14] width 48 height 18
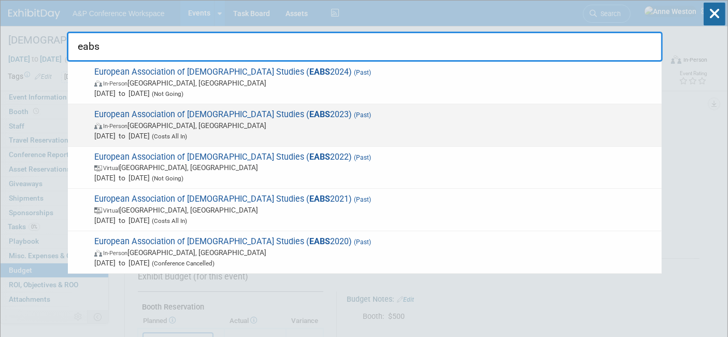
type input "eabs"
click at [181, 109] on div "European Association of [DEMOGRAPHIC_DATA] Studies ( EABS 2023) (Past) In-Perso…" at bounding box center [365, 125] width 594 height 42
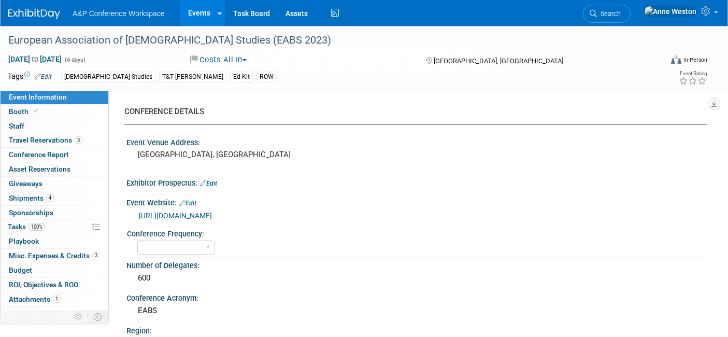
select select "Level 2"
select select "Ed Kit"
select select "[PERSON_NAME]"
click at [44, 113] on link "Booth" at bounding box center [55, 112] width 108 height 14
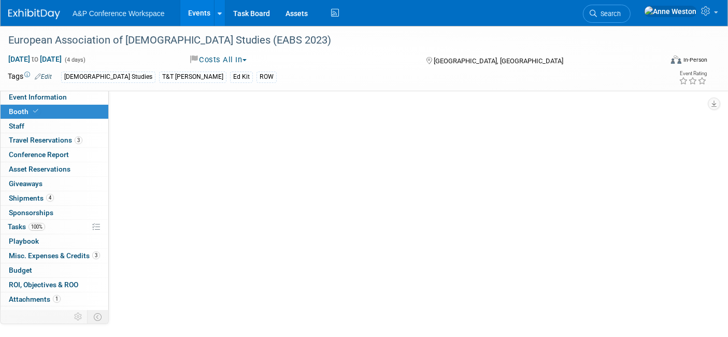
select select "COBA"
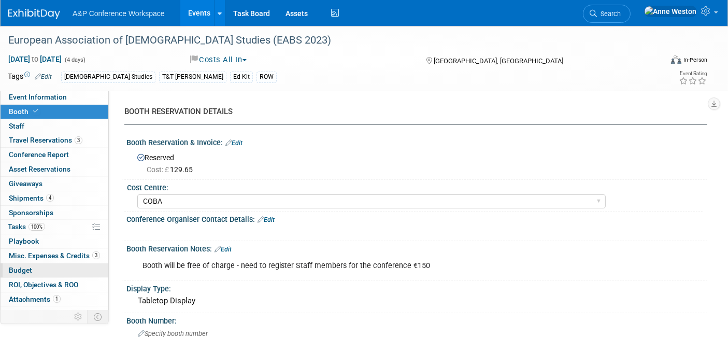
click at [36, 264] on link "Budget" at bounding box center [55, 270] width 108 height 14
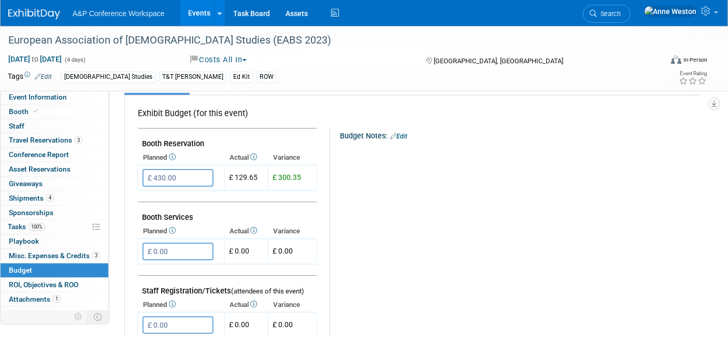
scroll to position [173, 0]
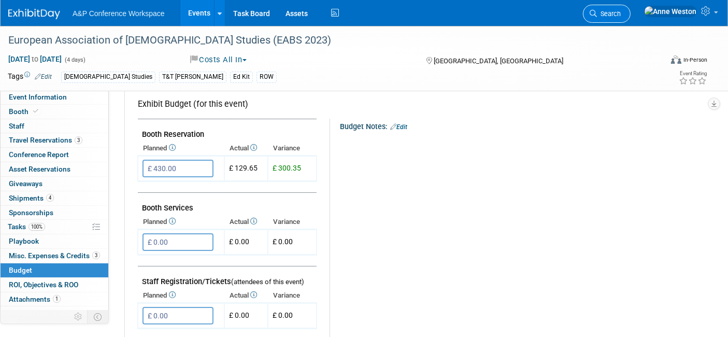
click at [621, 10] on span "Search" at bounding box center [609, 14] width 24 height 8
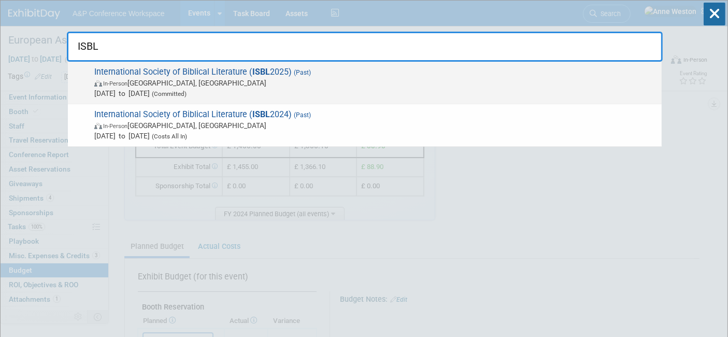
type input "ISBL"
click at [209, 74] on span "International Society of Biblical Literature ( ISBL 2025) (Past) In-Person Upps…" at bounding box center [373, 83] width 565 height 32
click at [0, 0] on div at bounding box center [0, 0] width 0 height 0
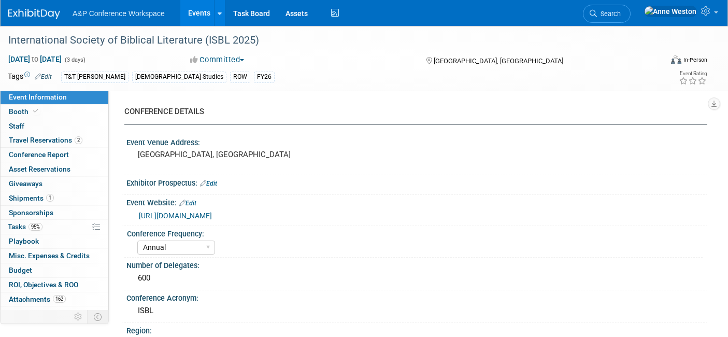
select select "Annual"
select select "Level 2"
select select "In-Person Booth"
select select "[DEMOGRAPHIC_DATA] Studies"
select select "T&T [PERSON_NAME]"
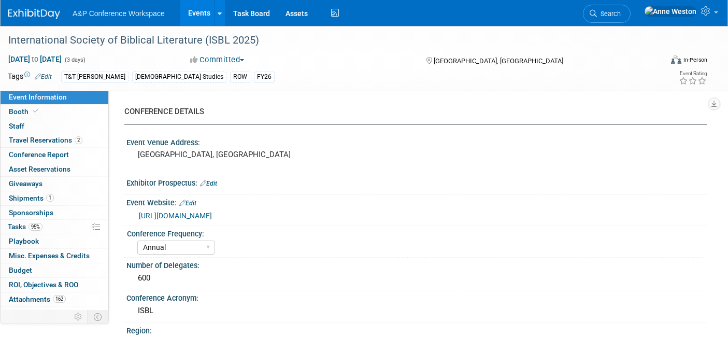
select select "[PERSON_NAME]"
select select "Networking/Commissioning"
click at [212, 217] on link "https://www.sbl-site.org/meetings/internationalmeeting.aspx" at bounding box center [175, 215] width 73 height 8
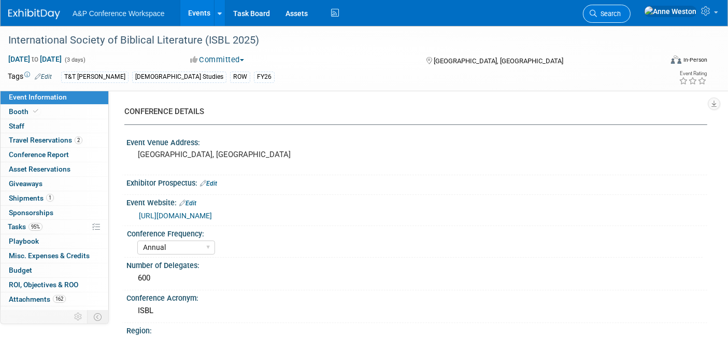
click at [631, 7] on link "Search" at bounding box center [607, 14] width 48 height 18
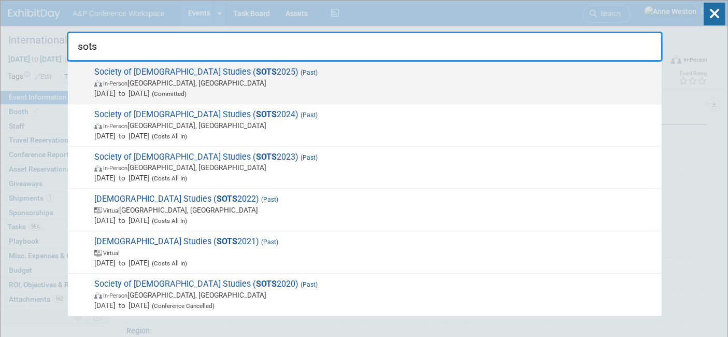
type input "sots"
click at [189, 76] on span "Society of Old Testament Studies ( SOTS 2025) (Past) In-Person Durham, United K…" at bounding box center [373, 83] width 565 height 32
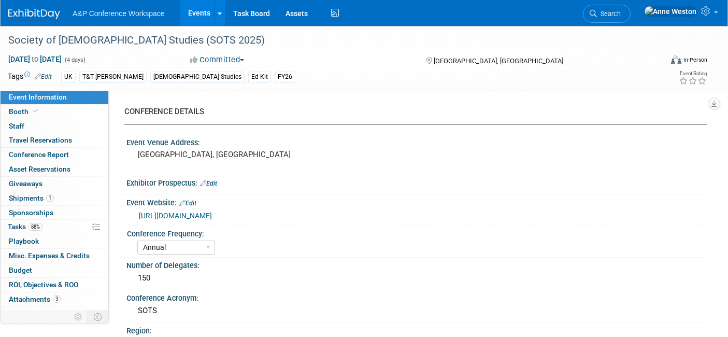
select select "Annual"
select select "Level 3"
select select "Ed Kit"
select select "[DEMOGRAPHIC_DATA] Studies"
select select "T&T [PERSON_NAME]"
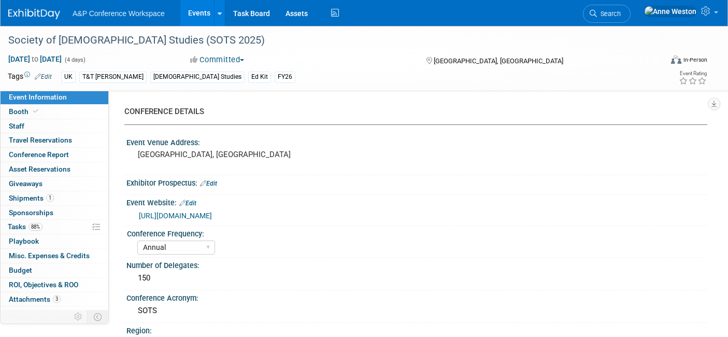
select select "[PERSON_NAME]"
select select "Networking/Commissioning"
click at [41, 110] on link "Booth" at bounding box center [55, 112] width 108 height 14
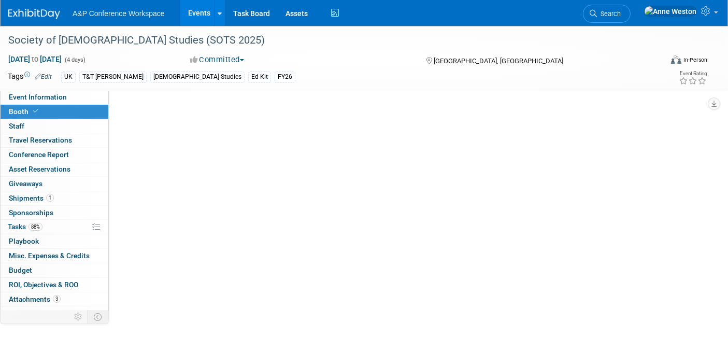
select select "COBA"
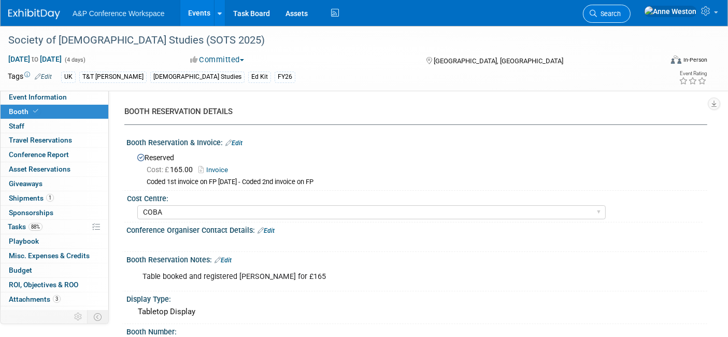
click at [621, 14] on span "Search" at bounding box center [609, 14] width 24 height 8
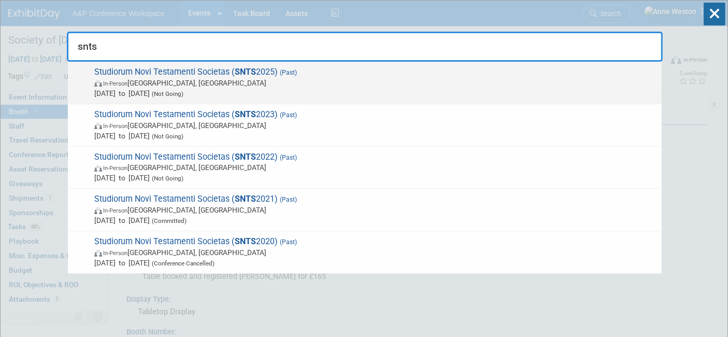
type input "snts"
click at [161, 77] on span "Studiorum Novi Testamenti Societas ( SNTS 2025) (Past) In-Person Regensburg, Ge…" at bounding box center [373, 83] width 565 height 32
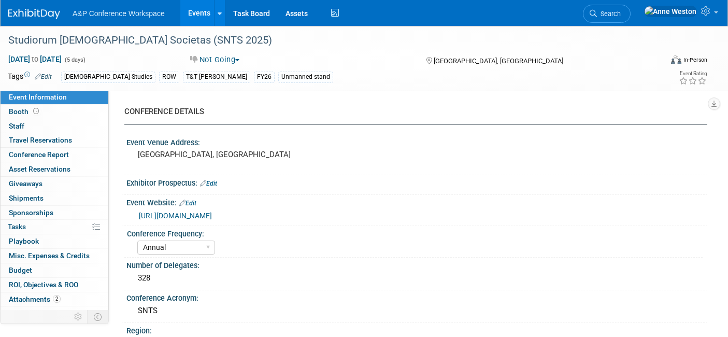
select select "Annual"
select select "Level 3"
select select "Unmanned Display"
select select "[DEMOGRAPHIC_DATA] Studies"
select select "T&T [PERSON_NAME]"
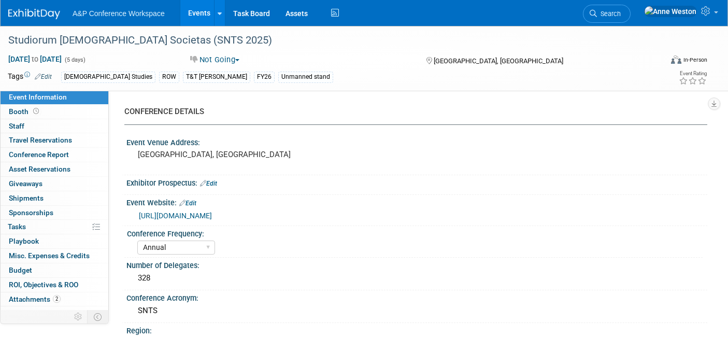
select select "[PERSON_NAME]"
select select "Brand/Subject Presence​"
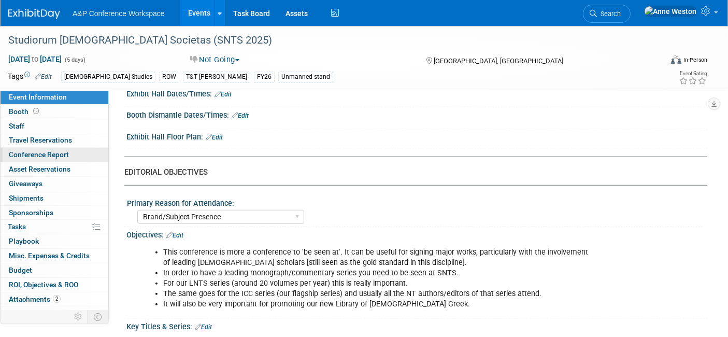
scroll to position [806, 0]
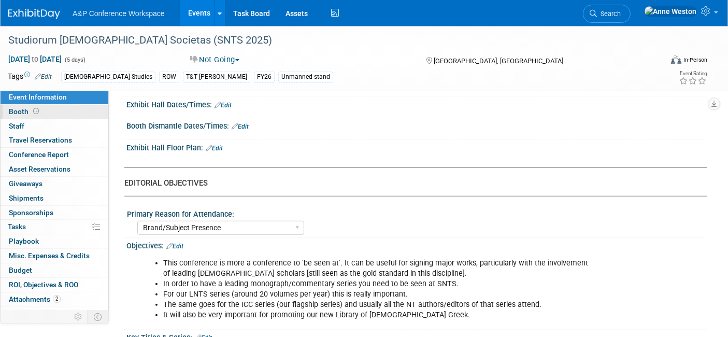
click at [62, 111] on link "Booth" at bounding box center [55, 112] width 108 height 14
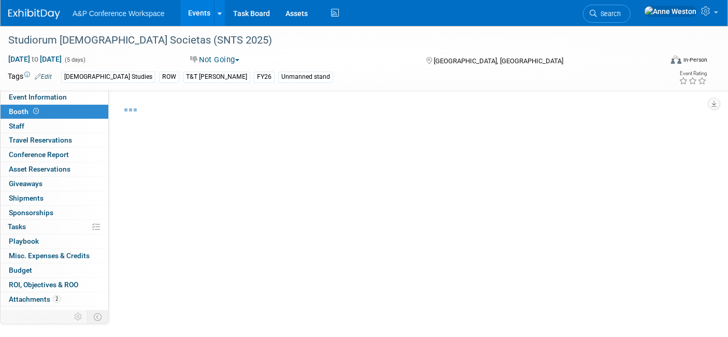
select select "COBA"
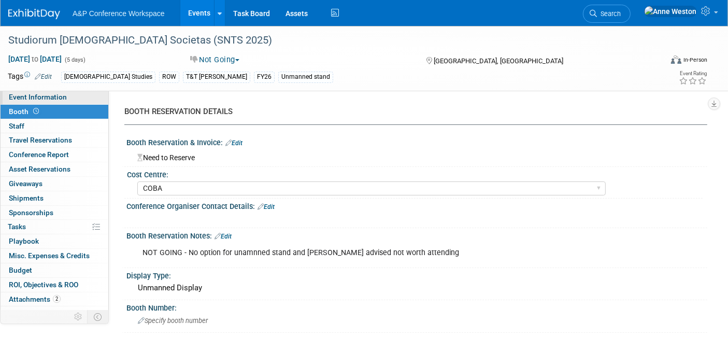
click at [30, 95] on span "Event Information" at bounding box center [38, 97] width 58 height 8
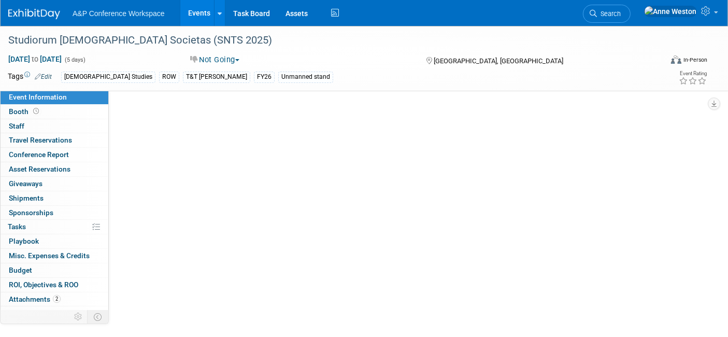
select select "Annual"
select select "Level 3"
select select "Unmanned Display"
select select "[DEMOGRAPHIC_DATA] Studies"
select select "T&T [PERSON_NAME]"
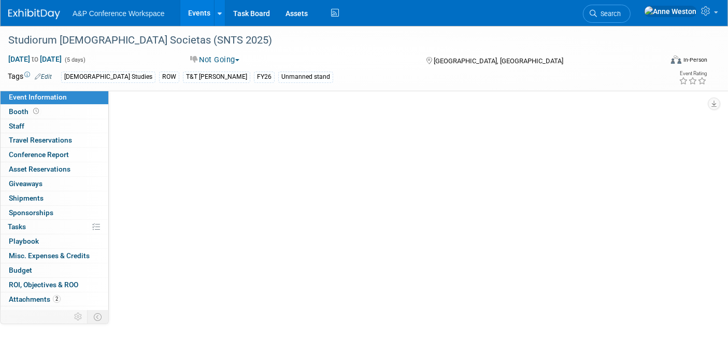
select select "[PERSON_NAME]"
select select "Brand/Subject Presence​"
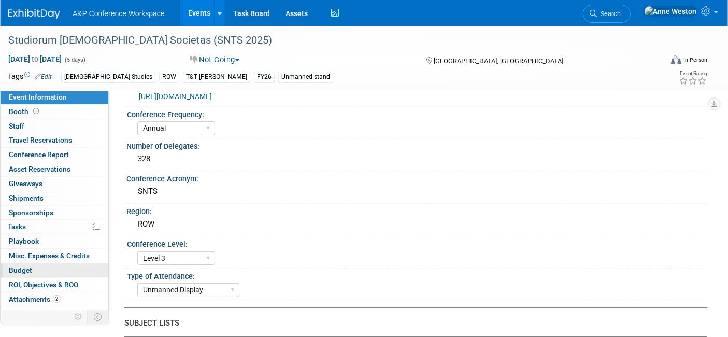
scroll to position [115, 0]
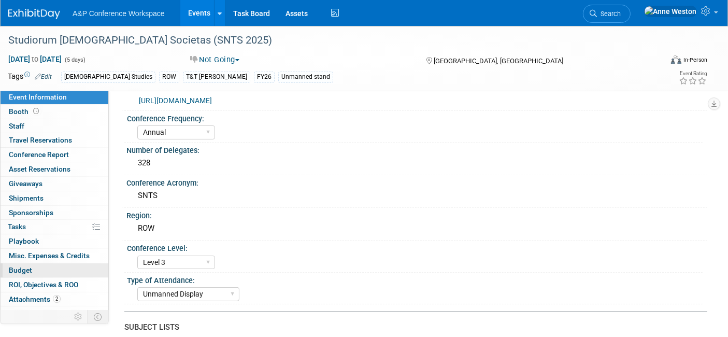
click at [61, 272] on link "Budget" at bounding box center [55, 270] width 108 height 14
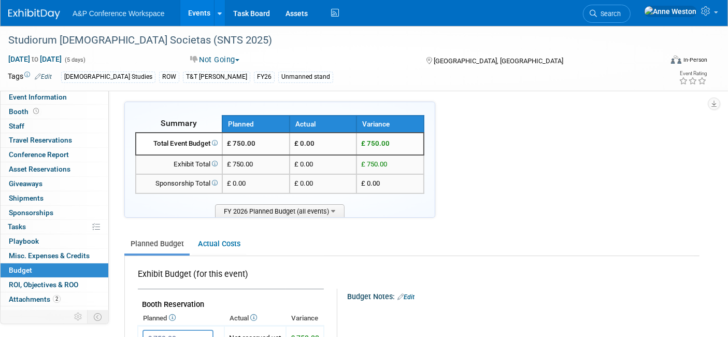
scroll to position [0, 0]
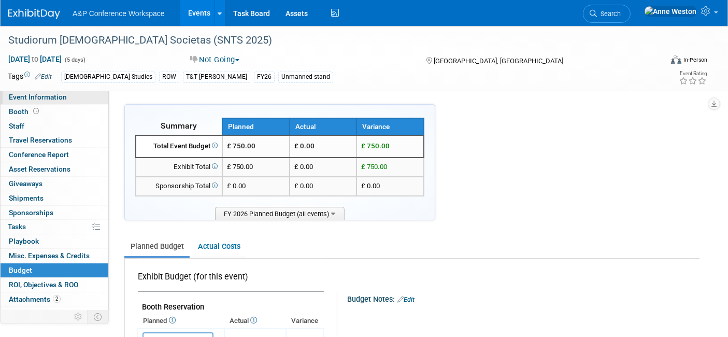
click at [31, 98] on span "Event Information" at bounding box center [38, 97] width 58 height 8
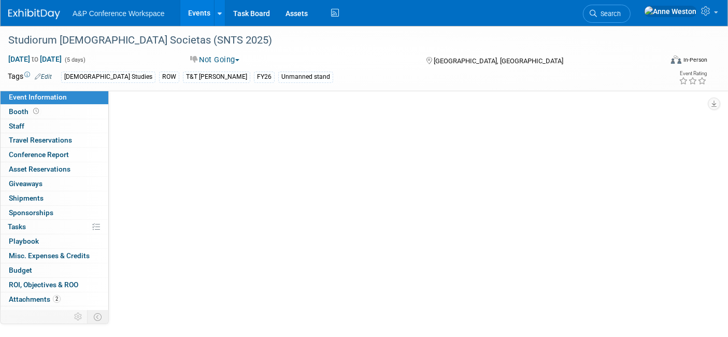
select select "Annual"
select select "Level 3"
select select "Unmanned Display"
select select "[DEMOGRAPHIC_DATA] Studies"
select select "T&T [PERSON_NAME]"
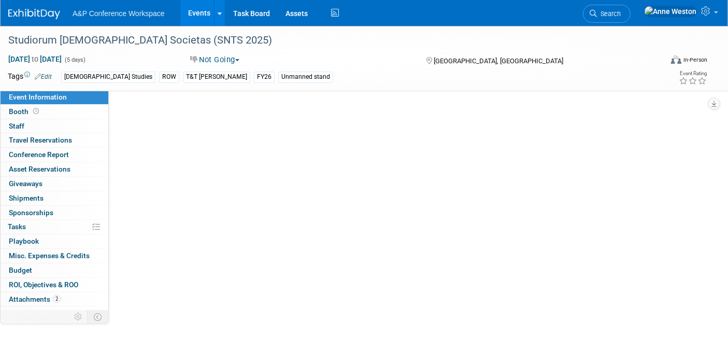
select select "[PERSON_NAME]"
select select "Brand/Subject Presence​"
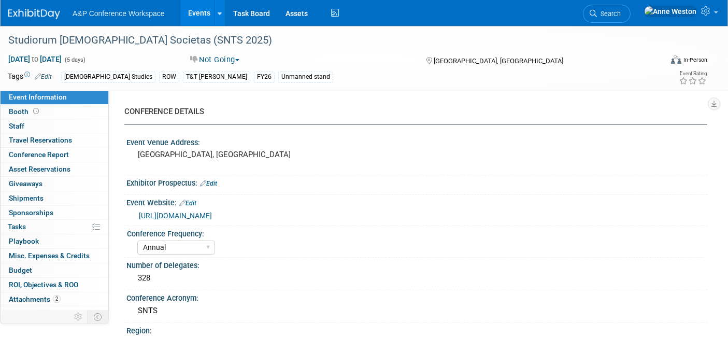
click at [176, 216] on link "https://snts.online/general-meetings" at bounding box center [175, 215] width 73 height 8
click at [621, 14] on span "Search" at bounding box center [609, 14] width 24 height 8
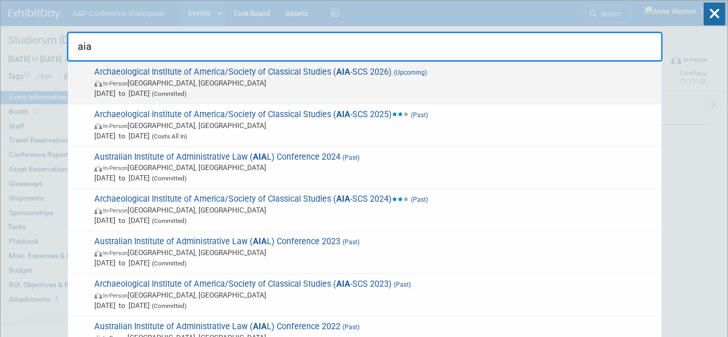
type input "aia"
click at [139, 73] on span "Archaeological Institute of America/Society of Classical Studies ( AIA -SCS 202…" at bounding box center [373, 83] width 565 height 32
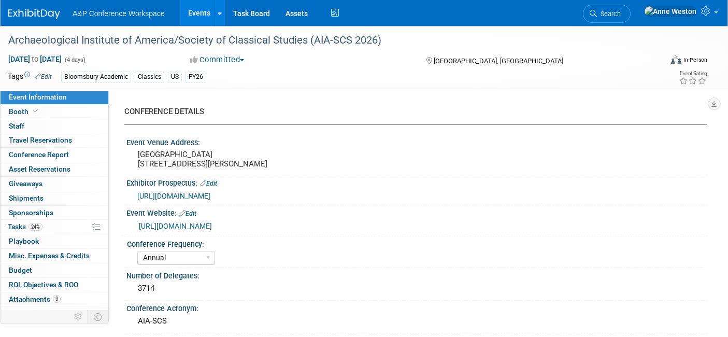
select select "Annual"
select select "Level 2"
select select "In-Person Booth"
select select "Classical Studies"
select select "Bloomsbury Academic"
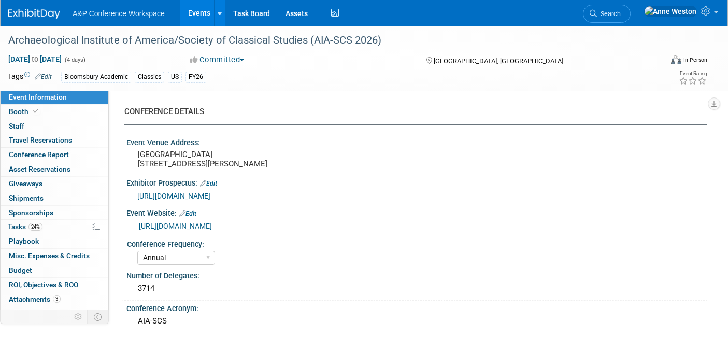
select select "[PERSON_NAME]"
select select "Networking/Commissioning"
click at [53, 267] on link "Budget" at bounding box center [55, 270] width 108 height 14
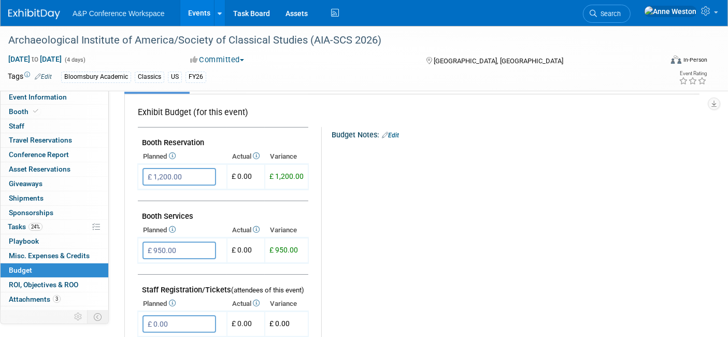
scroll to position [58, 0]
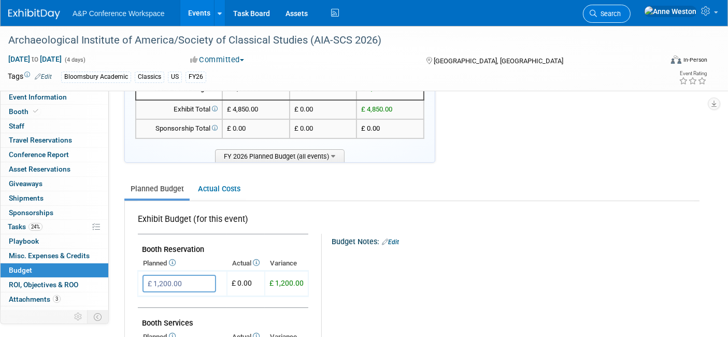
click at [621, 10] on span "Search" at bounding box center [609, 14] width 24 height 8
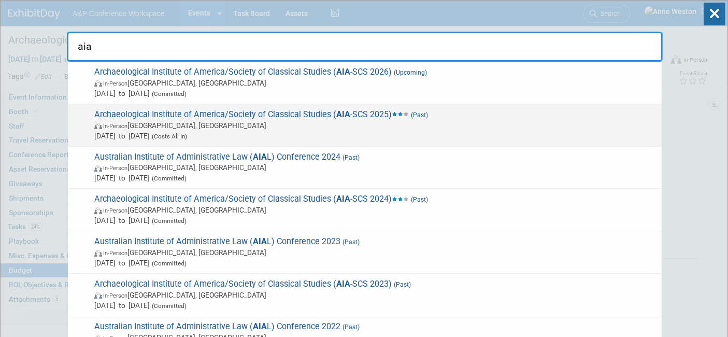
type input "aia"
click at [212, 116] on span "Archaeological Institute of America/Society of Classical Studies ( AIA -SCS 202…" at bounding box center [373, 125] width 565 height 32
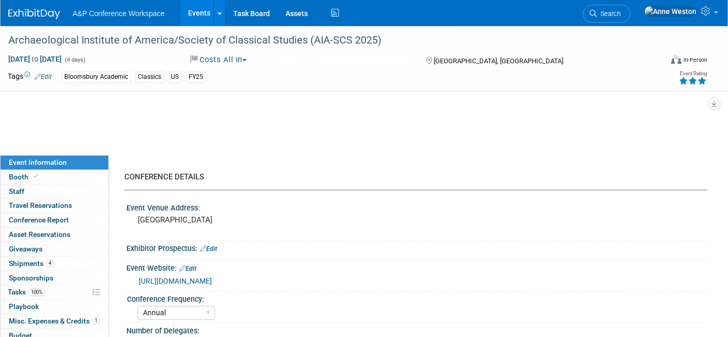
select select "Annual"
select select "Level 2"
select select "In-Person Booth"
select select "[PERSON_NAME]"
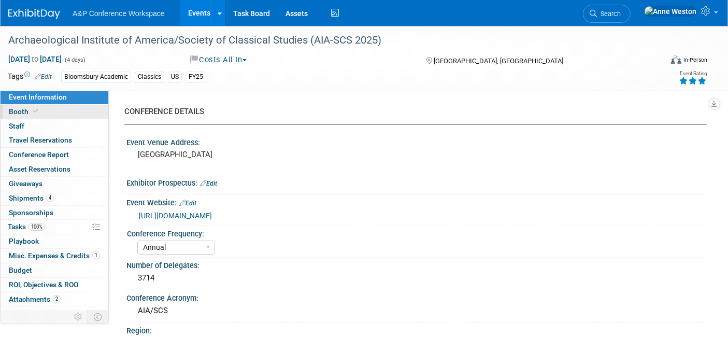
click at [59, 110] on link "Booth" at bounding box center [55, 112] width 108 height 14
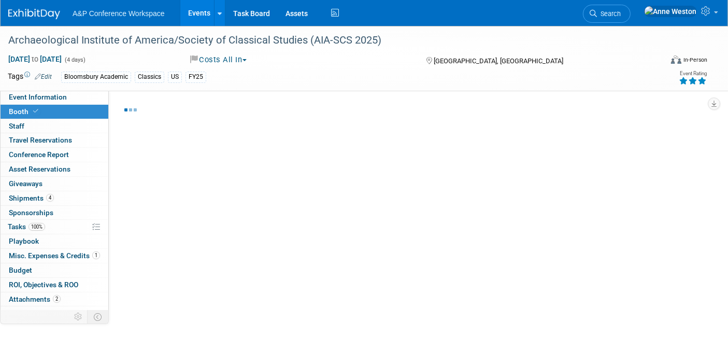
select select "CUAP"
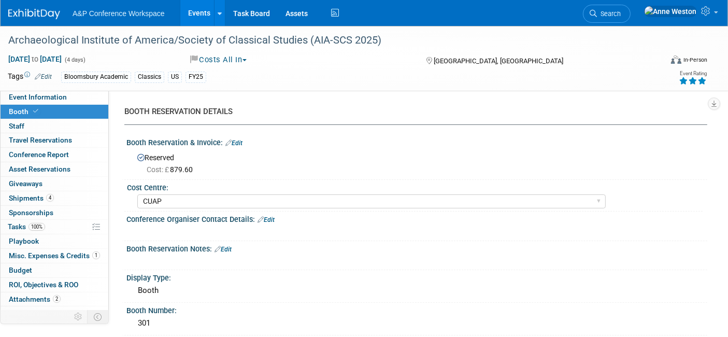
click at [597, 10] on icon at bounding box center [593, 13] width 7 height 7
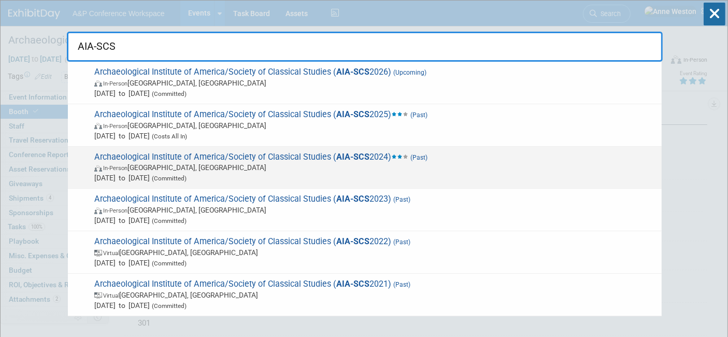
type input "AIA-SCS"
click at [243, 161] on span "Archaeological Institute of America/Society of Classical Studies ( AIA-SCS 2024…" at bounding box center [373, 168] width 565 height 32
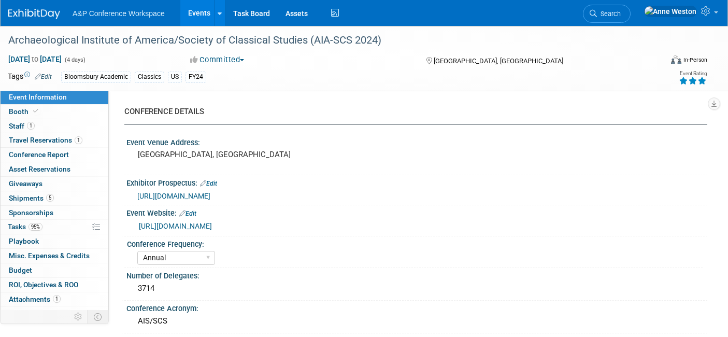
select select "Annual"
select select "Level 1"
select select "In-Person Booth"
select select "[PERSON_NAME]"
click at [33, 111] on icon at bounding box center [35, 111] width 5 height 6
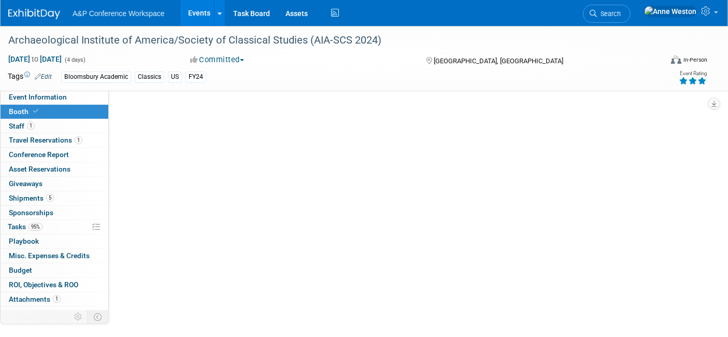
select select "CUAP"
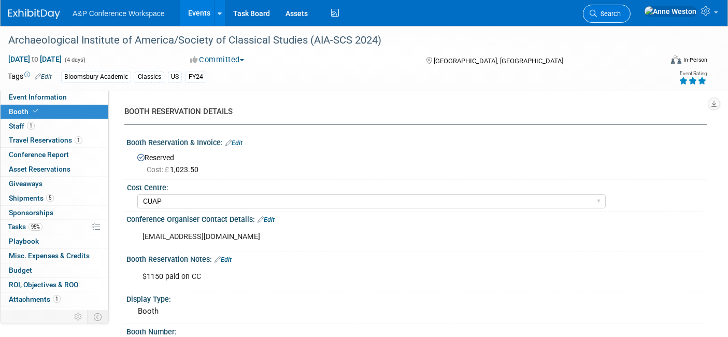
click at [631, 8] on link "Search" at bounding box center [607, 14] width 48 height 18
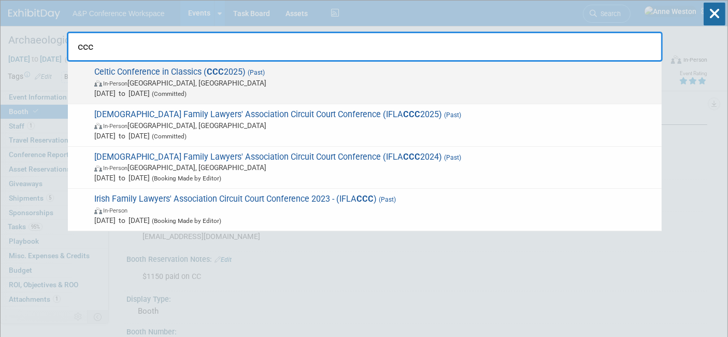
type input "ccc"
click at [139, 70] on span "Celtic Conference in Classics ( CCC 2025) (Past) In-Person Coimbra, Portugal Ju…" at bounding box center [373, 83] width 565 height 32
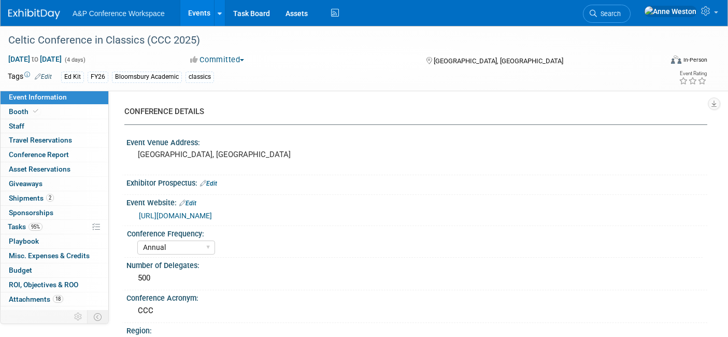
select select "Annual"
select select "Level 3"
select select "Ed Kit"
select select "Classical Studies"
select select "Bloomsbury Academic"
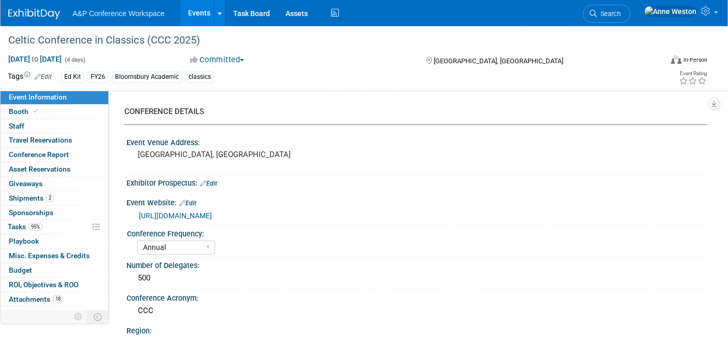
select select "[PERSON_NAME]"
select select "Networking/Commissioning"
click at [73, 111] on link "Booth" at bounding box center [55, 112] width 108 height 14
select select "COBA"
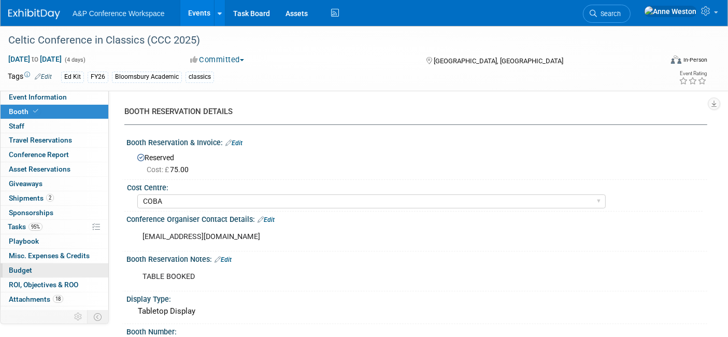
click at [39, 263] on link "Budget" at bounding box center [55, 270] width 108 height 14
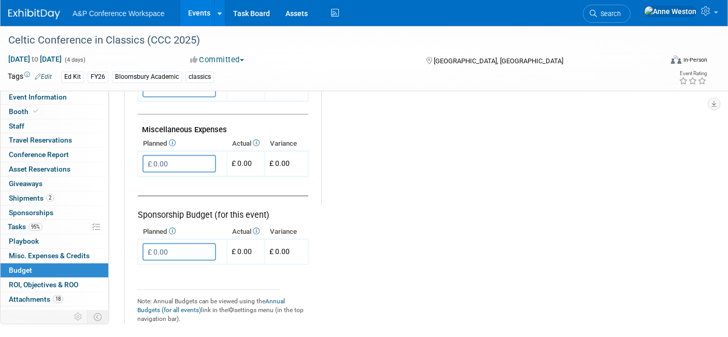
scroll to position [691, 0]
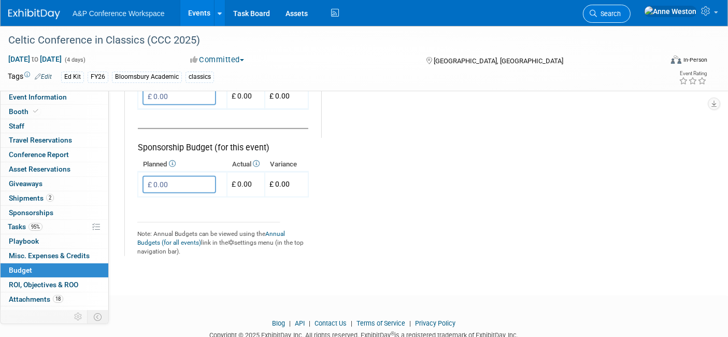
click at [631, 8] on link "Search" at bounding box center [607, 14] width 48 height 18
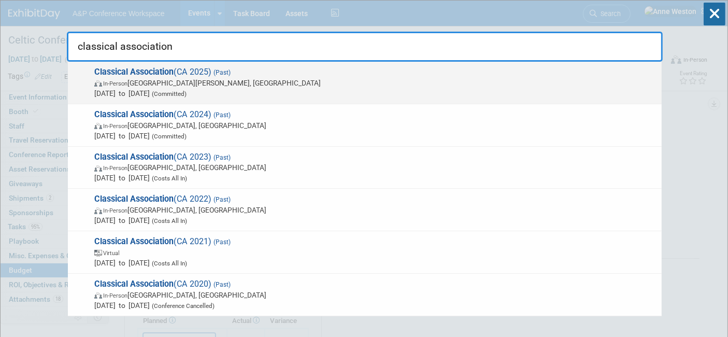
type input "classical association"
click at [161, 77] on span "Classical Association (CA 2025) (Past) In-Person [GEOGRAPHIC_DATA][PERSON_NAME]…" at bounding box center [373, 83] width 565 height 32
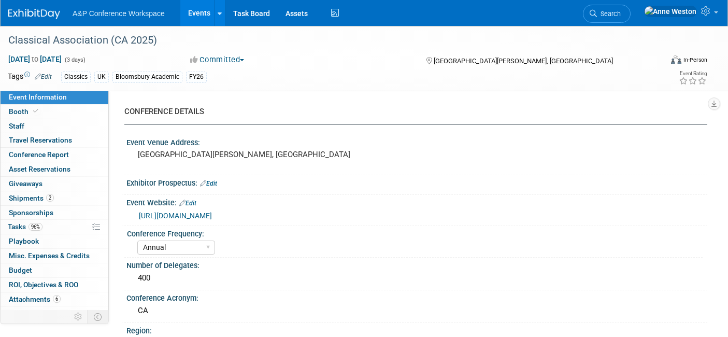
select select "Annual"
select select "Level 2"
select select "In-Person Booth"
select select "Classical Studies"
select select "Bloomsbury Academic"
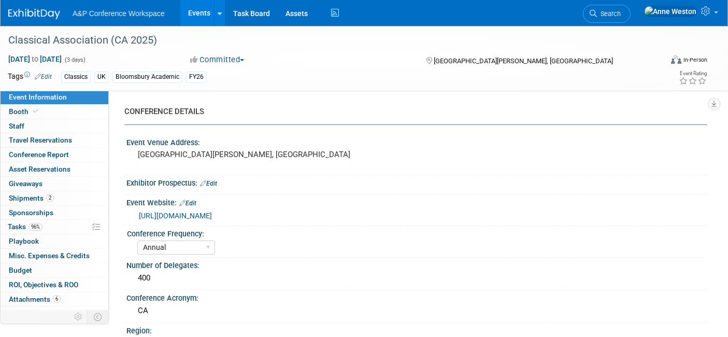
select select "[PERSON_NAME]"
click at [31, 295] on span "Attachments 6" at bounding box center [35, 299] width 52 height 8
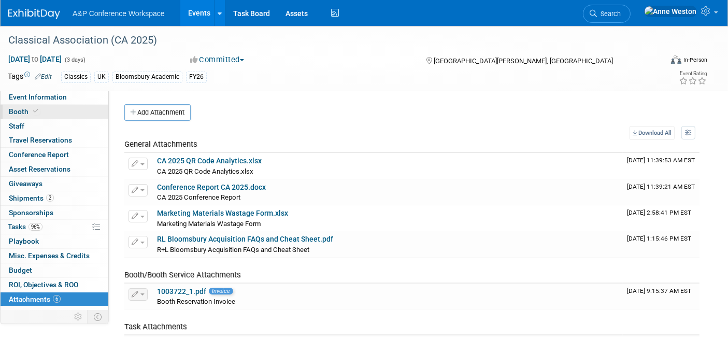
click at [58, 115] on link "Booth" at bounding box center [55, 112] width 108 height 14
select select "COBA"
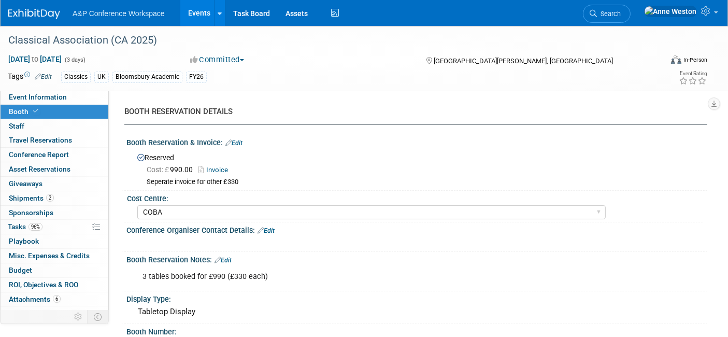
click at [218, 169] on link "Invoice" at bounding box center [215, 170] width 35 height 8
click at [41, 270] on link "Budget" at bounding box center [55, 270] width 108 height 14
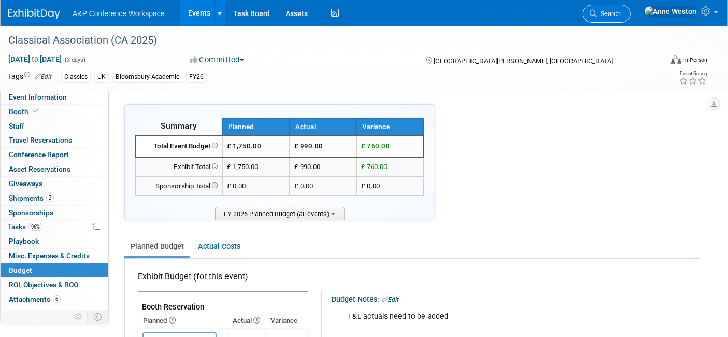
click at [631, 9] on link "Search" at bounding box center [607, 14] width 48 height 18
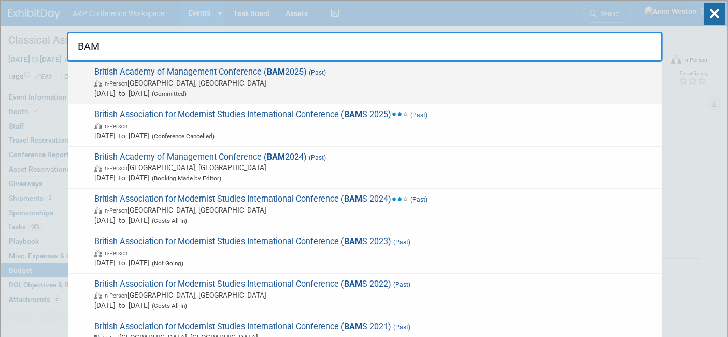
type input "BAM"
click at [184, 82] on span "In-Person Canterbury, United Kingdom" at bounding box center [375, 83] width 562 height 10
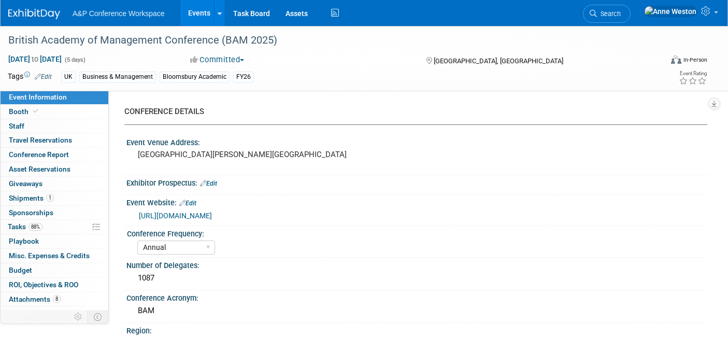
select select "Annual"
select select "Level 2"
select select "In-Person Booth"
select select "Business & Management"
select select "Bloomsbury Academic"
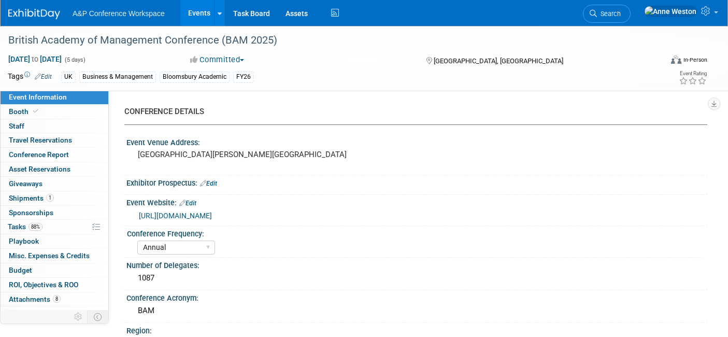
select select "[PERSON_NAME]"
select select "Networking/Commissioning"
click at [60, 112] on link "Booth" at bounding box center [55, 112] width 108 height 14
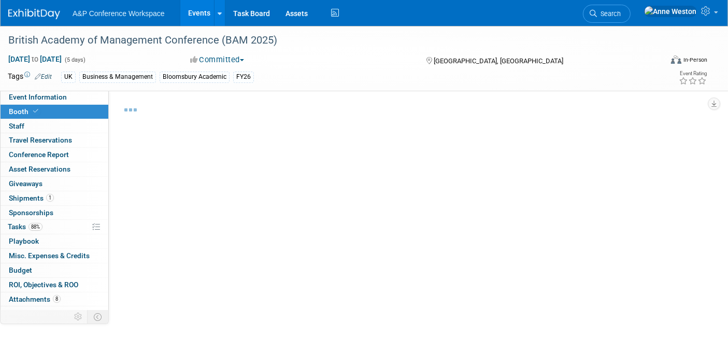
select select "BLRG"
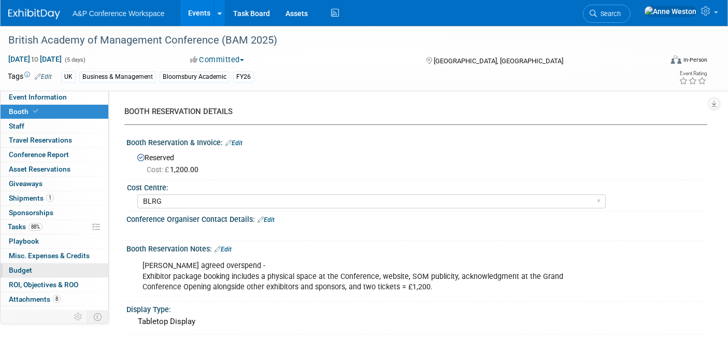
click at [26, 270] on span "Budget" at bounding box center [20, 270] width 23 height 8
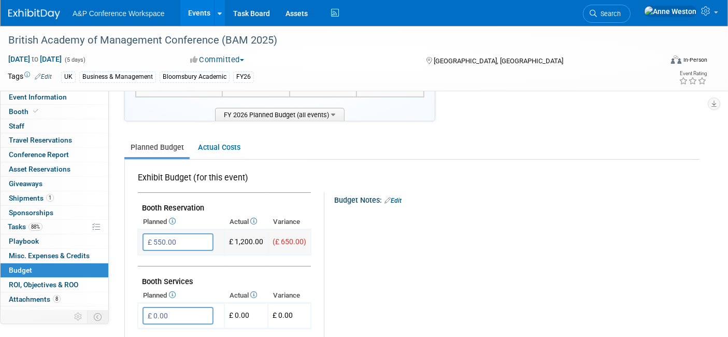
scroll to position [115, 0]
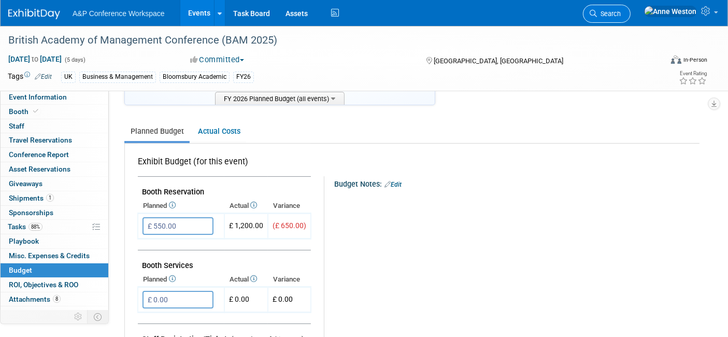
click at [631, 8] on link "Search" at bounding box center [607, 14] width 48 height 18
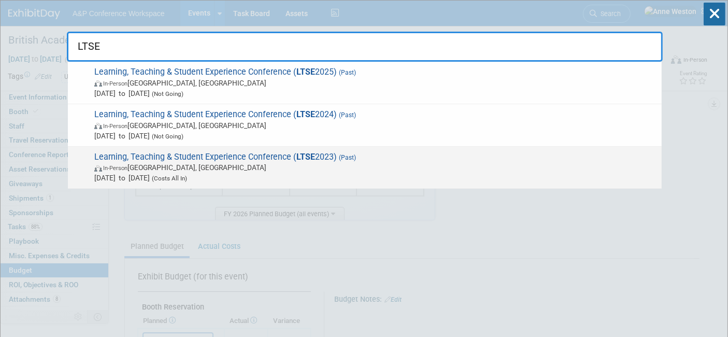
type input "LTSE"
click at [222, 153] on span "Learning, Teaching & Student Experience Conference ( LTSE 2023) (Past) In-Perso…" at bounding box center [373, 168] width 565 height 32
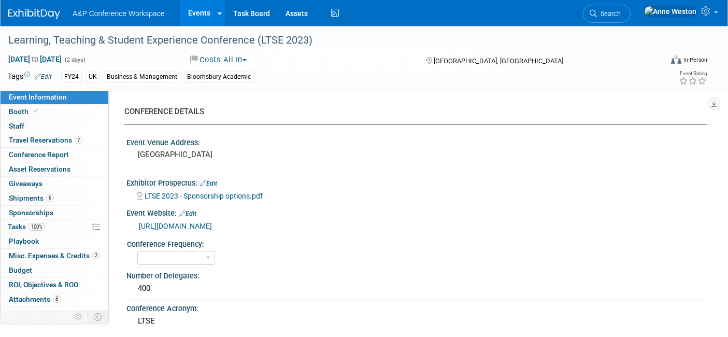
select select "Level 2"
select select "In-Person Booth"
select select "[PERSON_NAME]"
click at [69, 116] on link "Booth" at bounding box center [55, 112] width 108 height 14
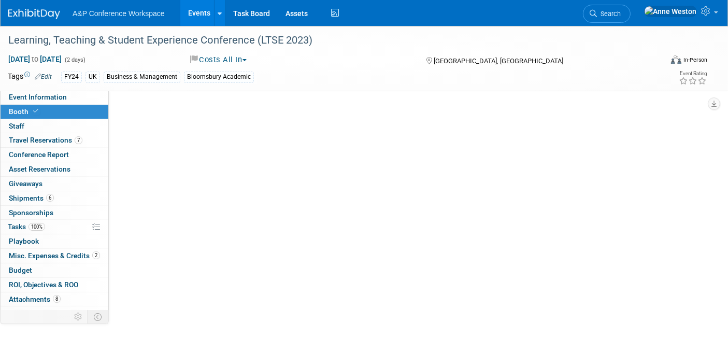
select select "BLRG"
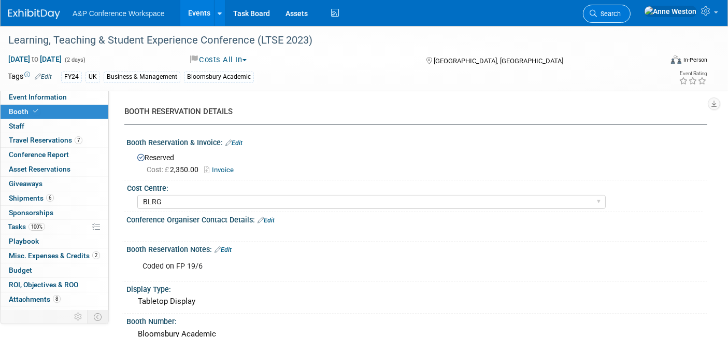
click at [621, 11] on span "Search" at bounding box center [609, 14] width 24 height 8
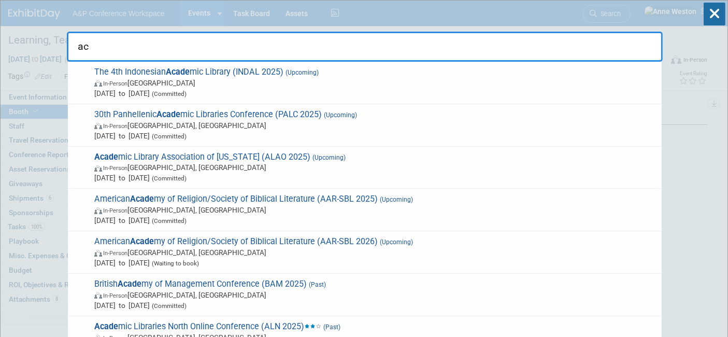
type input "a"
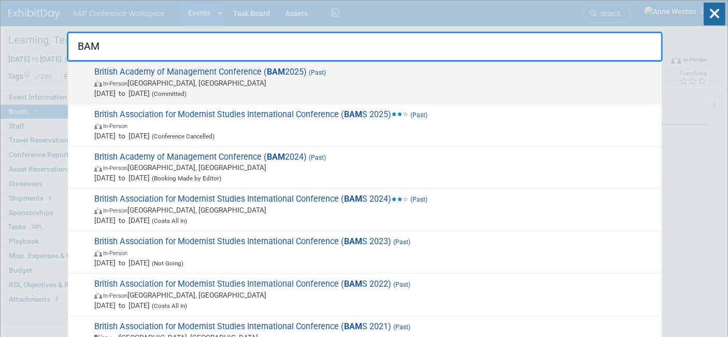
type input "BAM"
click at [262, 71] on span "British Academy of Management Conference ( BAM 2025) (Past) In-Person Canterbur…" at bounding box center [373, 83] width 565 height 32
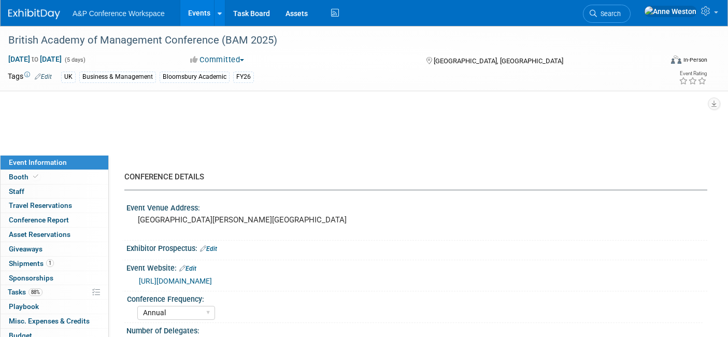
select select "Annual"
select select "Level 2"
select select "In-Person Booth"
select select "Business & Management"
select select "Bloomsbury Academic"
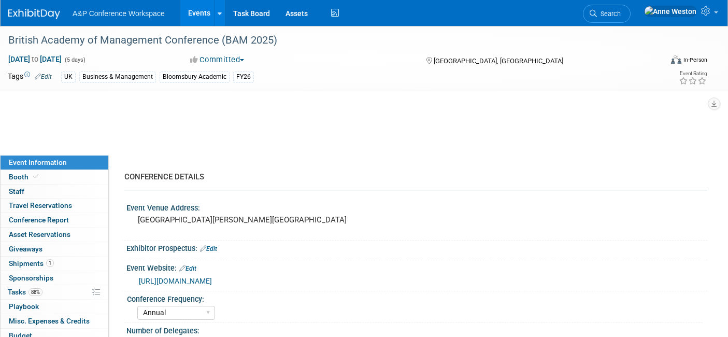
select select "[PERSON_NAME]"
select select "Networking/Commissioning"
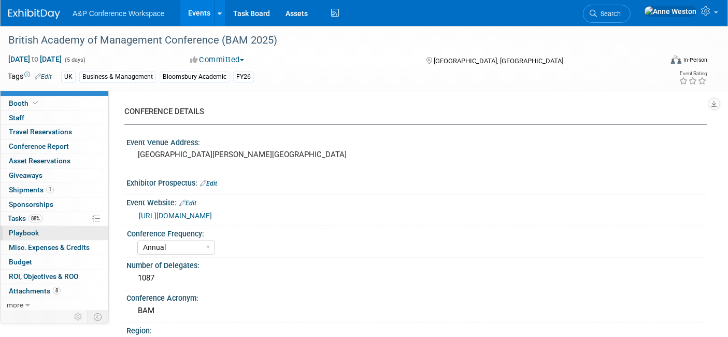
scroll to position [9, 0]
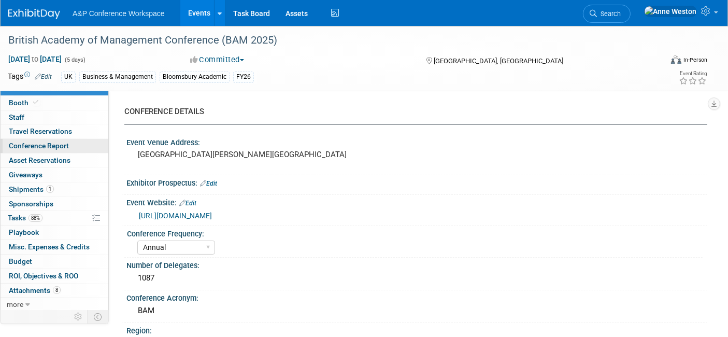
click at [59, 149] on span "Conference Report" at bounding box center [39, 145] width 60 height 8
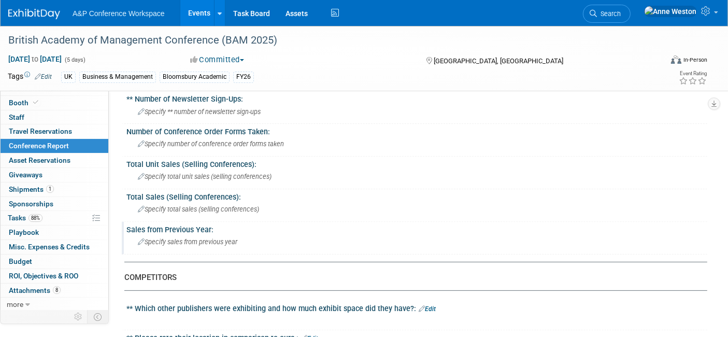
scroll to position [0, 0]
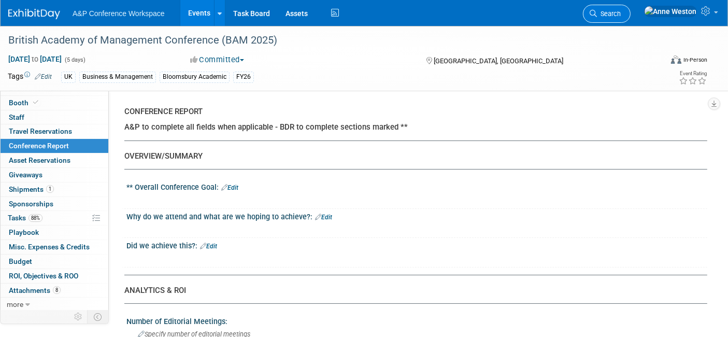
click at [631, 19] on link "Search" at bounding box center [607, 14] width 48 height 18
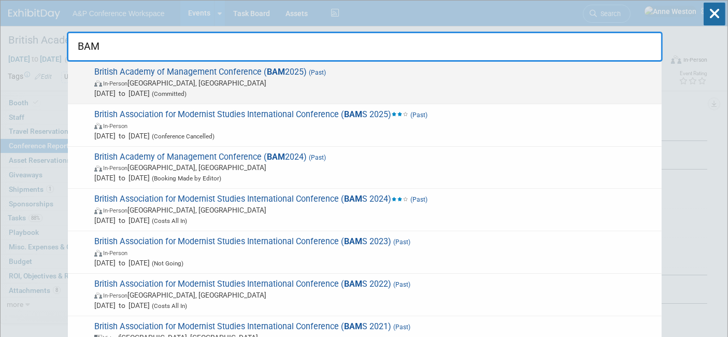
type input "BAM"
click at [274, 70] on strong "BAM" at bounding box center [276, 72] width 18 height 10
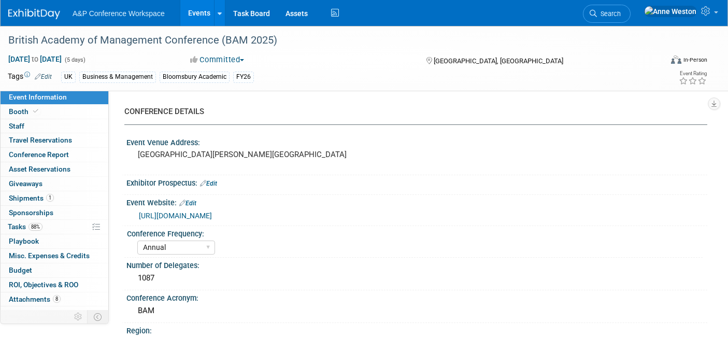
select select "Annual"
select select "Level 2"
select select "In-Person Booth"
select select "Business & Management"
select select "Bloomsbury Academic"
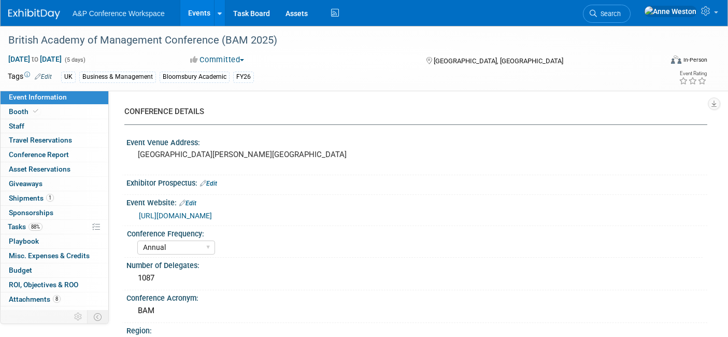
select select "[PERSON_NAME]"
select select "Networking/Commissioning"
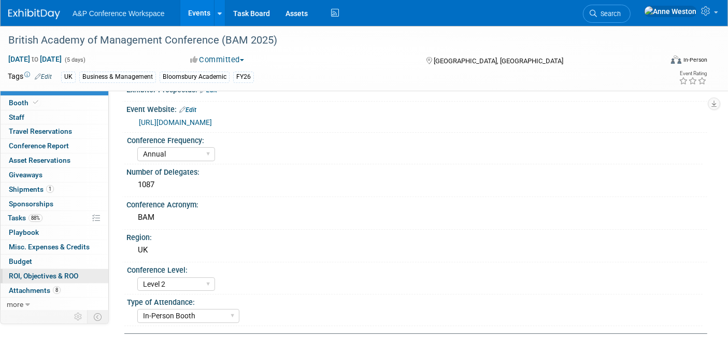
scroll to position [115, 0]
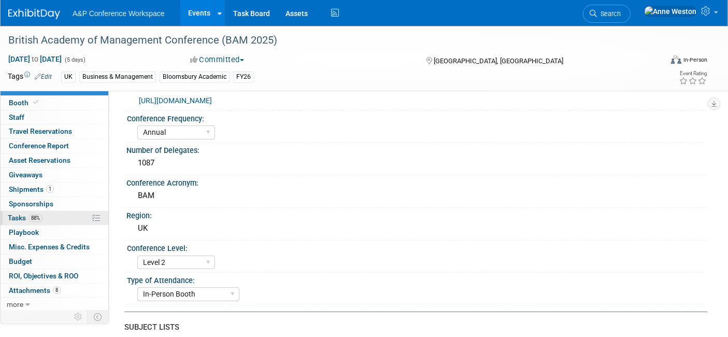
click at [56, 211] on link "88% Tasks 88%" at bounding box center [55, 218] width 108 height 14
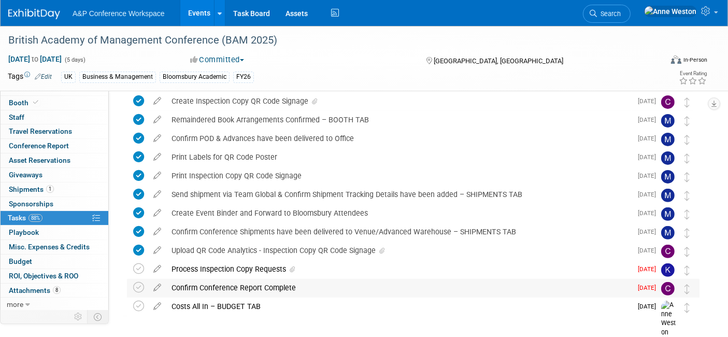
scroll to position [345, 0]
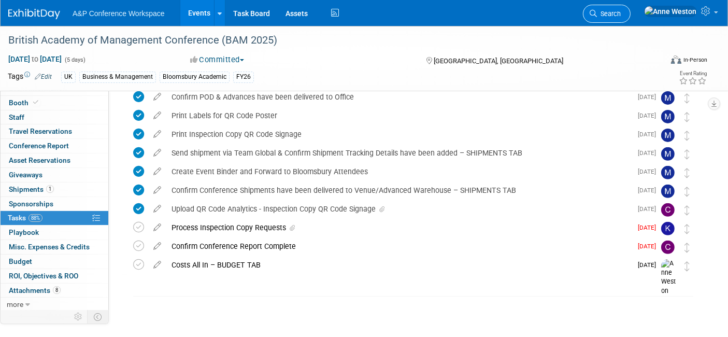
click at [621, 12] on span "Search" at bounding box center [609, 14] width 24 height 8
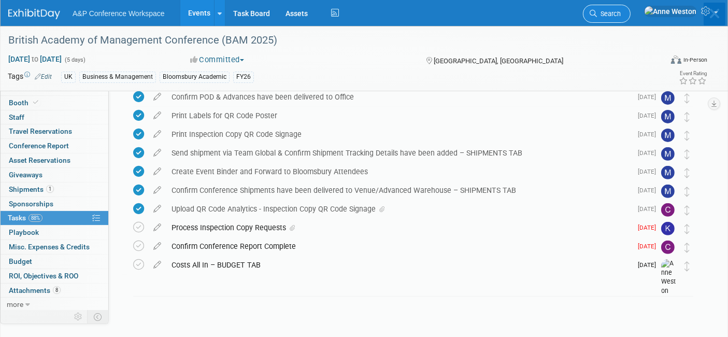
scroll to position [0, 0]
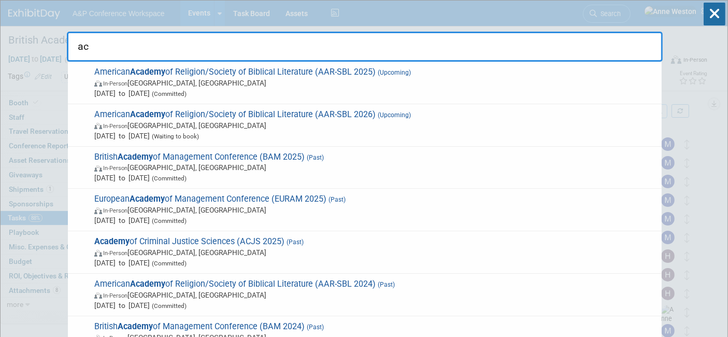
type input "a"
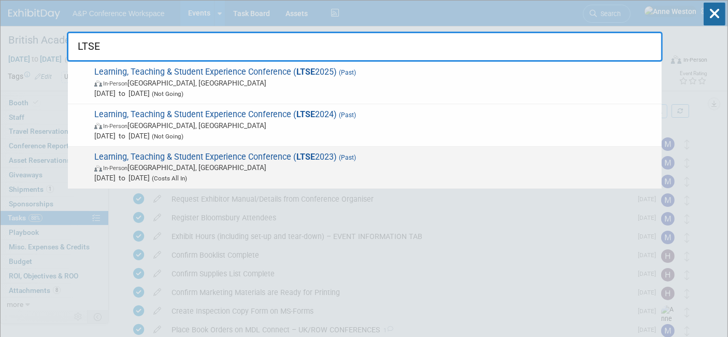
type input "LTSE"
click at [184, 156] on span "Learning, Teaching & Student Experience Conference ( LTSE 2023) (Past) In-Perso…" at bounding box center [373, 168] width 565 height 32
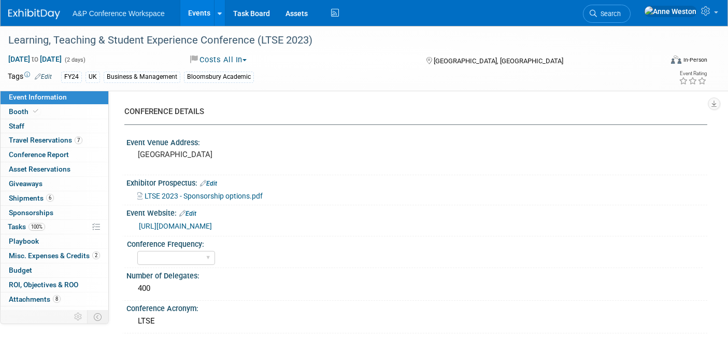
select select "Level 2"
select select "In-Person Booth"
select select "[PERSON_NAME]"
click at [34, 267] on link "Budget" at bounding box center [55, 270] width 108 height 14
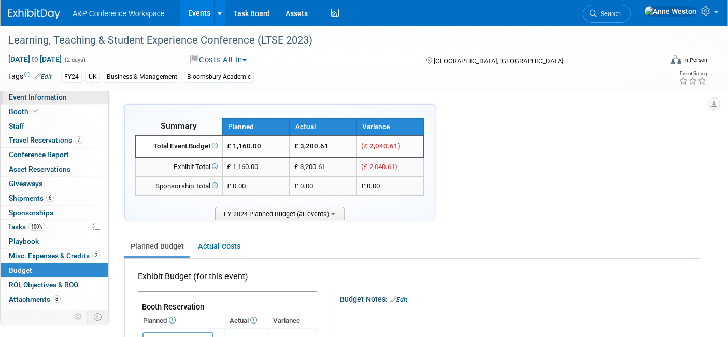
click at [35, 95] on span "Event Information" at bounding box center [38, 97] width 58 height 8
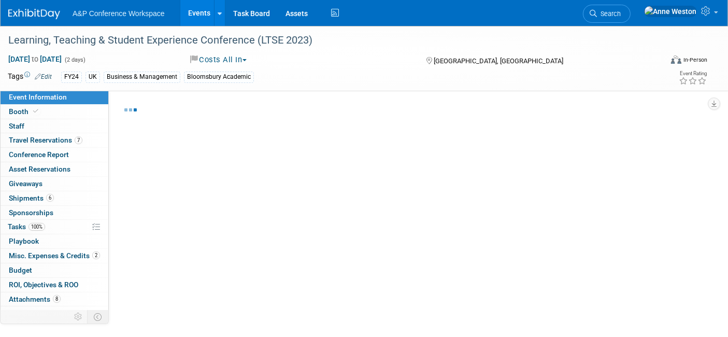
select select "Level 2"
select select "In-Person Booth"
select select "[PERSON_NAME]"
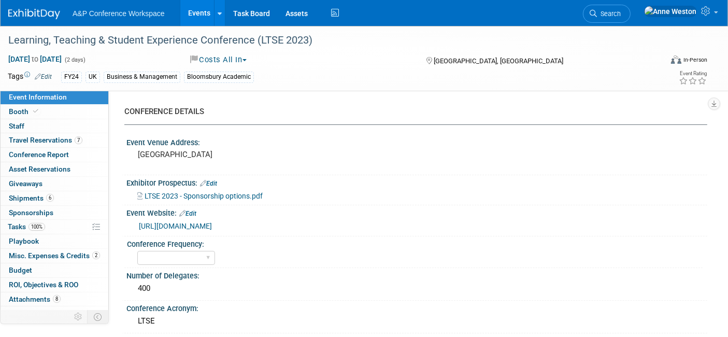
click at [212, 227] on link "[URL][DOMAIN_NAME]" at bounding box center [175, 226] width 73 height 8
